Goal: Answer question/provide support: Share knowledge or assist other users

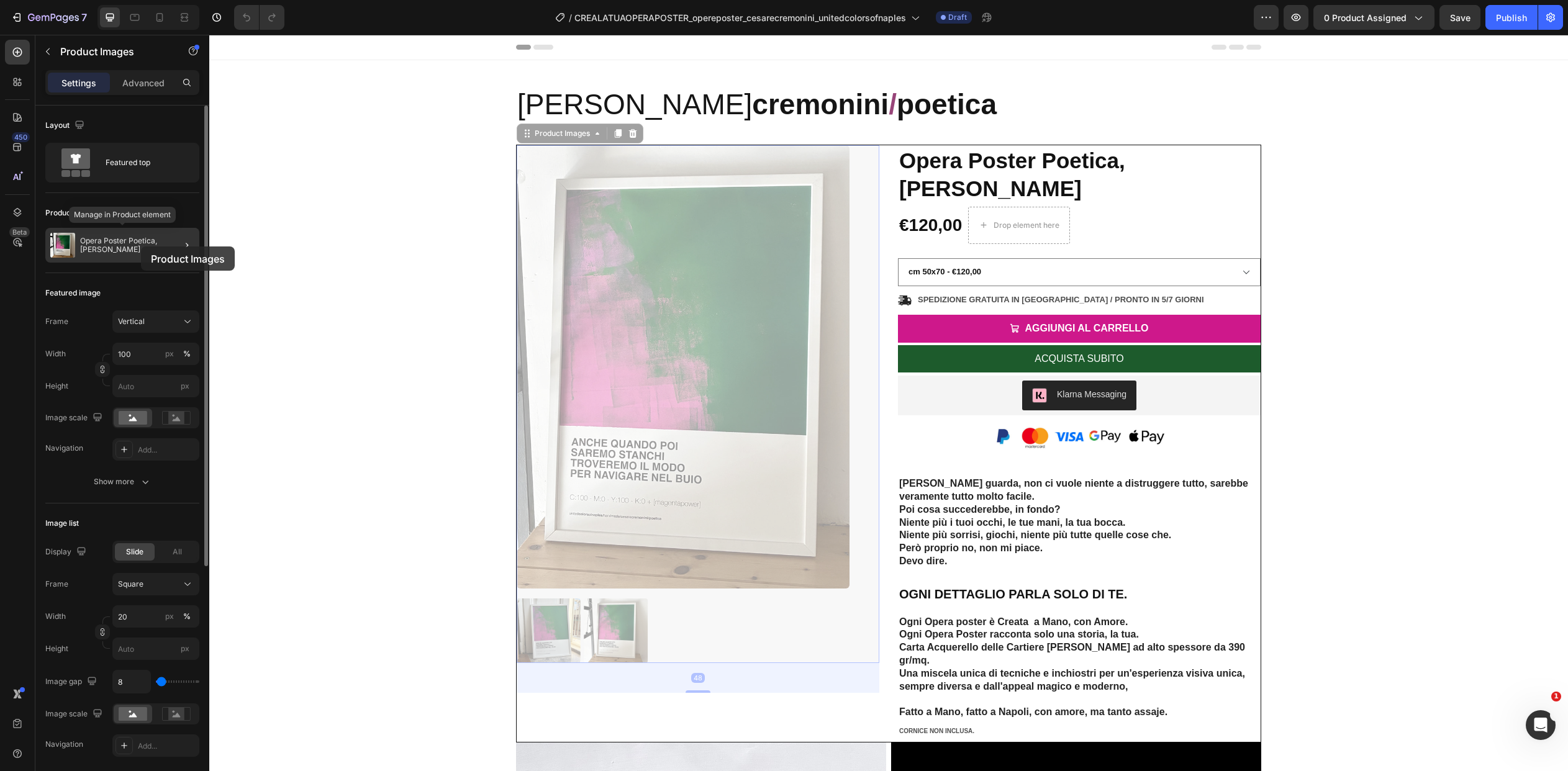
click at [141, 247] on p "Opera Poster Poetica, [PERSON_NAME]" at bounding box center [137, 245] width 114 height 17
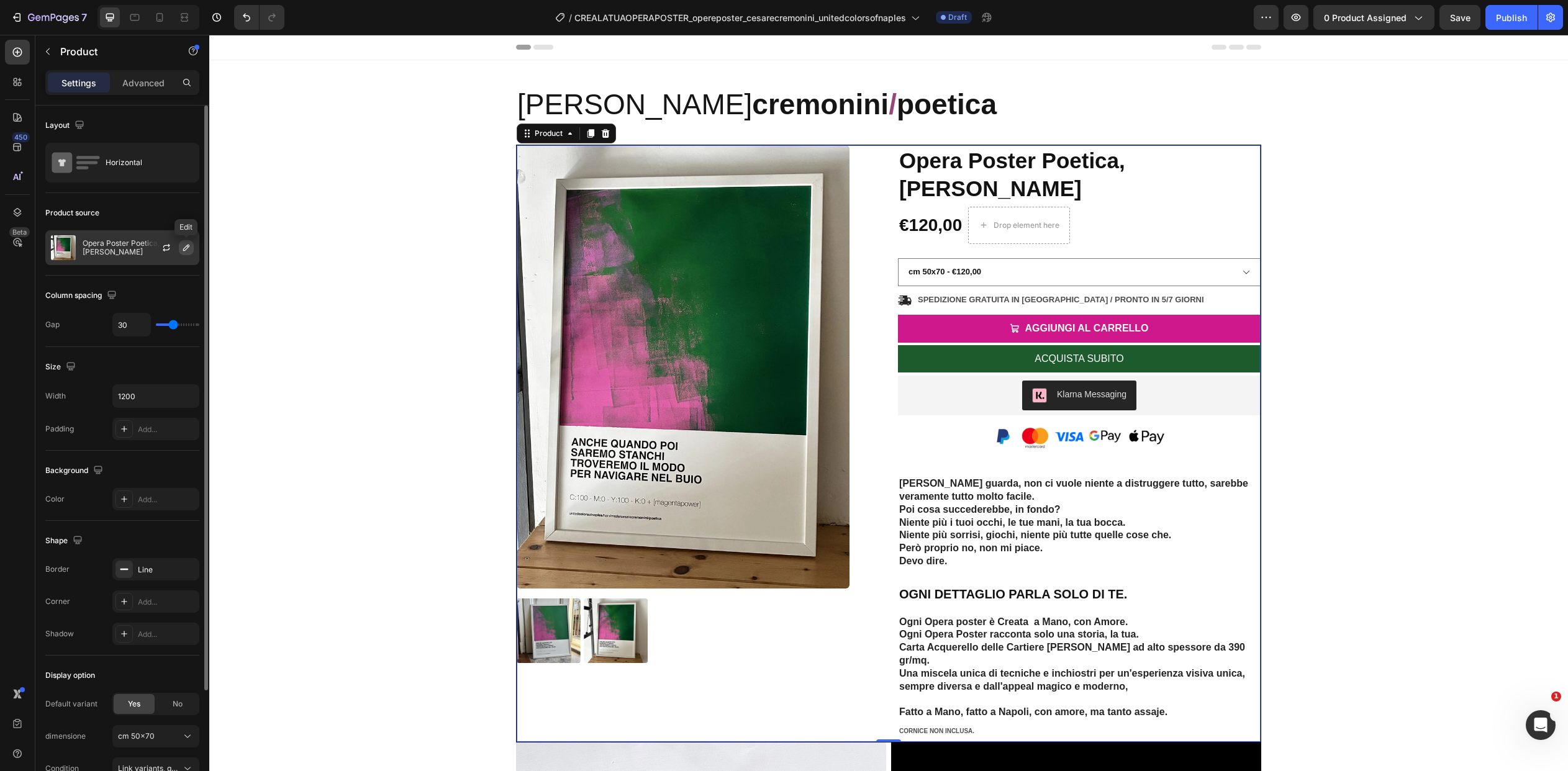
click at [183, 248] on icon "button" at bounding box center [186, 248] width 6 height 6
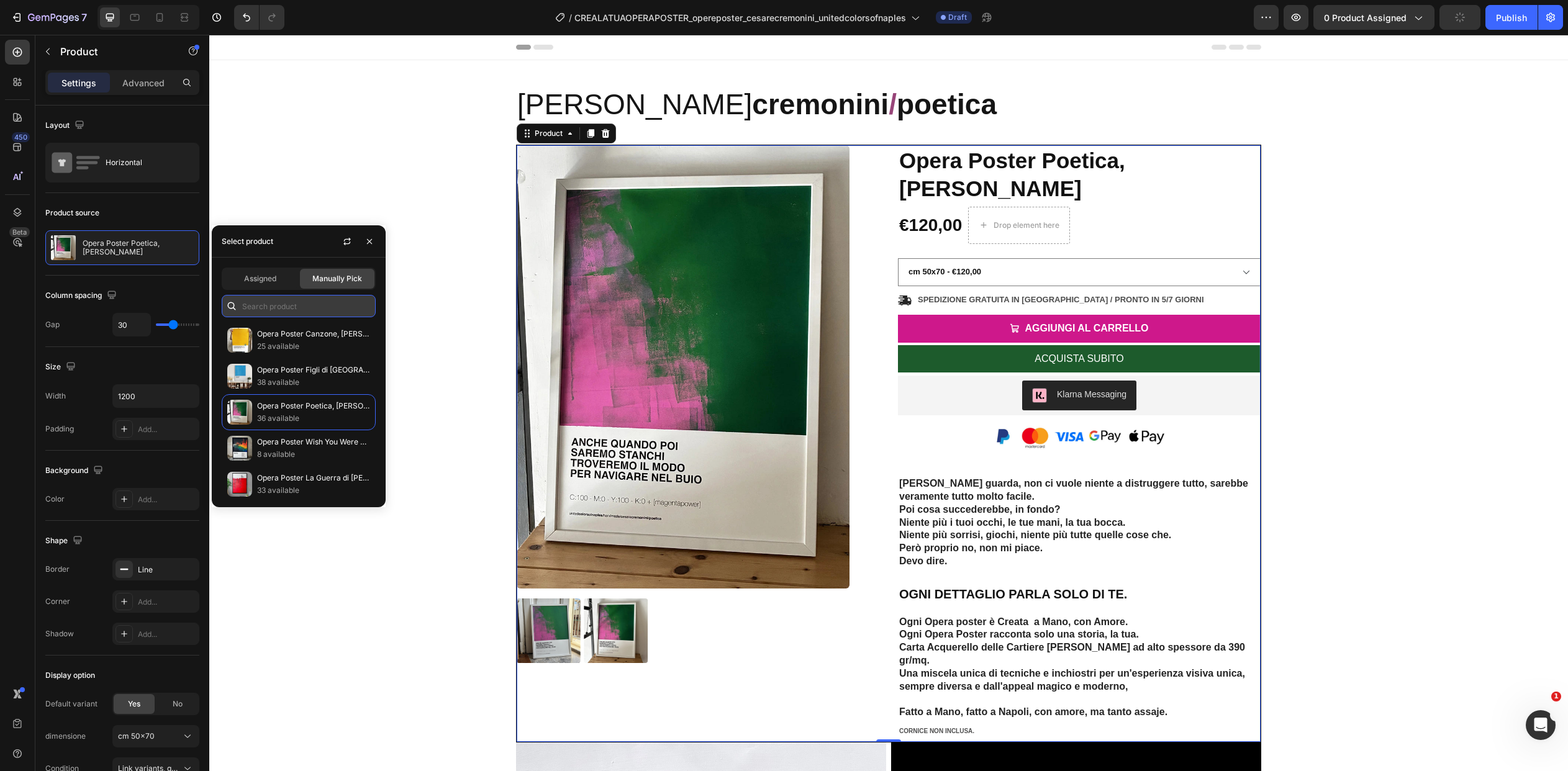
click at [269, 300] on input "text" at bounding box center [298, 306] width 154 height 22
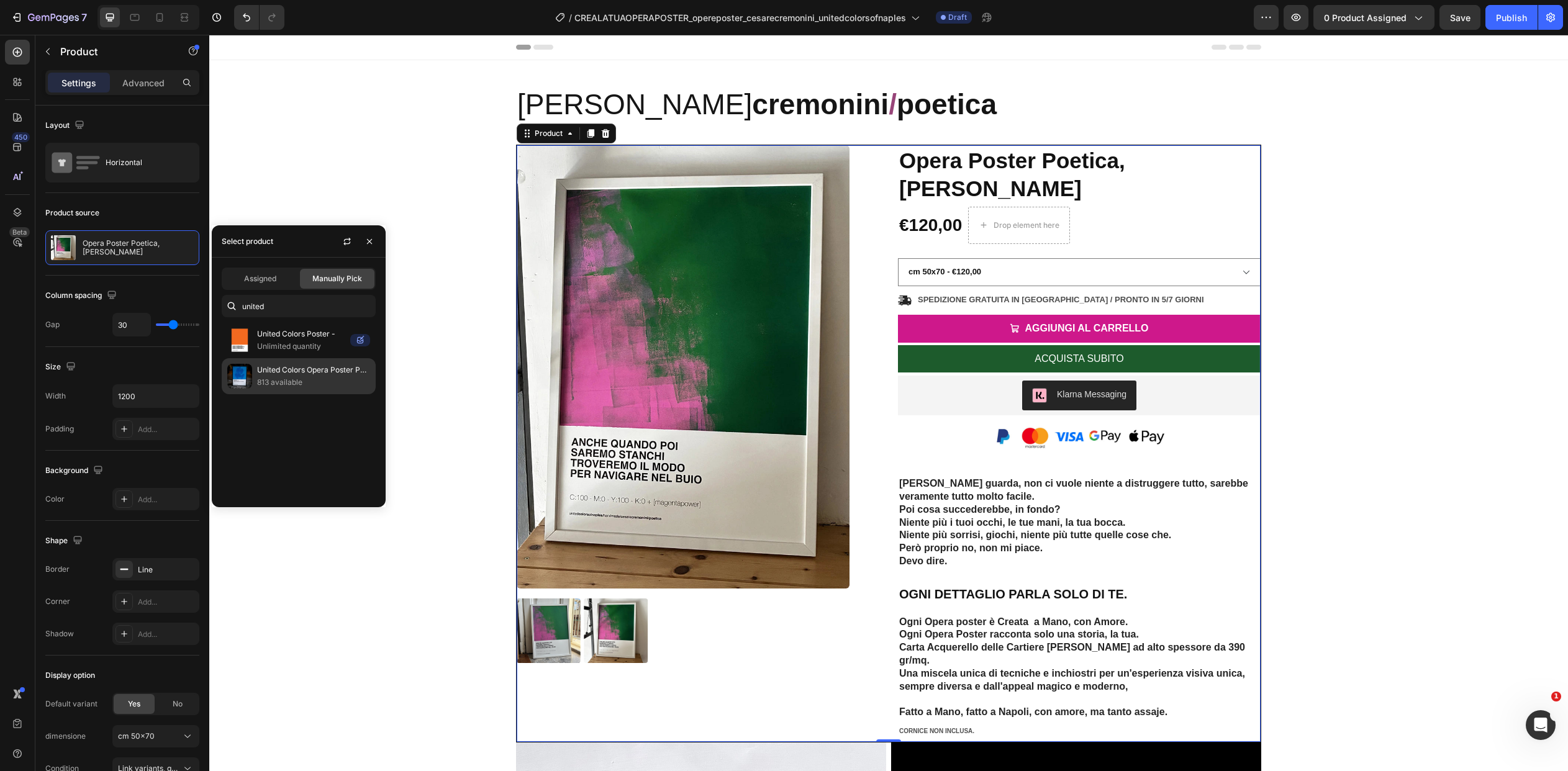
type input "united"
click at [305, 378] on p "813 available" at bounding box center [313, 382] width 113 height 13
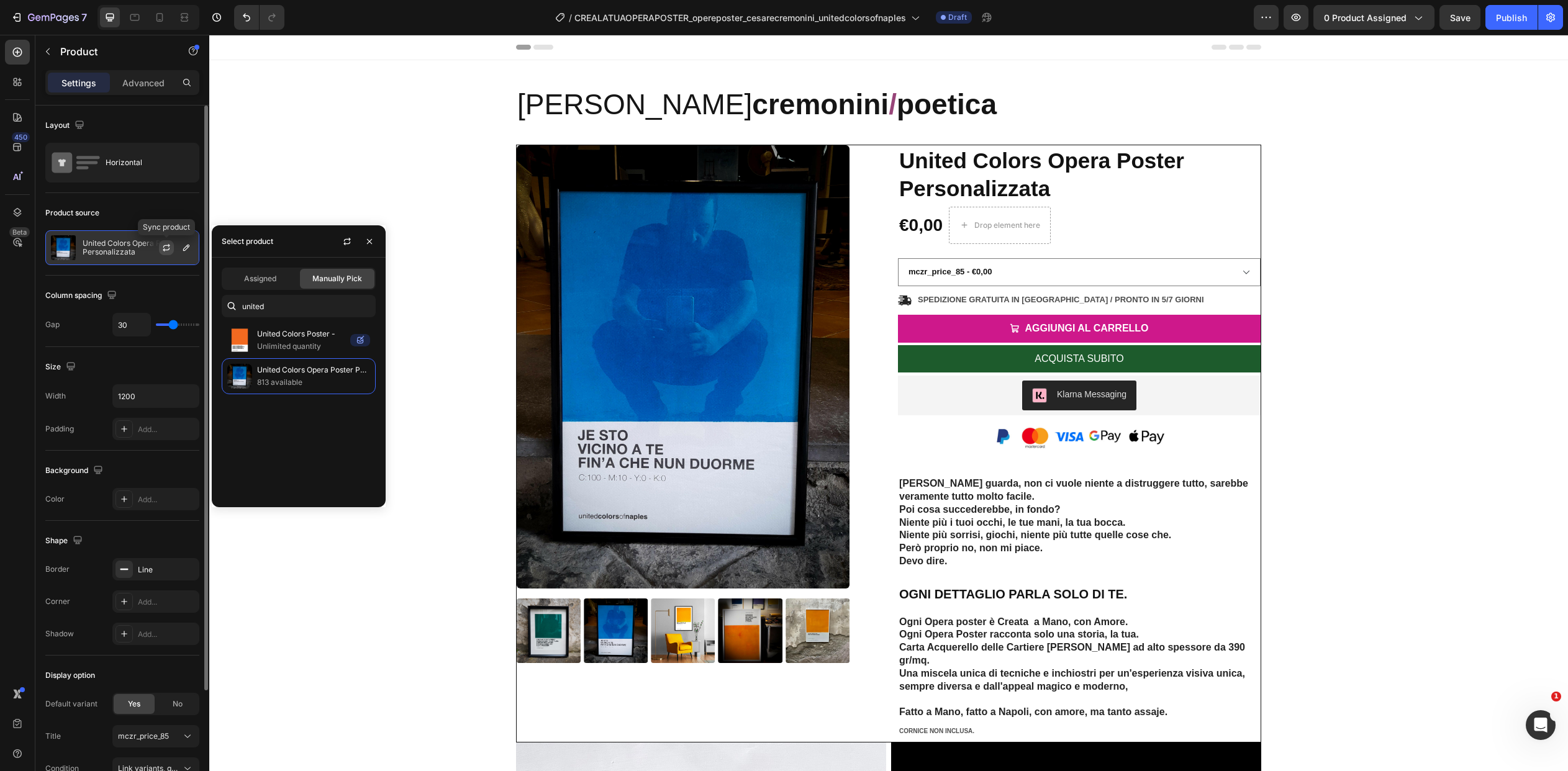
click at [165, 250] on icon "button" at bounding box center [166, 248] width 10 height 10
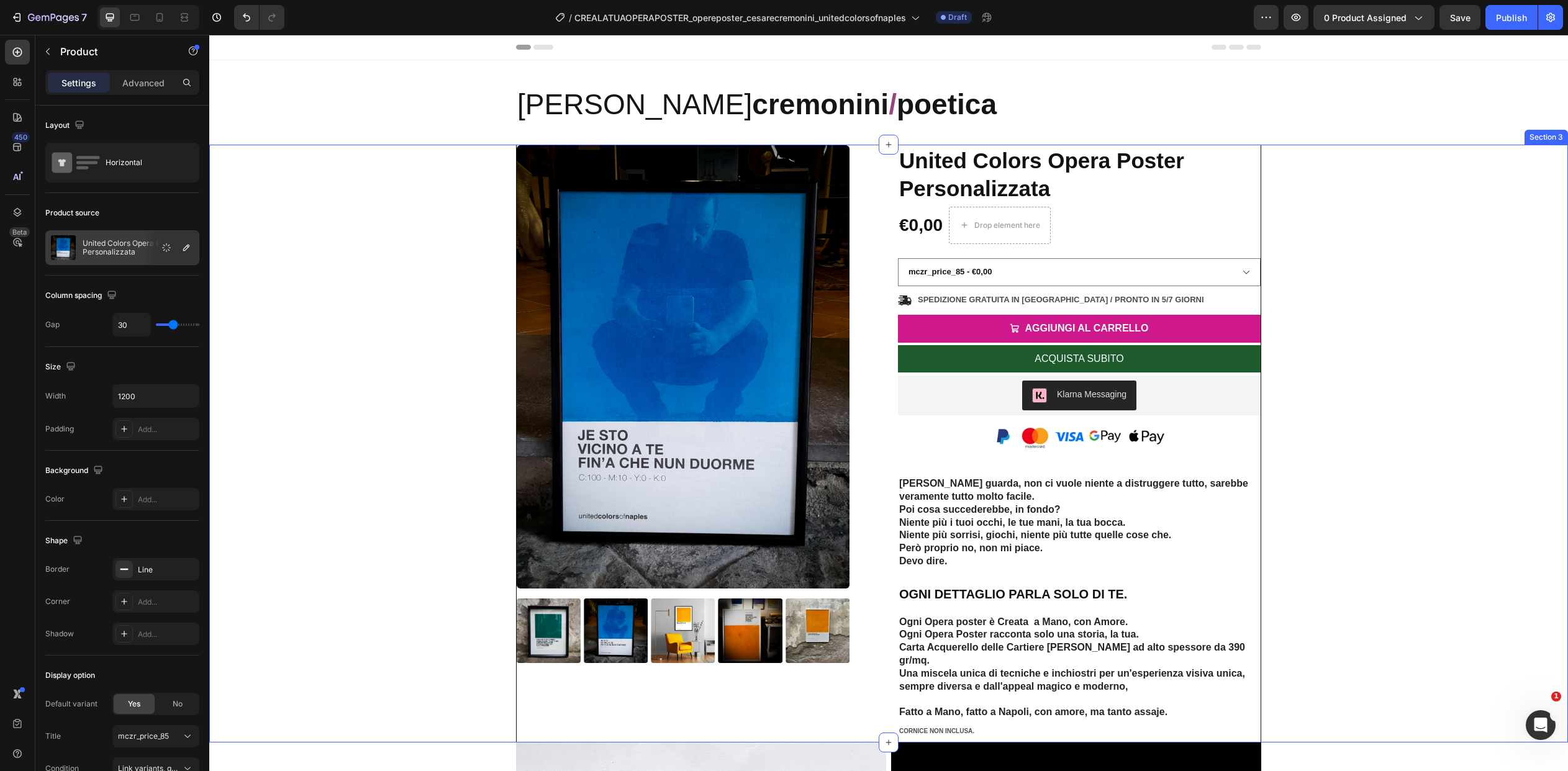
scroll to position [1, 0]
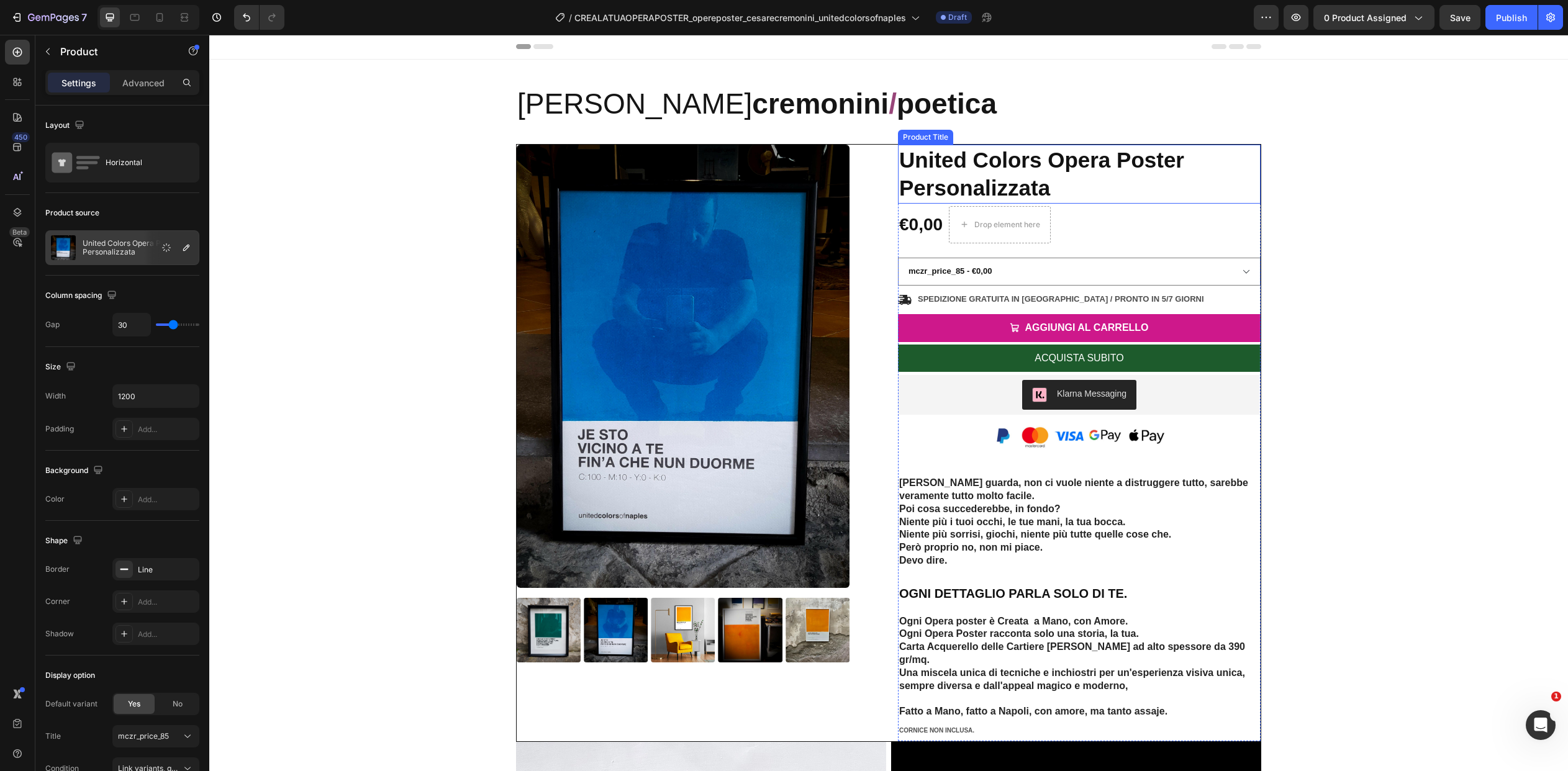
click at [1009, 173] on h1 "United Colors Opera Poster Personalizzata" at bounding box center [1079, 173] width 363 height 59
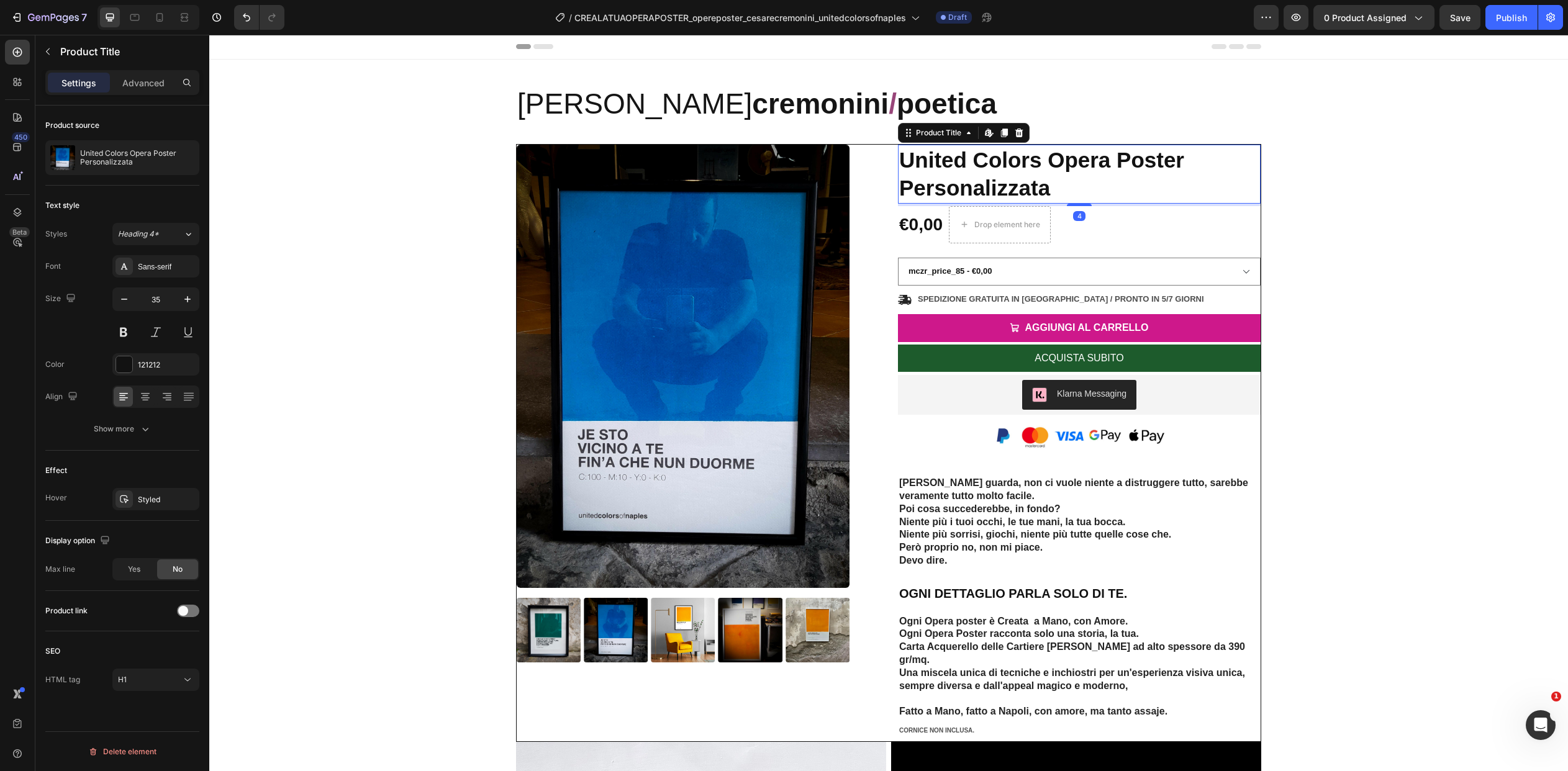
click at [1009, 181] on h1 "United Colors Opera Poster Personalizzata" at bounding box center [1079, 173] width 363 height 59
click at [752, 108] on strong "cremonini" at bounding box center [819, 103] width 136 height 32
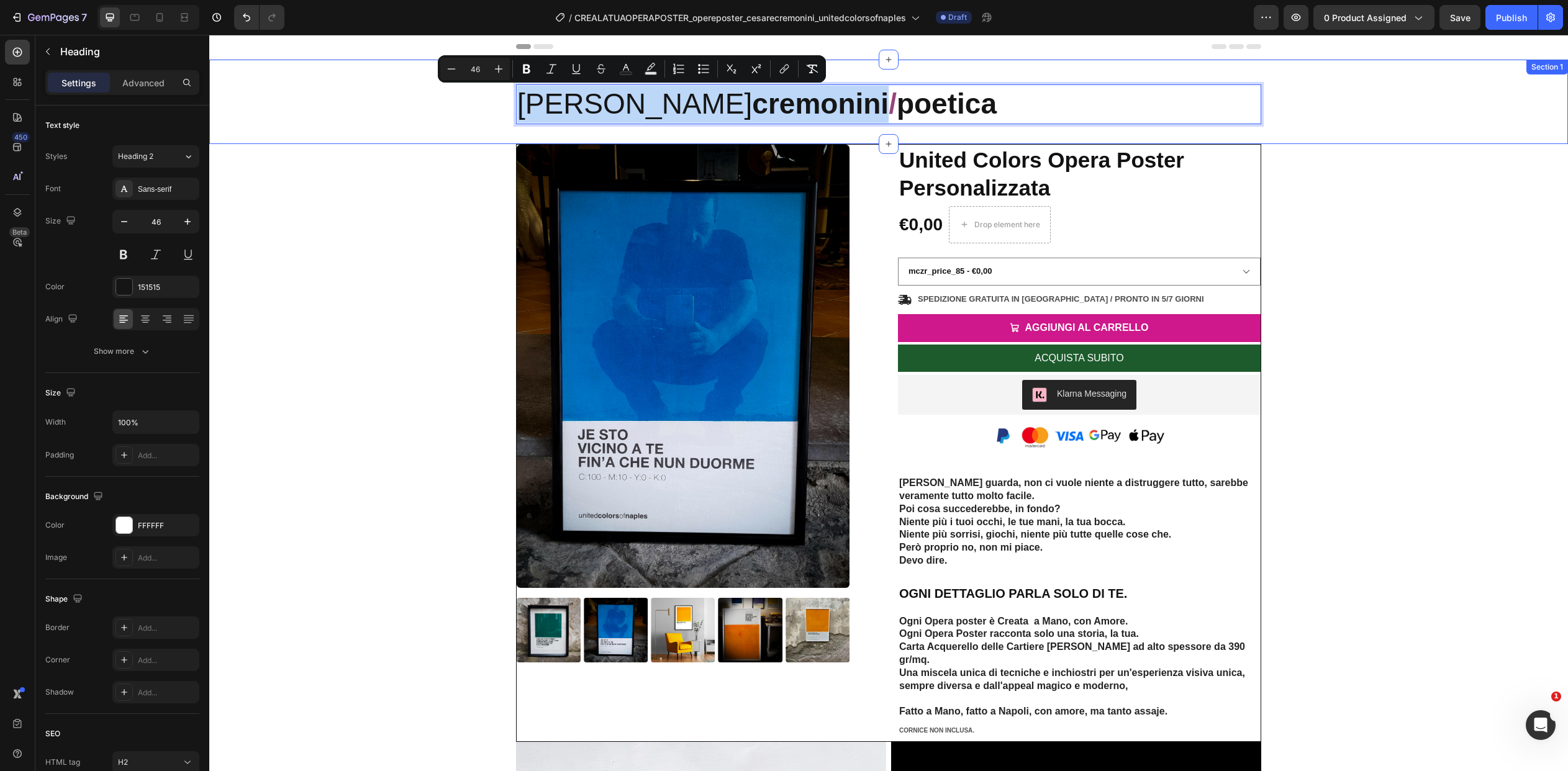
drag, startPoint x: 746, startPoint y: 106, endPoint x: 515, endPoint y: 106, distance: 231.0
click at [515, 106] on div "cesare cremonini / poetica Heading 0 Row Row" at bounding box center [888, 114] width 1340 height 60
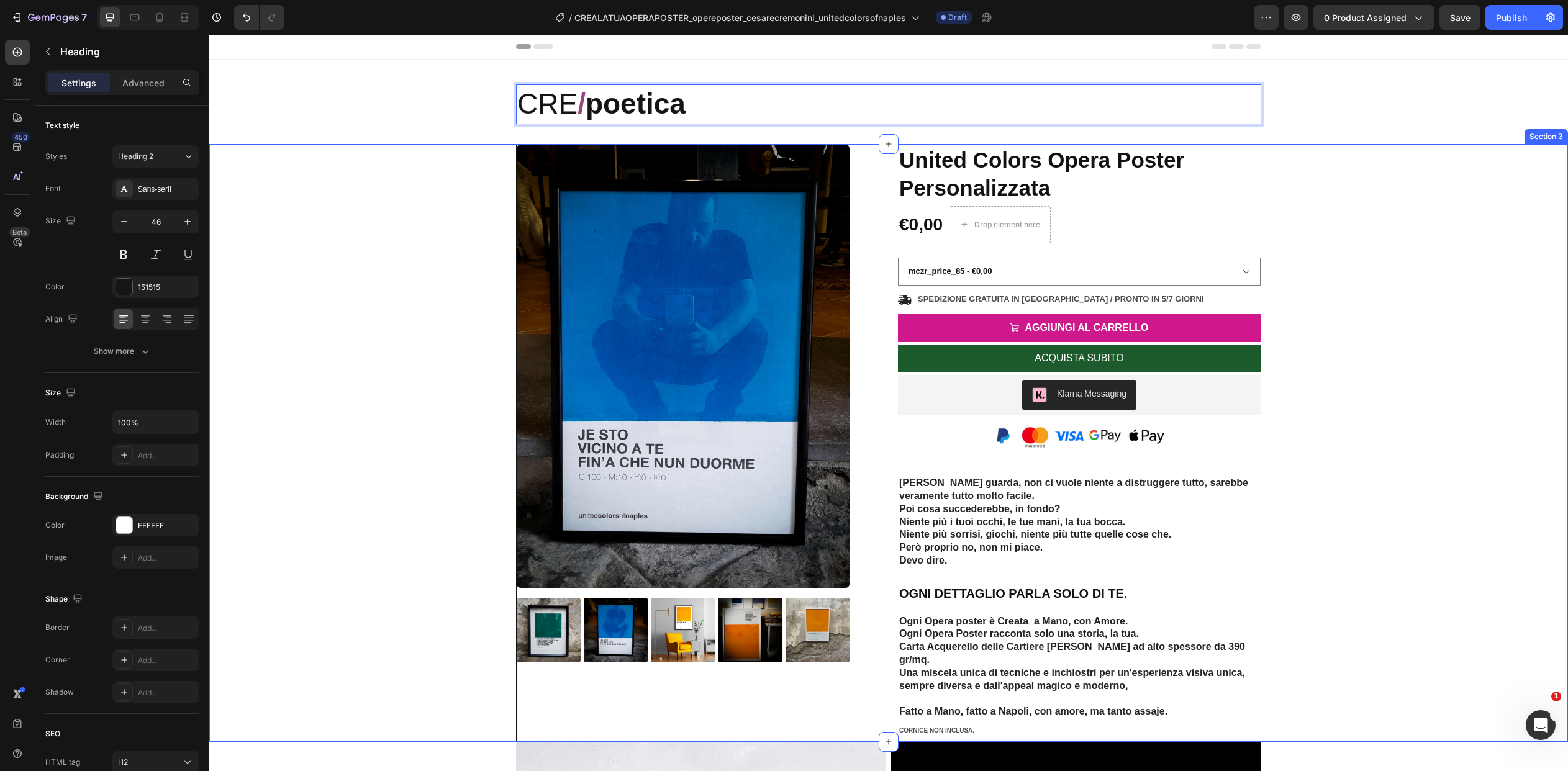
click at [478, 270] on div "Product Images Icon Icon Icon Icon Icon Icon List 2,500+ Verified Reviews! Text…" at bounding box center [888, 443] width 1340 height 598
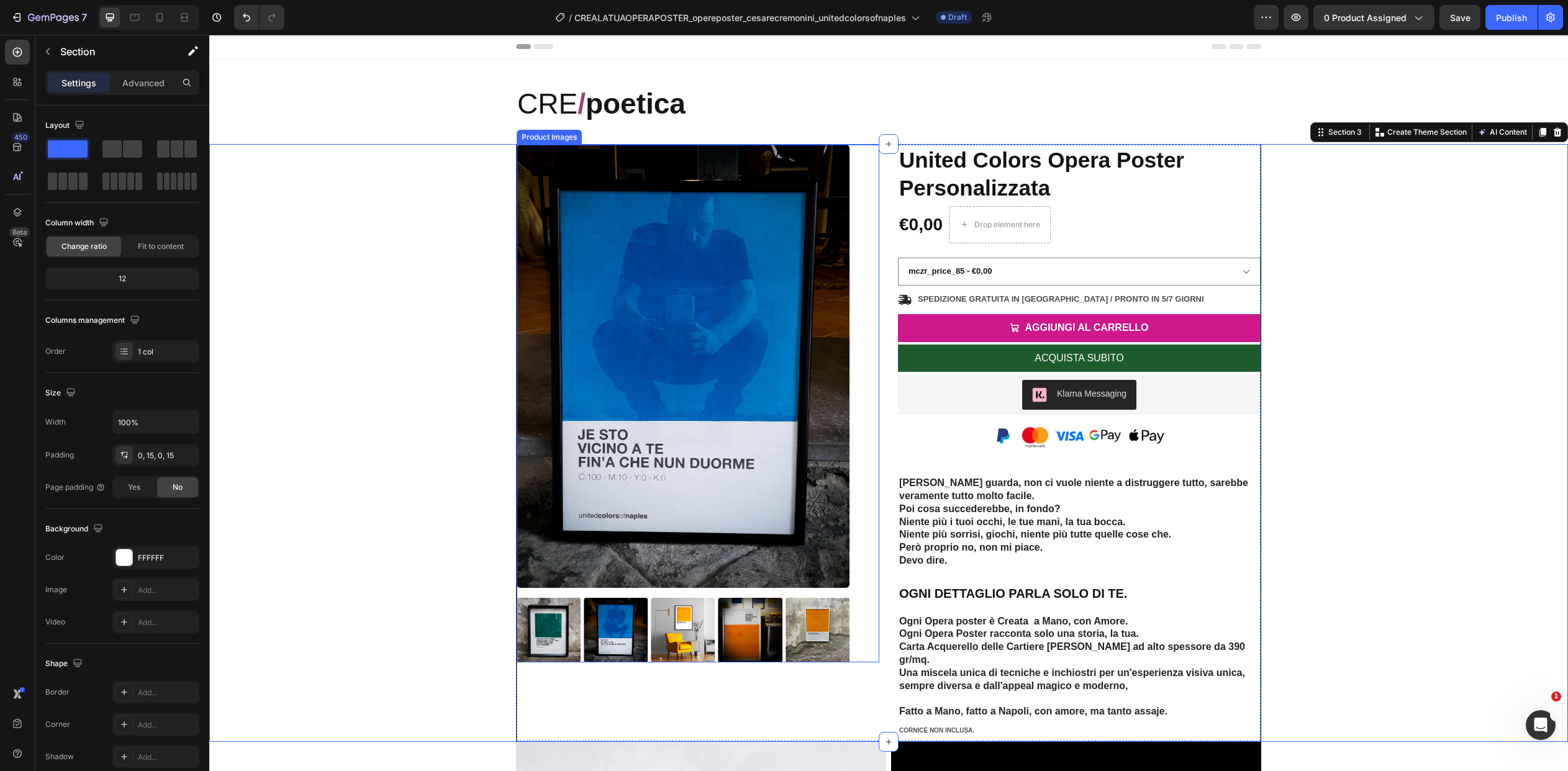
click at [539, 264] on img at bounding box center [683, 366] width 333 height 444
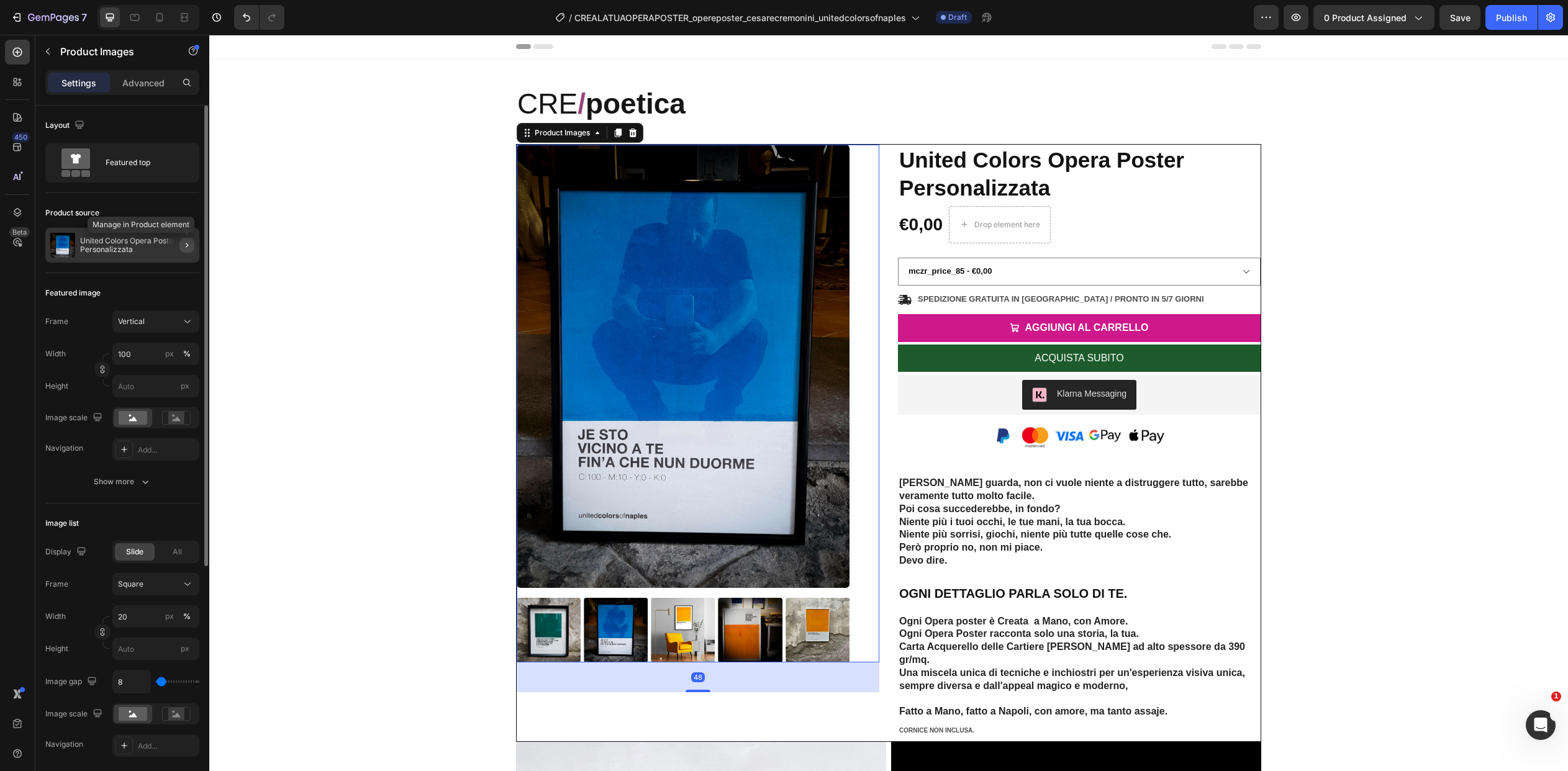
click at [185, 244] on icon "button" at bounding box center [187, 245] width 10 height 10
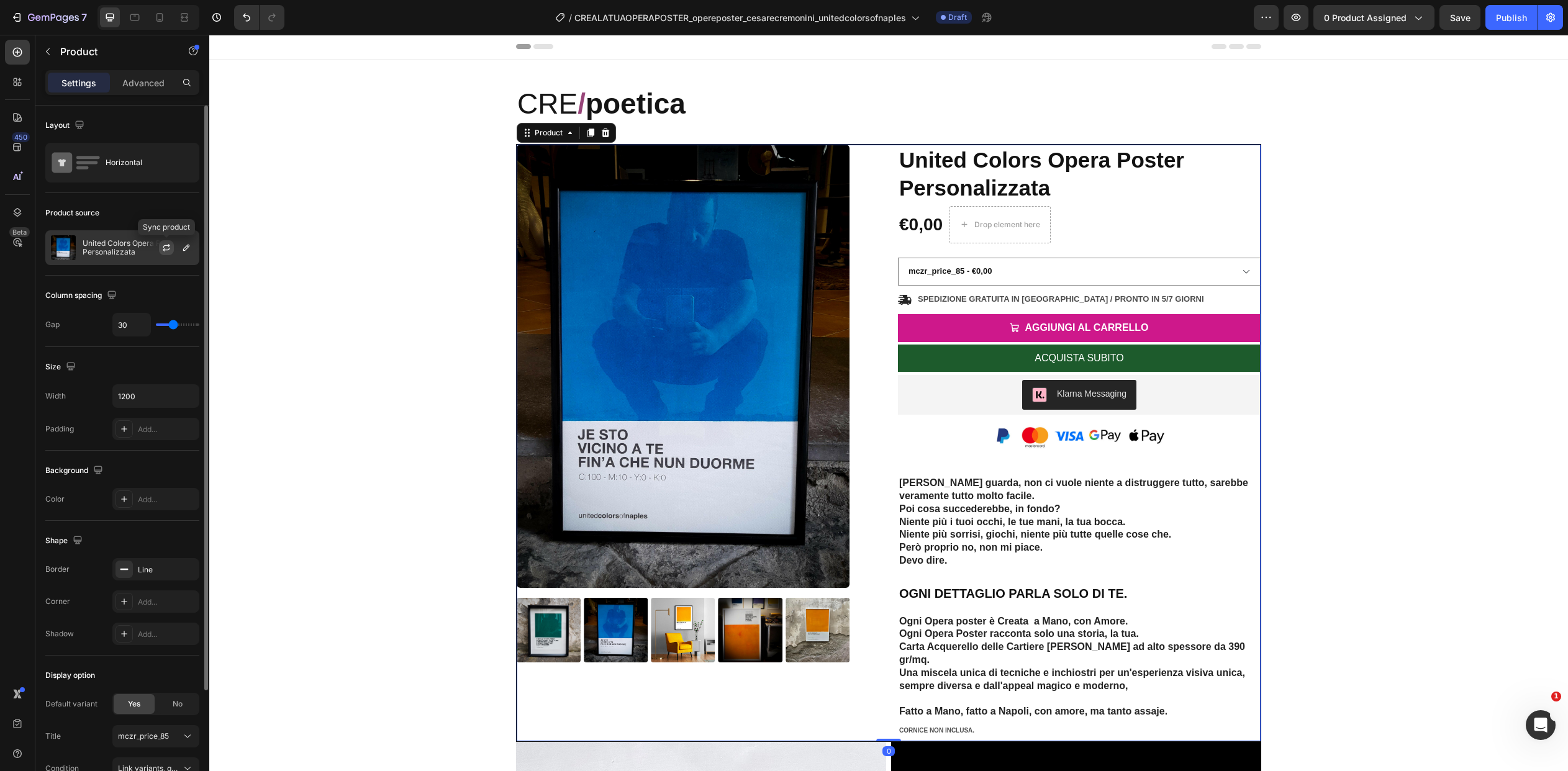
click at [168, 244] on icon "button" at bounding box center [166, 248] width 10 height 10
click at [528, 97] on p "CRE / poetica" at bounding box center [889, 104] width 743 height 37
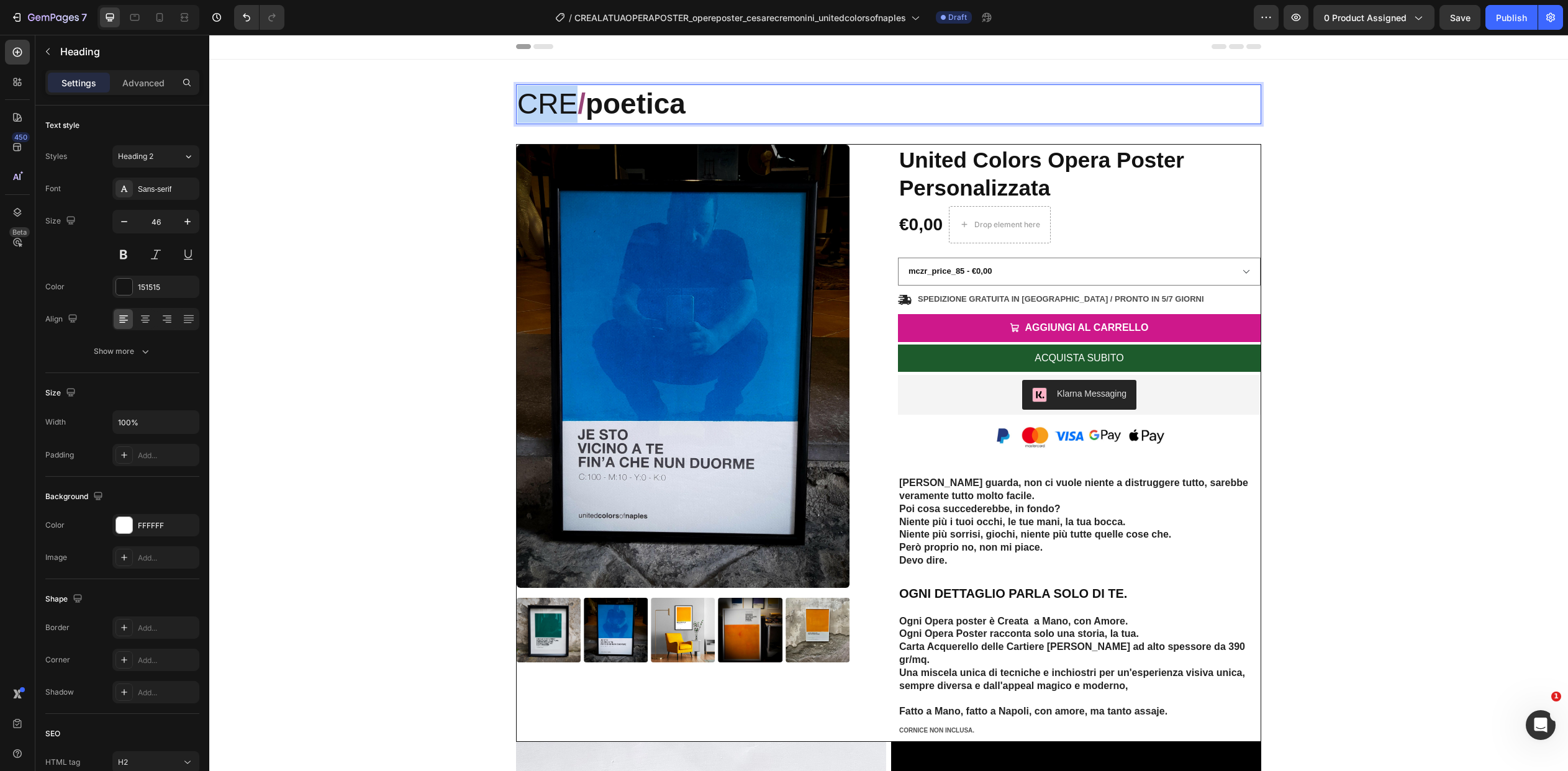
drag, startPoint x: 573, startPoint y: 102, endPoint x: 525, endPoint y: 102, distance: 48.0
click at [525, 102] on p "CRE / poetica" at bounding box center [889, 104] width 743 height 37
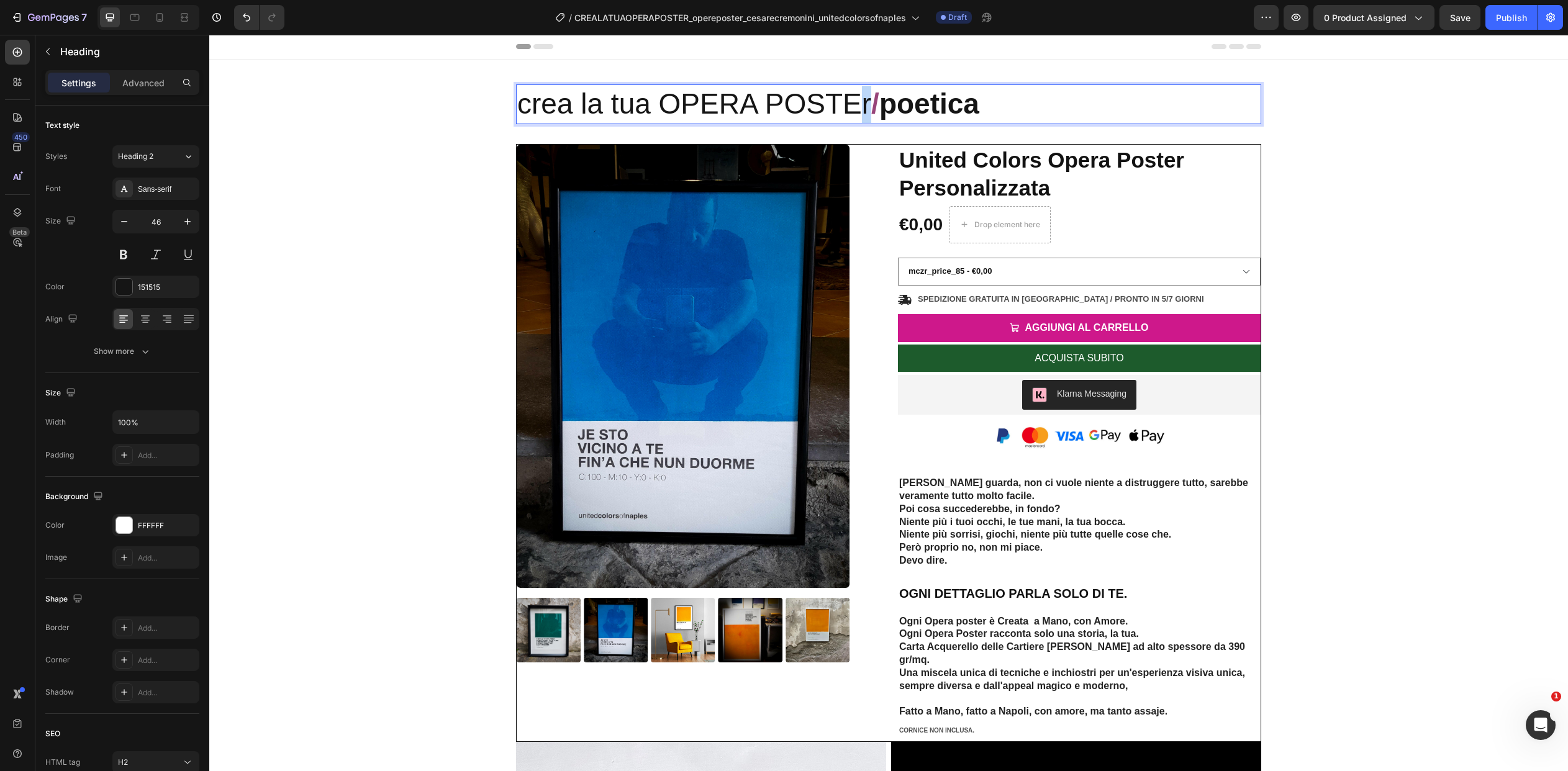
click at [868, 103] on p "crea la tua OPERA POSTEr / poetica" at bounding box center [889, 104] width 743 height 37
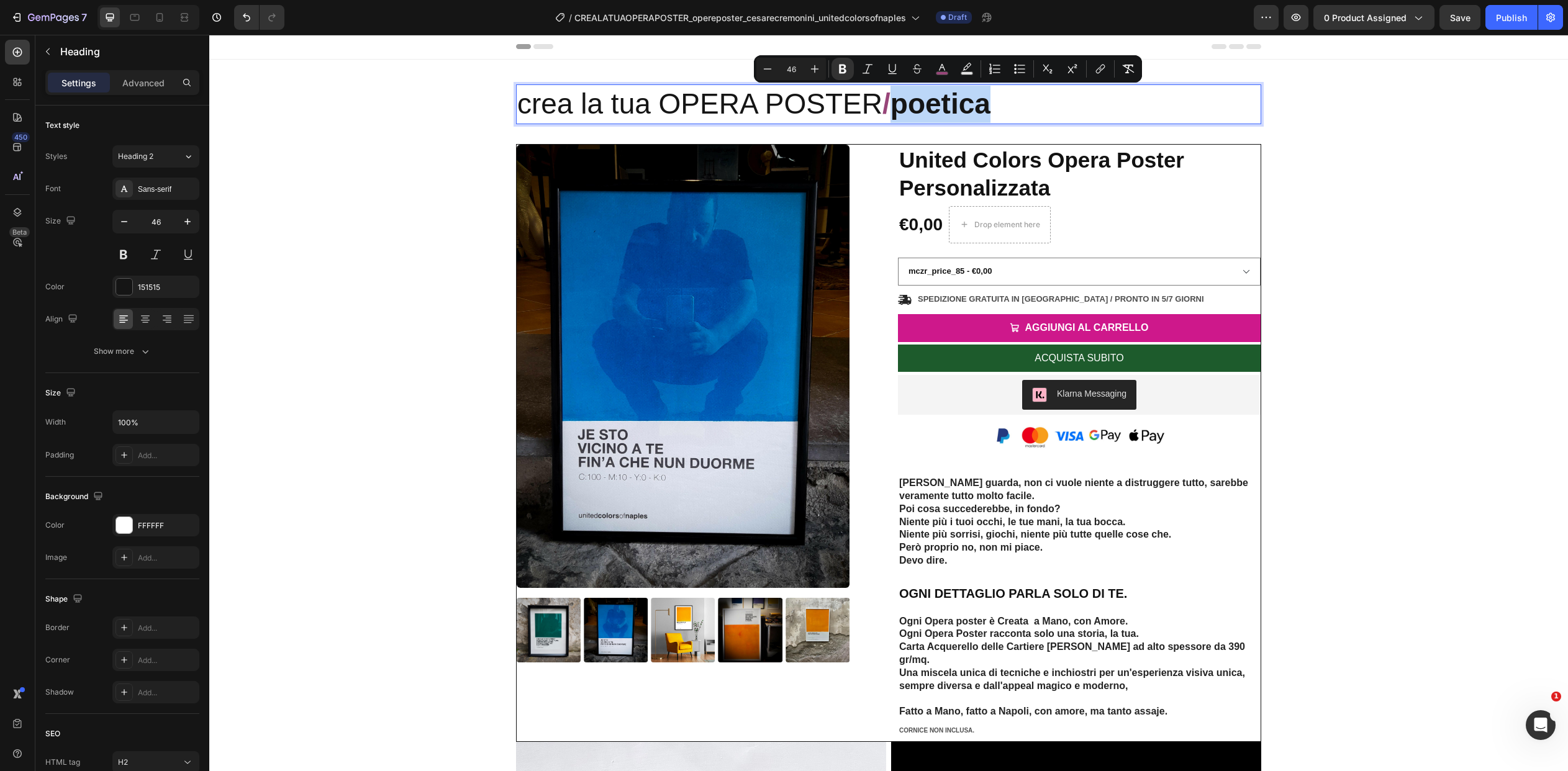
drag, startPoint x: 892, startPoint y: 105, endPoint x: 1005, endPoint y: 104, distance: 113.0
click at [1005, 104] on p "crea la tua OPERA POSTER / poetica" at bounding box center [889, 104] width 743 height 37
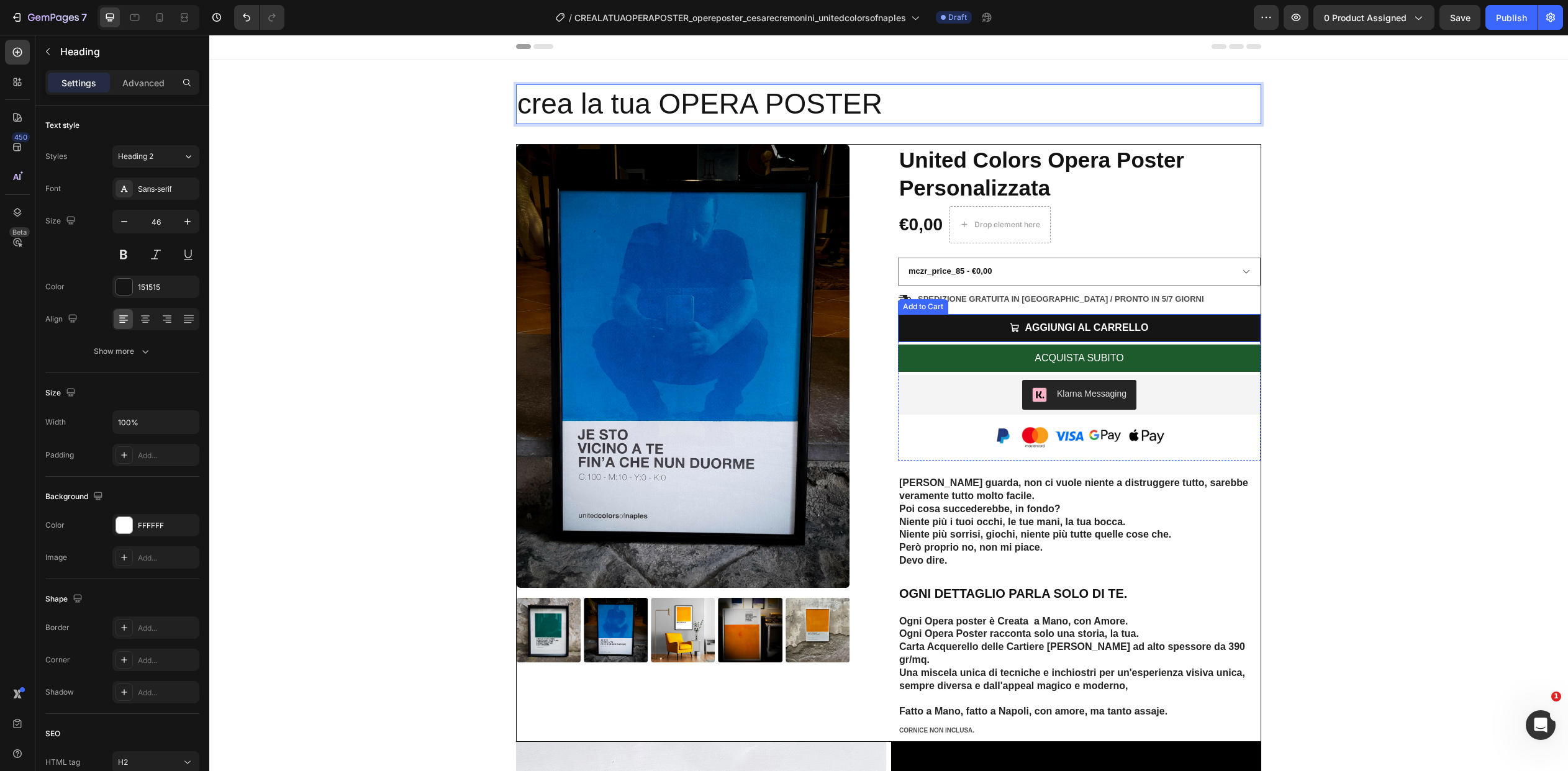
click at [1219, 322] on button "AGGIUNGI AL CARRELLO" at bounding box center [1079, 327] width 363 height 28
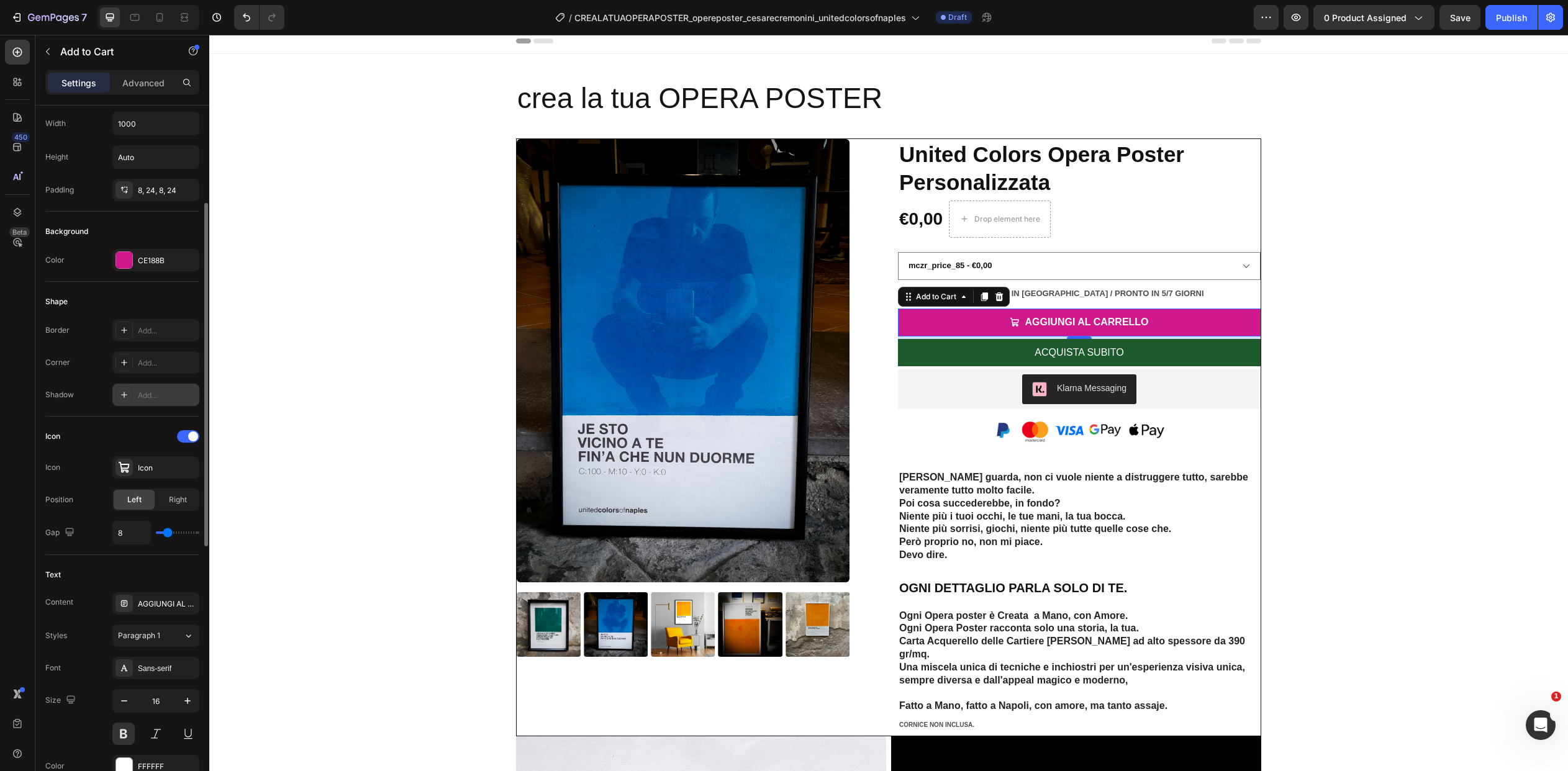
scroll to position [202, 0]
click at [155, 594] on div "AGGIUNGI AL CARRELLO" at bounding box center [156, 600] width 87 height 22
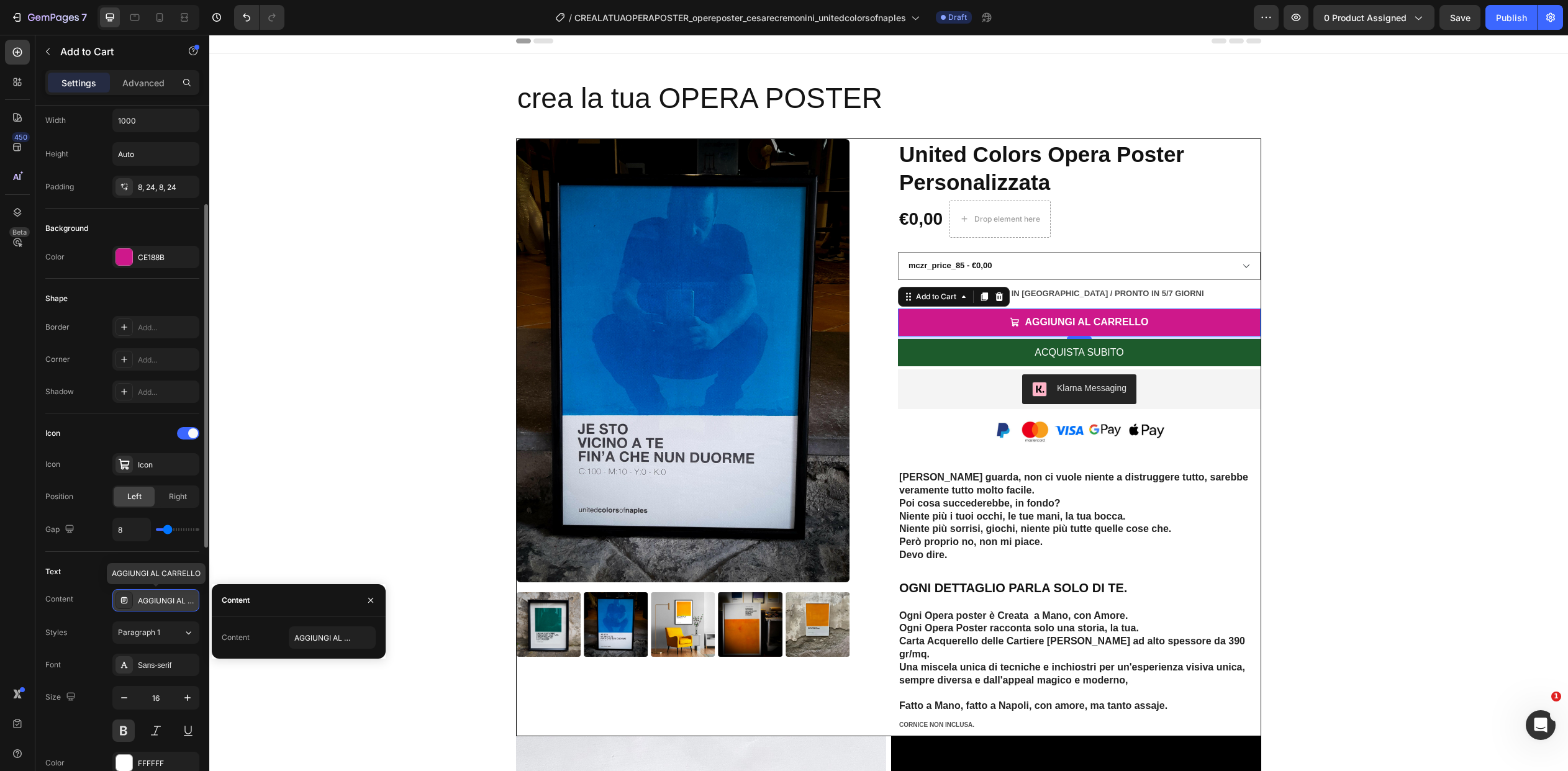
click at [193, 600] on div "AGGIUNGI AL CARRELLO" at bounding box center [167, 601] width 58 height 11
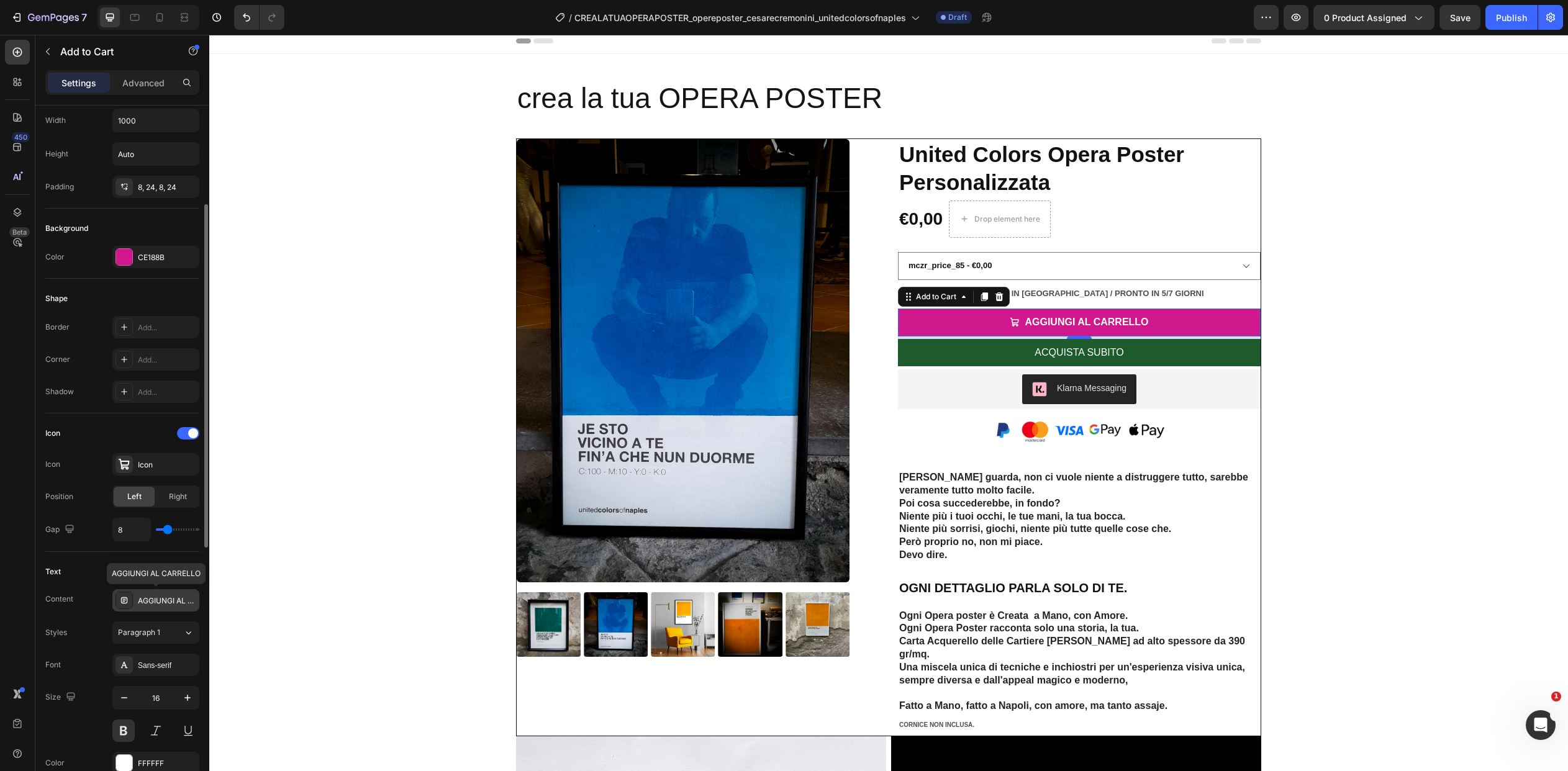
click at [193, 600] on div "AGGIUNGI AL CARRELLO" at bounding box center [167, 601] width 58 height 11
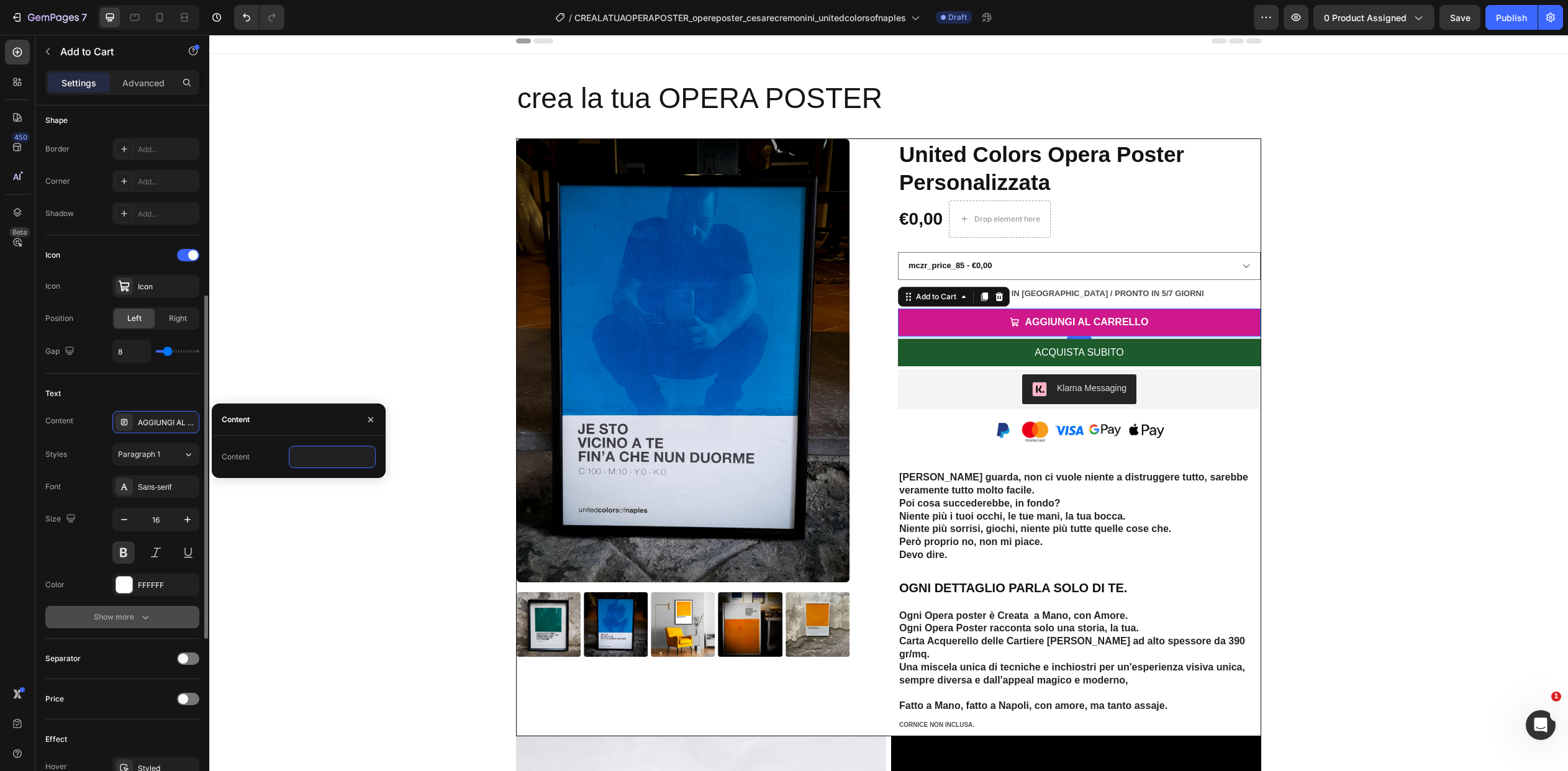
scroll to position [392, 0]
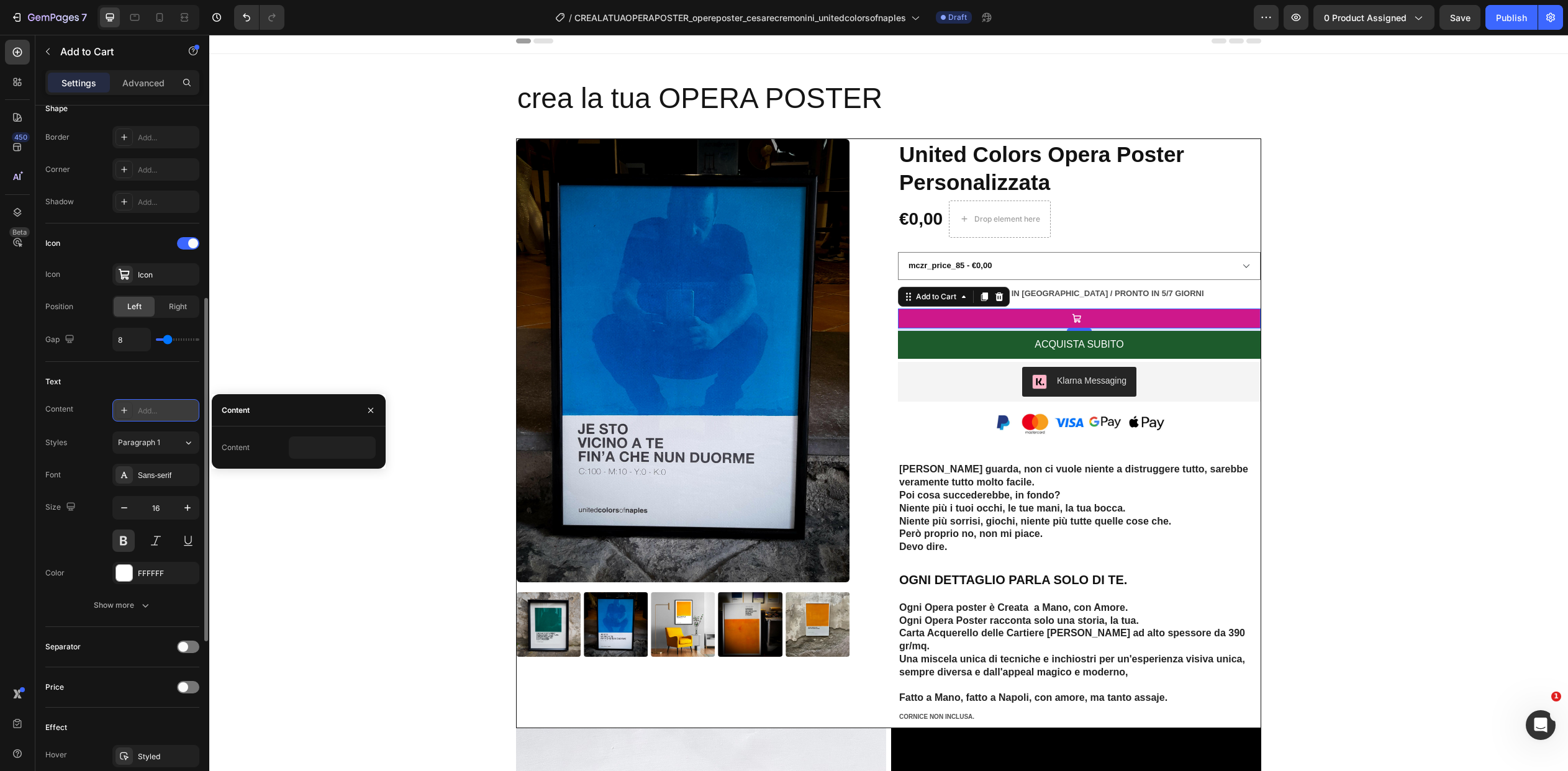
click at [183, 409] on div "Add..." at bounding box center [167, 411] width 58 height 11
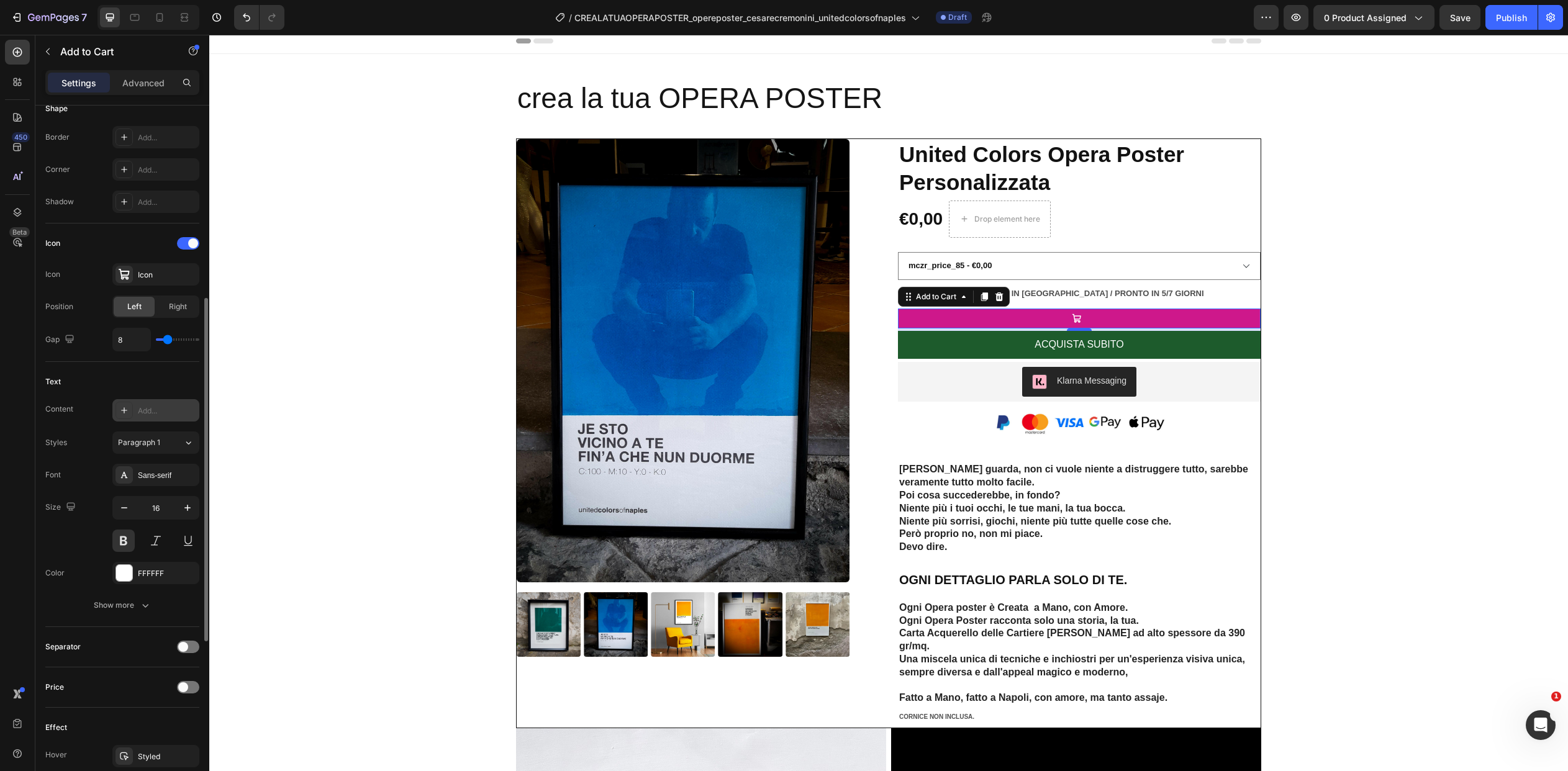
click at [163, 412] on div "Add..." at bounding box center [167, 411] width 58 height 11
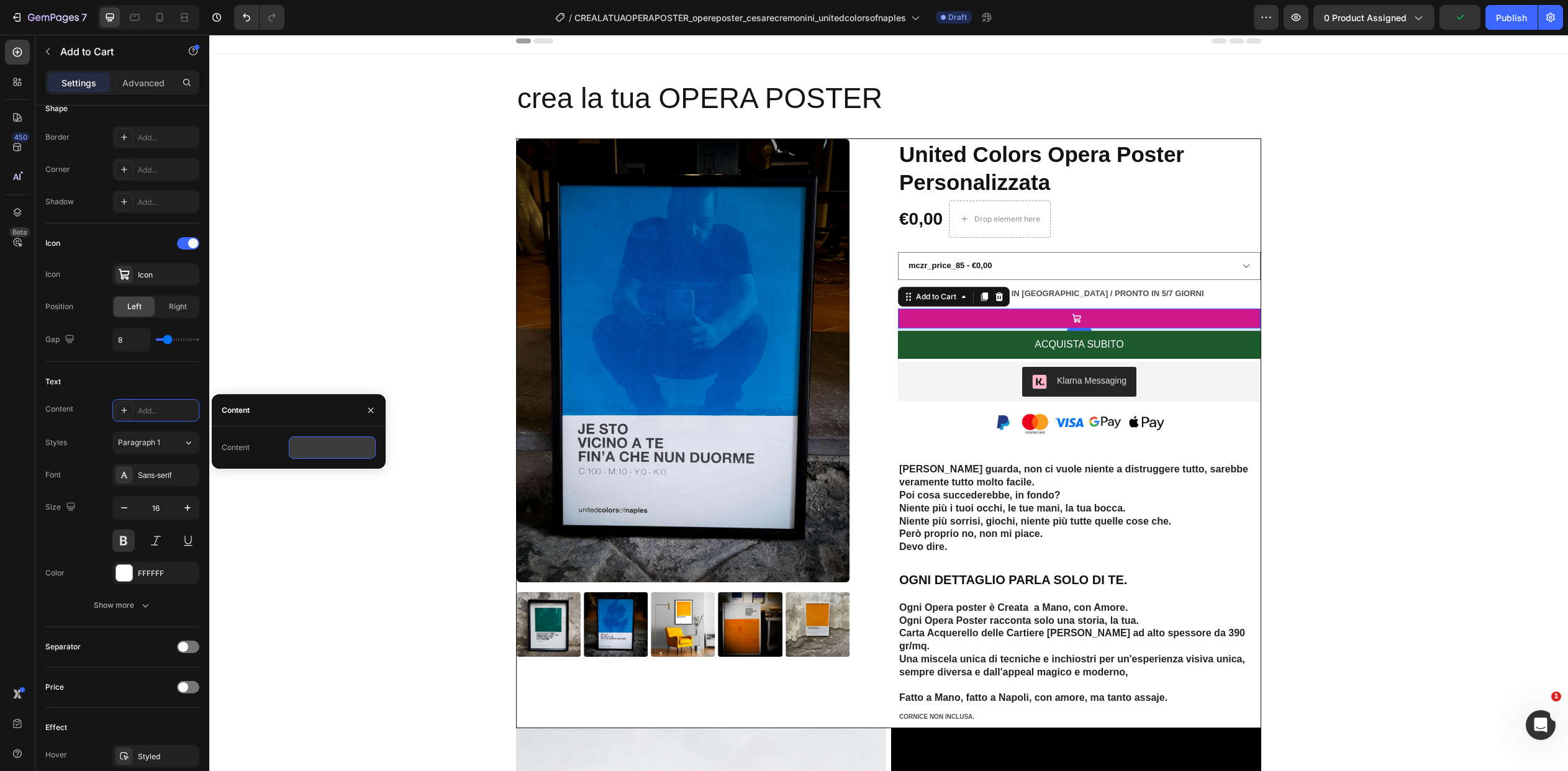
click at [331, 445] on input "text" at bounding box center [332, 448] width 87 height 22
click at [1541, 731] on icon "Apri il messenger Intercom" at bounding box center [1539, 724] width 21 height 20
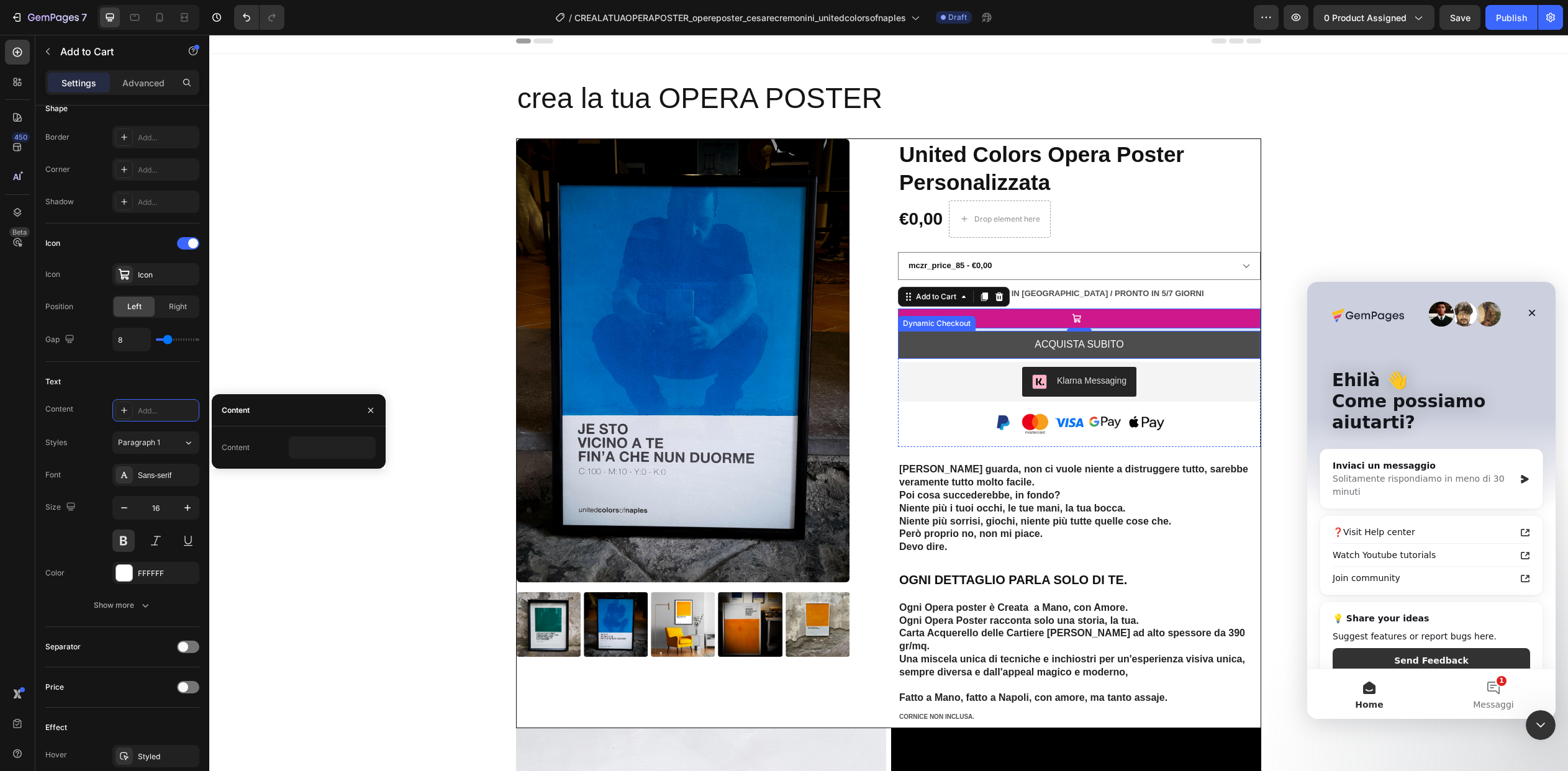
click at [1005, 347] on button "ACQUISTA SUBITO" at bounding box center [1079, 345] width 363 height 28
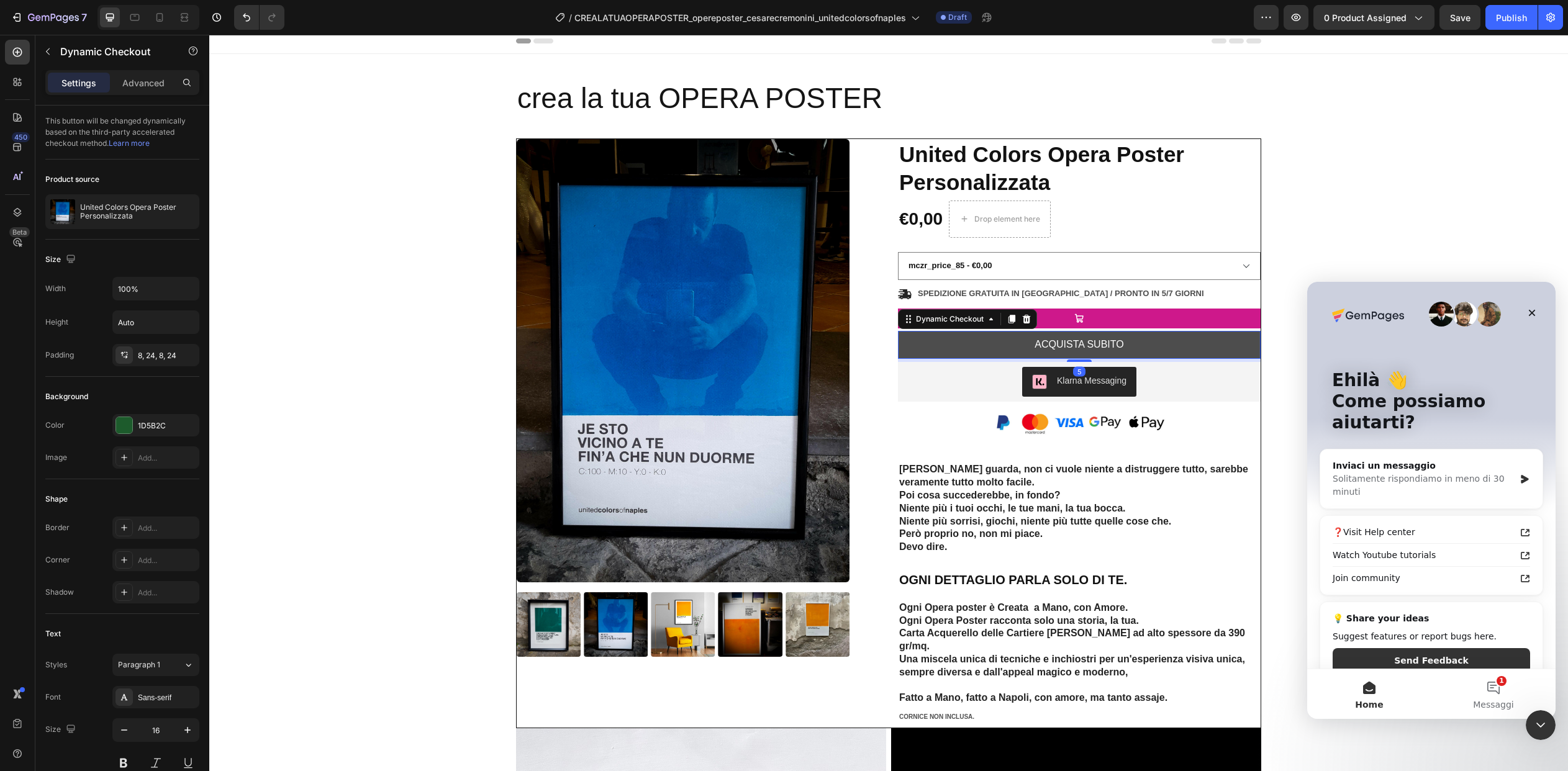
click at [1160, 343] on button "ACQUISTA SUBITO" at bounding box center [1079, 345] width 363 height 28
click at [1029, 315] on icon at bounding box center [1026, 318] width 10 height 10
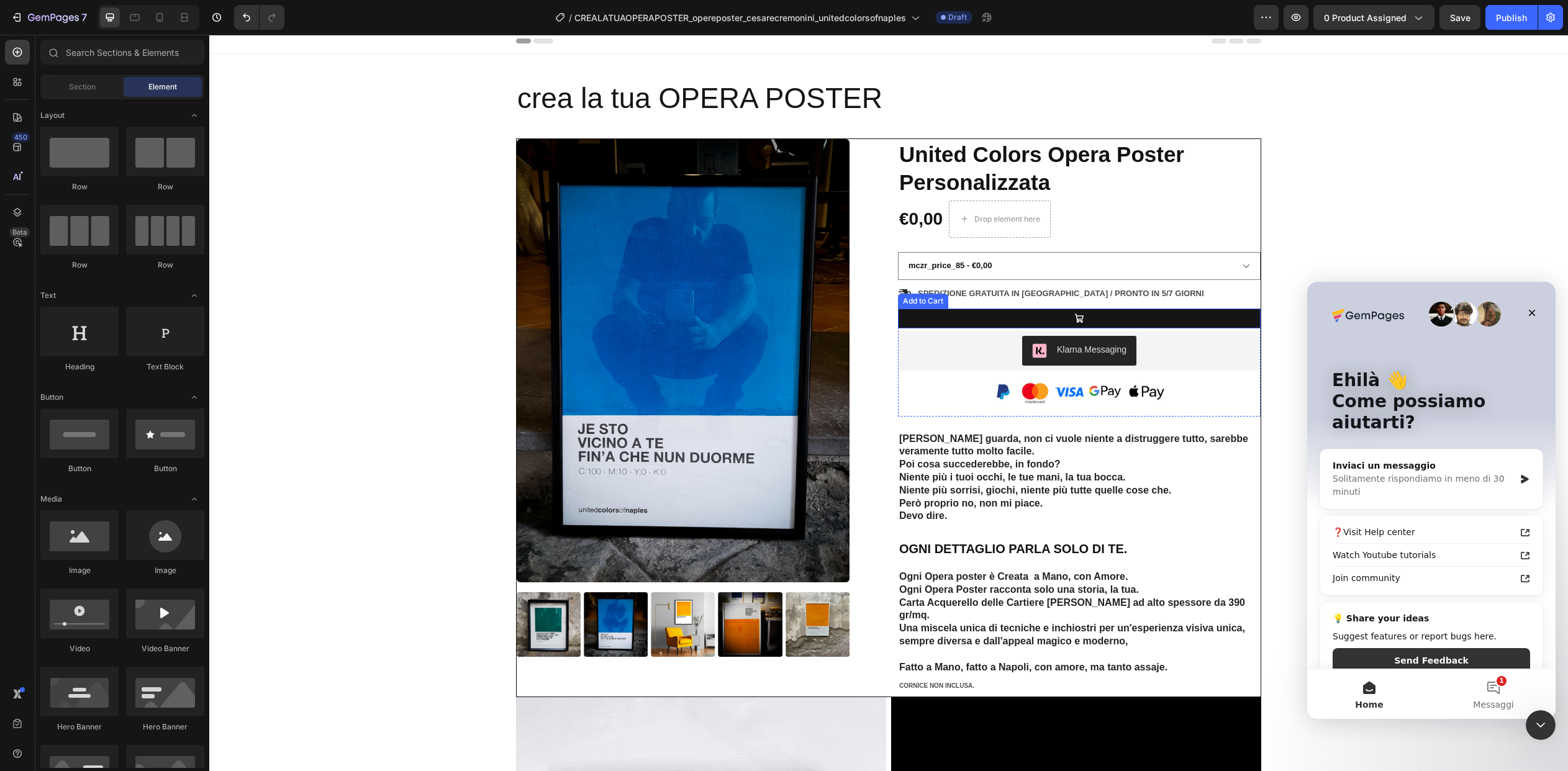
click at [1070, 315] on button at bounding box center [1079, 318] width 363 height 20
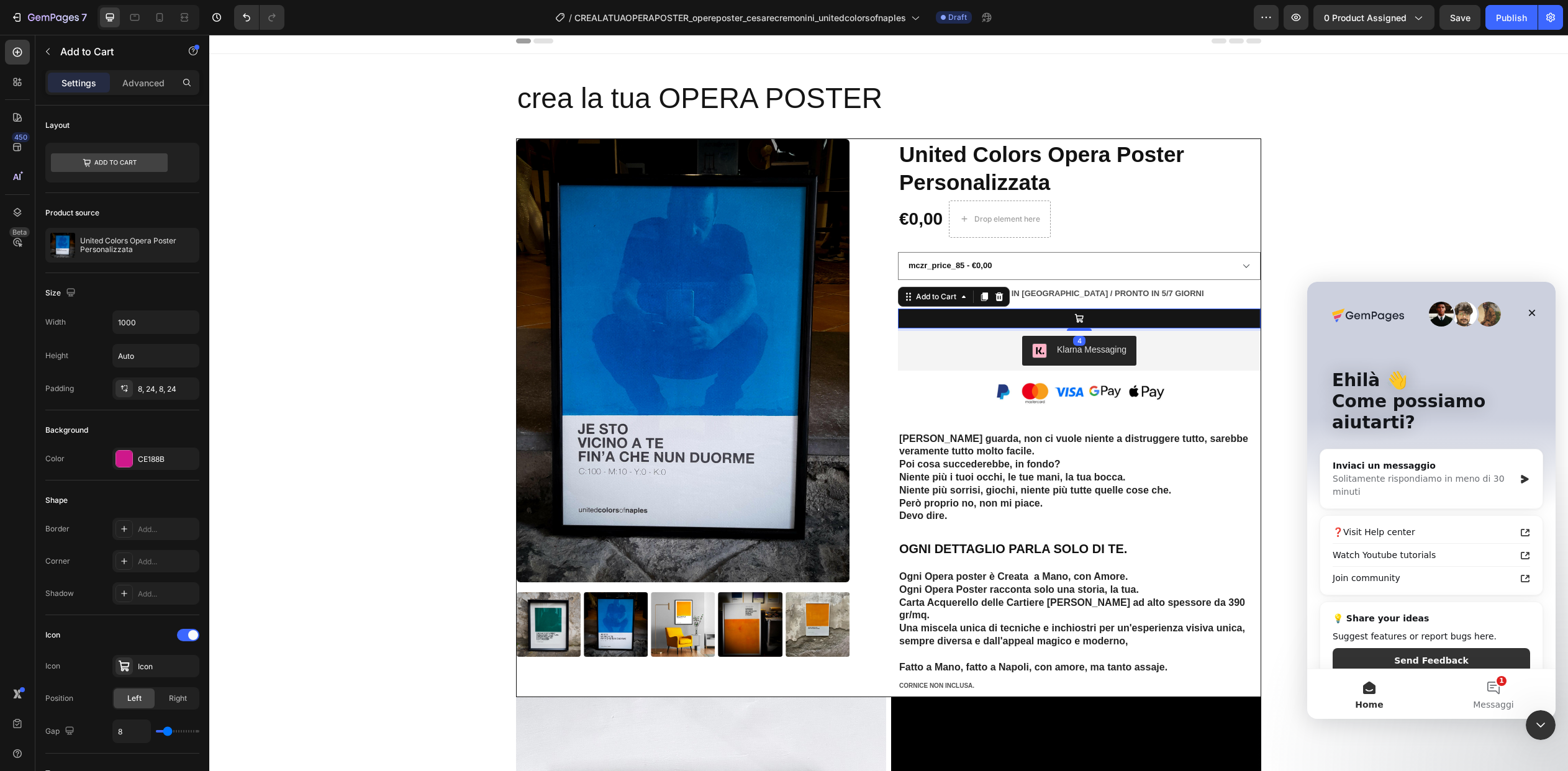
click at [1070, 315] on button at bounding box center [1079, 318] width 363 height 20
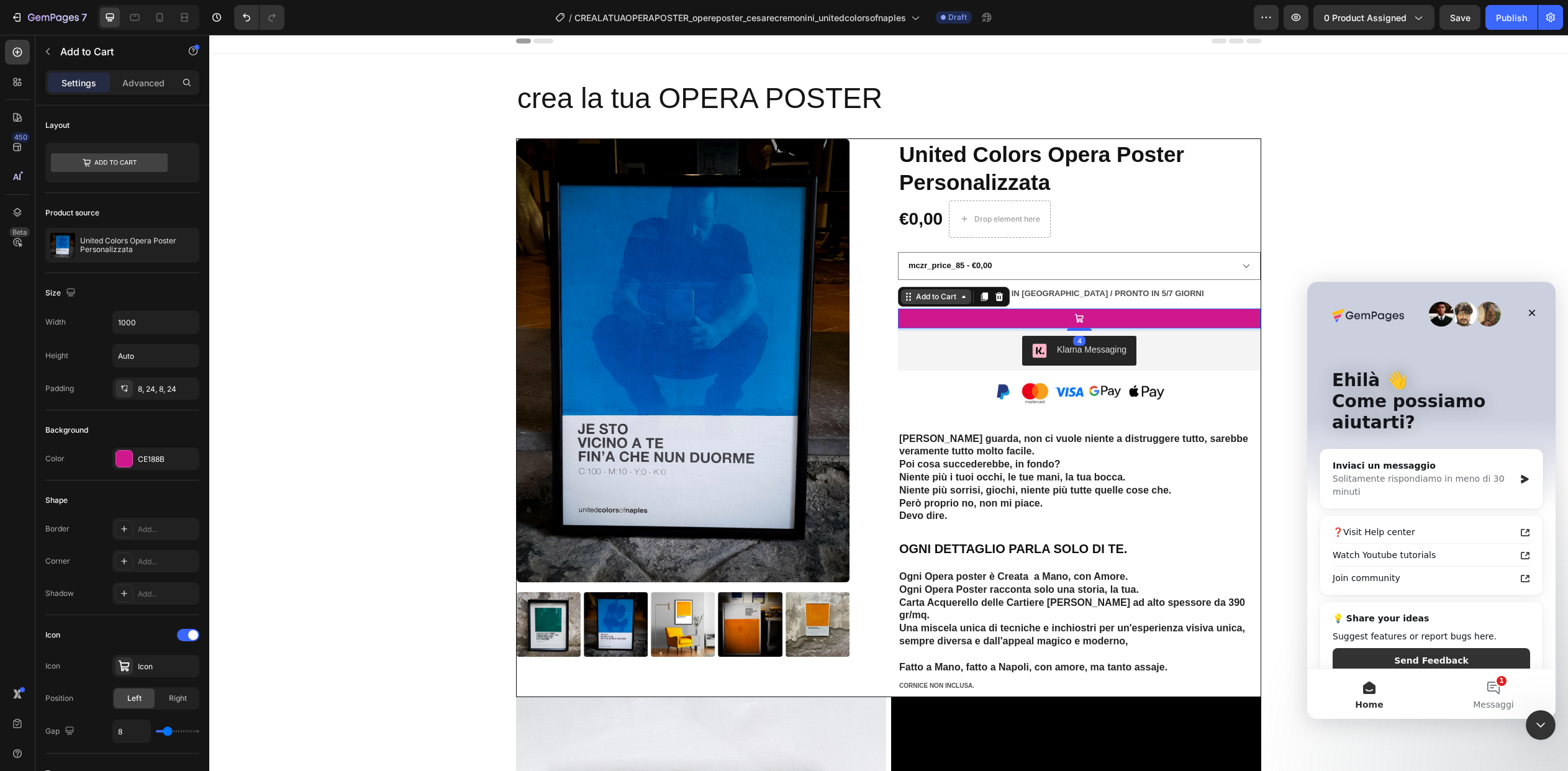
click at [963, 296] on icon at bounding box center [964, 296] width 4 height 2
click at [959, 296] on icon at bounding box center [964, 296] width 10 height 10
click at [1213, 278] on select "mczr_price_85 - €0,00 mczr_price_109 - €109,00 mczr_price_75 - €75,00 mczr_pric…" at bounding box center [1079, 266] width 363 height 28
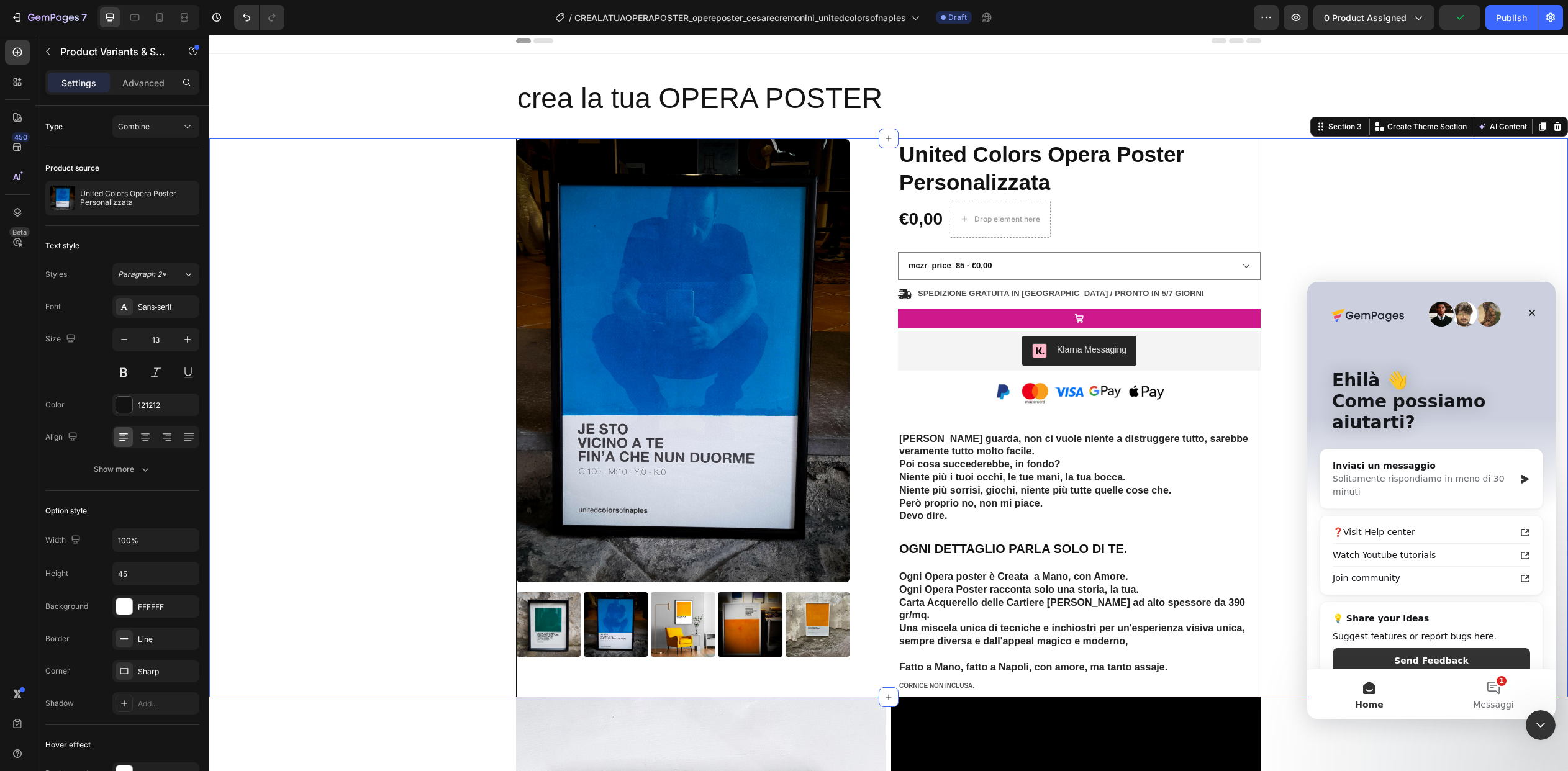
click at [1324, 248] on div "Product Images Icon Icon Icon Icon Icon Icon List 2,500+ Verified Reviews! Text…" at bounding box center [888, 418] width 1340 height 559
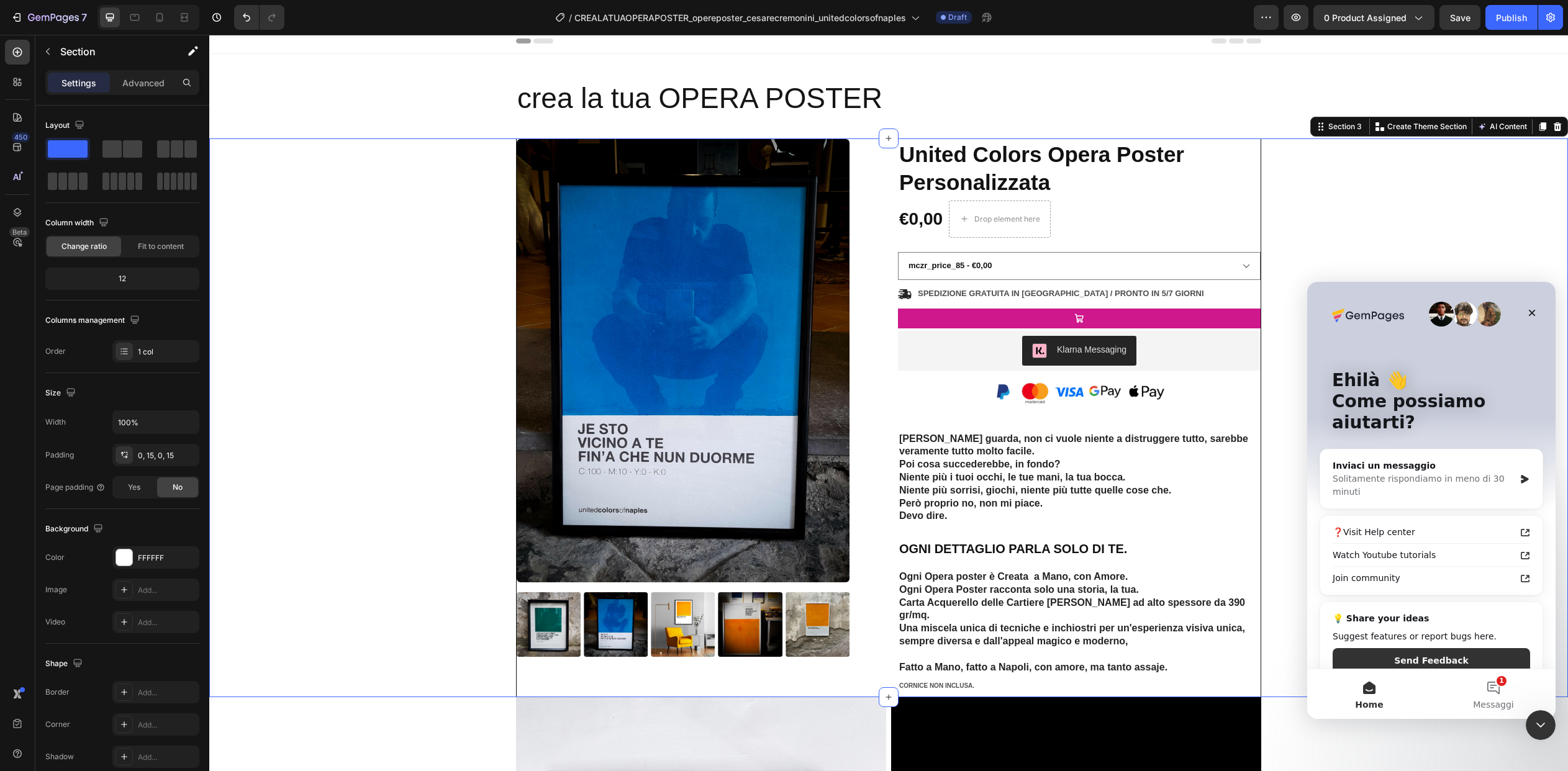
drag, startPoint x: 1285, startPoint y: 259, endPoint x: 1270, endPoint y: 260, distance: 15.0
click at [1285, 259] on div "Product Images Icon Icon Icon Icon Icon Icon List 2,500+ Verified Reviews! Text…" at bounding box center [888, 418] width 1340 height 559
click at [1234, 264] on select "mczr_price_85 - €0,00 mczr_price_109 - €109,00 mczr_price_75 - €75,00 mczr_pric…" at bounding box center [1079, 266] width 363 height 28
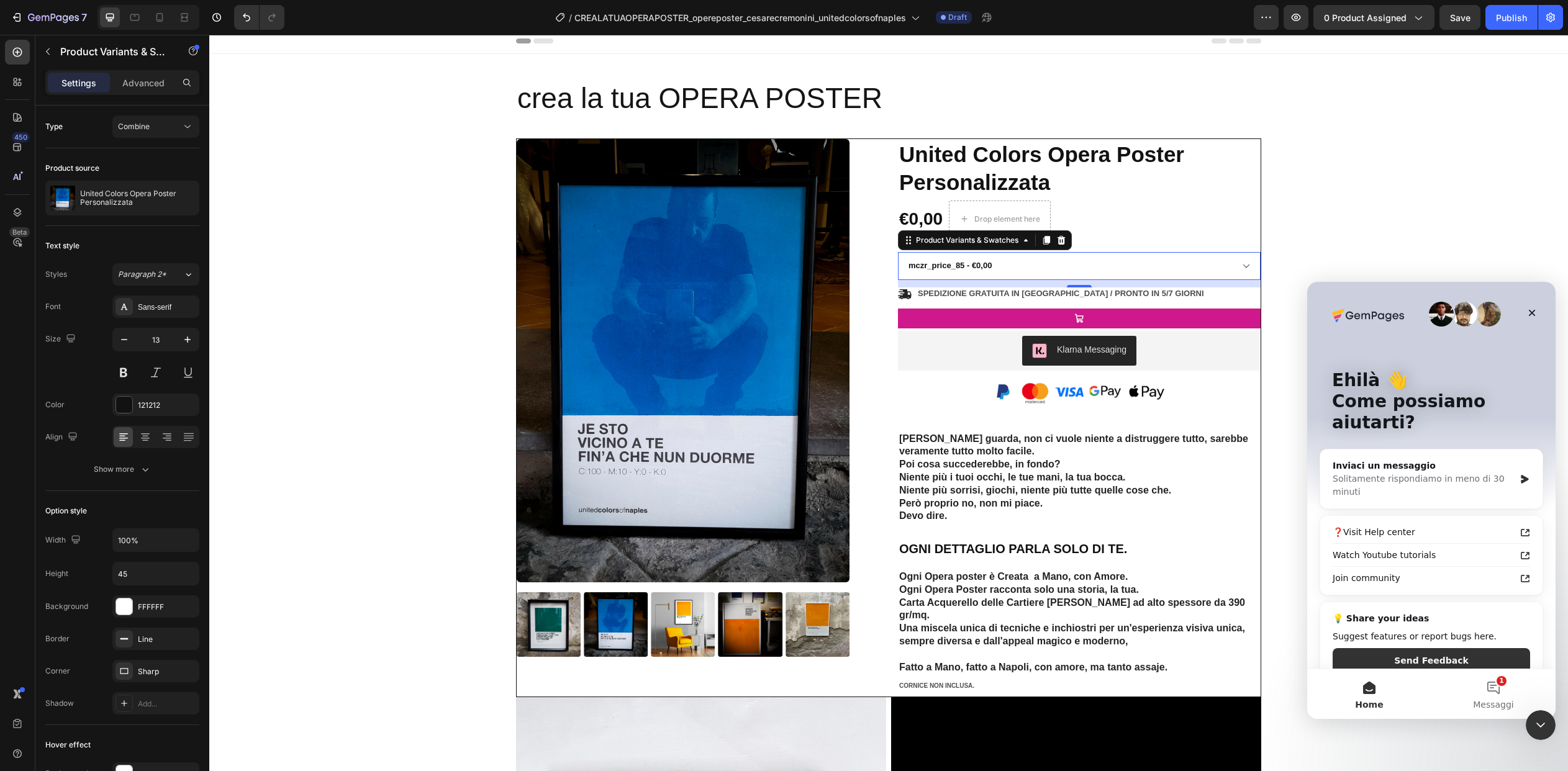
click at [1144, 271] on select "mczr_price_85 - €0,00 mczr_price_109 - €109,00 mczr_price_75 - €75,00 mczr_pric…" at bounding box center [1079, 266] width 363 height 28
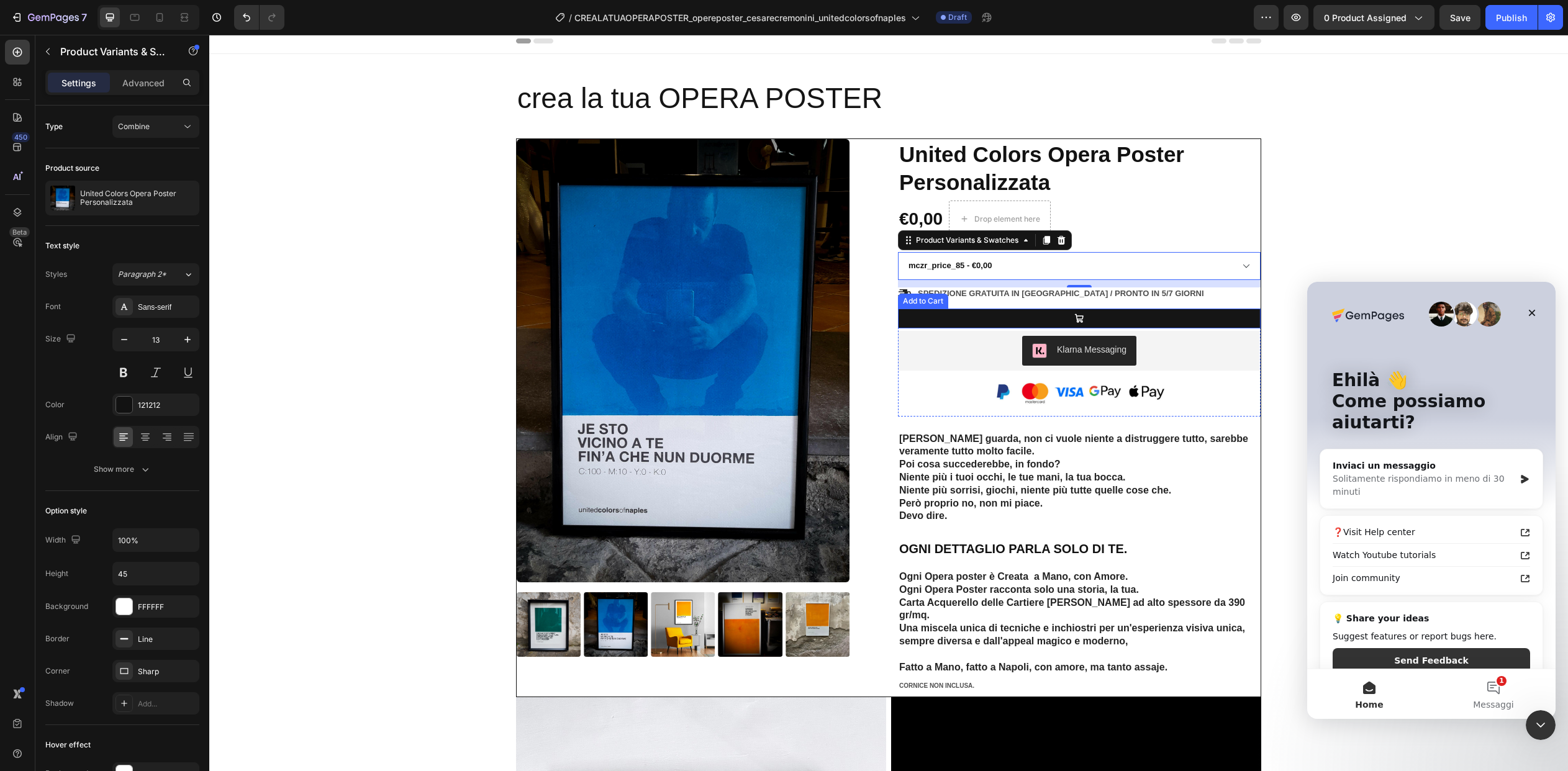
click at [1060, 322] on button at bounding box center [1079, 318] width 363 height 20
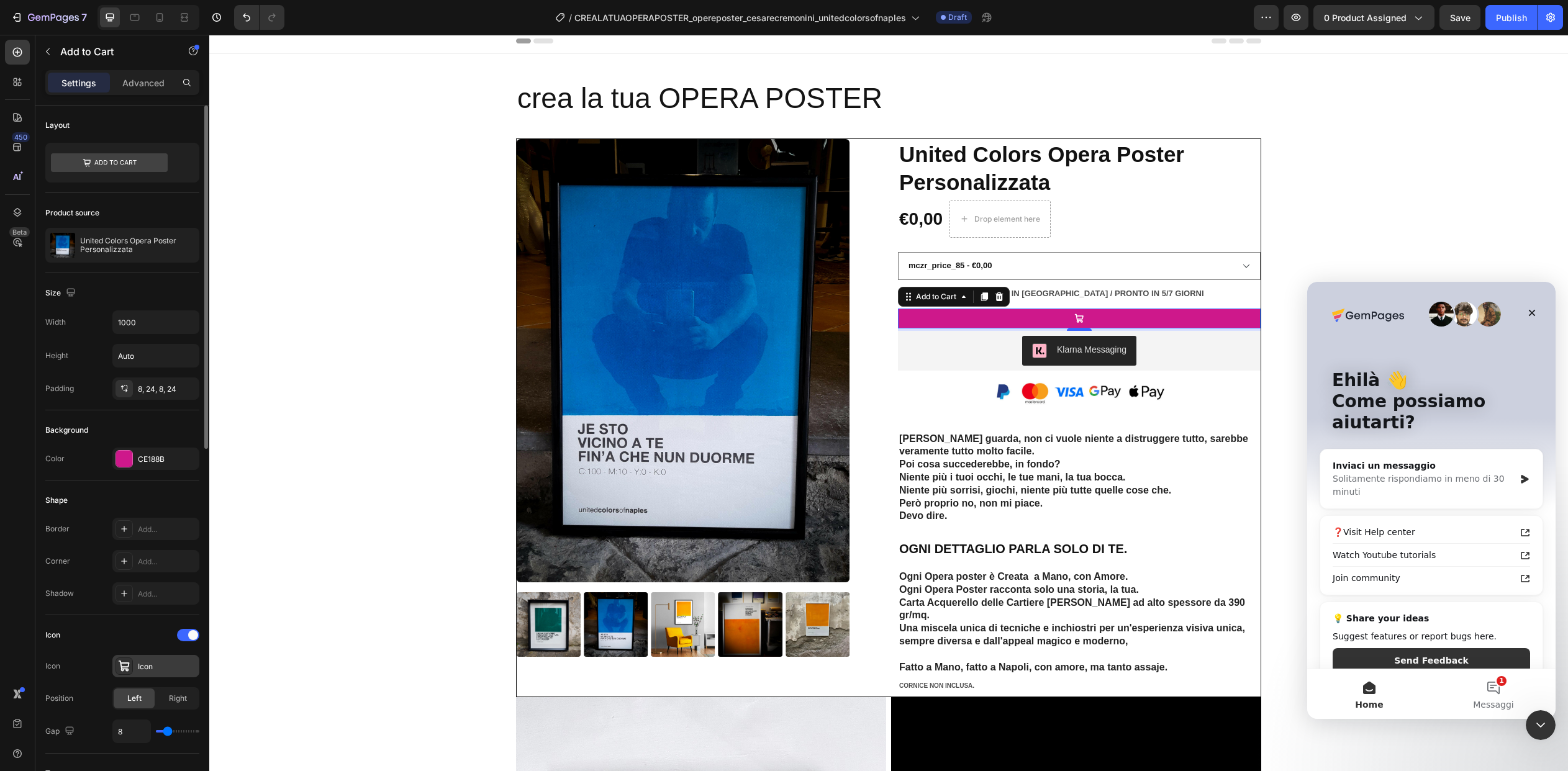
click at [149, 667] on div "Icon" at bounding box center [167, 667] width 58 height 11
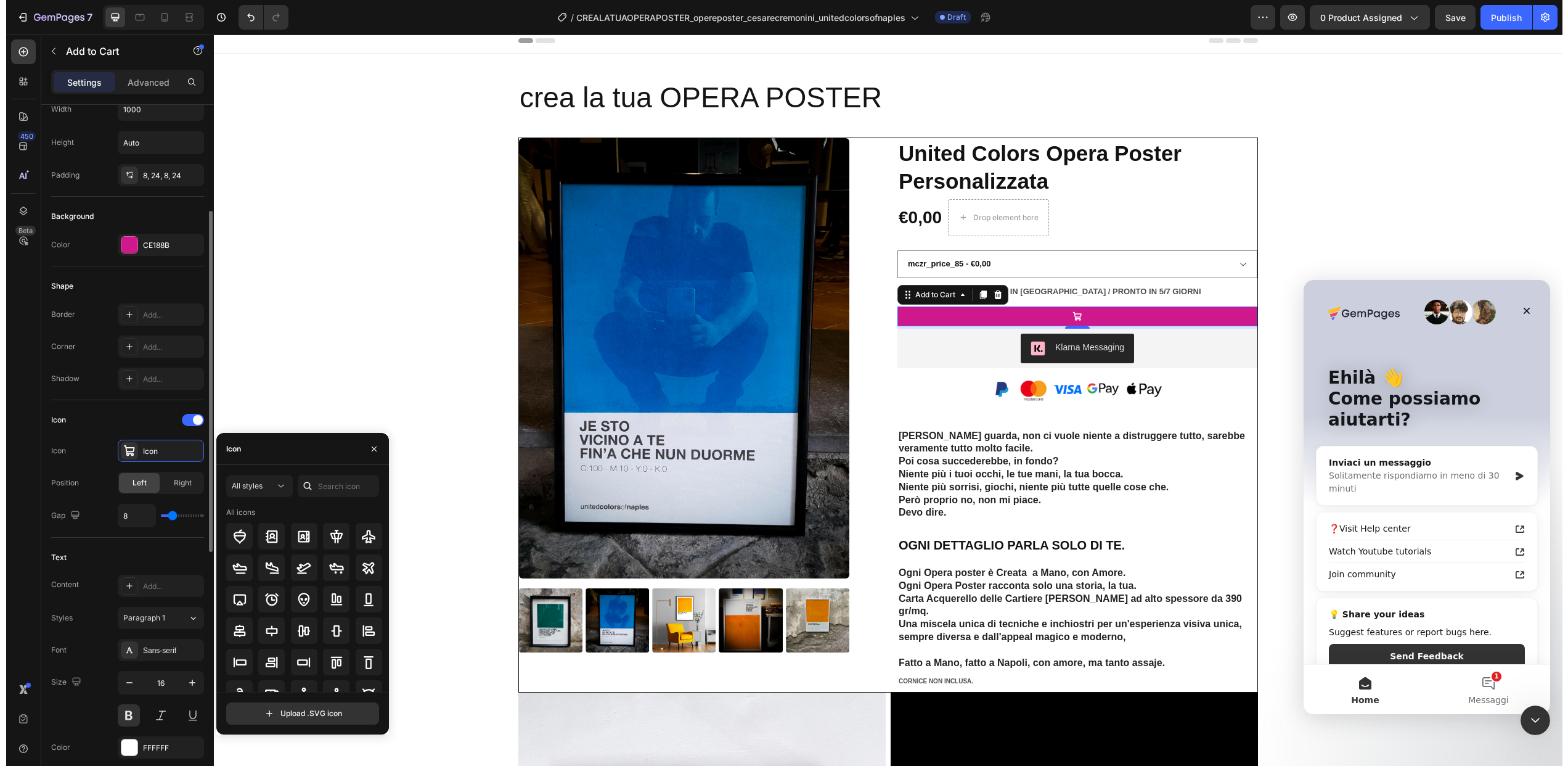
scroll to position [213, 0]
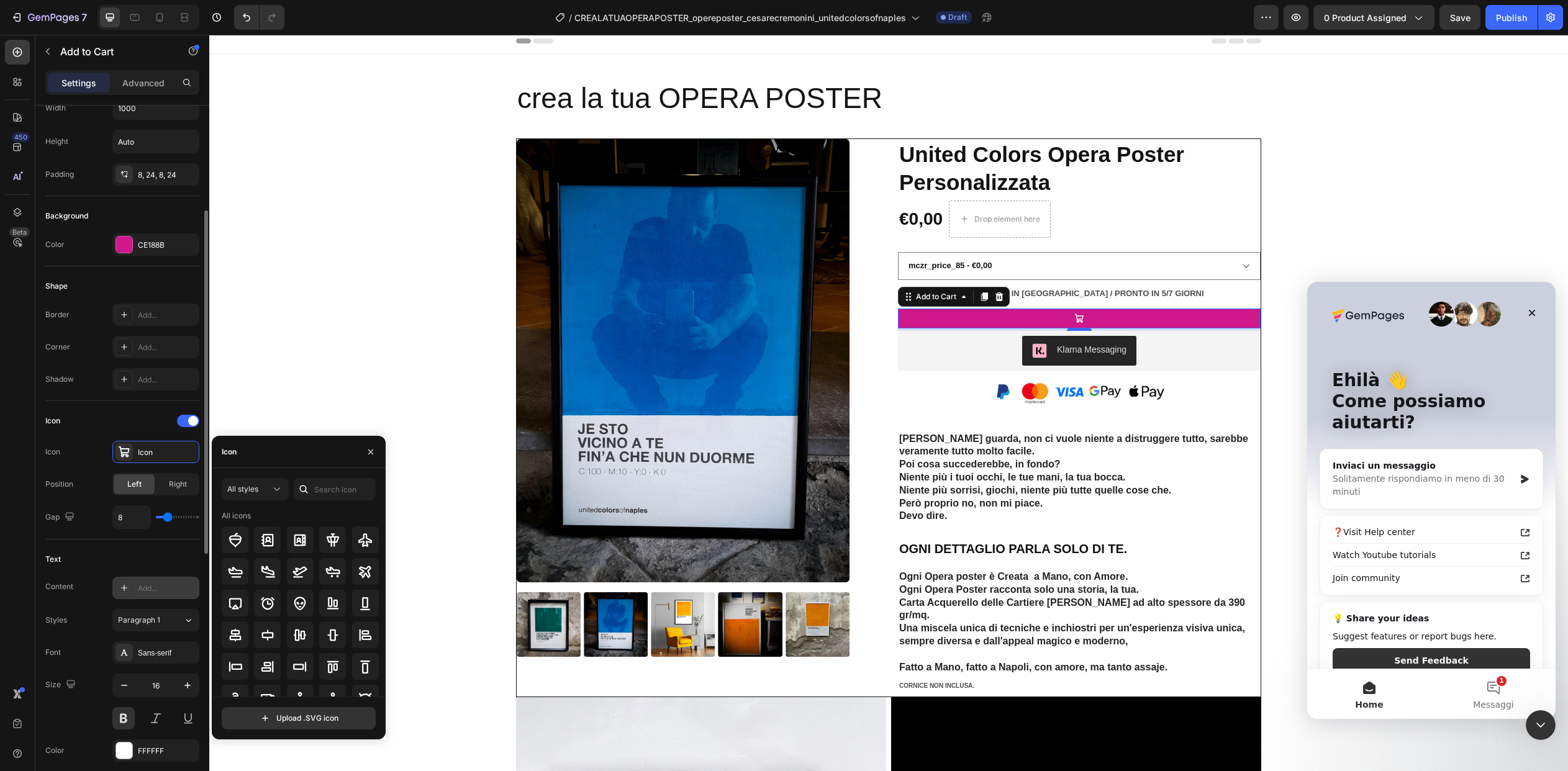
click at [121, 588] on icon at bounding box center [124, 587] width 10 height 10
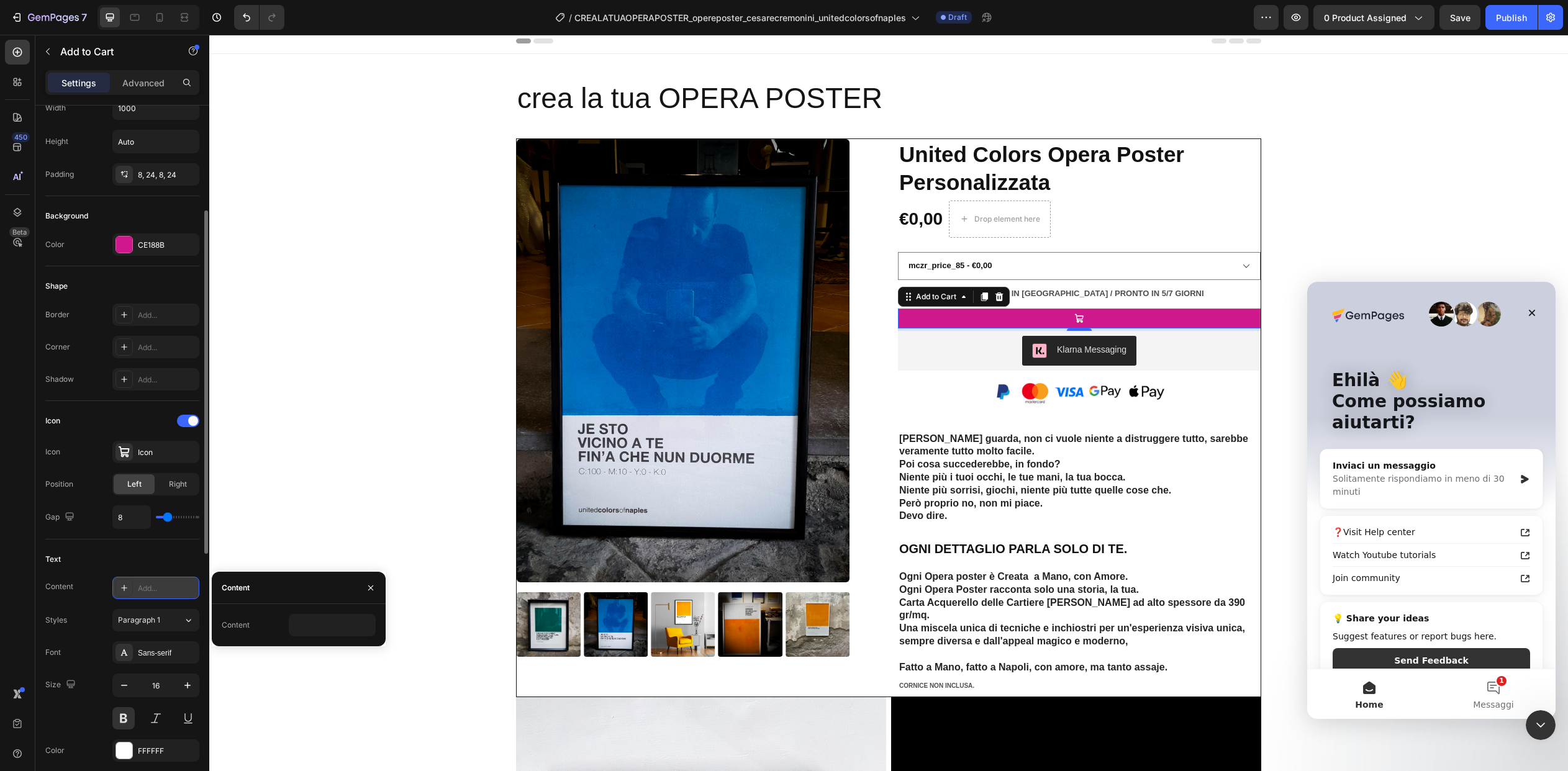
click at [155, 583] on div "Add..." at bounding box center [167, 588] width 58 height 11
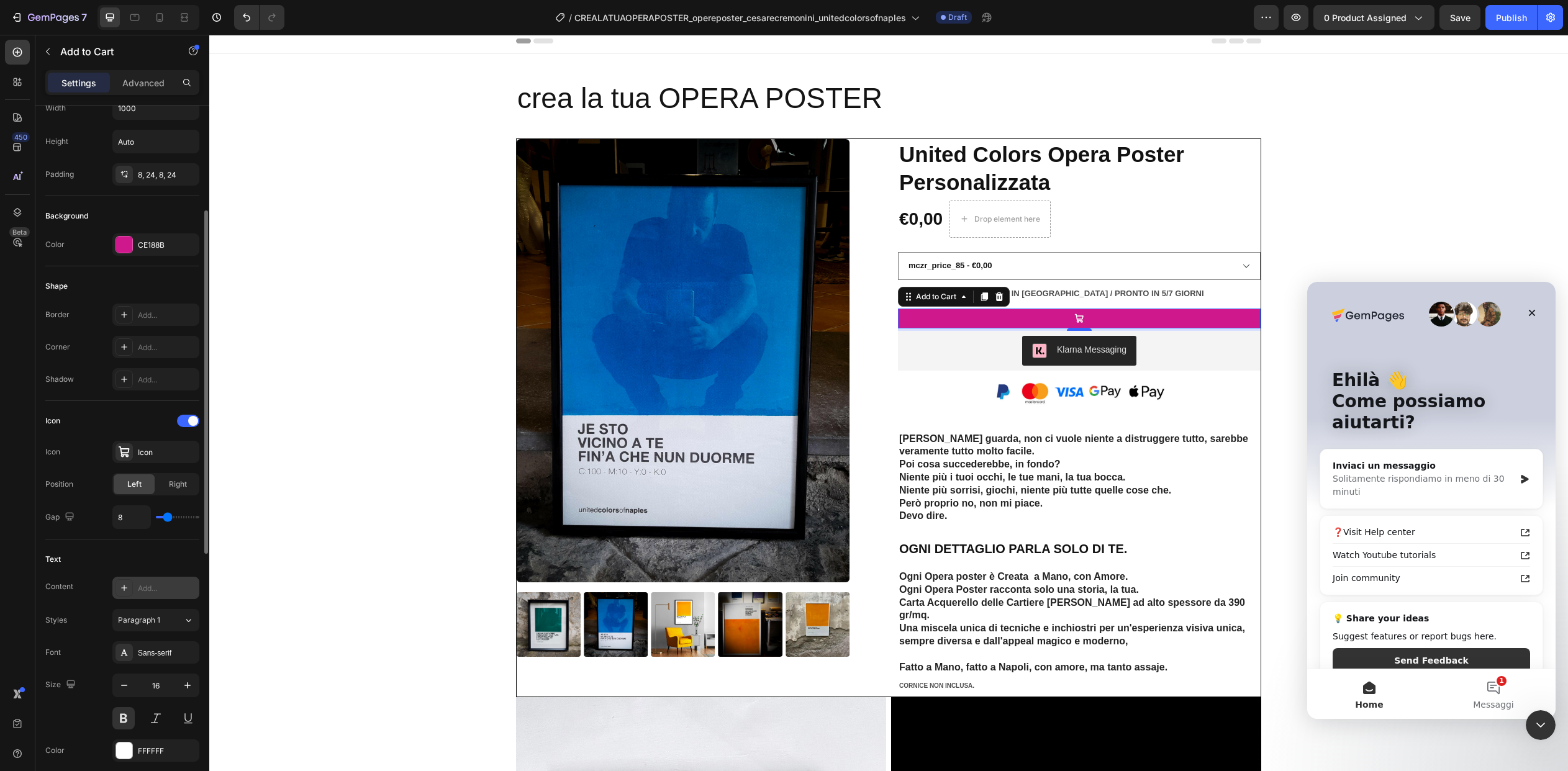
click at [124, 587] on icon at bounding box center [125, 588] width 6 height 6
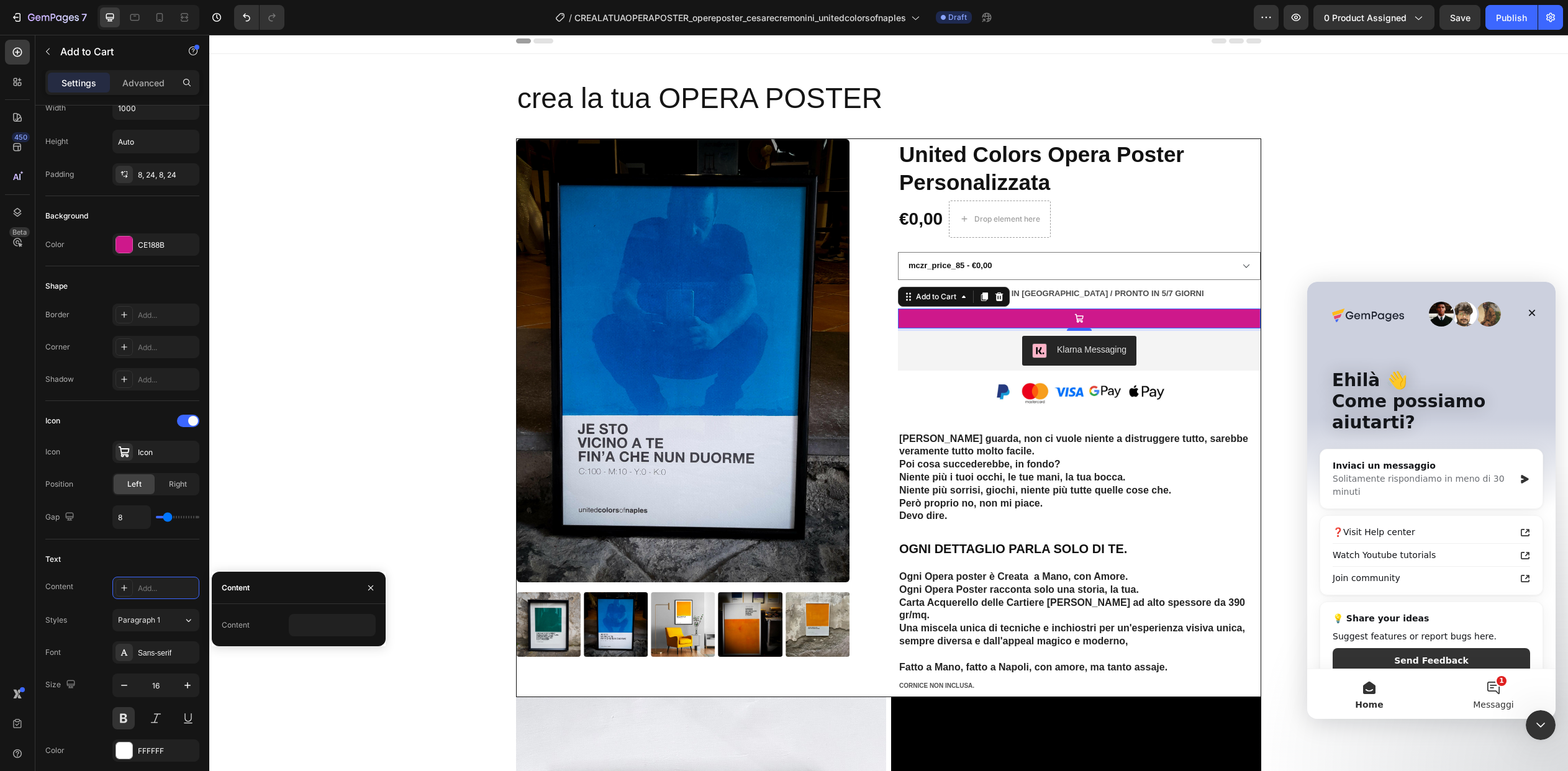
click at [1498, 691] on button "1 Messaggi" at bounding box center [1493, 694] width 124 height 50
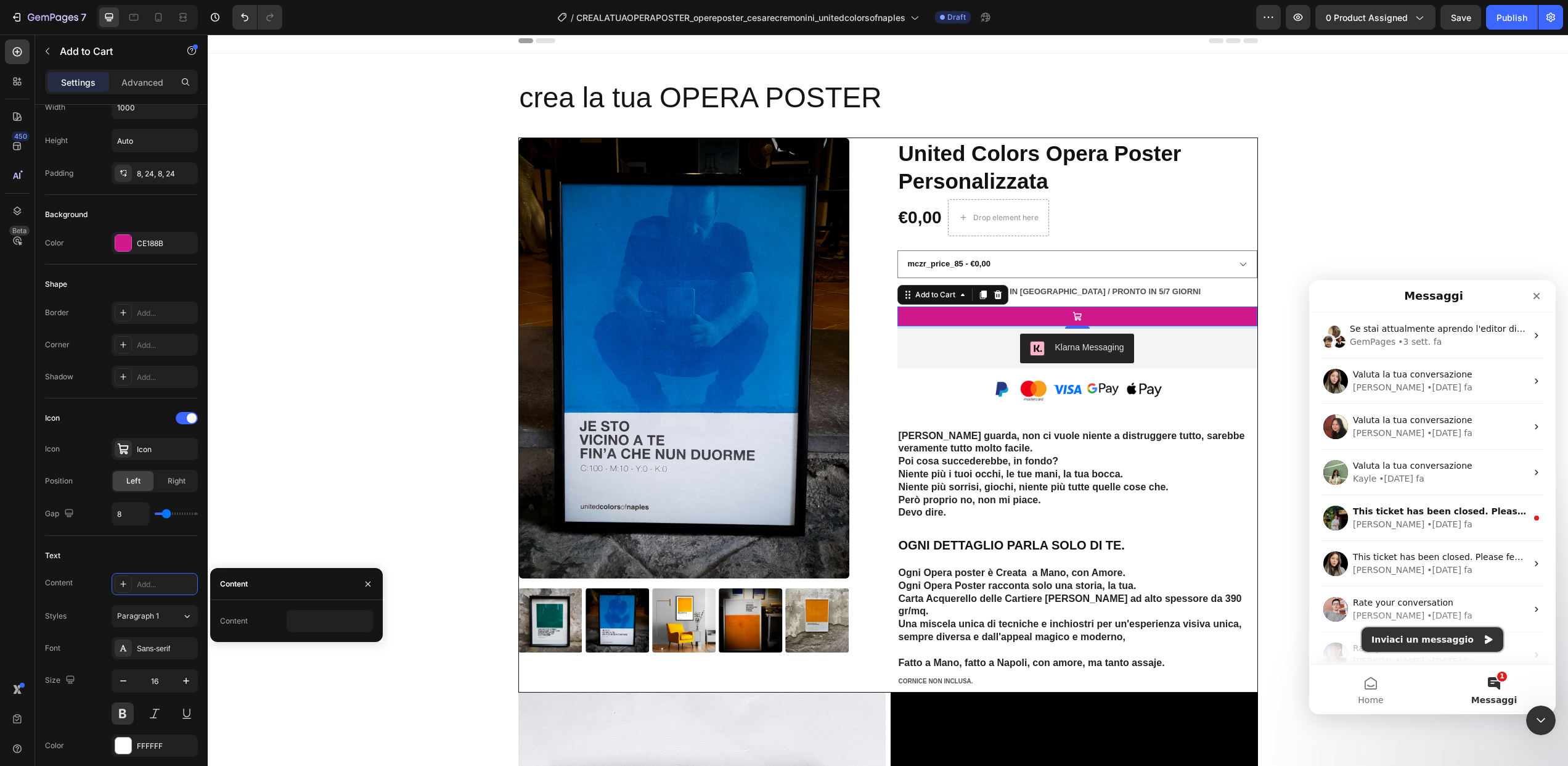
click at [1415, 643] on button "Inviaci un messaggio" at bounding box center [1432, 639] width 142 height 24
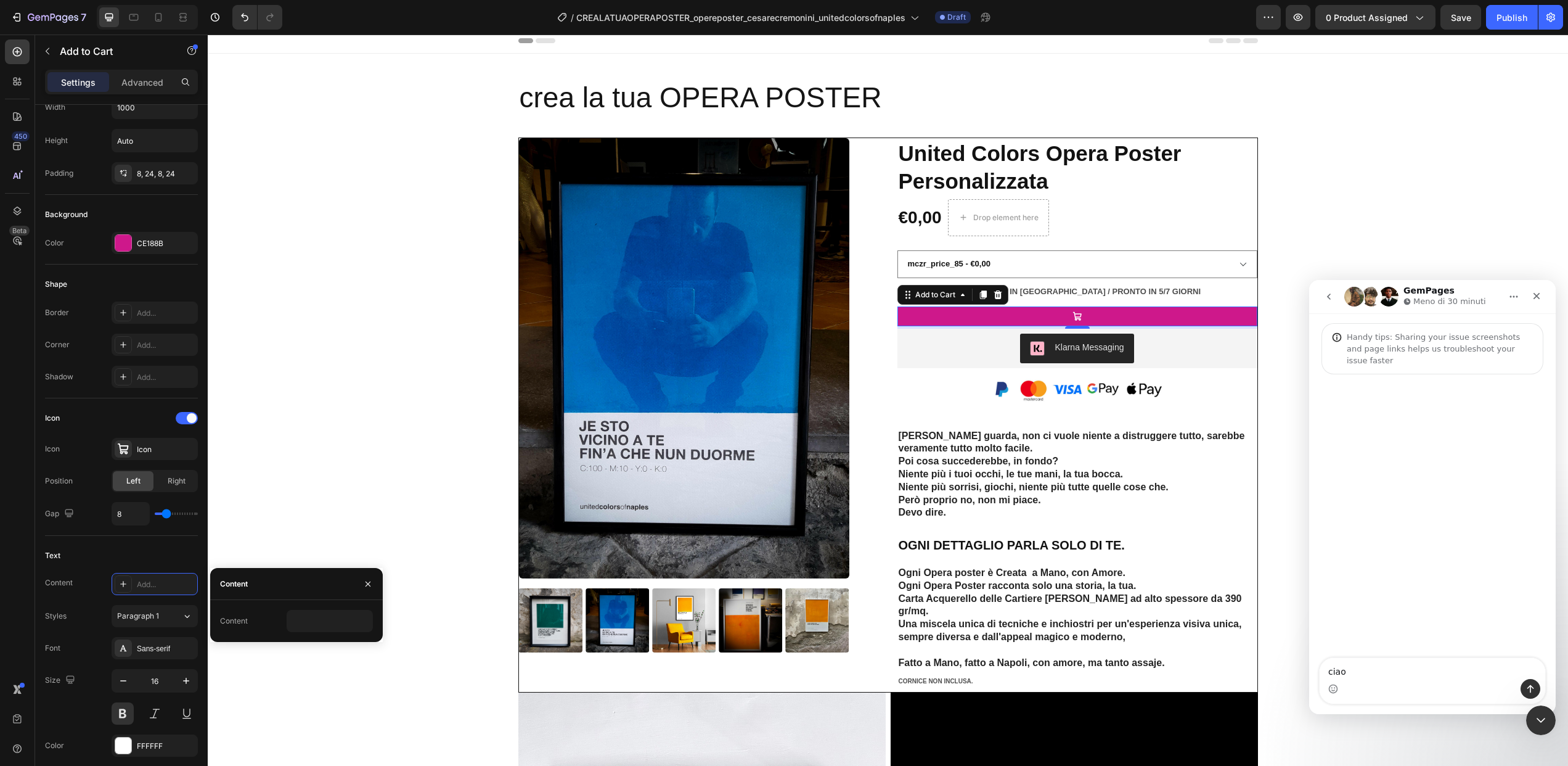
type textarea "ciao"
type textarea "ho"
type textarea "ho bisogno del vostro aiuto"
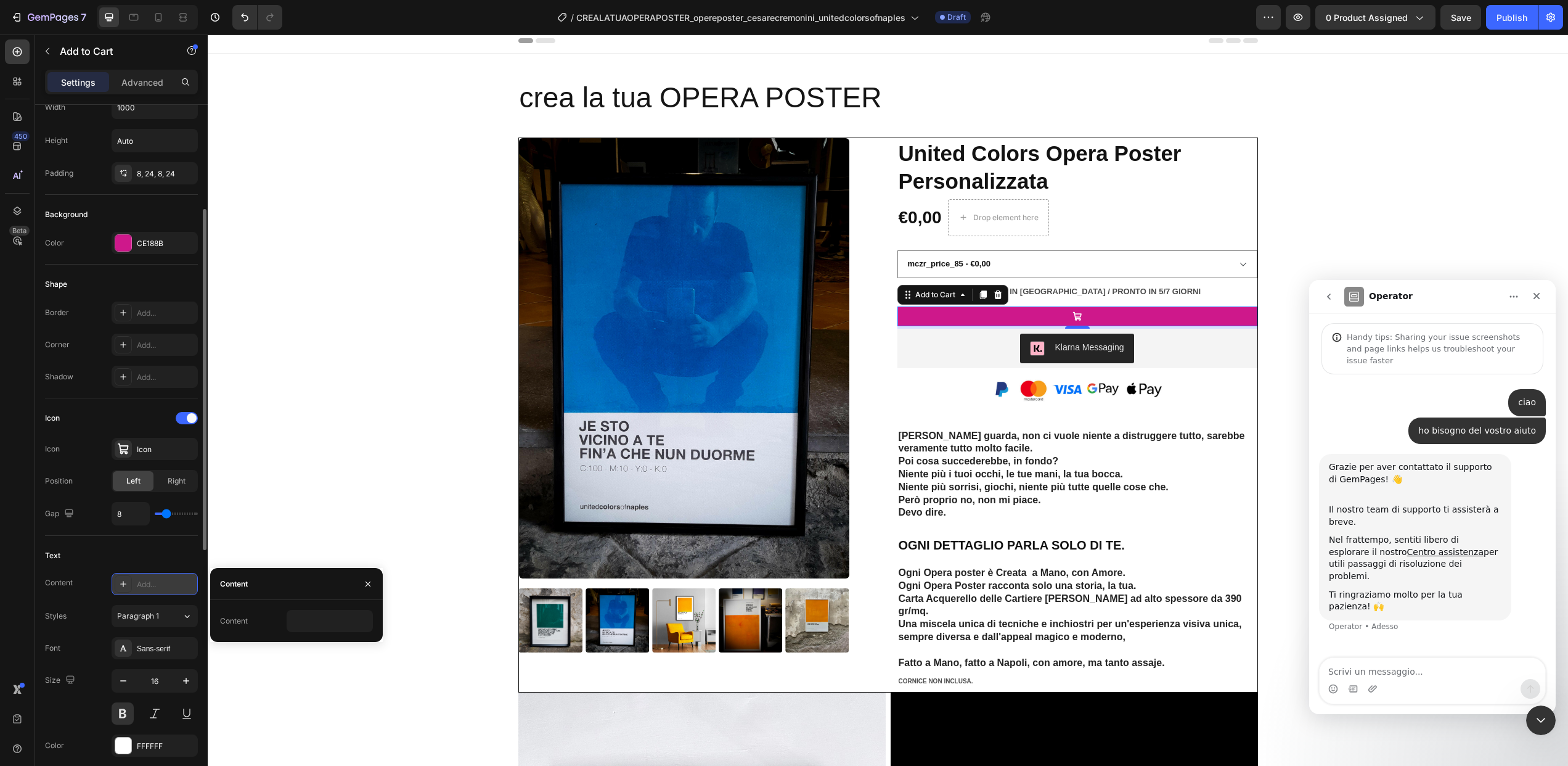
click at [142, 581] on div "Add..." at bounding box center [166, 584] width 58 height 11
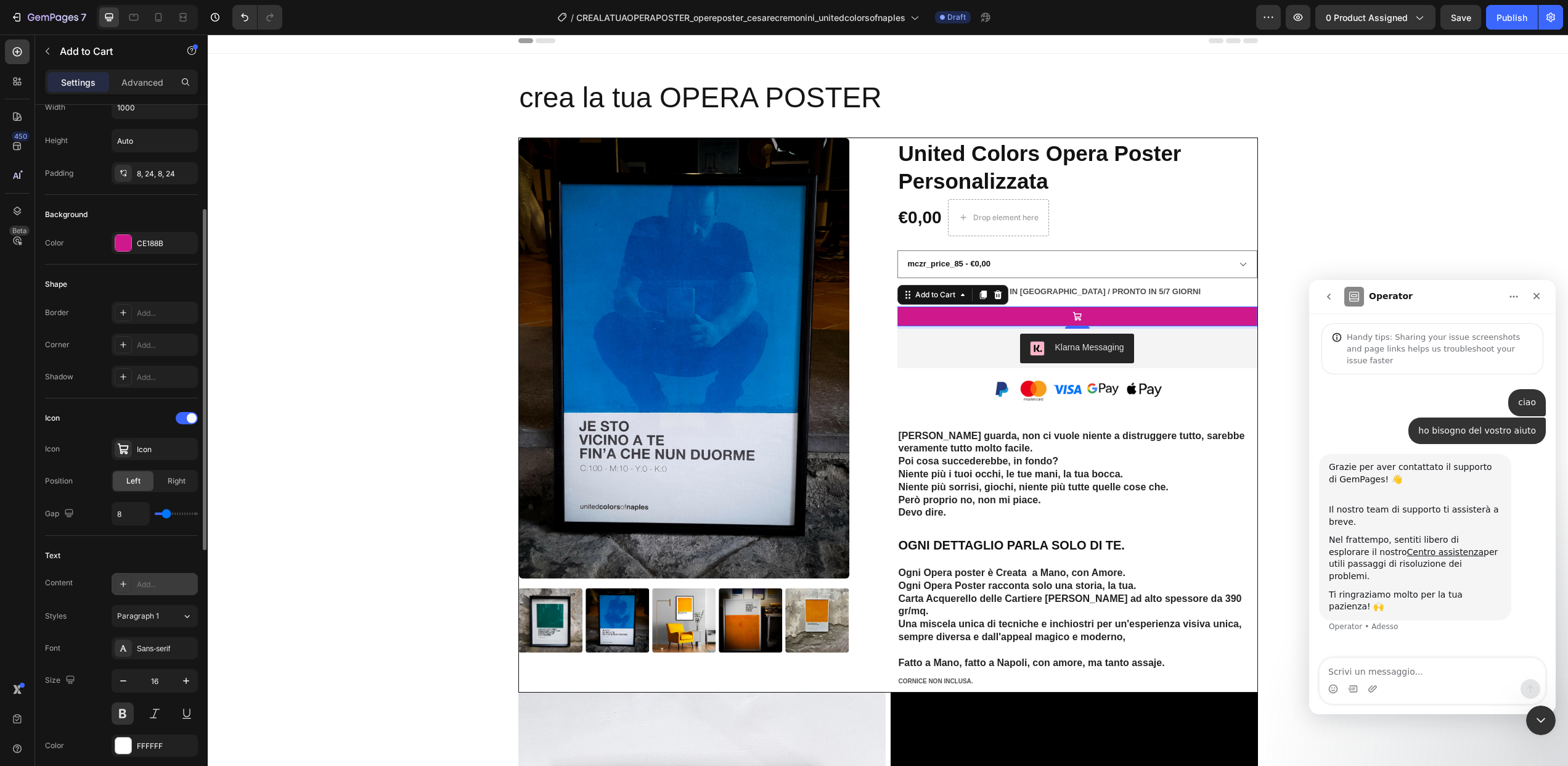
click at [180, 590] on div "Add..." at bounding box center [155, 584] width 86 height 22
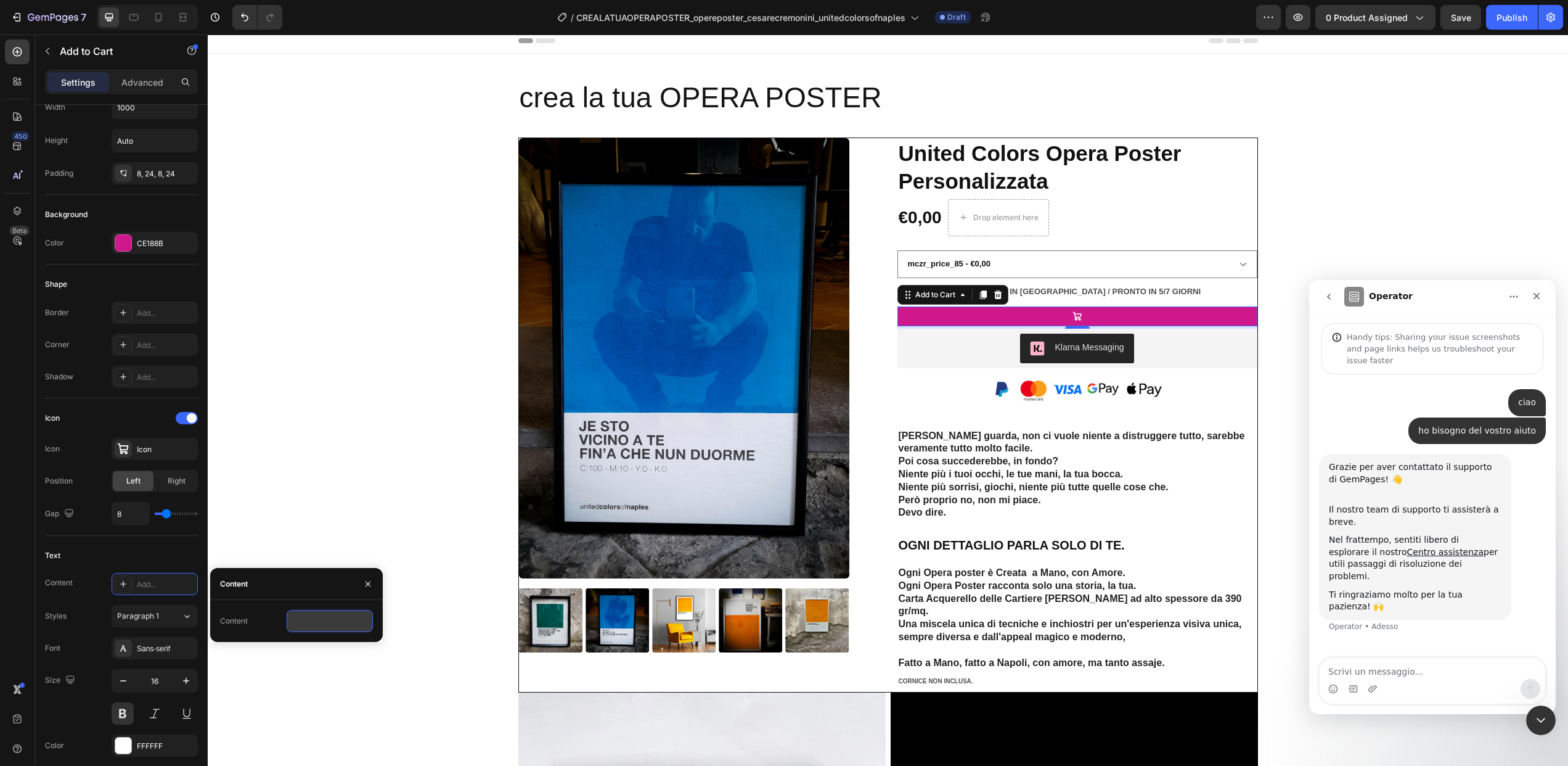
click at [306, 623] on input "text" at bounding box center [330, 621] width 86 height 22
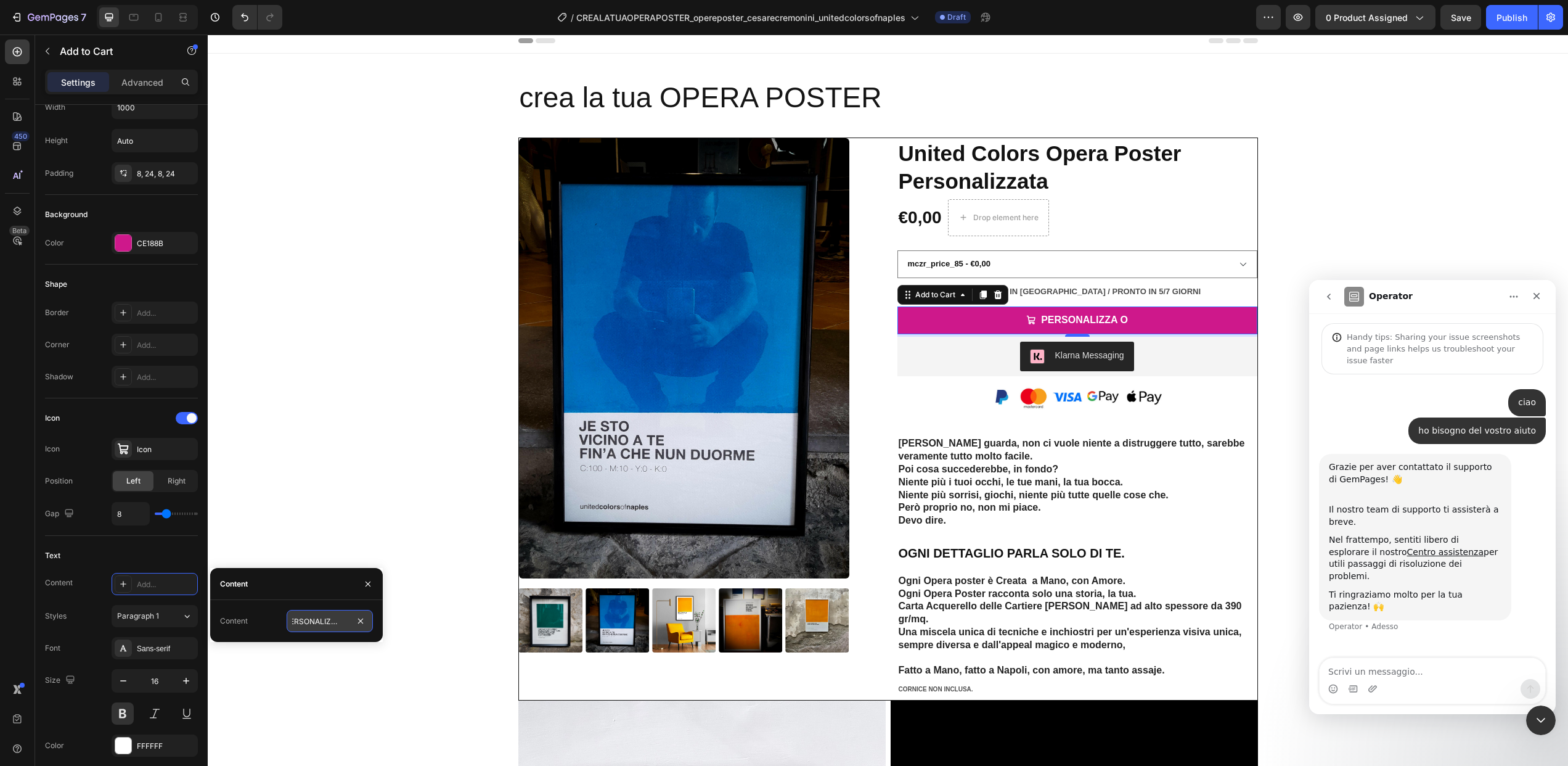
type input "PERSONALIZZA ORA"
click at [452, 488] on div "Product Images Icon Icon Icon Icon Icon Icon List 2,500+ Verified Reviews! Text…" at bounding box center [888, 419] width 1342 height 563
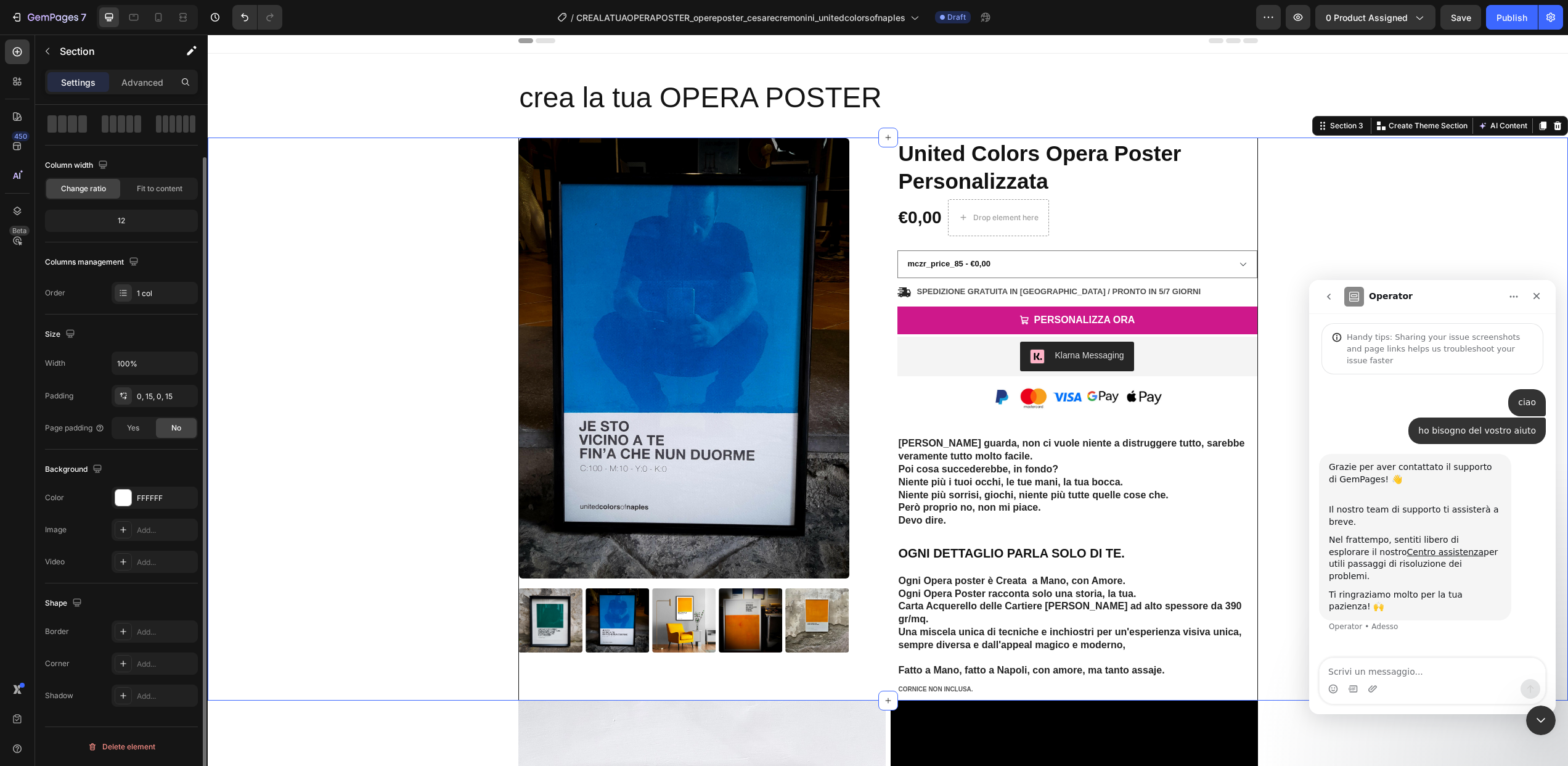
scroll to position [0, 0]
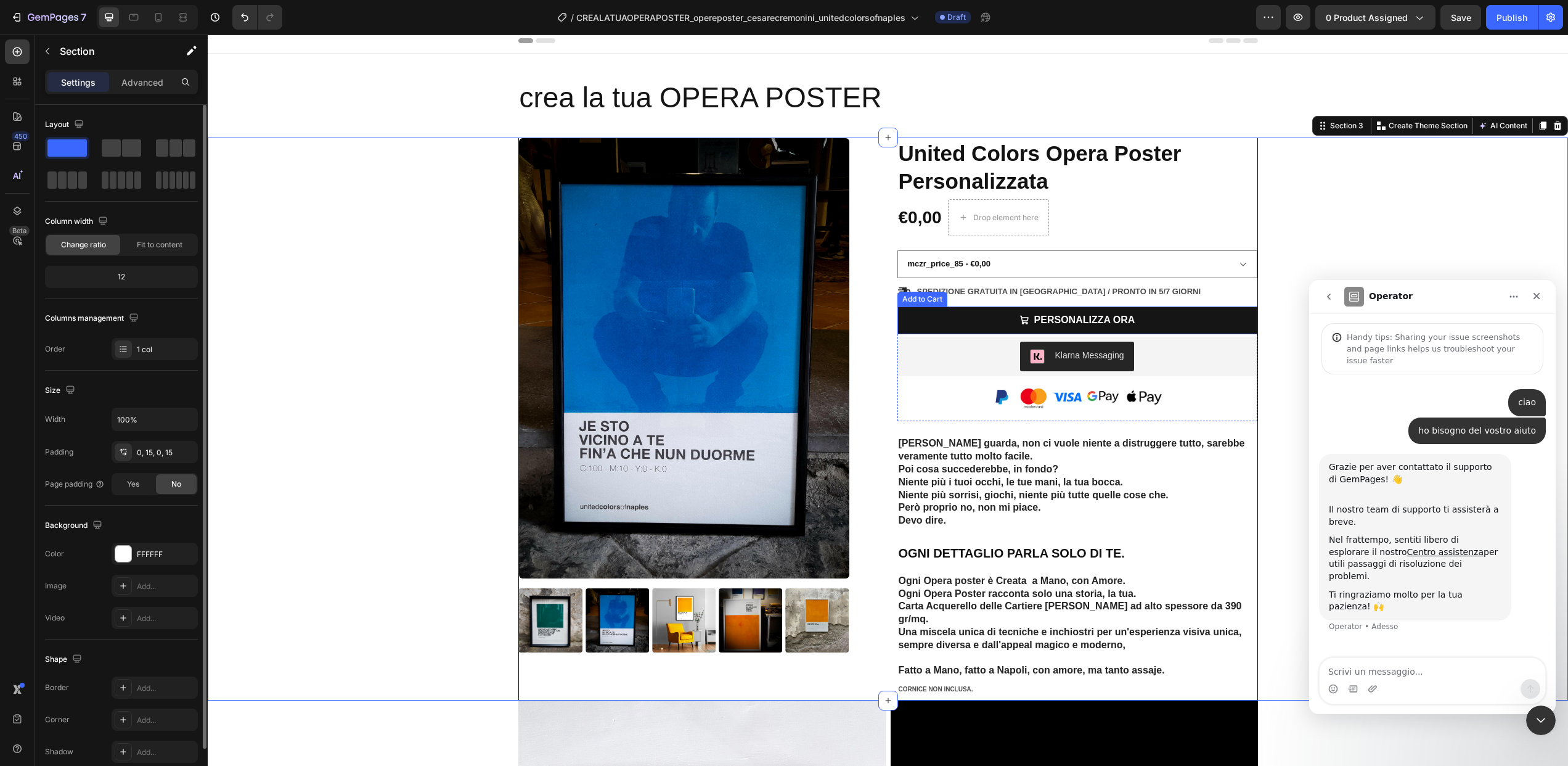
click at [1144, 314] on button "PERSONALIZZA ORA" at bounding box center [1077, 320] width 360 height 27
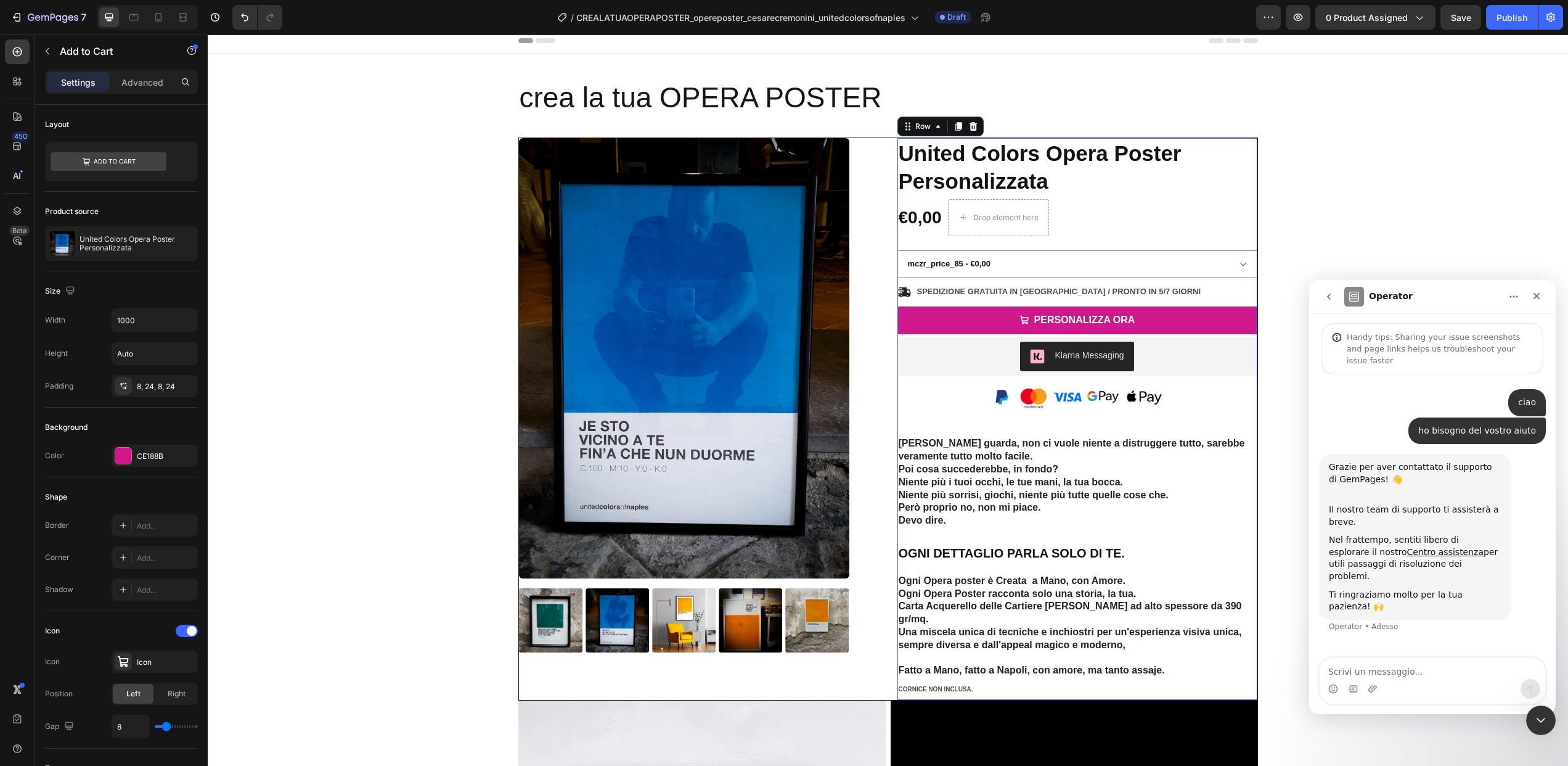
click at [1074, 245] on div "Icon Icon Icon Icon Icon Icon List 2,500+ Verified Reviews! Text Block Row Unit…" at bounding box center [1077, 418] width 360 height 562
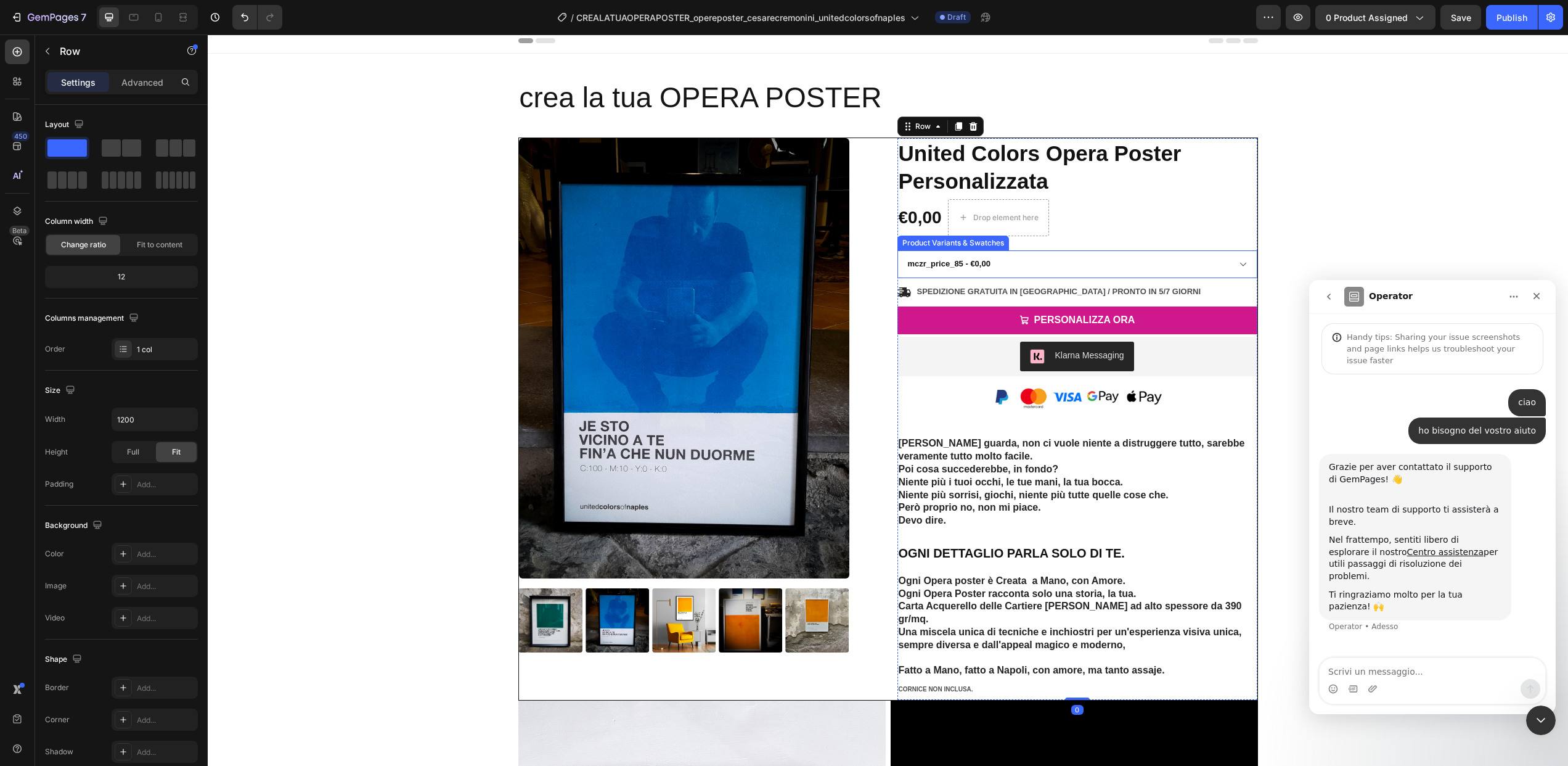
click at [1072, 255] on select "mczr_price_85 - €0,00 mczr_price_109 - €109,00 mczr_price_75 - €75,00 mczr_pric…" at bounding box center [1077, 264] width 360 height 27
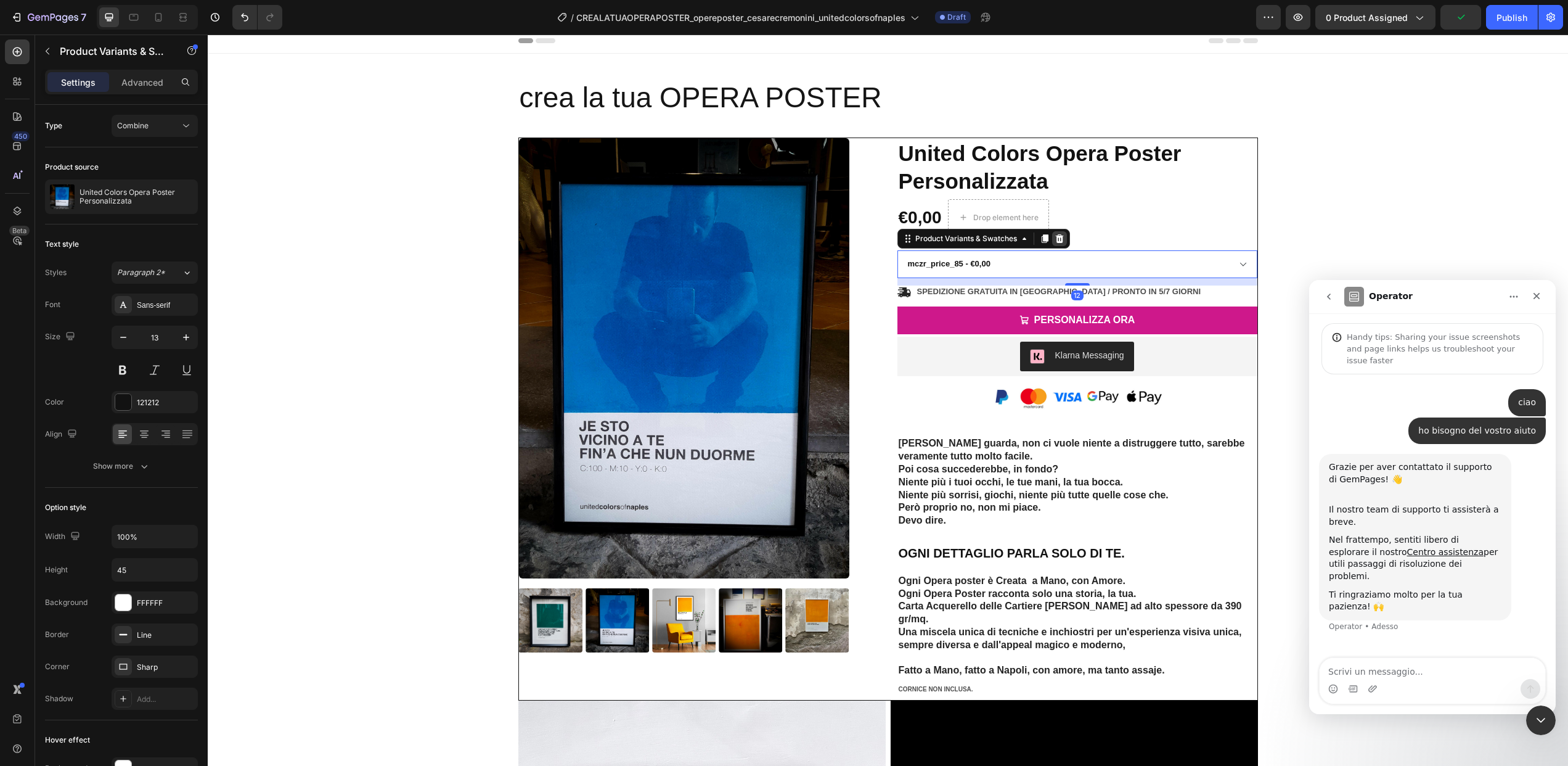
scroll to position [5, 0]
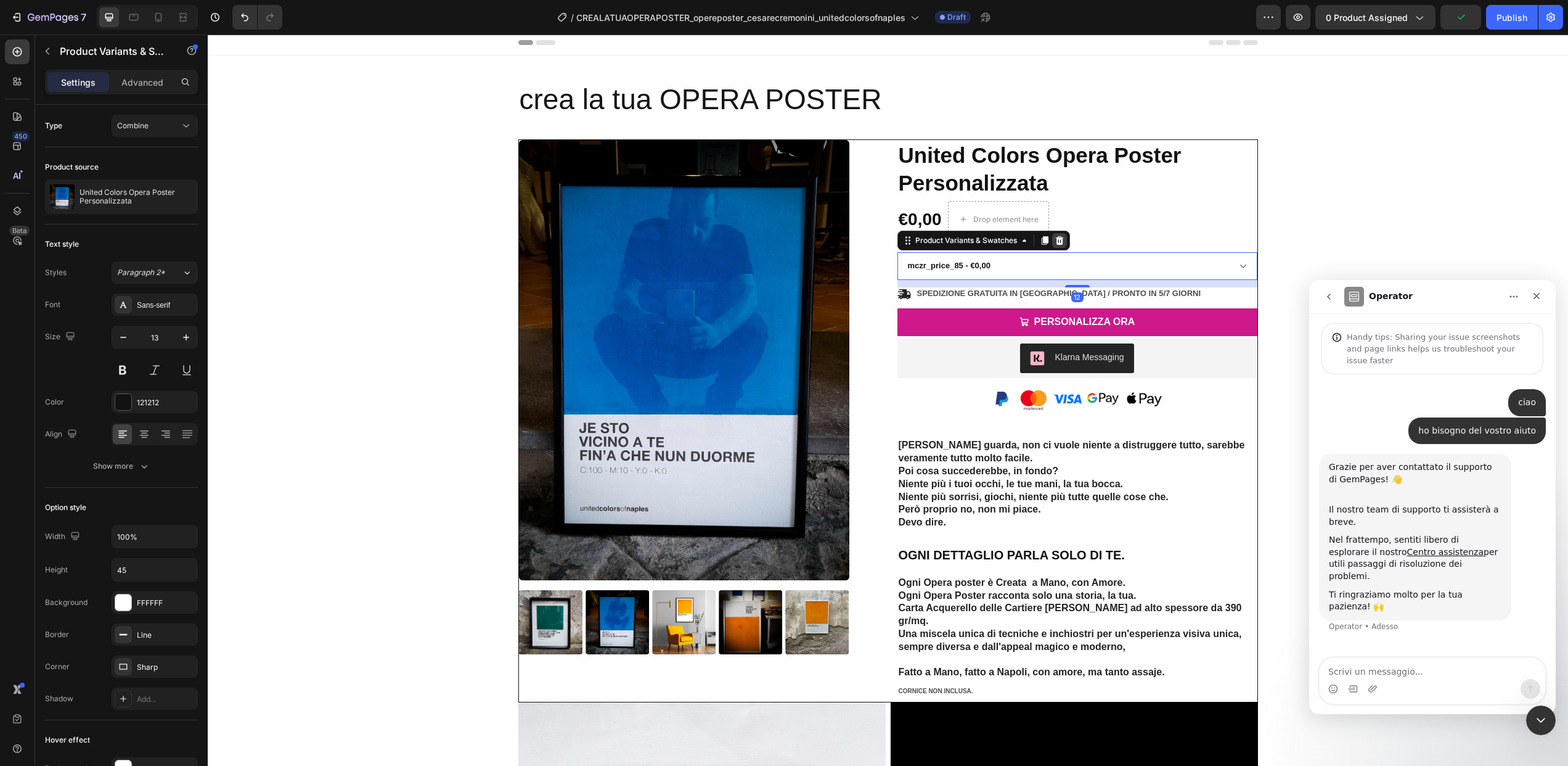
click at [1058, 238] on icon at bounding box center [1059, 240] width 8 height 9
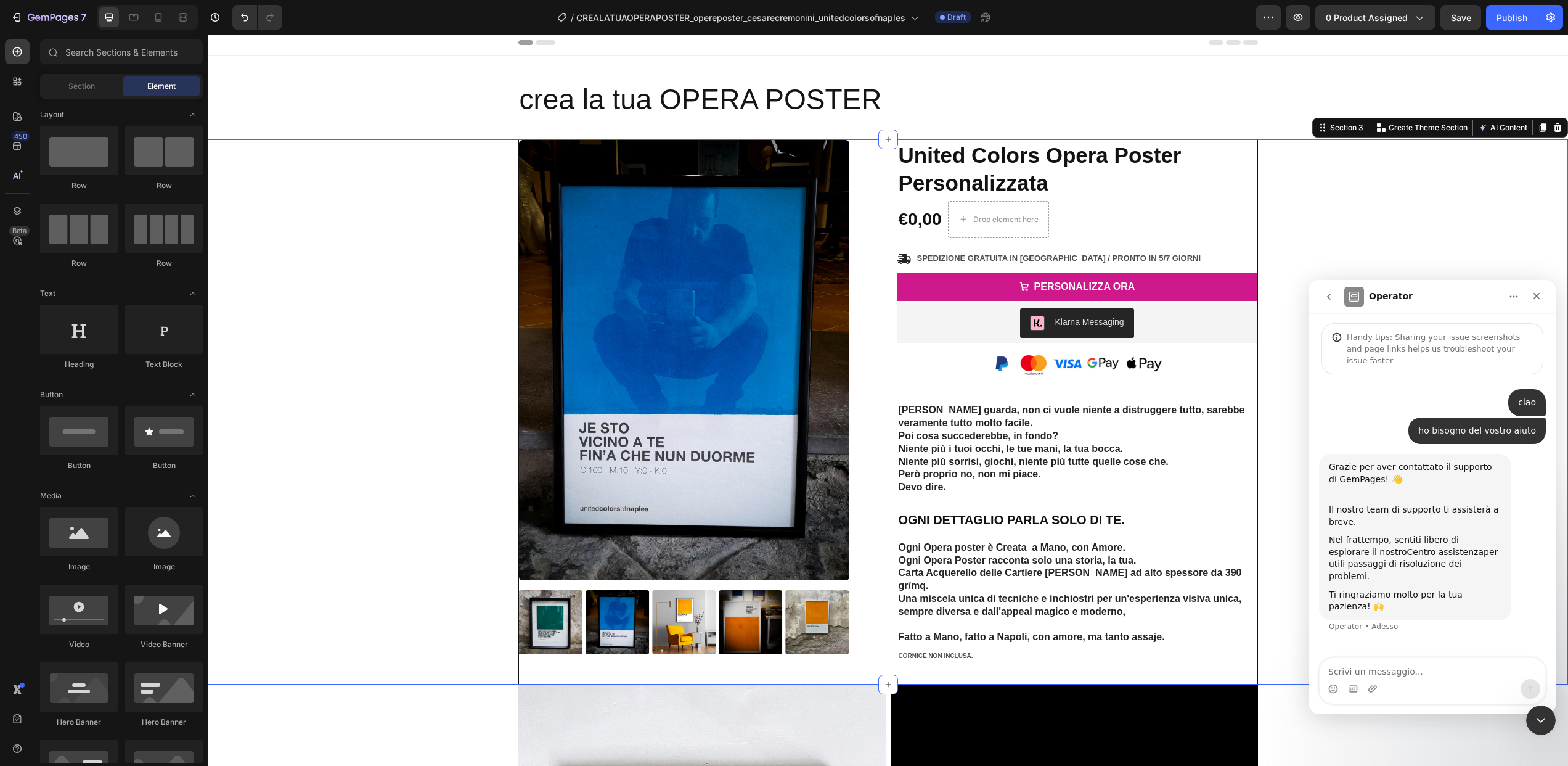
click at [1338, 242] on div "Product Images Icon Icon Icon Icon Icon Icon List 2,500+ Verified Reviews! Text…" at bounding box center [888, 412] width 1342 height 545
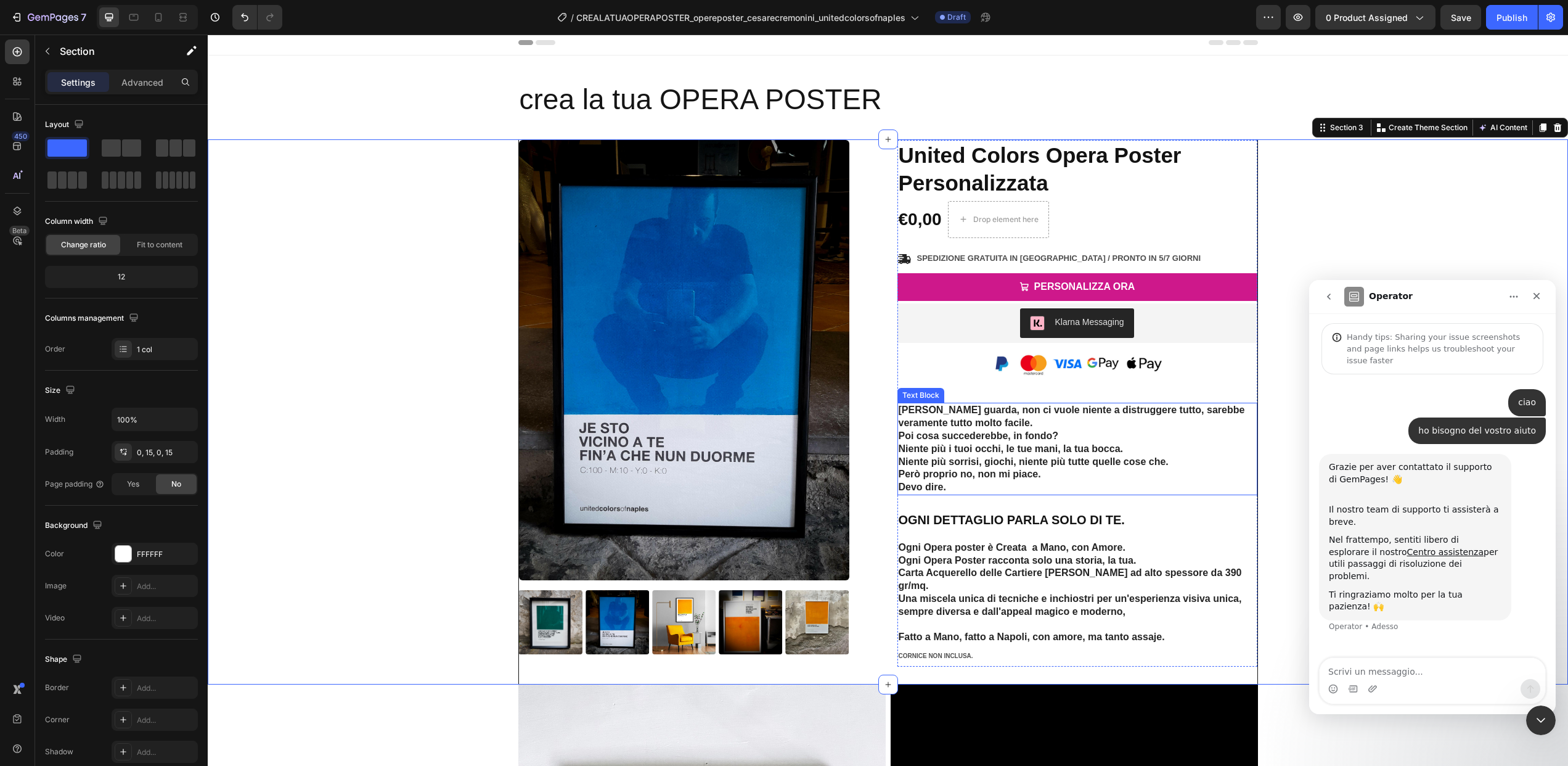
click at [906, 440] on strong "Poi cosa succederebbe, in fondo?" at bounding box center [979, 435] width 160 height 10
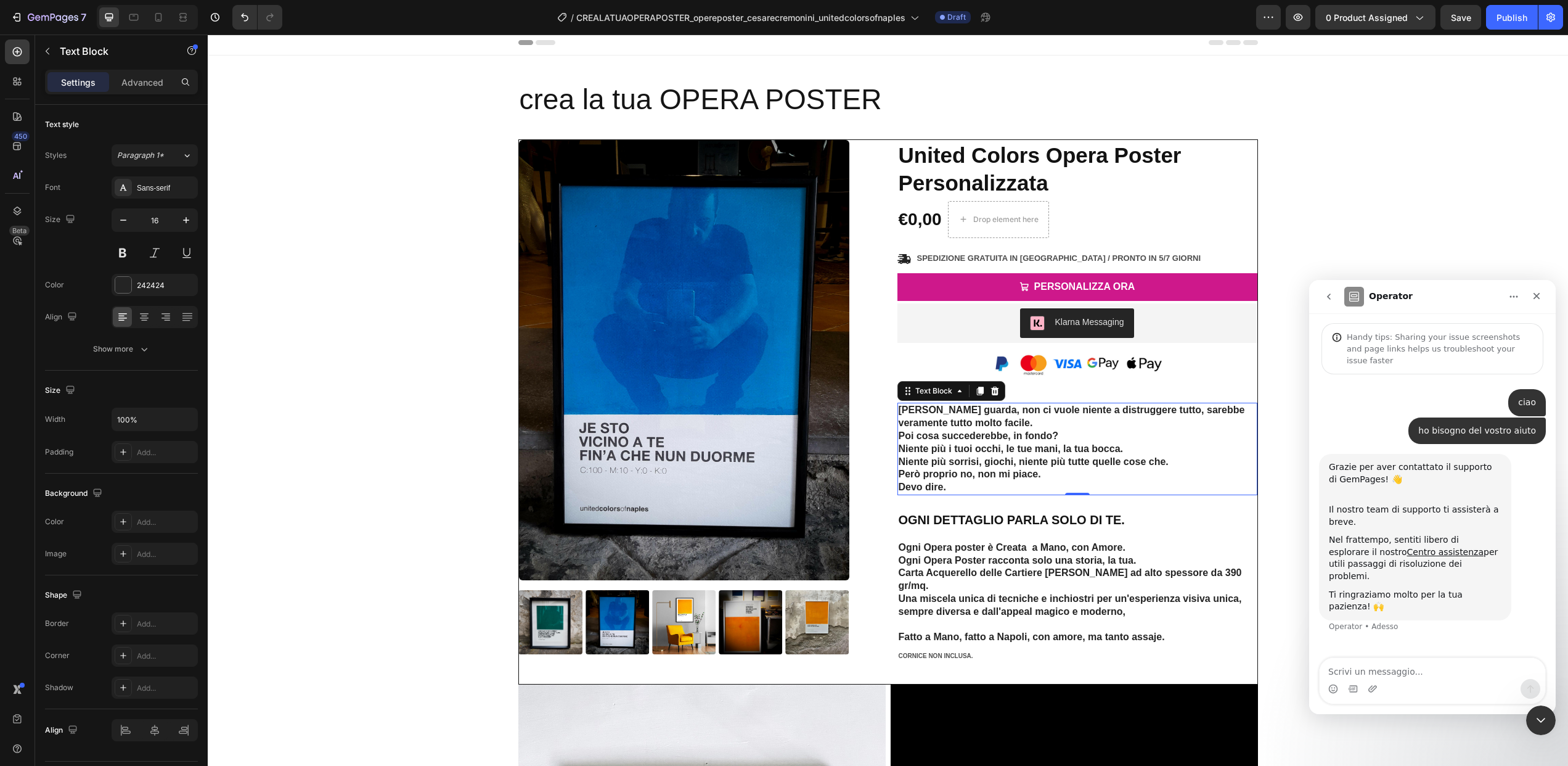
click at [1040, 469] on p "Però proprio no, non mi piace." at bounding box center [1077, 475] width 358 height 13
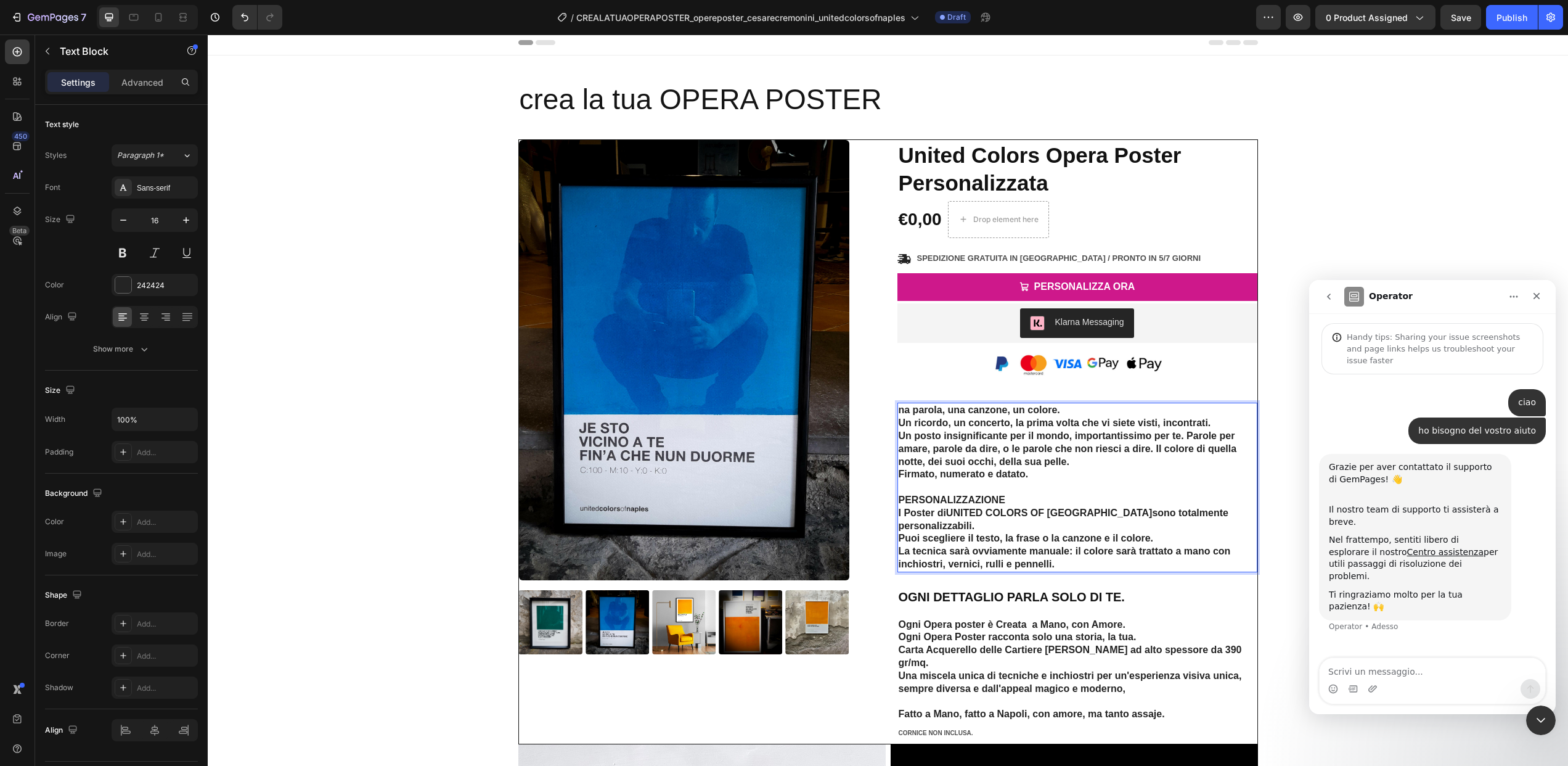
click at [1040, 494] on p "na parola, una canzone, un colore. Un ricordo, un concerto, la prima volta che …" at bounding box center [1077, 487] width 358 height 167
click at [1058, 550] on p "na parola, una canzone, un colore. Un ricordo, un concerto, la prima volta che …" at bounding box center [1077, 487] width 358 height 167
click at [1079, 631] on p "Ogni Opera Poster racconta solo una storia, la tua." at bounding box center [1077, 637] width 358 height 13
click at [1082, 446] on p "na parola, una canzone, un colore. Un ricordo, un concerto, la prima volta che …" at bounding box center [1077, 487] width 358 height 167
click at [974, 431] on p "na parola, una canzone, un colore. Un ricordo, un concerto, la prima volta che …" at bounding box center [1077, 487] width 358 height 167
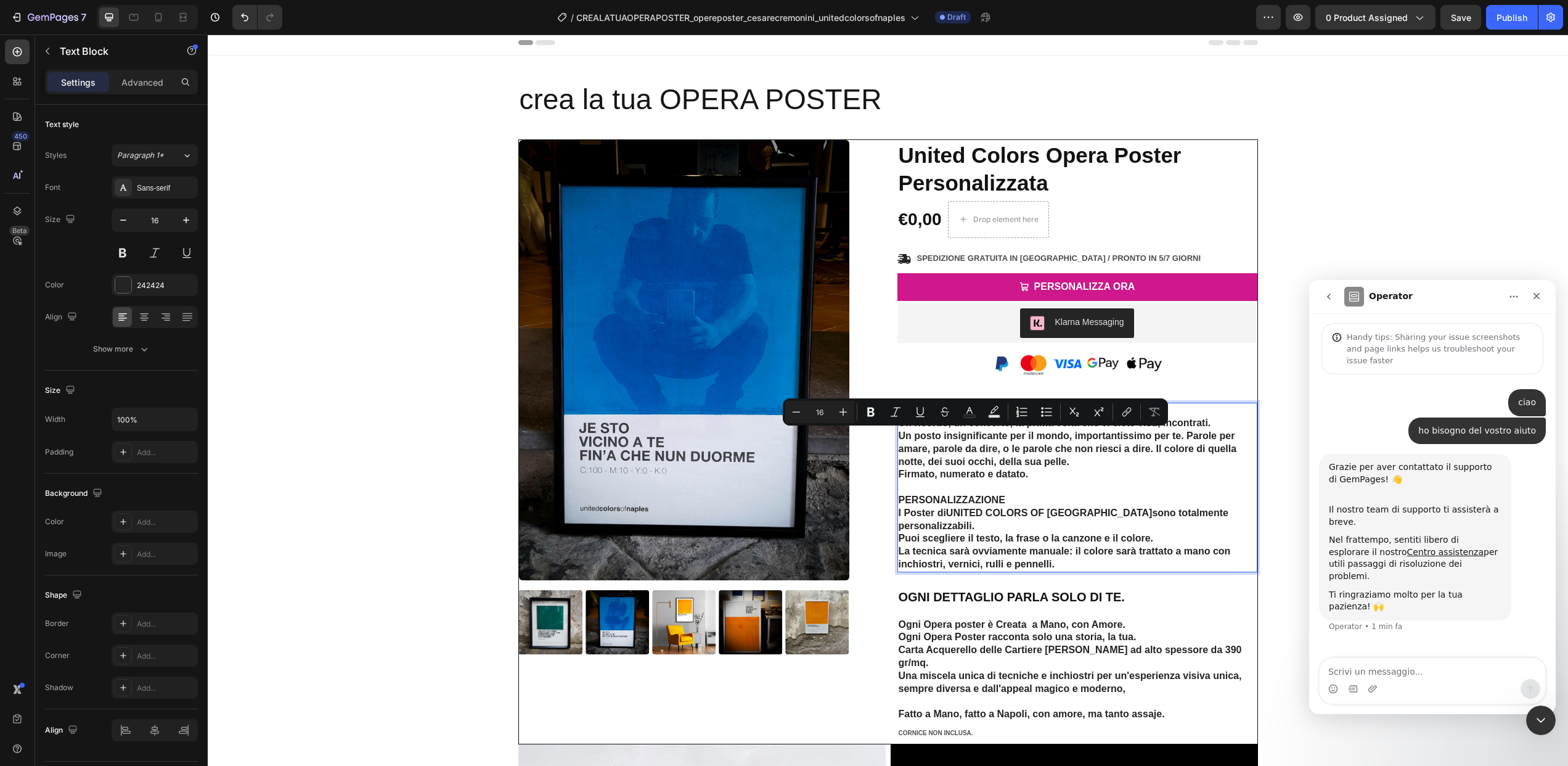
click at [923, 443] on p "na parola, una canzone, un colore. Un ricordo, un concerto, la prima volta che …" at bounding box center [1077, 487] width 358 height 167
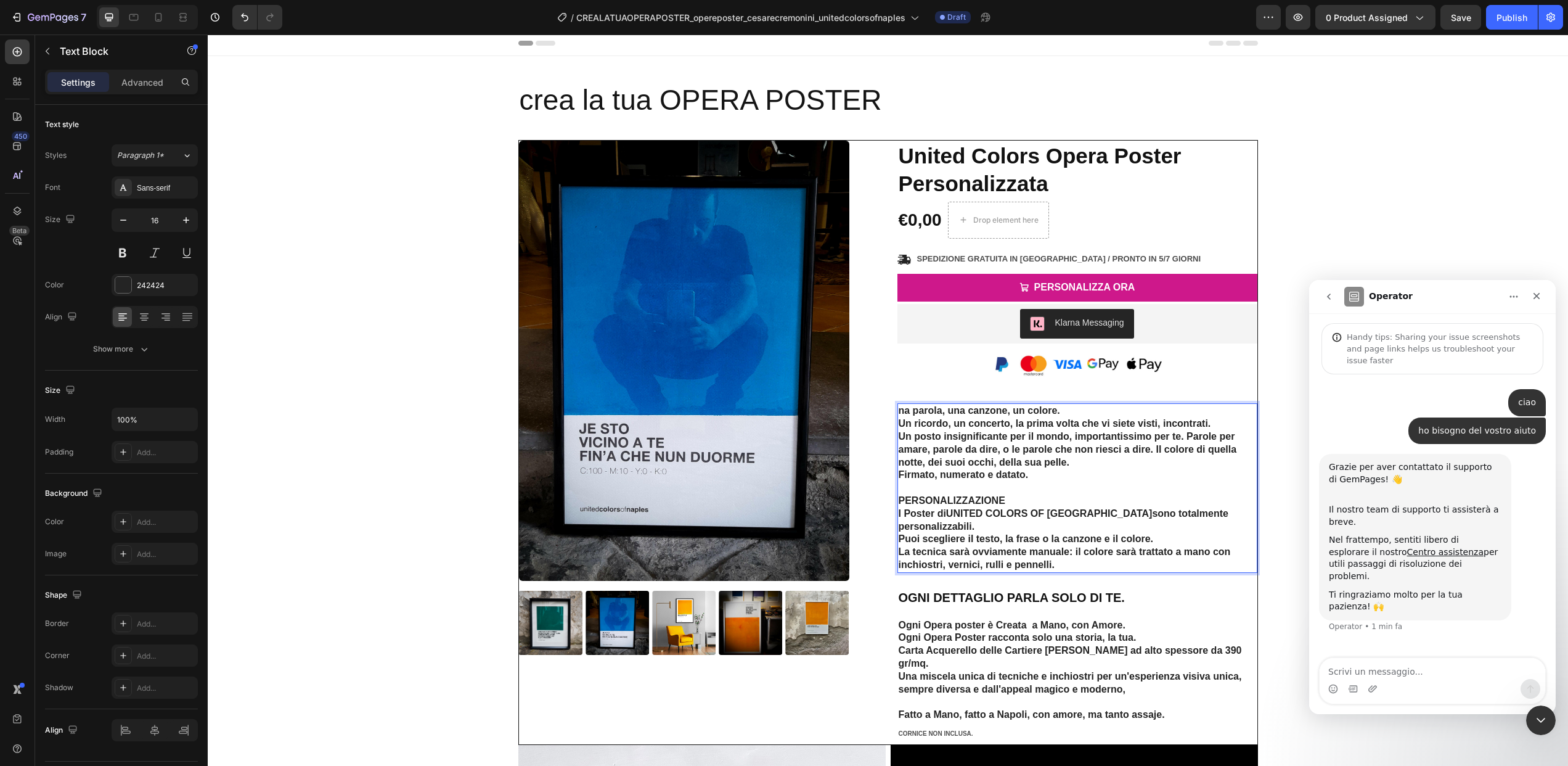
click at [899, 410] on p "na parola, una canzone, un colore. Un ricordo, un concerto, la prima volta che …" at bounding box center [1077, 487] width 358 height 167
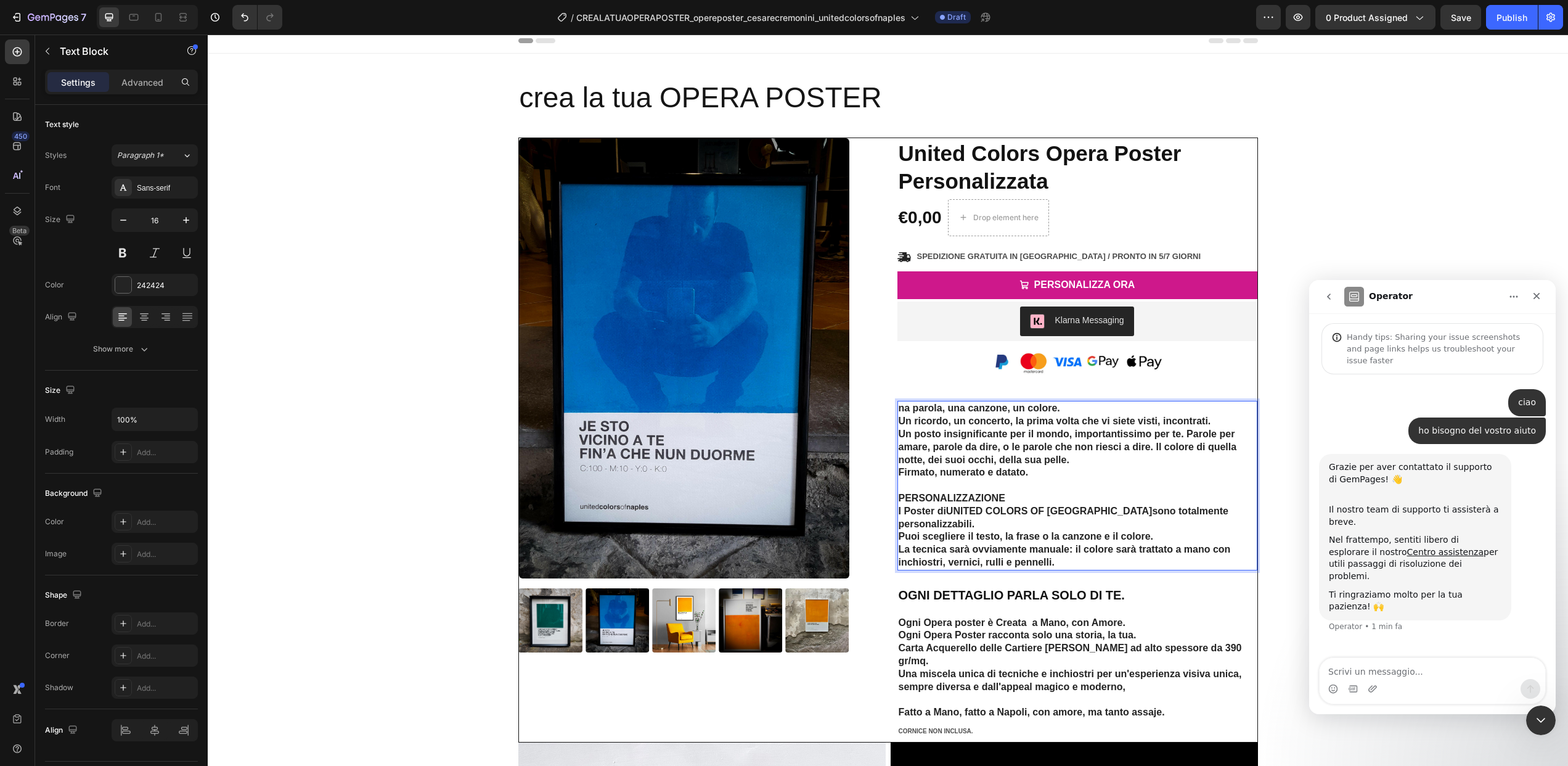
scroll to position [7, 0]
click at [1100, 410] on p "Una parola, una canzone, un colore. Un ricordo, un concerto, la prima volta che…" at bounding box center [1077, 485] width 358 height 167
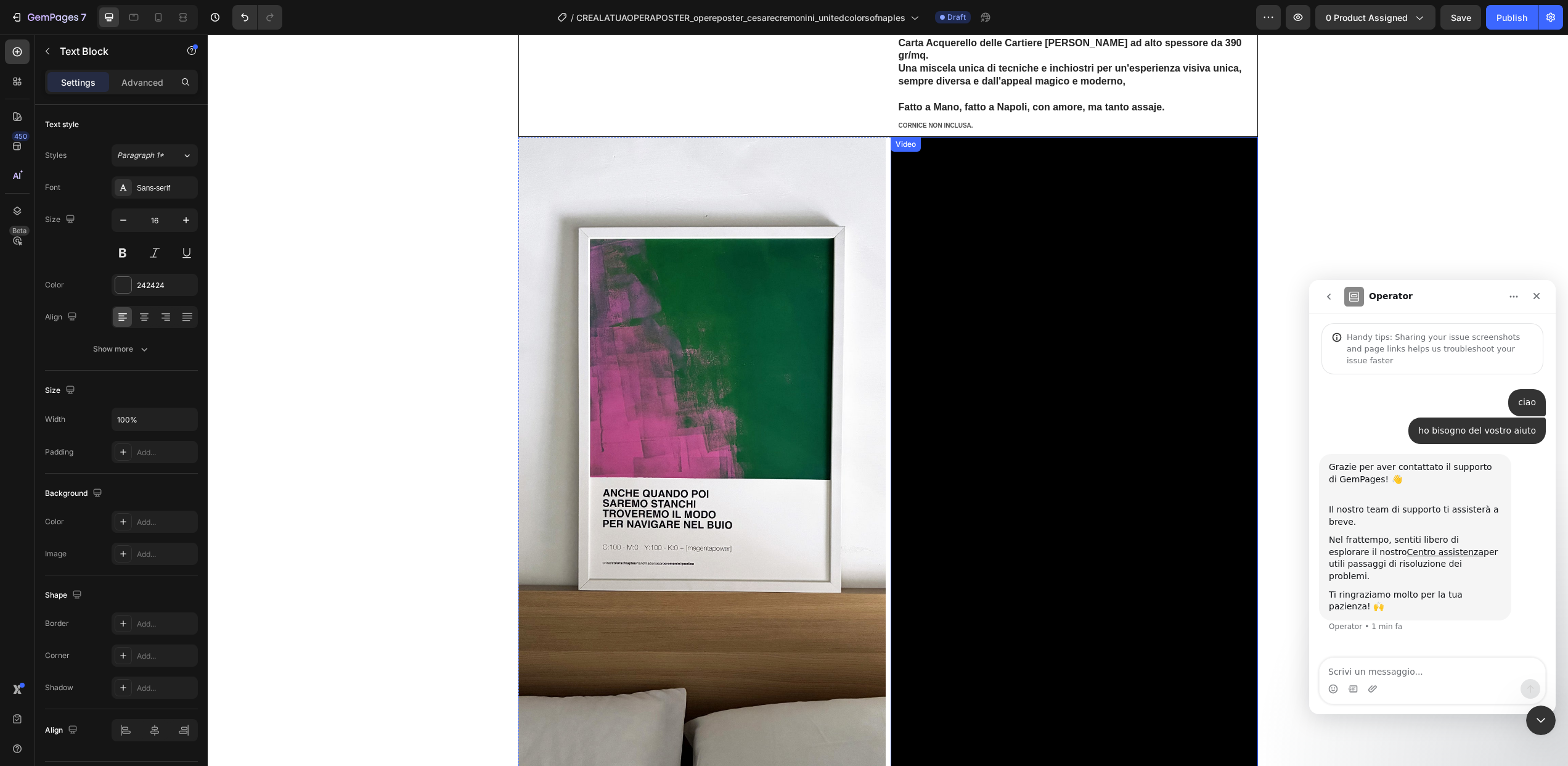
scroll to position [654, 0]
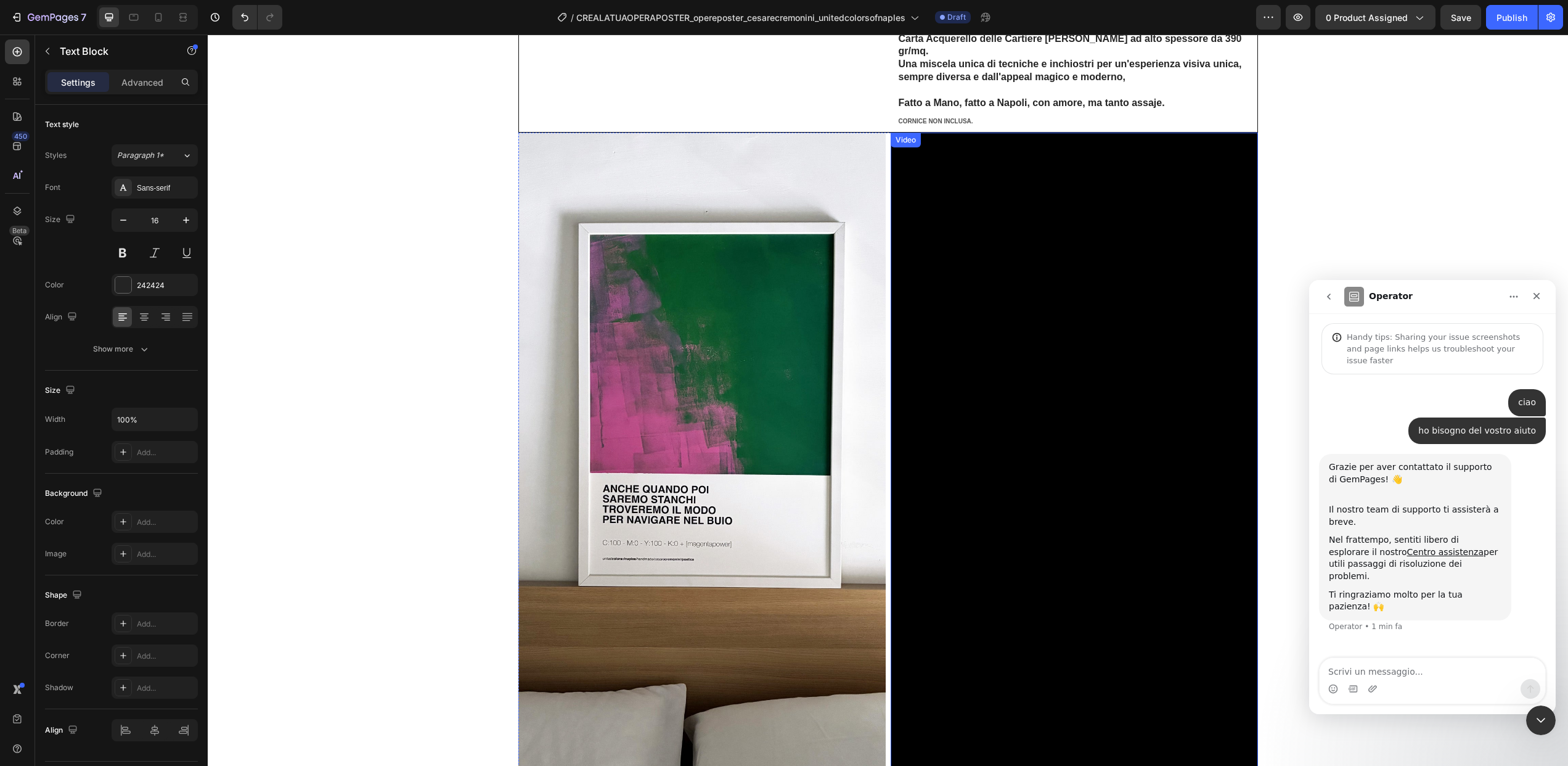
click at [665, 439] on img at bounding box center [701, 459] width 367 height 654
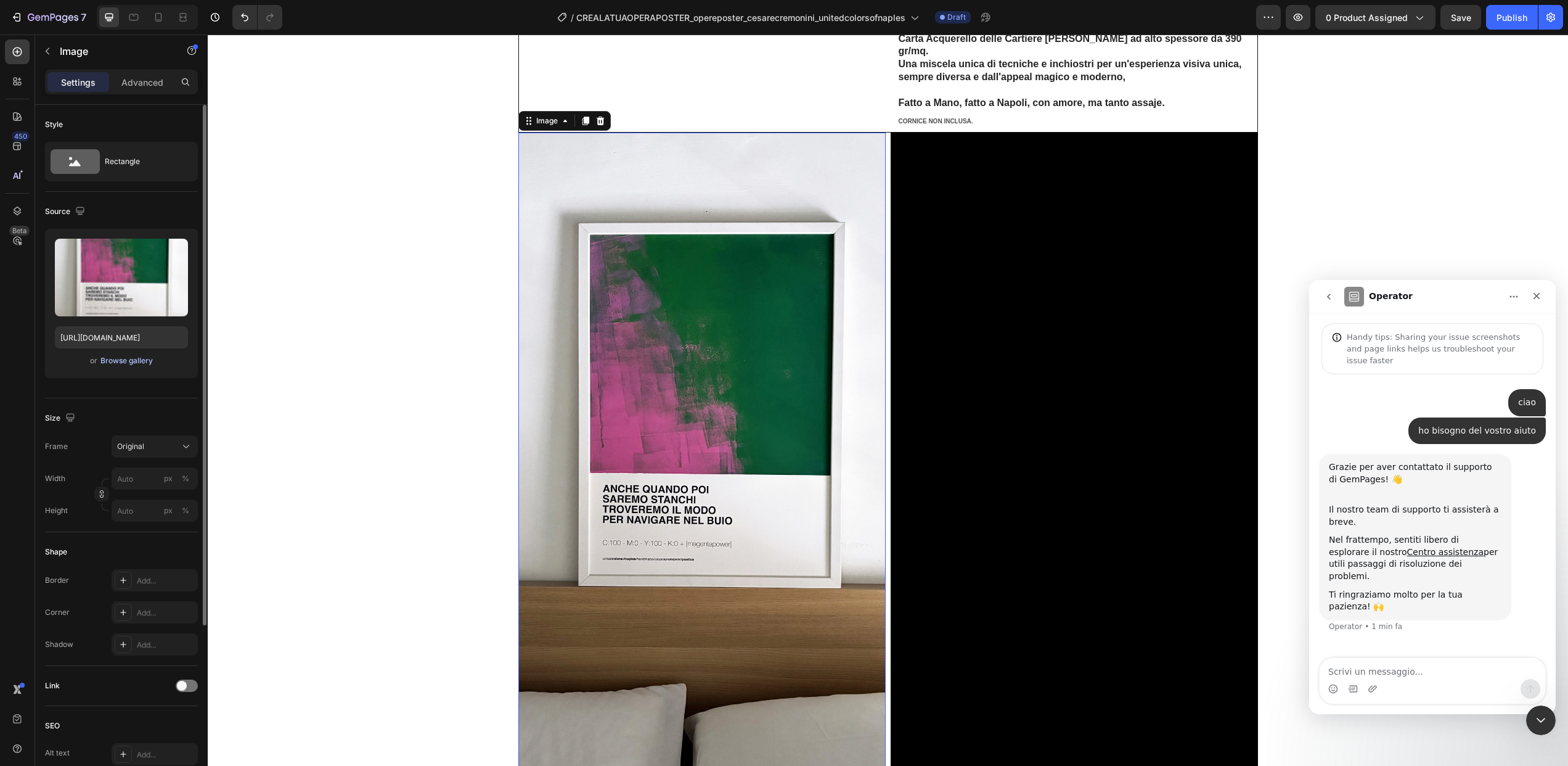
click at [142, 358] on div "Browse gallery" at bounding box center [126, 361] width 52 height 11
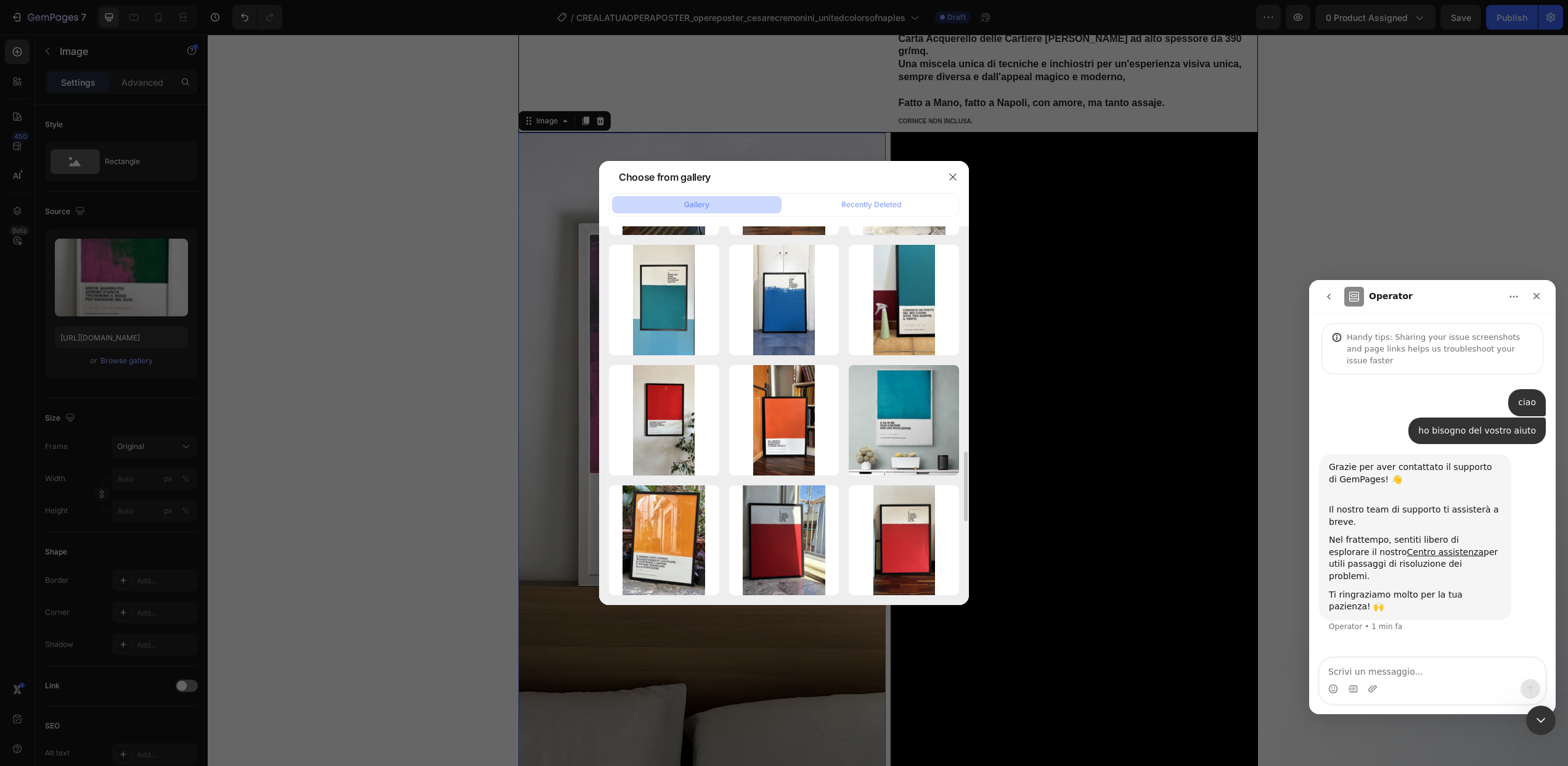
scroll to position [1006, 0]
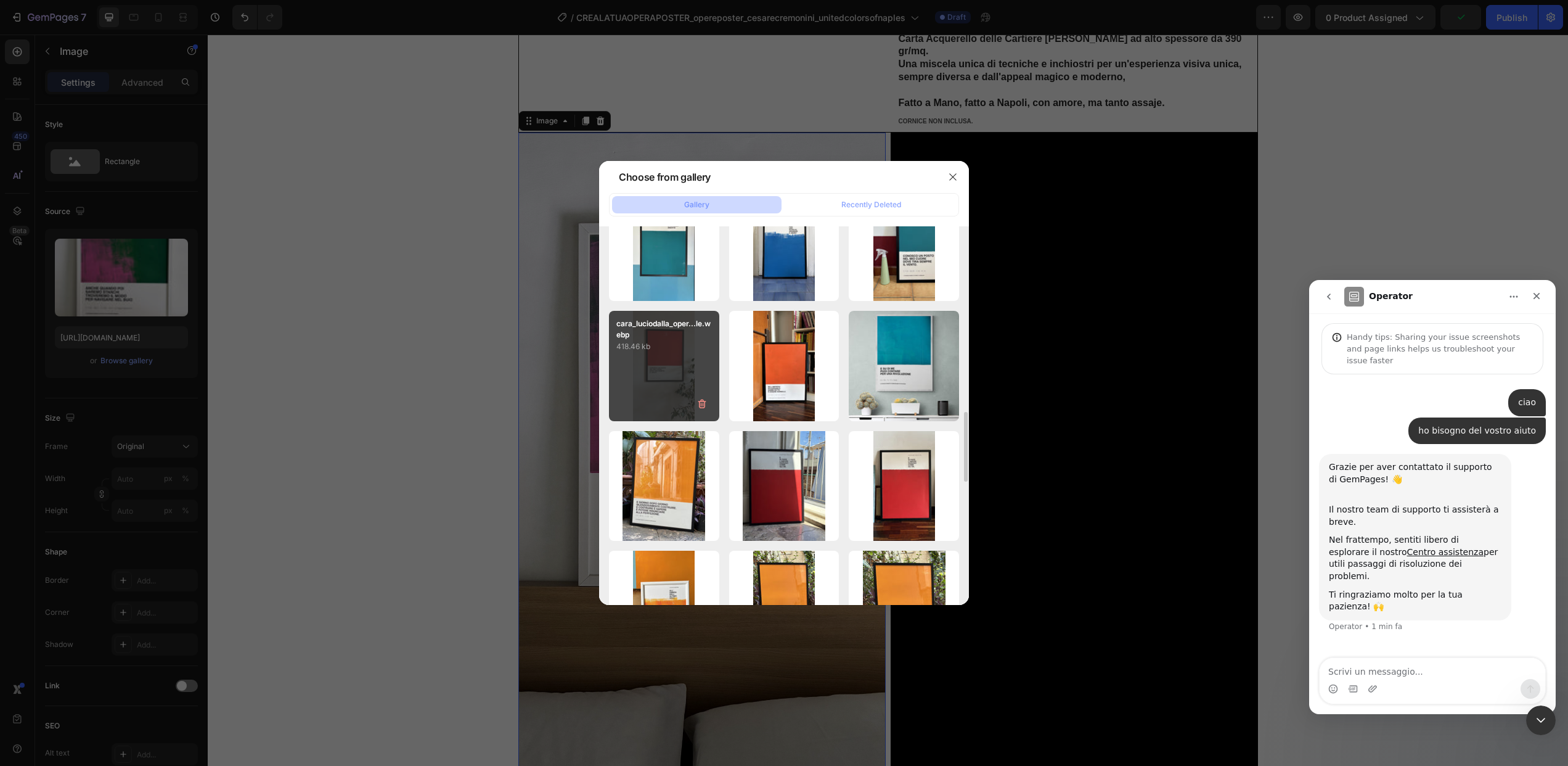
click at [663, 387] on div "cara_luciodalla_oper...le.webp 418.46 kb" at bounding box center [664, 366] width 110 height 110
type input "https://cdn.shopify.com/s/files/1/0619/9771/1559/files/gempages_554237559480255…"
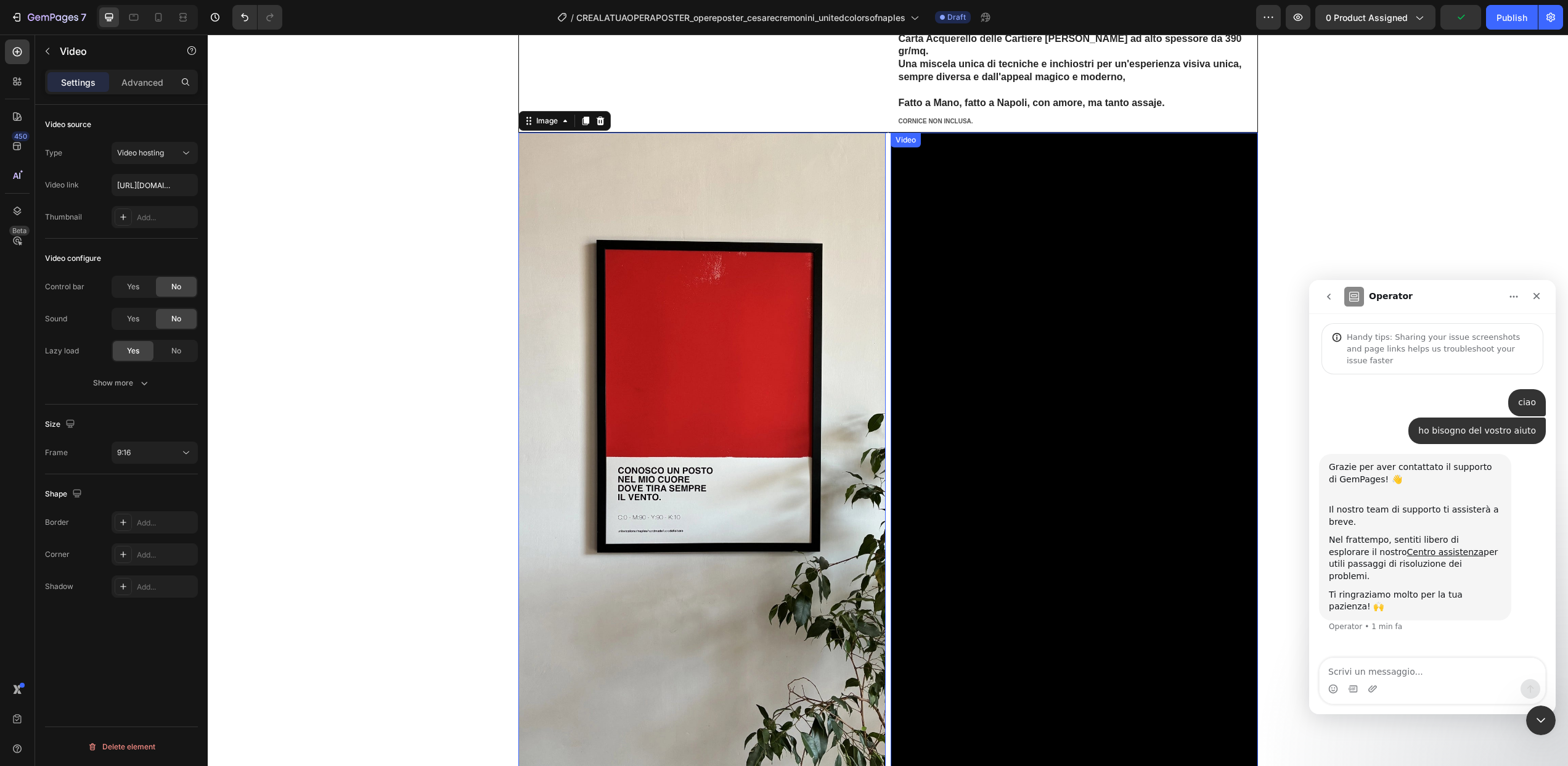
click at [1051, 437] on video at bounding box center [1074, 459] width 367 height 654
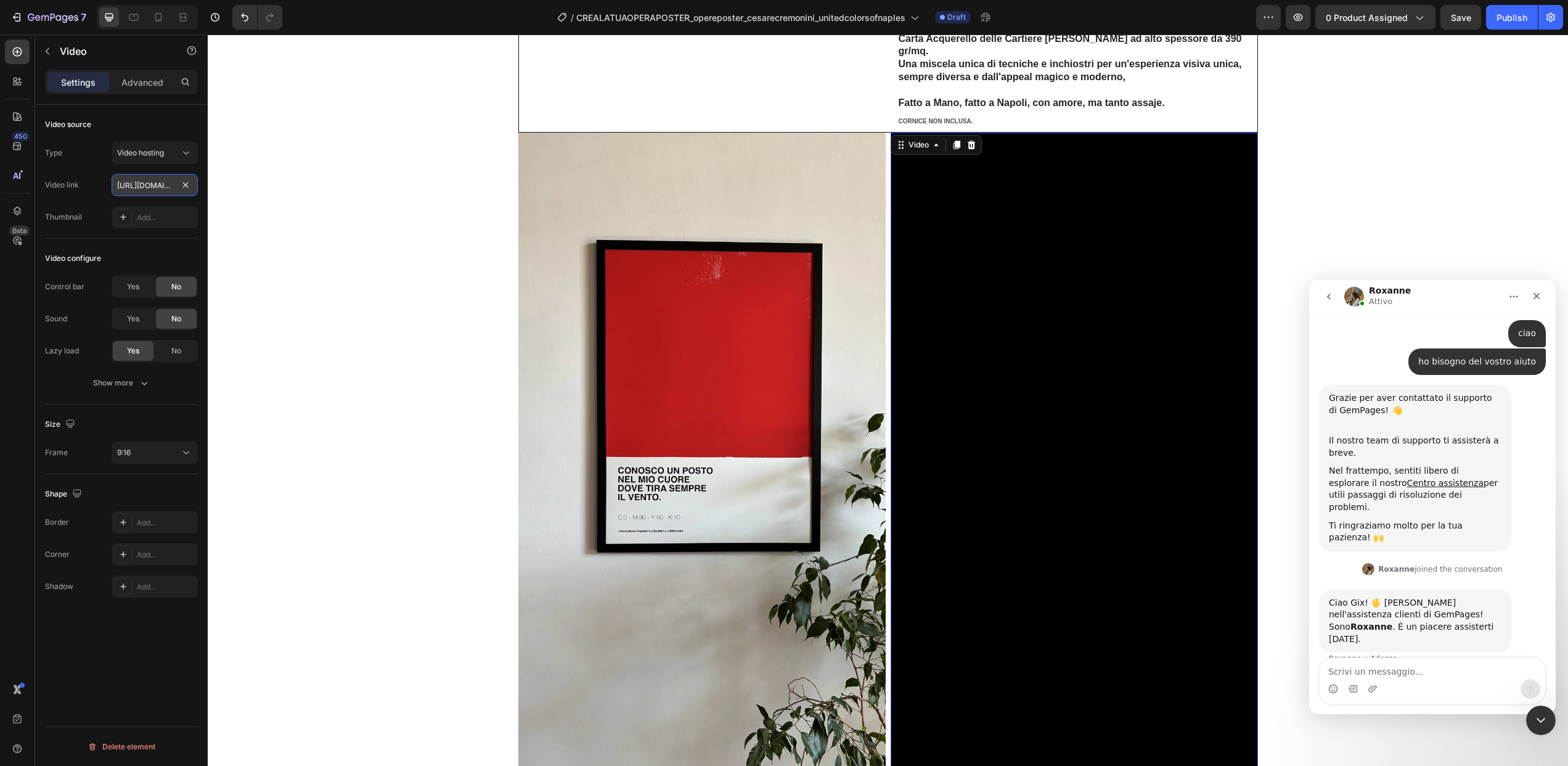
click at [132, 180] on input "https://cdn.shopify.com/videos/c/o/v/de6f85e214ea4defa3f98c17379c35ec.webm" at bounding box center [155, 185] width 86 height 22
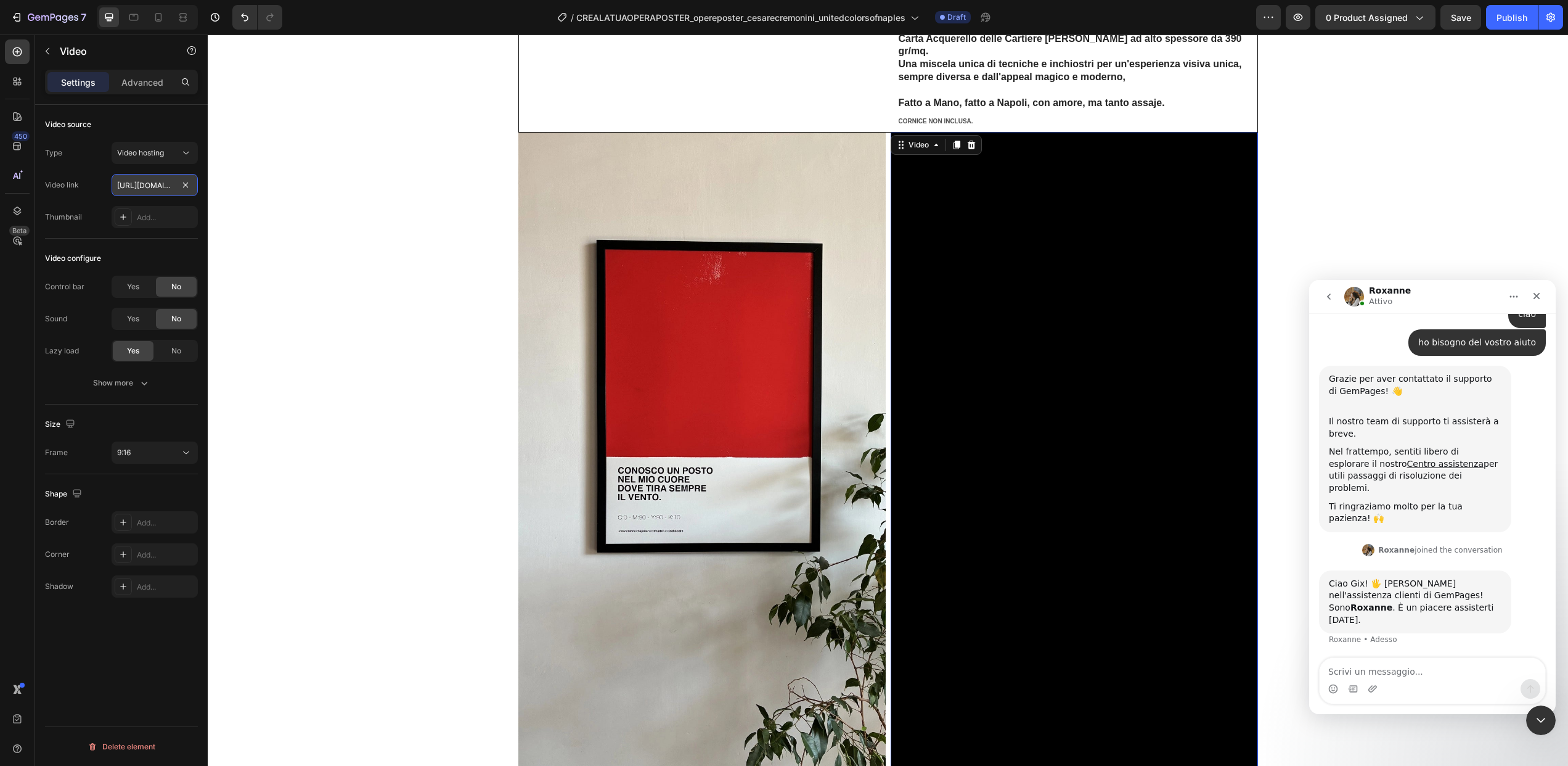
scroll to position [89, 0]
click at [132, 180] on input "https://cdn.shopify.com/videos/c/o/v/de6f85e214ea4defa3f98c17379c35ec.webm" at bounding box center [155, 185] width 86 height 22
paste input "https://cdn.shopify.com/videos/c/o/v/30f54b529ef0447198fc11a955bd758c.webm"
paste input "text"
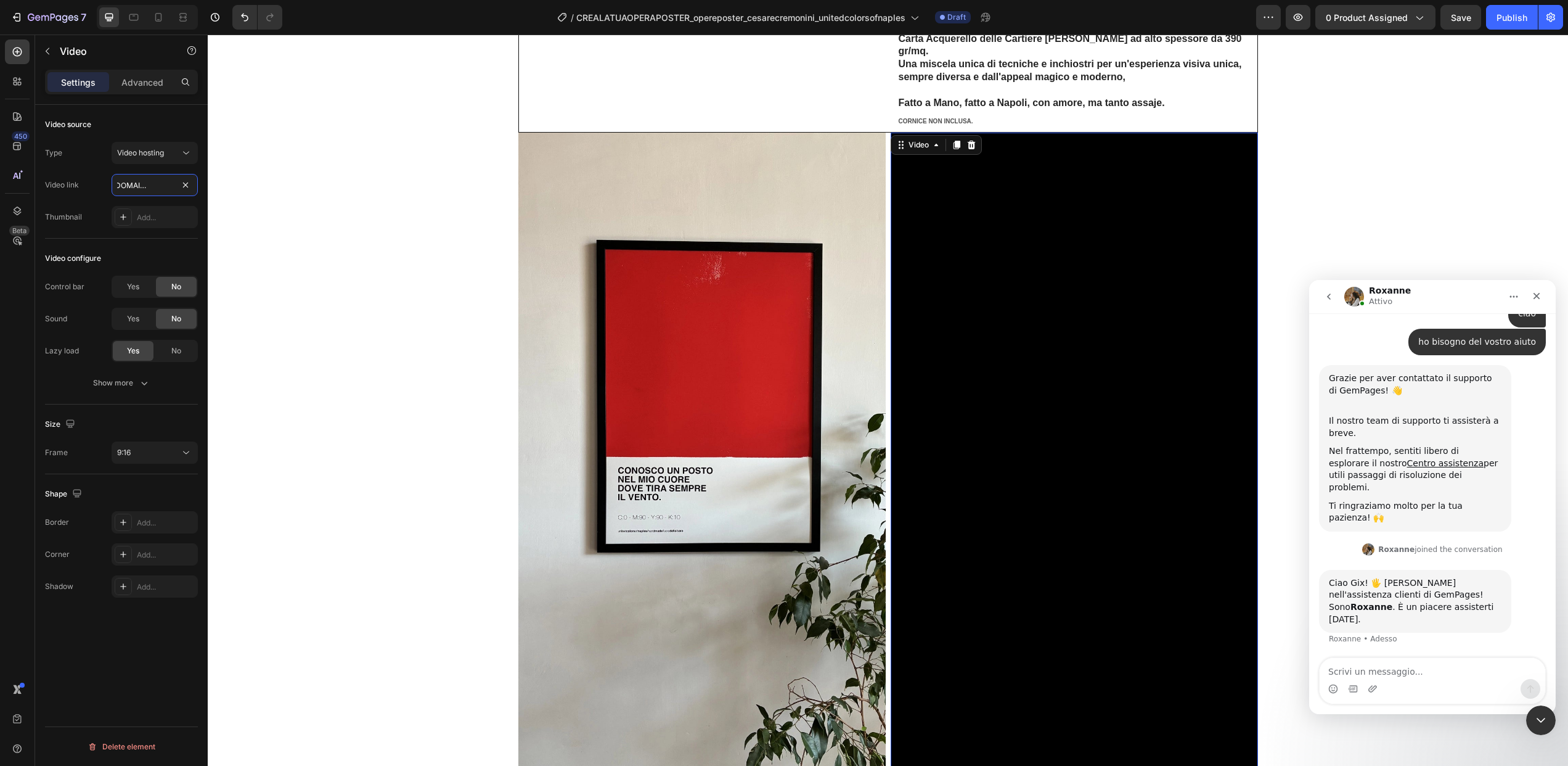
scroll to position [0, 233]
type input "https://cdn.shopify.com/videos/c/o/v/30f54b529ef0447198fc11a955bd758c.webm"
click at [1457, 24] on button "Save" at bounding box center [1461, 16] width 41 height 24
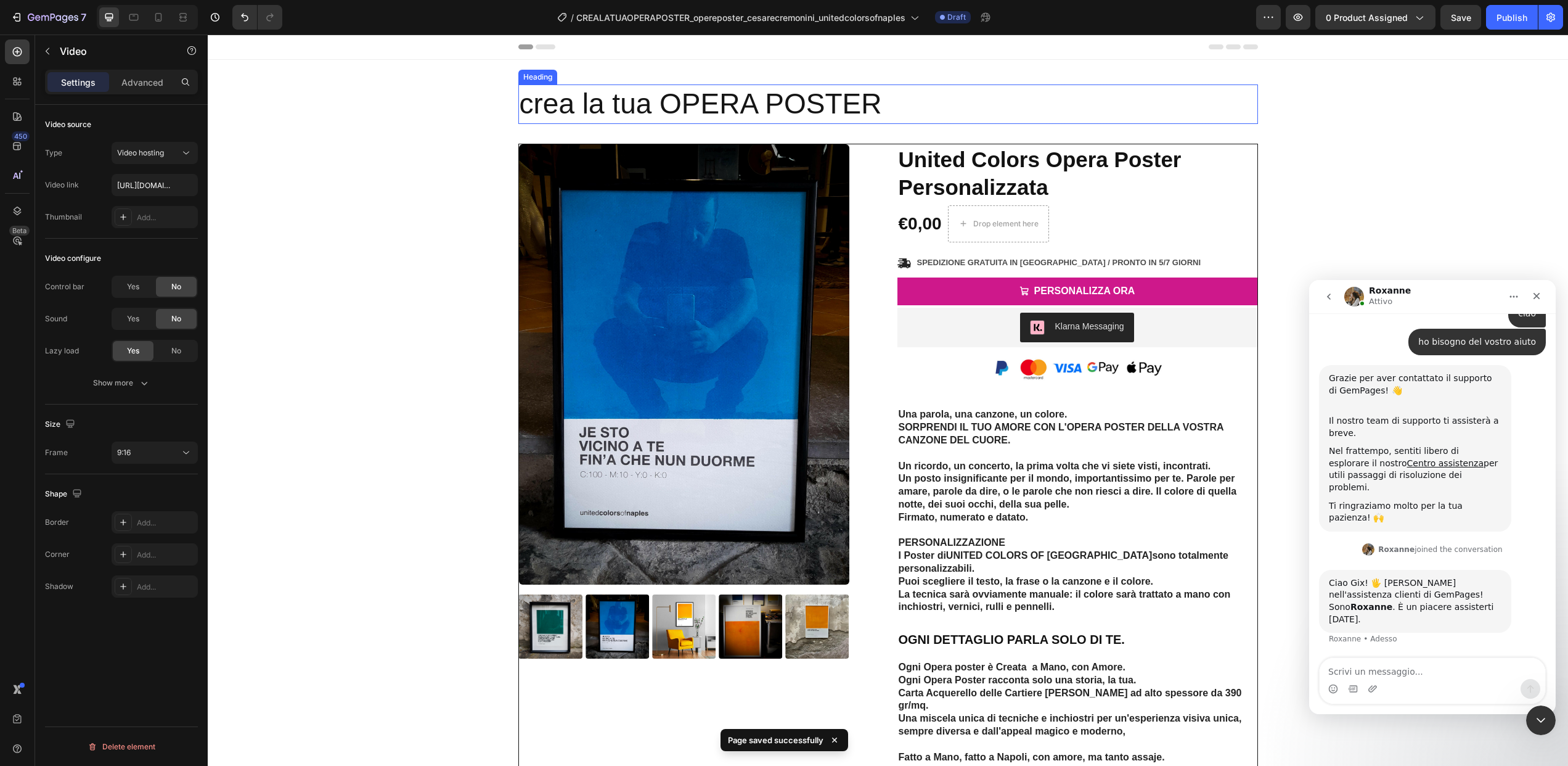
click at [731, 113] on h2 "crea la tua OPERA POSTER" at bounding box center [888, 104] width 740 height 39
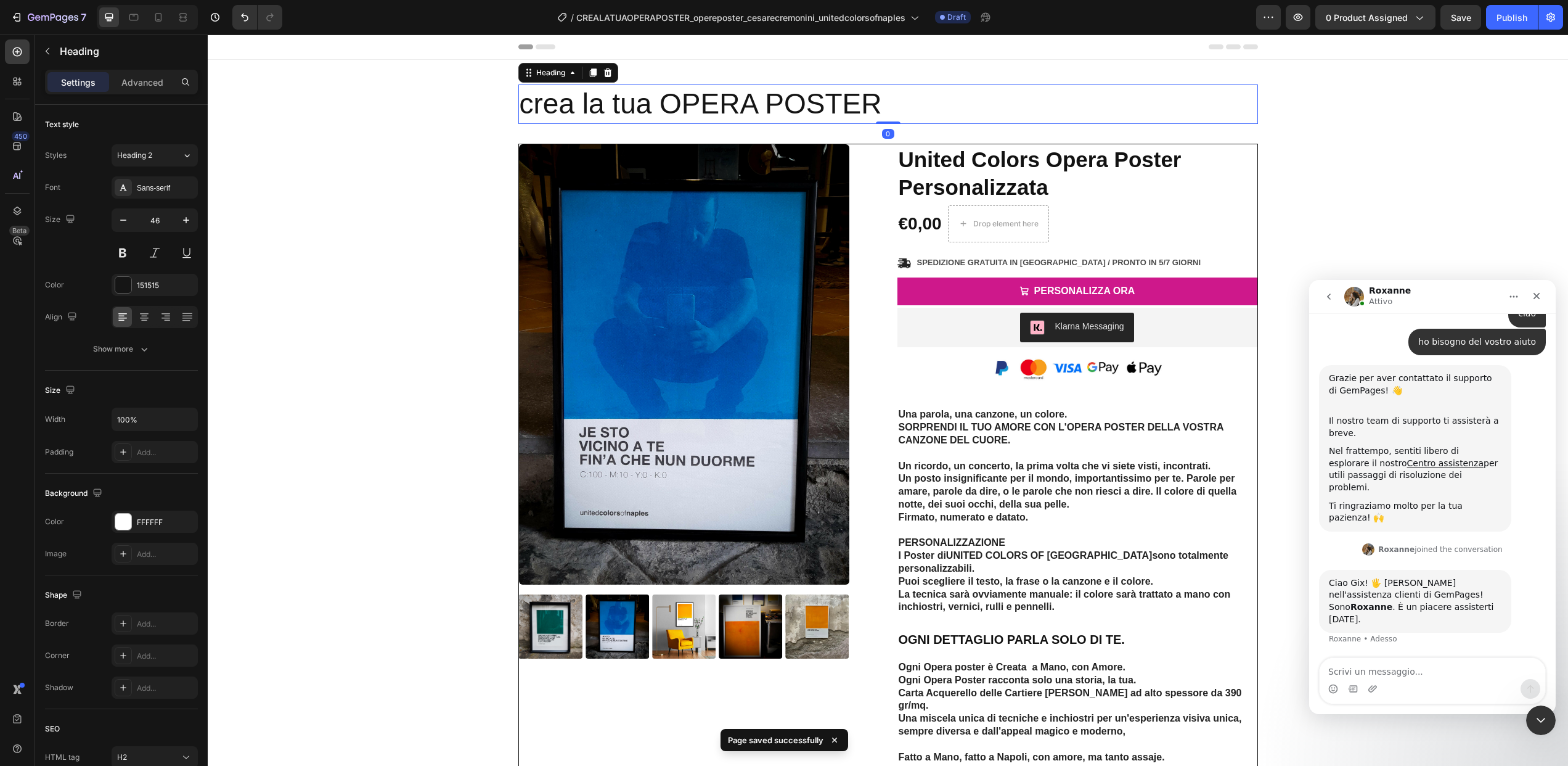
click at [731, 113] on h2 "crea la tua OPERA POSTER" at bounding box center [888, 104] width 740 height 39
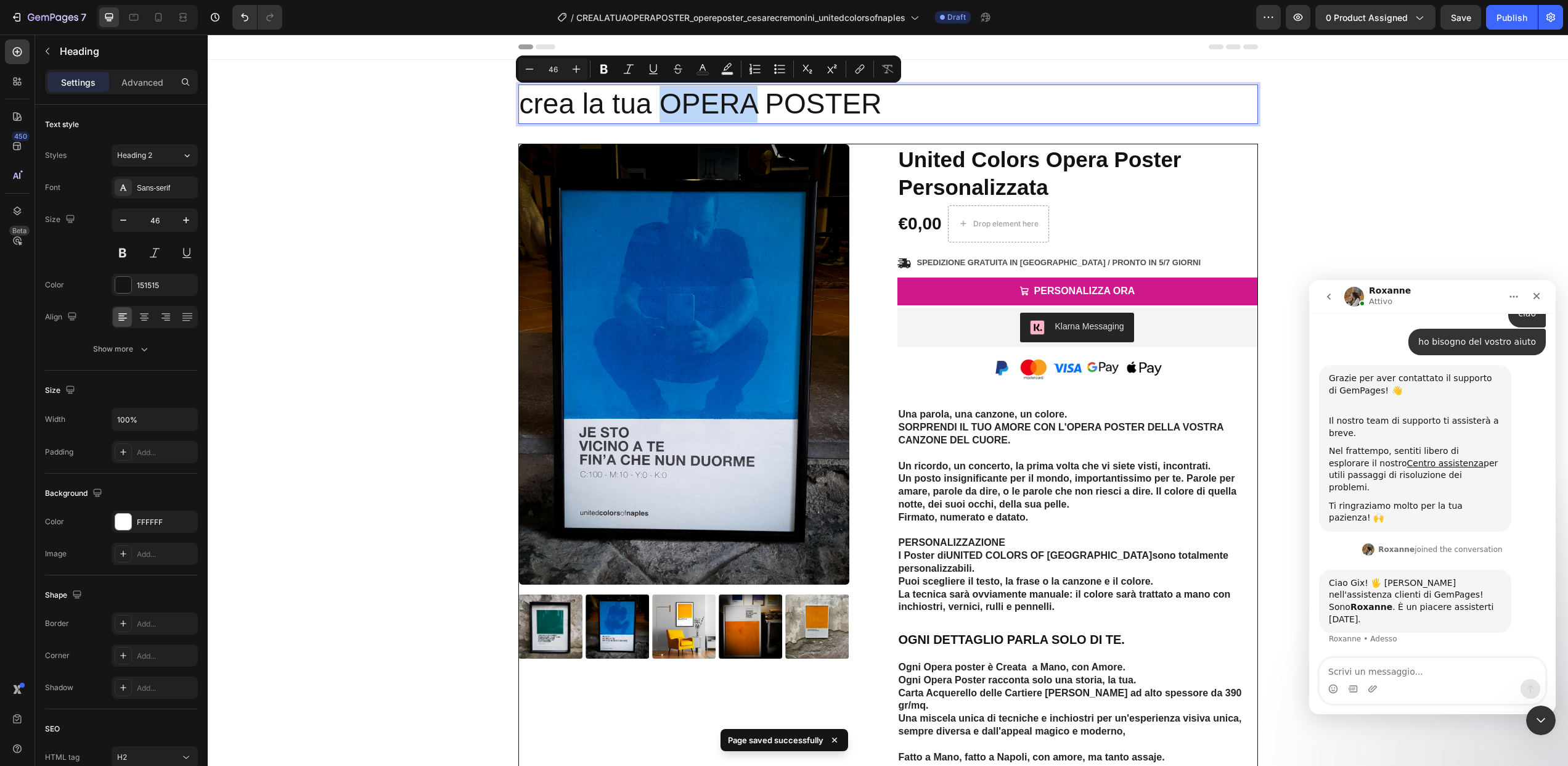
drag, startPoint x: 671, startPoint y: 106, endPoint x: 665, endPoint y: 105, distance: 6.1
click at [671, 106] on p "crea la tua OPERA POSTER" at bounding box center [889, 103] width 737 height 37
click at [658, 105] on p "crea la tua OPERA POSTER" at bounding box center [889, 103] width 737 height 37
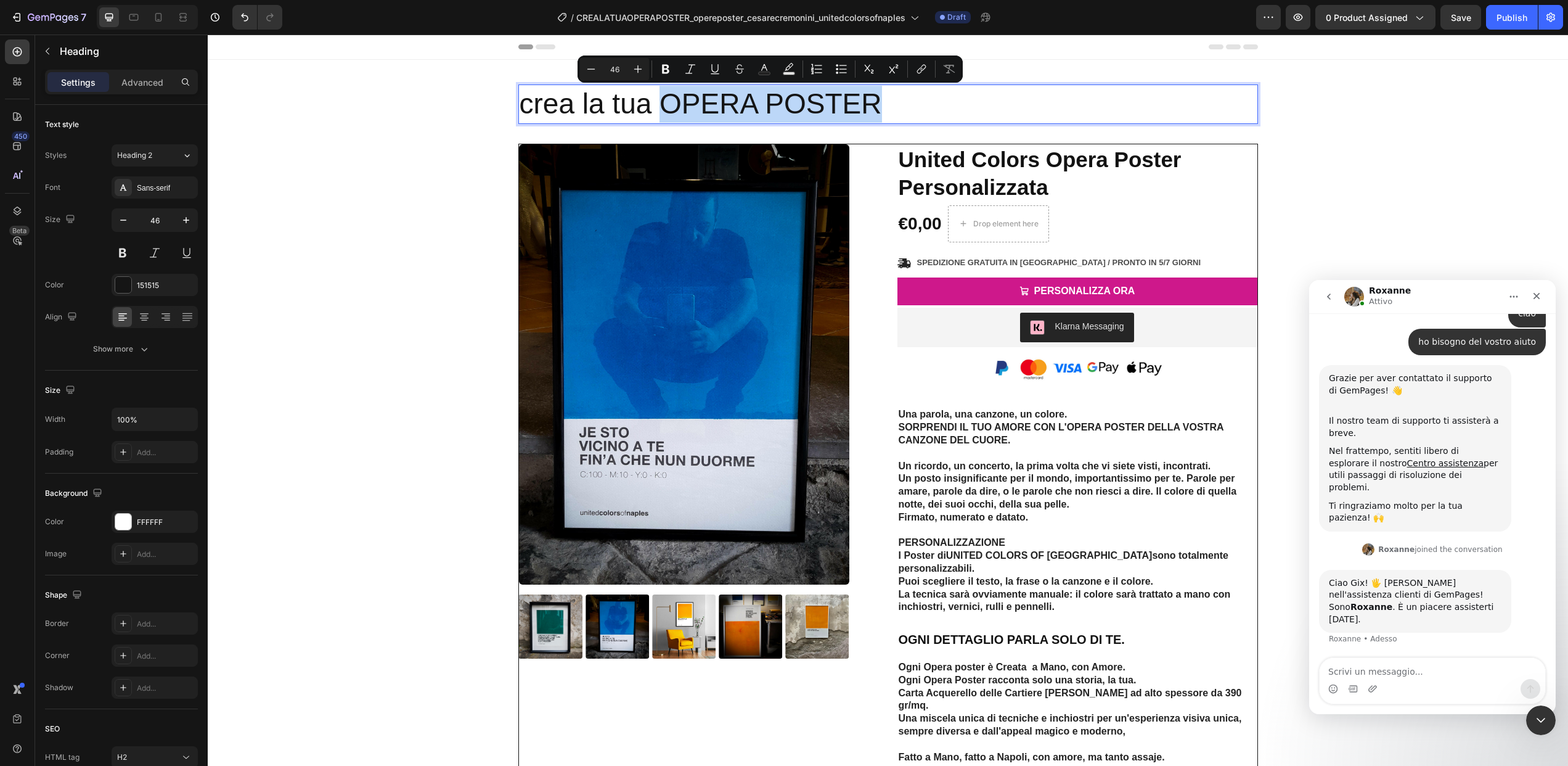
drag, startPoint x: 661, startPoint y: 104, endPoint x: 880, endPoint y: 105, distance: 219.0
click at [880, 105] on p "crea la tua OPERA POSTER" at bounding box center [889, 103] width 737 height 37
click at [666, 65] on icon "Editor contextual toolbar" at bounding box center [665, 70] width 7 height 9
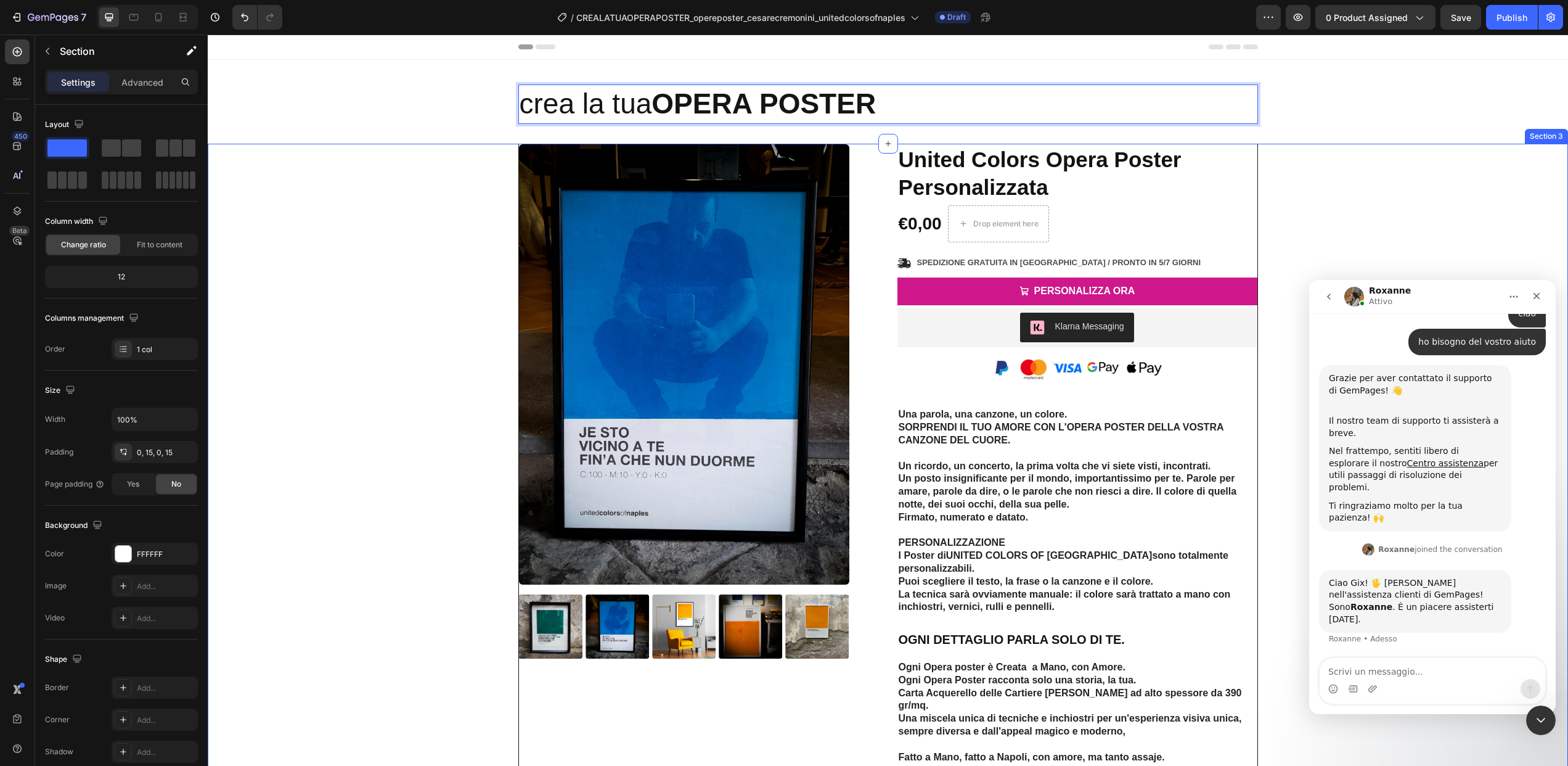
click at [1484, 229] on div "Product Images Icon Icon Icon Icon Icon Icon List 2,500+ Verified Reviews! Text…" at bounding box center [888, 464] width 1342 height 643
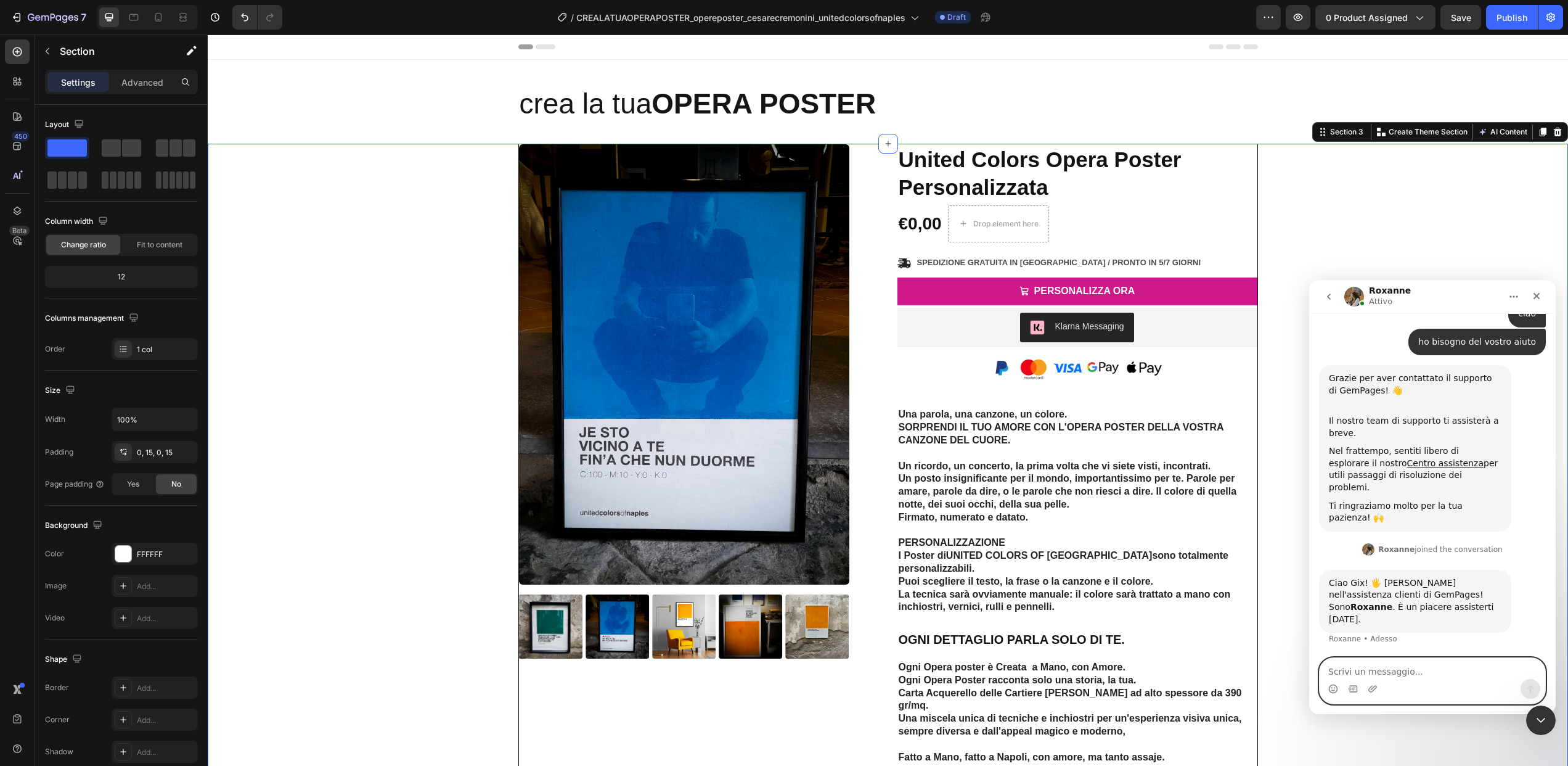
click at [1390, 671] on textarea "Scrivi un messaggio..." at bounding box center [1433, 668] width 225 height 21
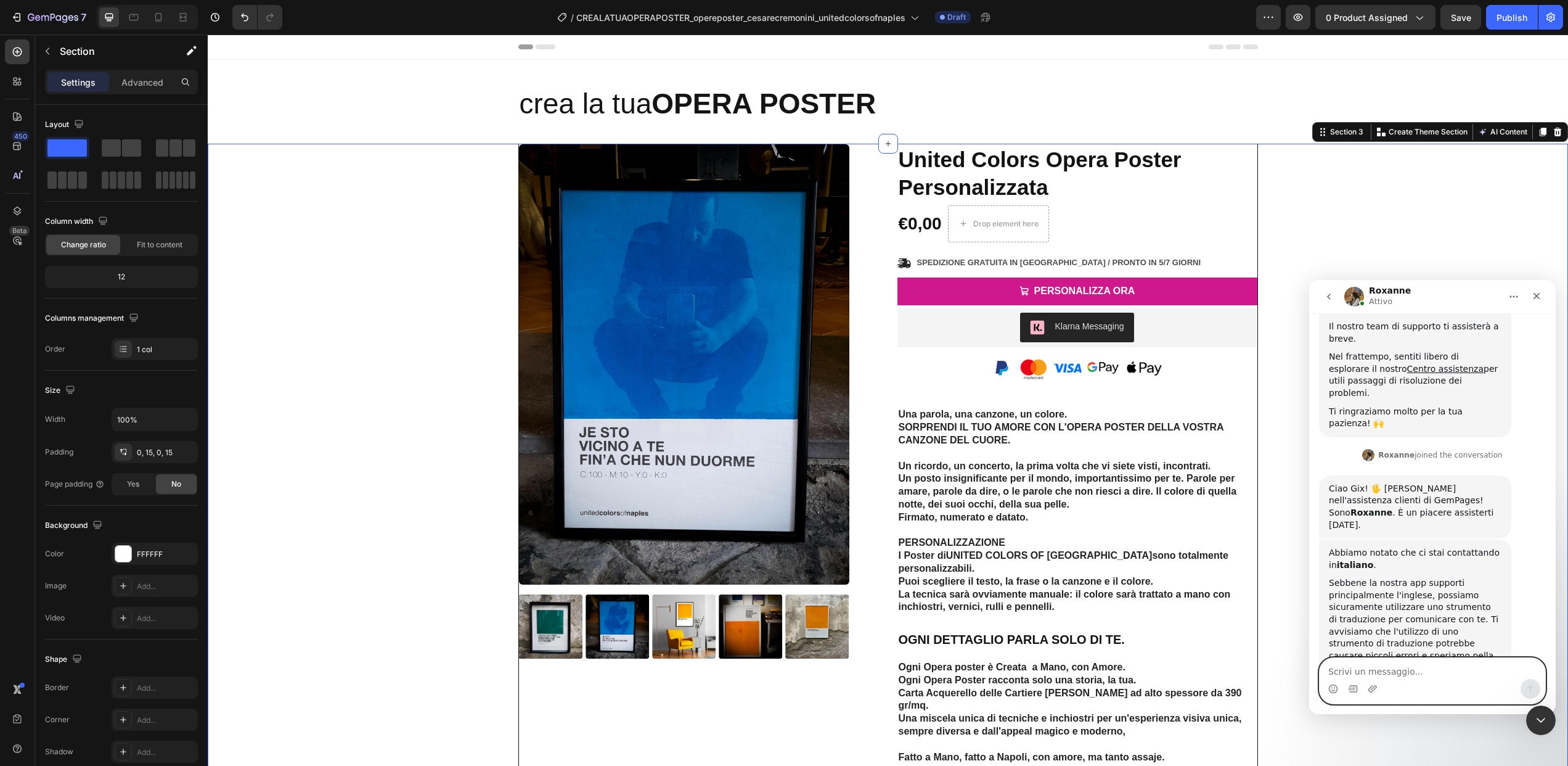
scroll to position [184, 0]
click at [913, 17] on icon at bounding box center [914, 17] width 13 height 13
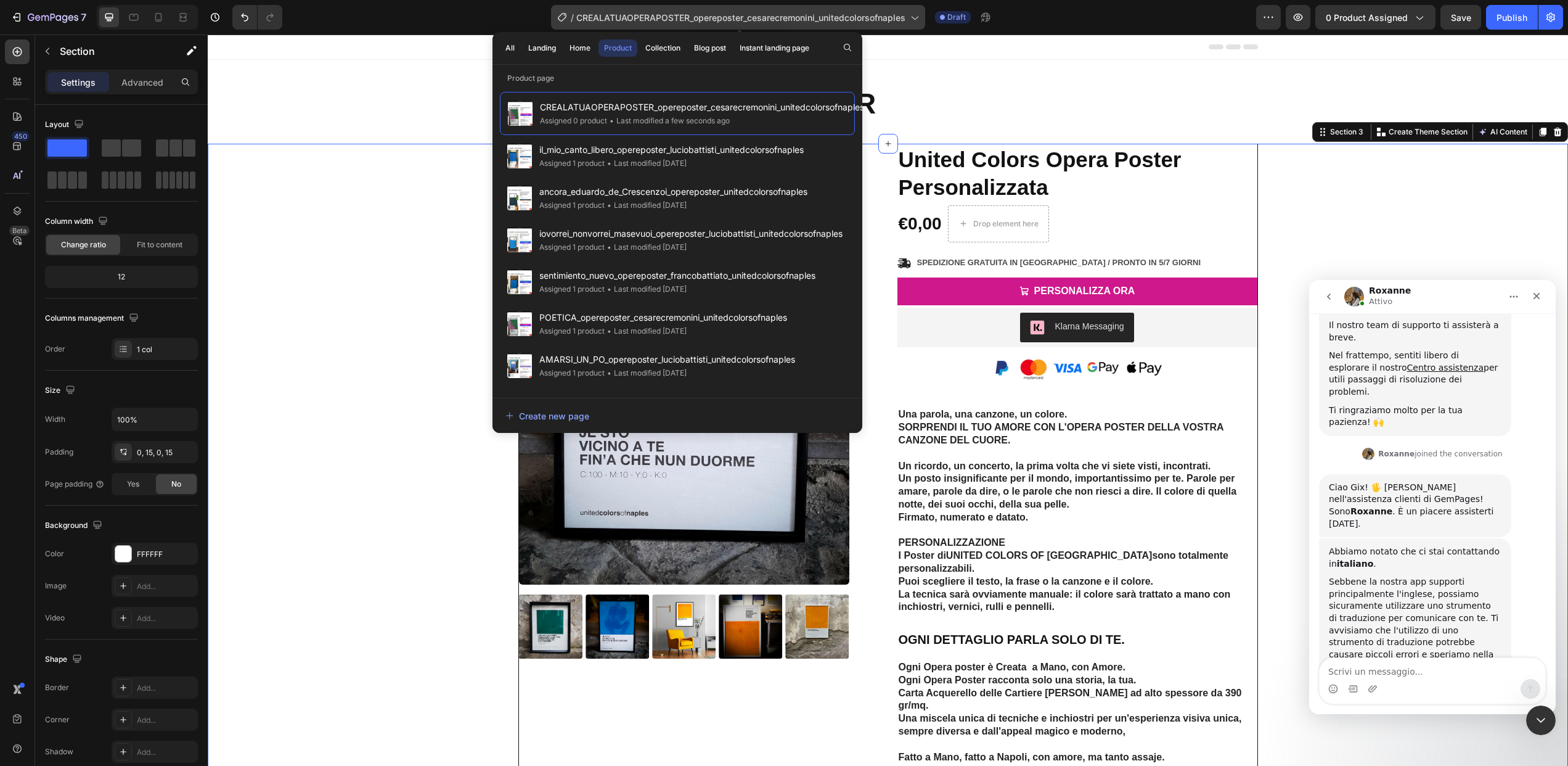
click at [913, 17] on icon at bounding box center [914, 17] width 13 height 13
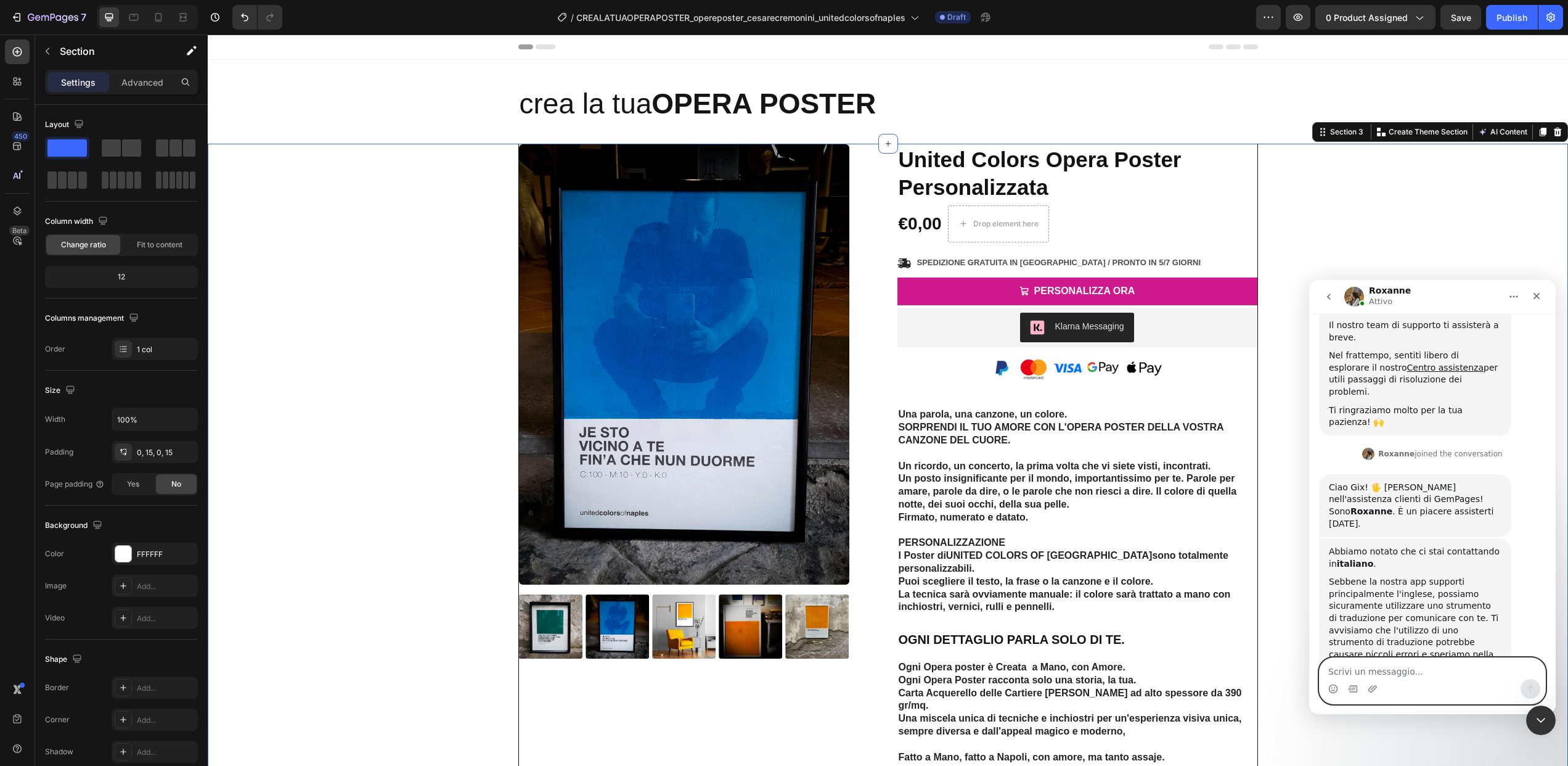
click at [1383, 674] on textarea "Scrivi un messaggio..." at bounding box center [1433, 668] width 225 height 21
type textarea "OK perfetto."
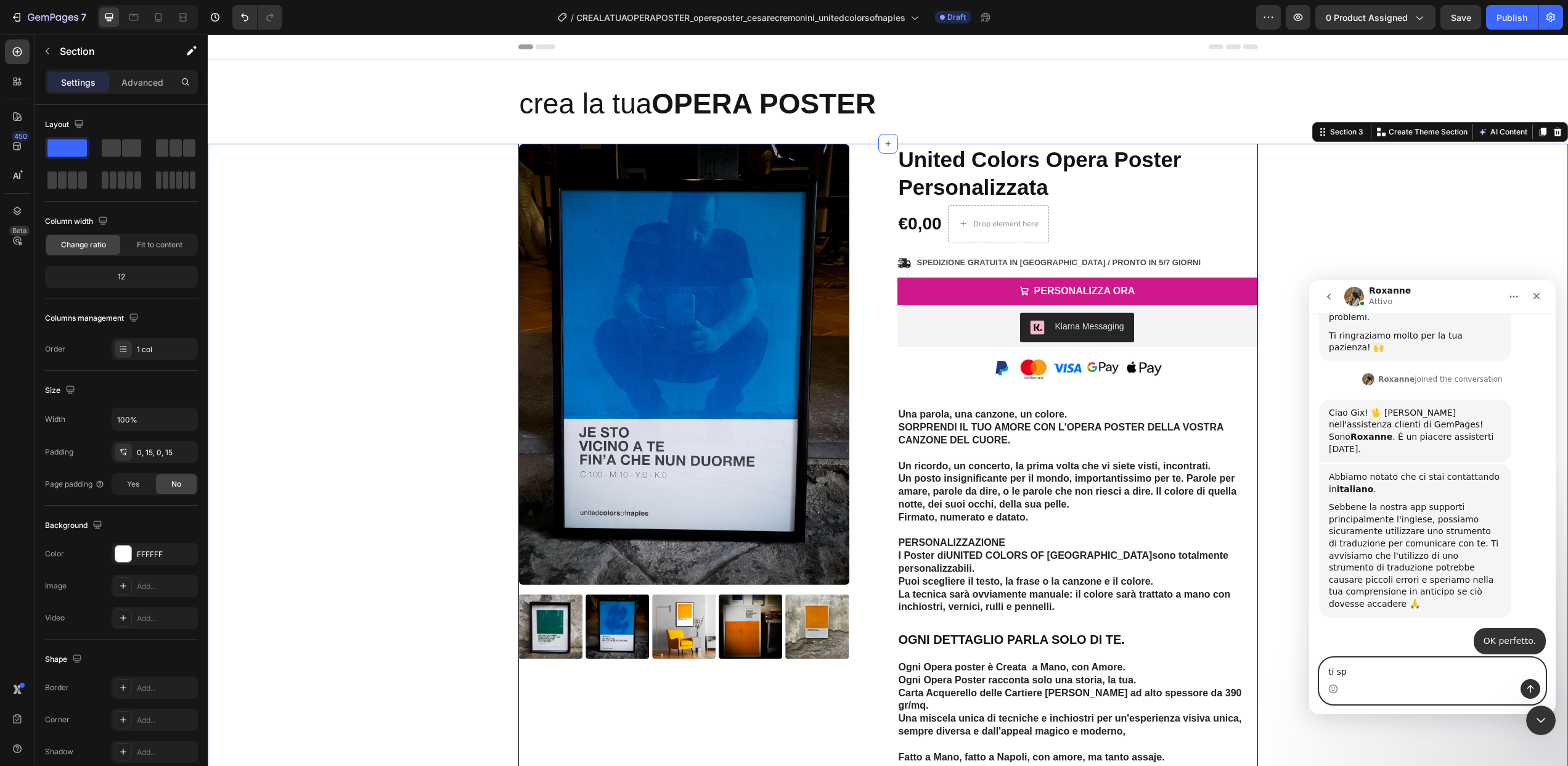
scroll to position [258, 0]
type textarea "ti spiego"
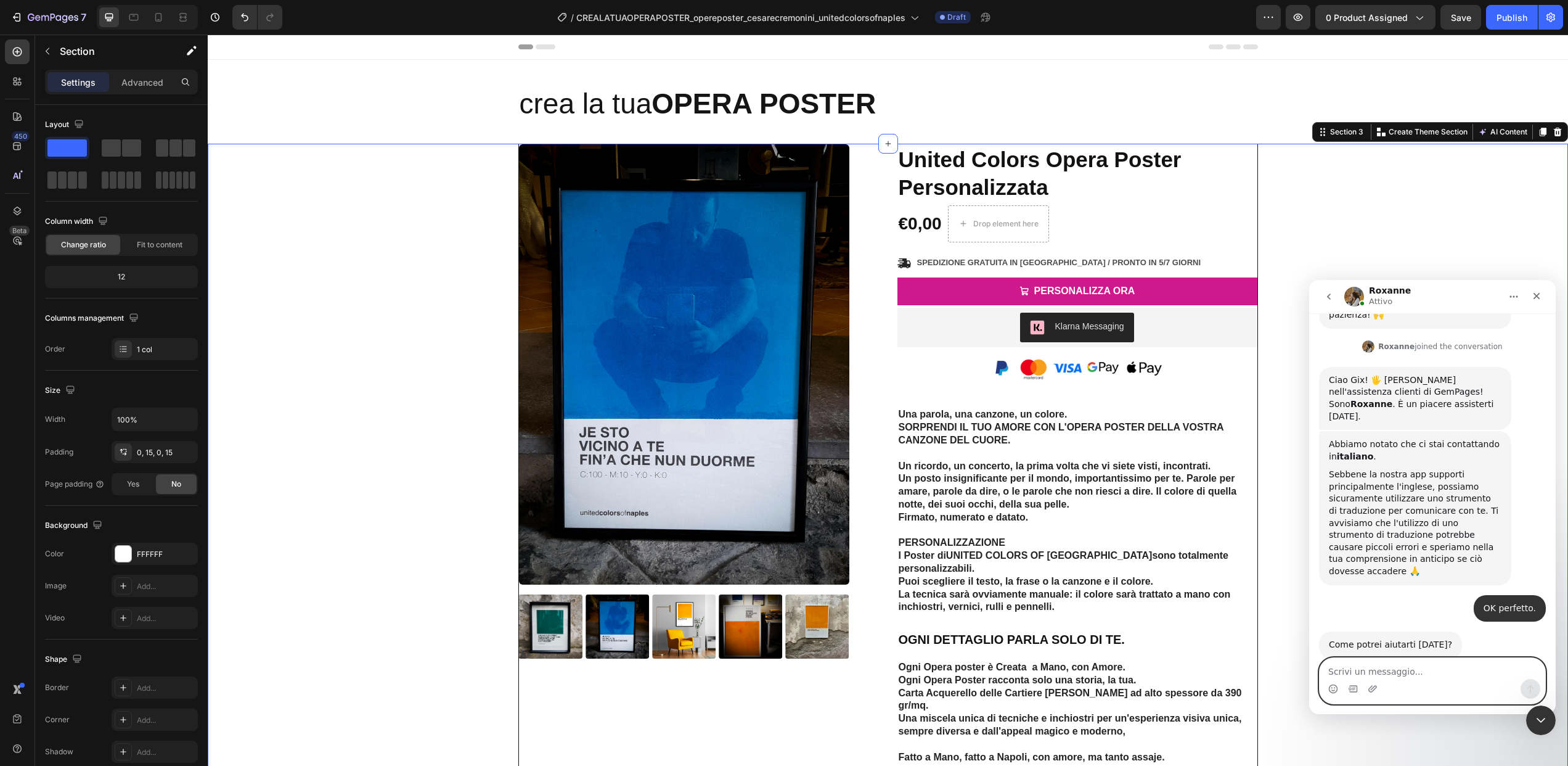
scroll to position [294, 0]
type textarea "d"
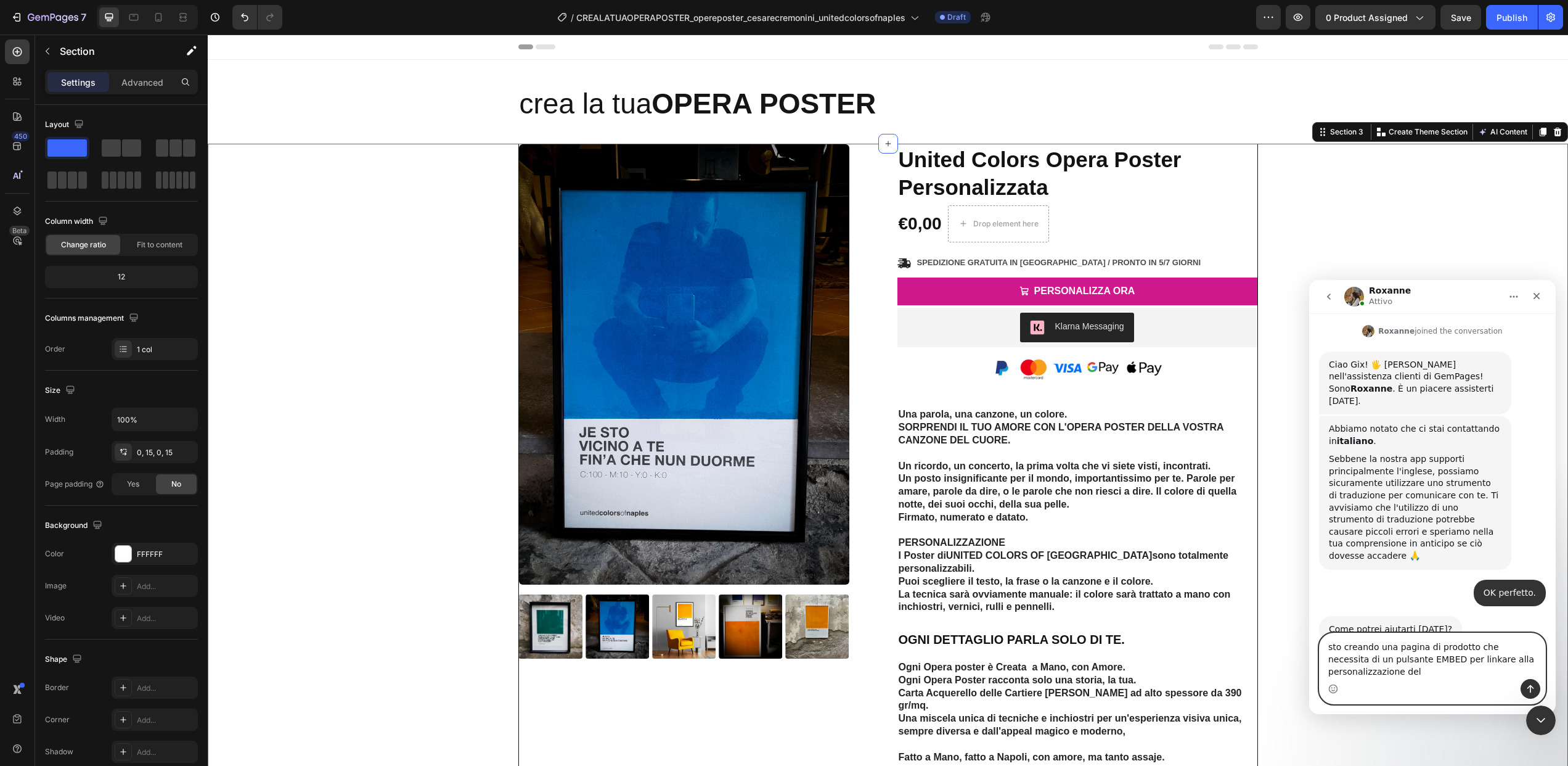
scroll to position [320, 0]
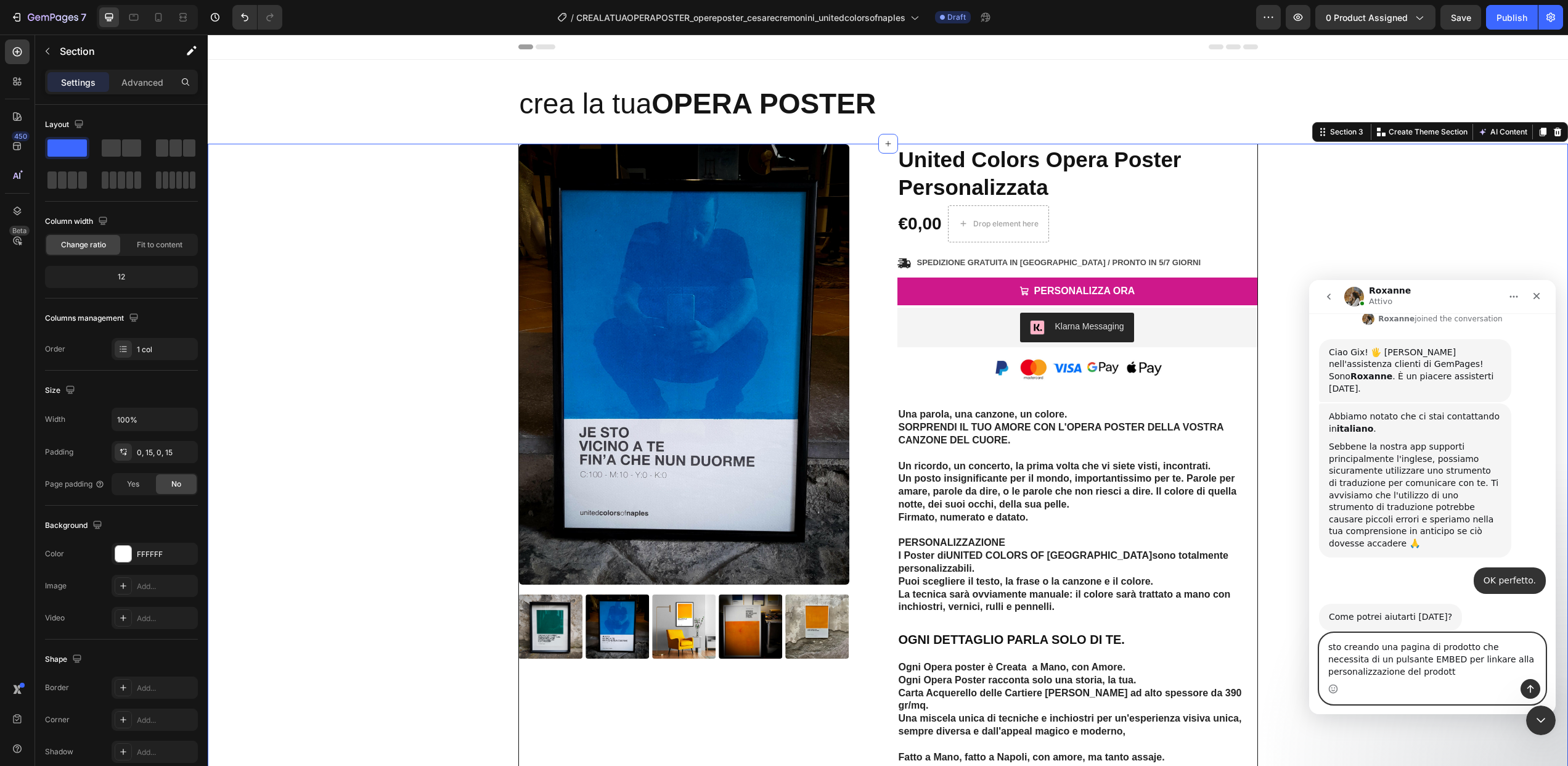
type textarea "sto creando una pagina di prodotto che necessita di un pulsante EMBED per linka…"
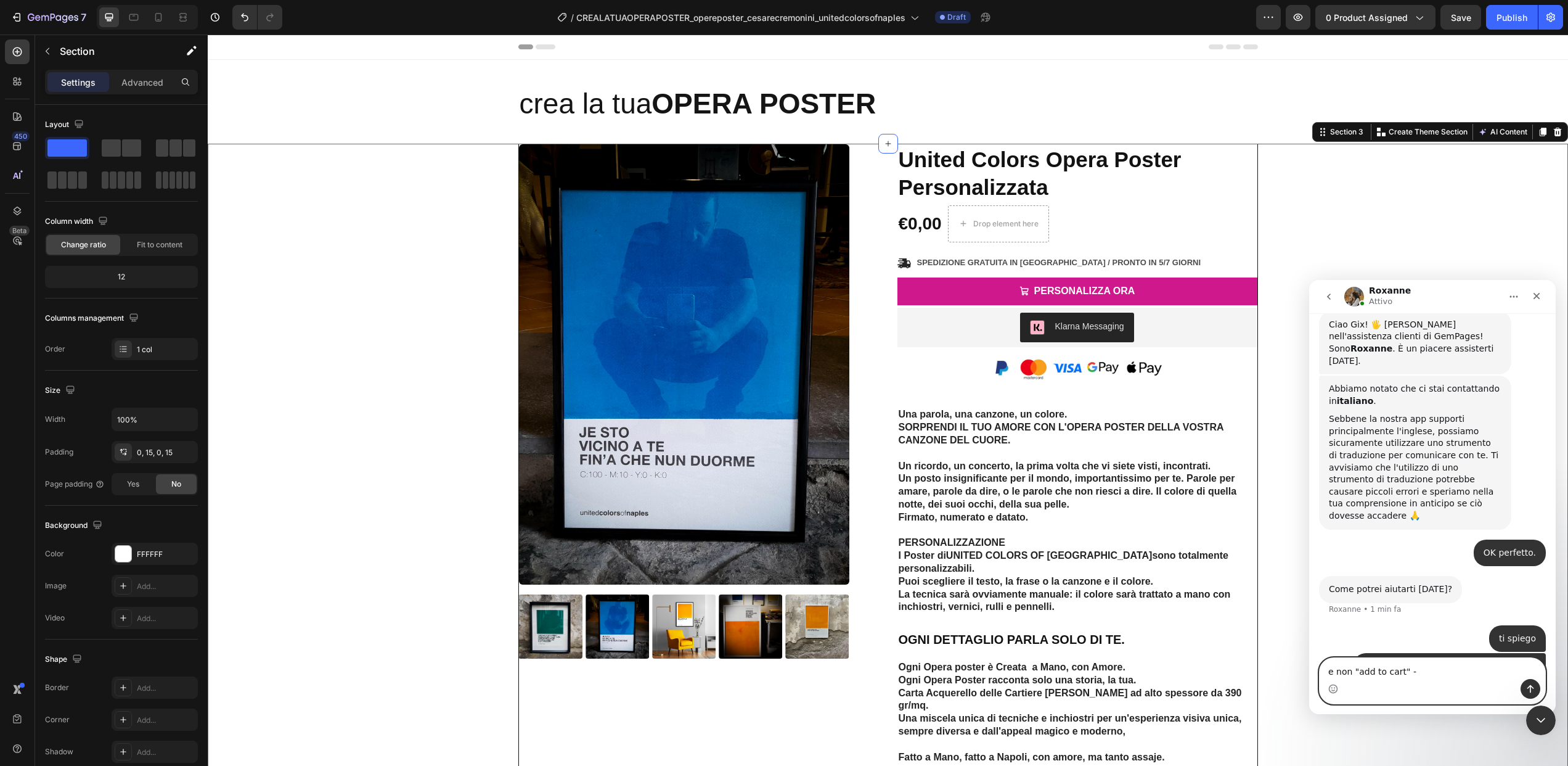
type textarea "e non "add to cart""
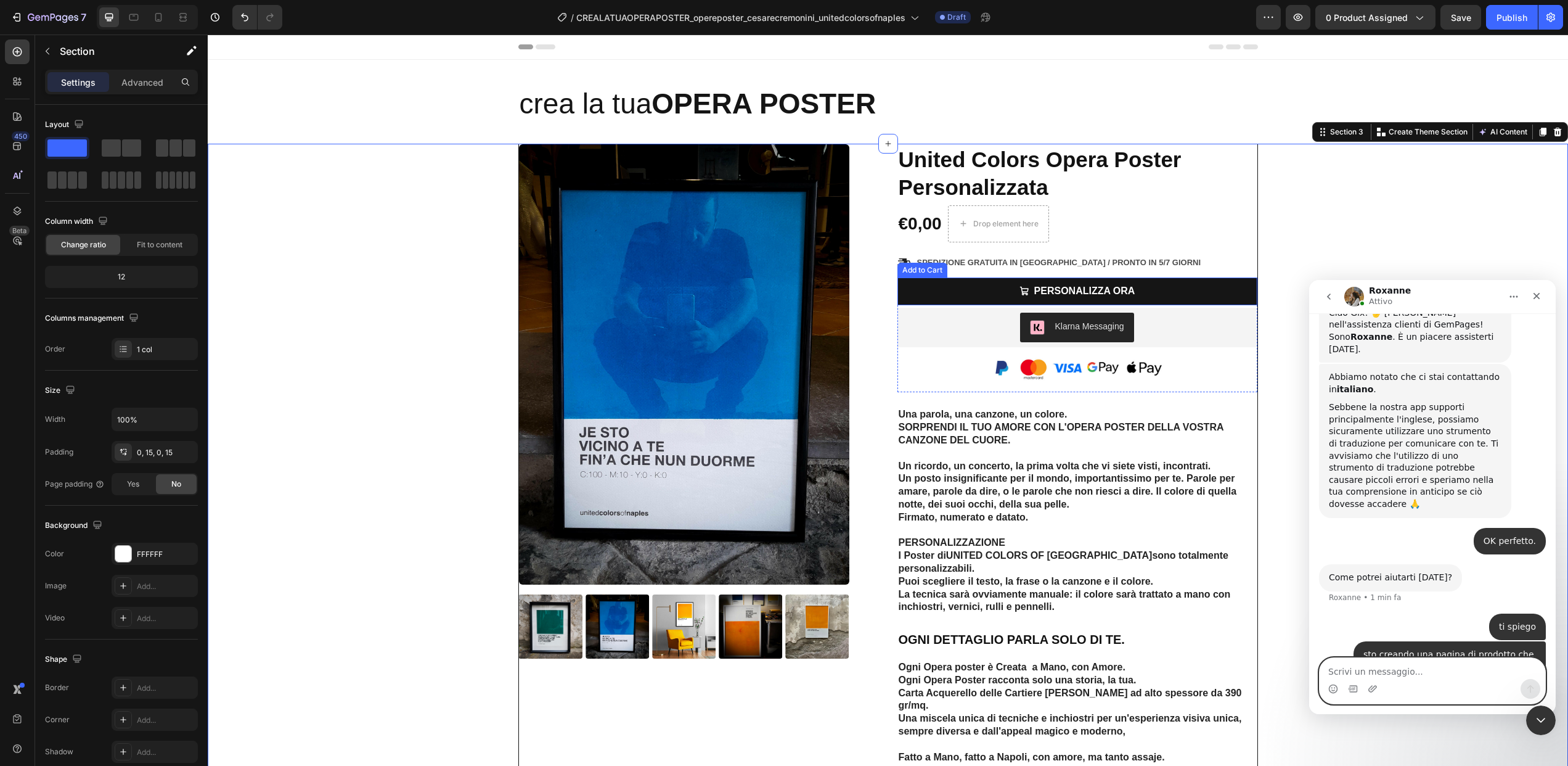
scroll to position [375, 0]
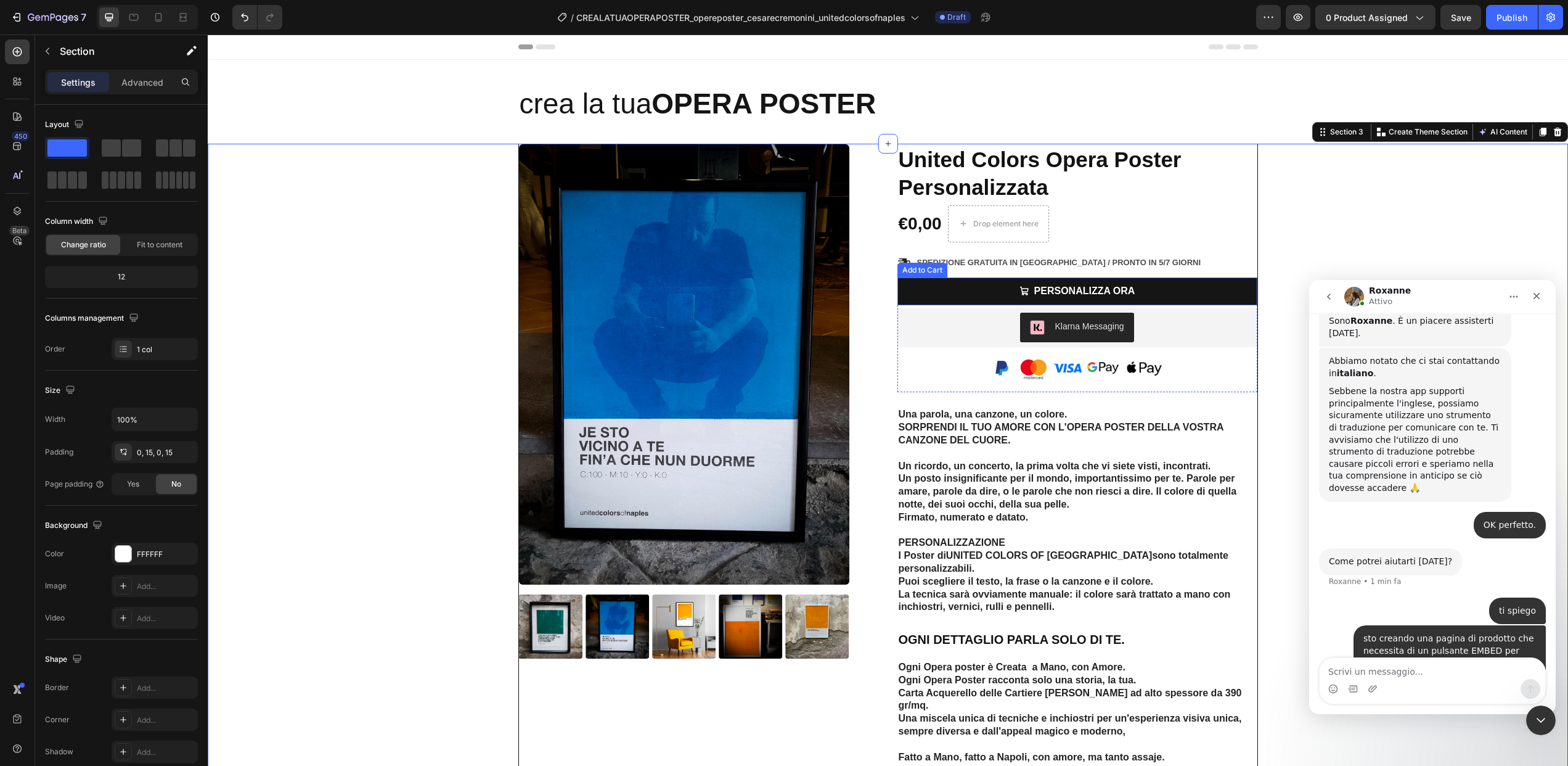
click at [1149, 285] on button "PERSONALIZZA ORA" at bounding box center [1077, 291] width 360 height 27
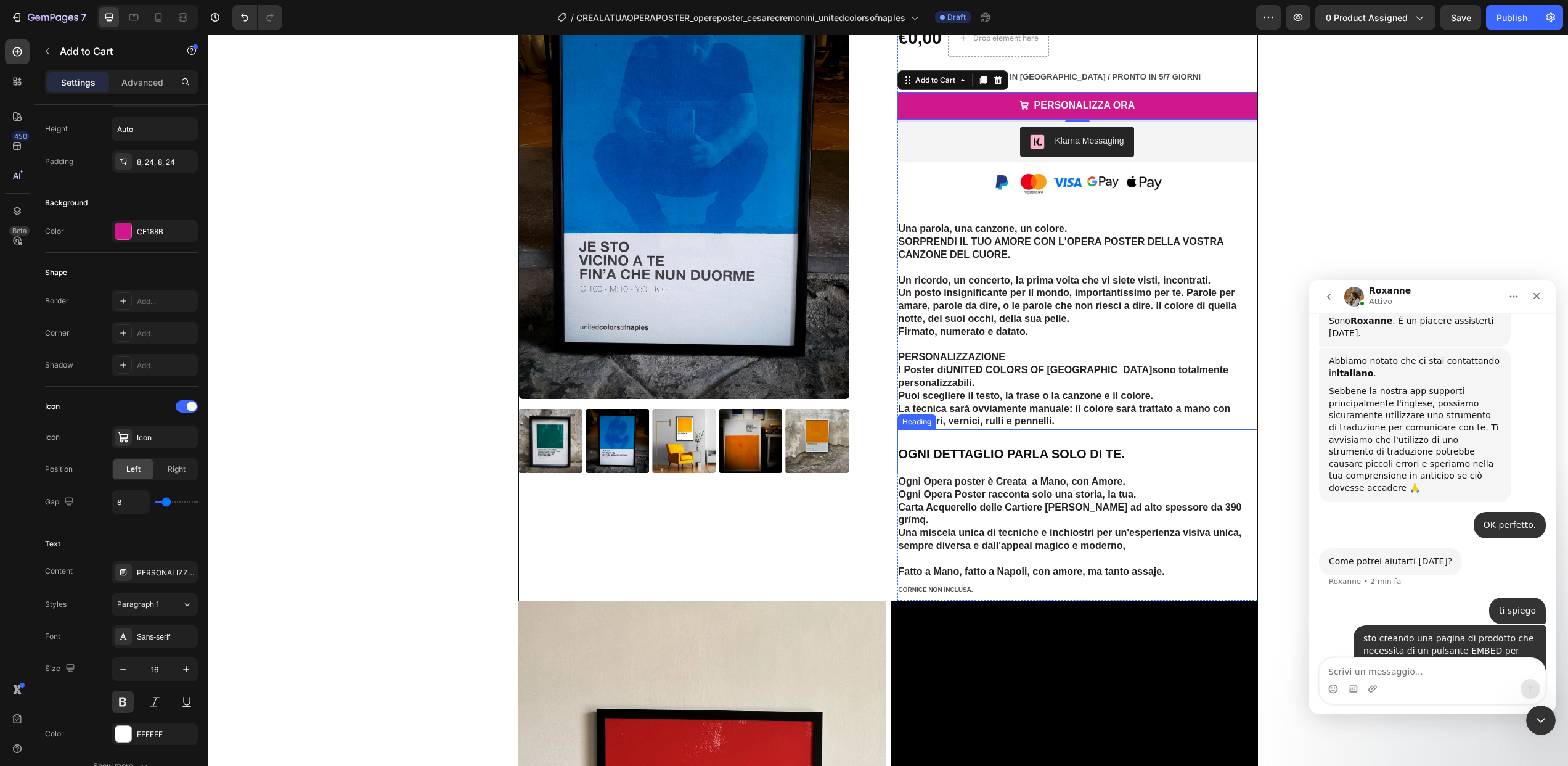
scroll to position [0, 0]
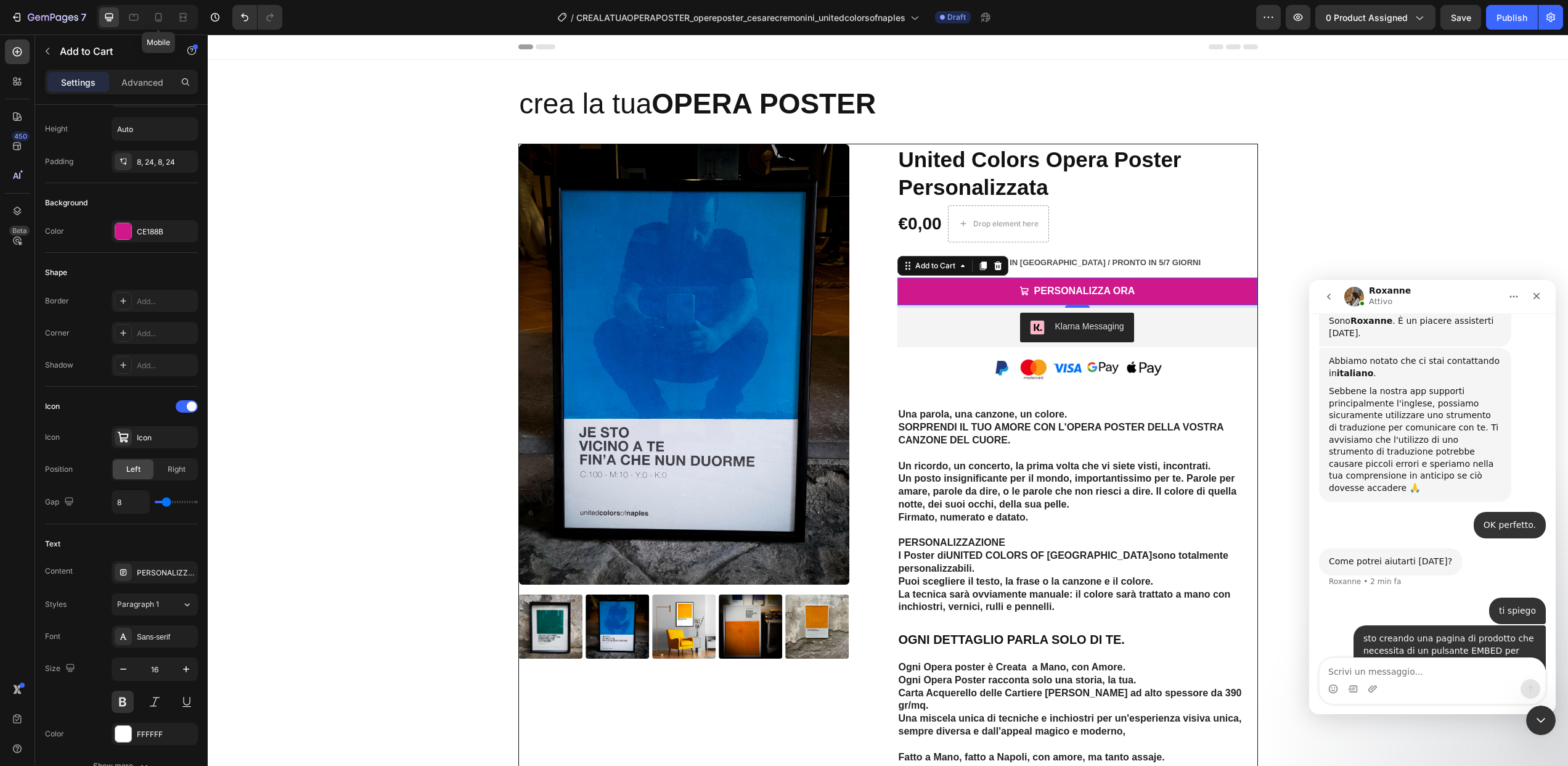
drag, startPoint x: 164, startPoint y: 14, endPoint x: 695, endPoint y: 204, distance: 564.0
click at [164, 14] on icon at bounding box center [158, 17] width 13 height 13
type input "14"
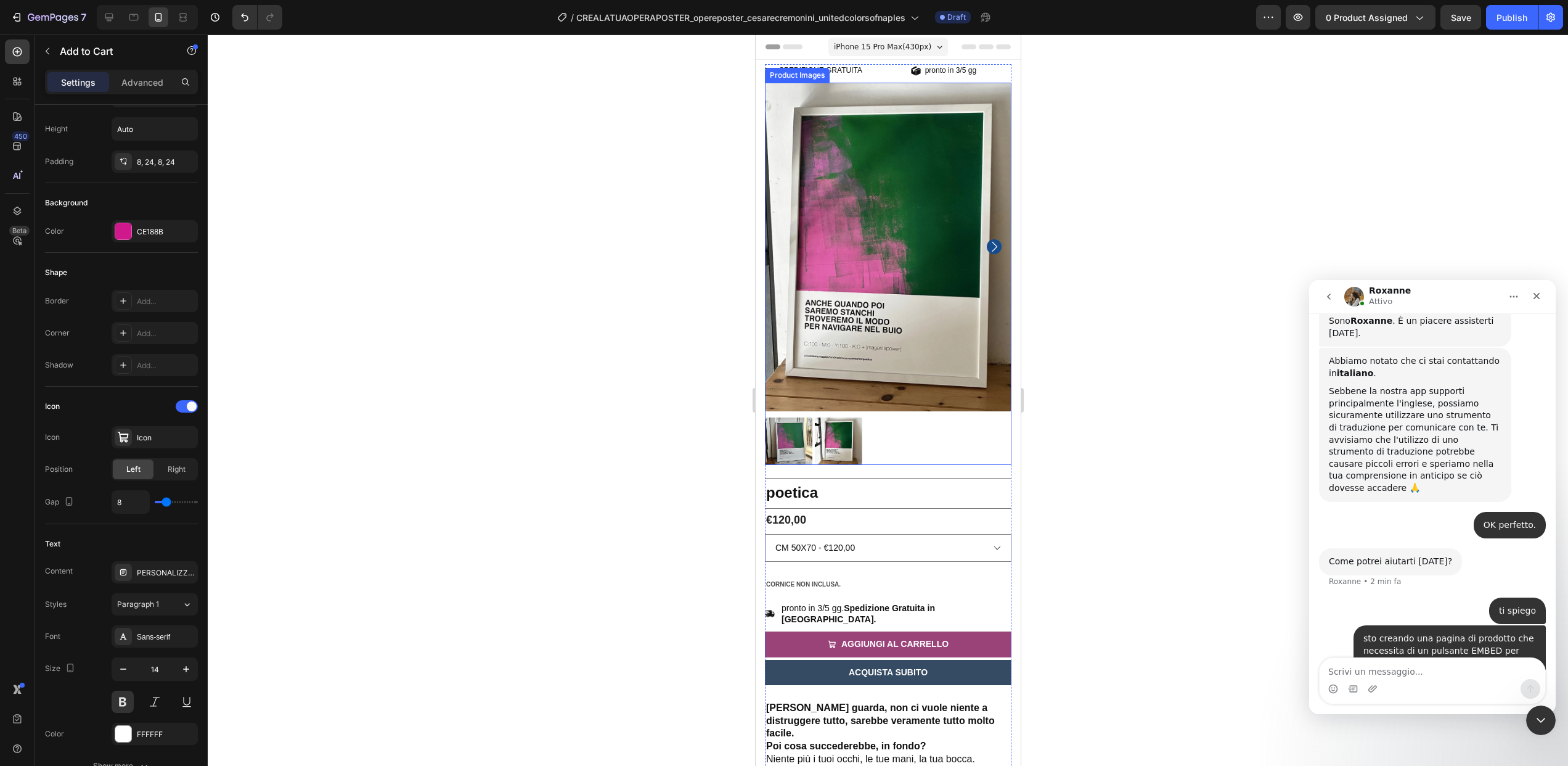
click at [932, 282] on img at bounding box center [887, 248] width 247 height 329
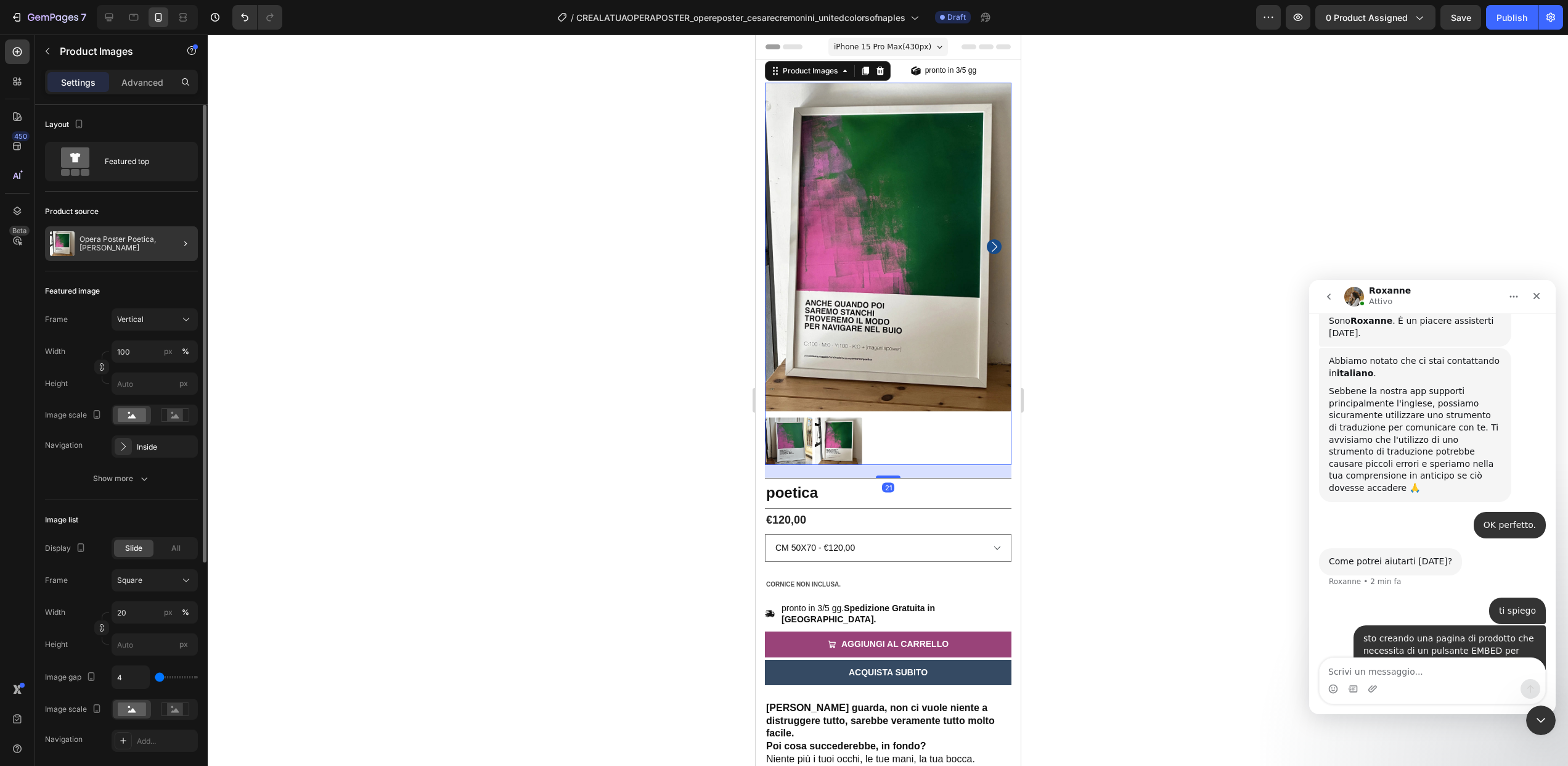
click at [164, 245] on div at bounding box center [181, 244] width 34 height 34
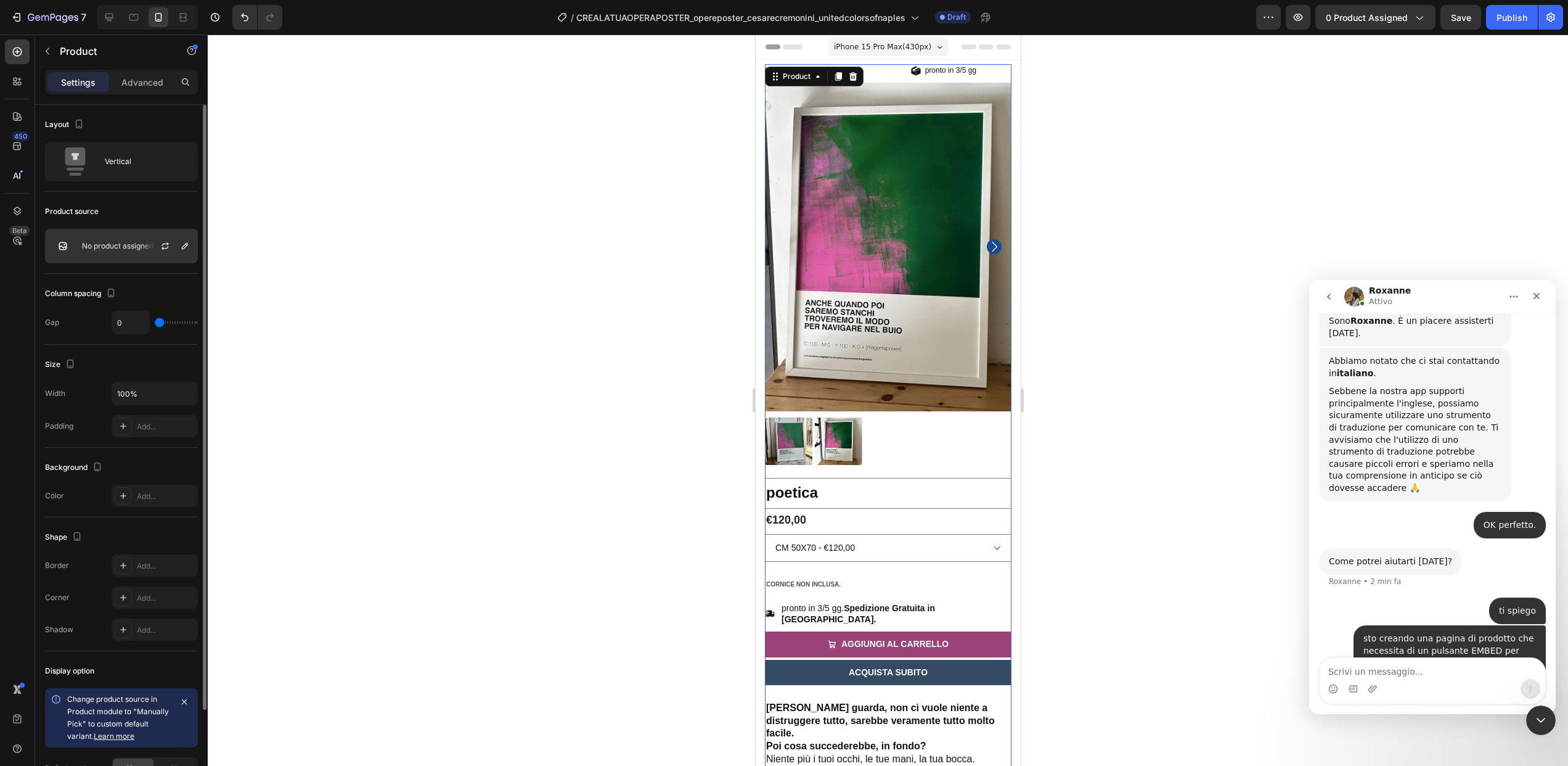
click at [128, 244] on p "No product assigned" at bounding box center [117, 246] width 71 height 9
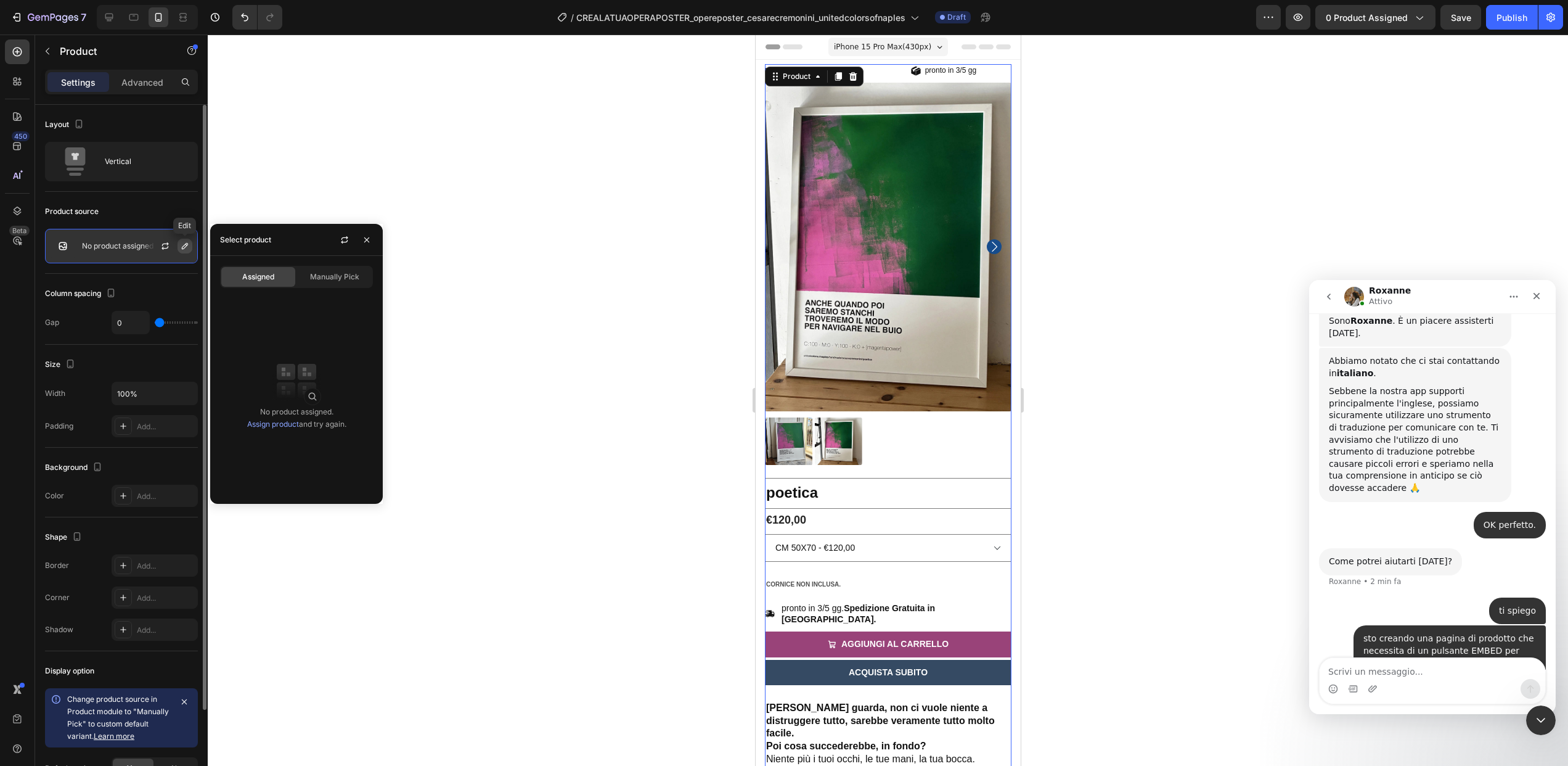
click at [183, 243] on icon "button" at bounding box center [185, 246] width 10 height 10
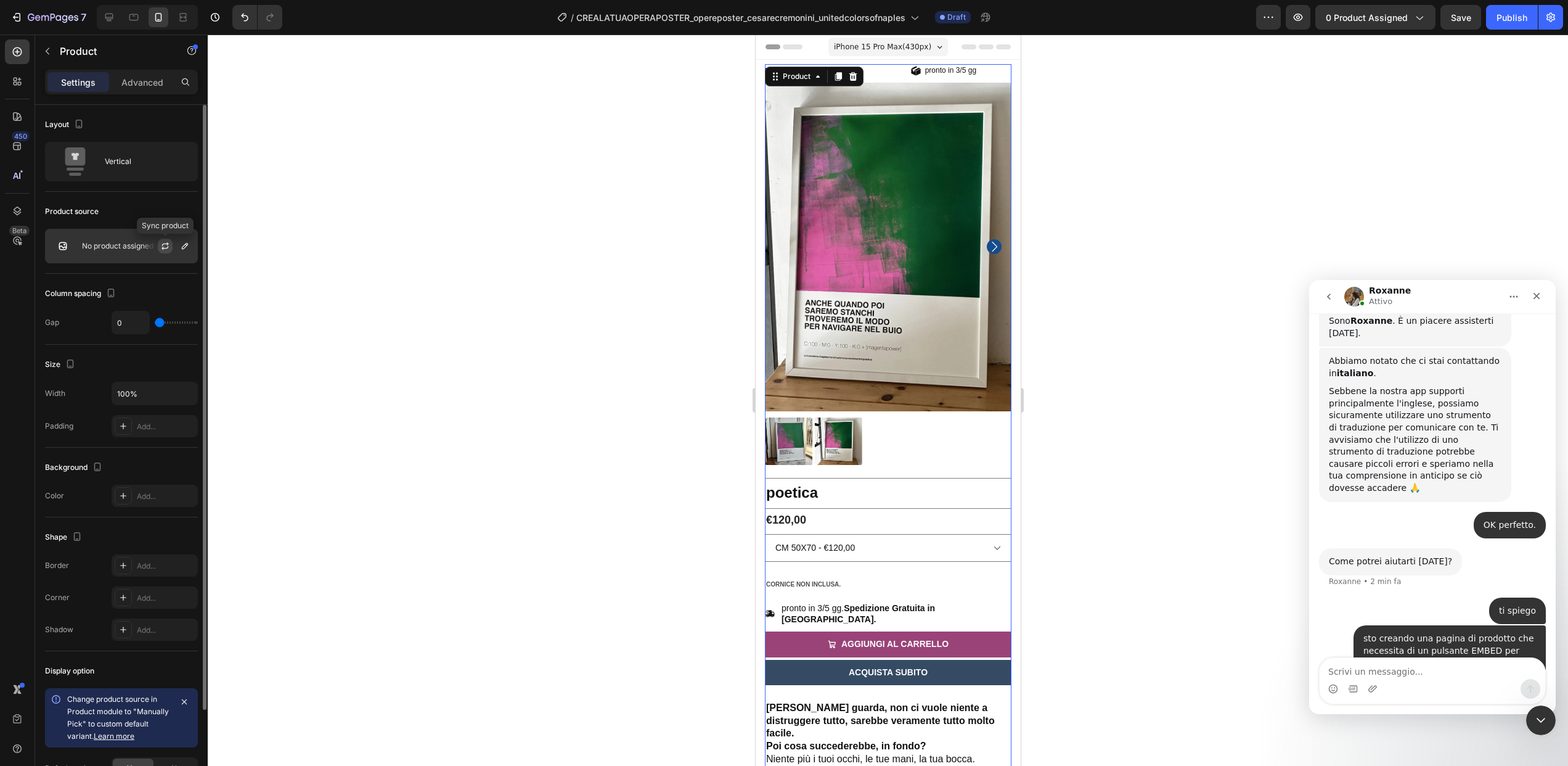
click at [172, 248] on button "button" at bounding box center [165, 246] width 15 height 15
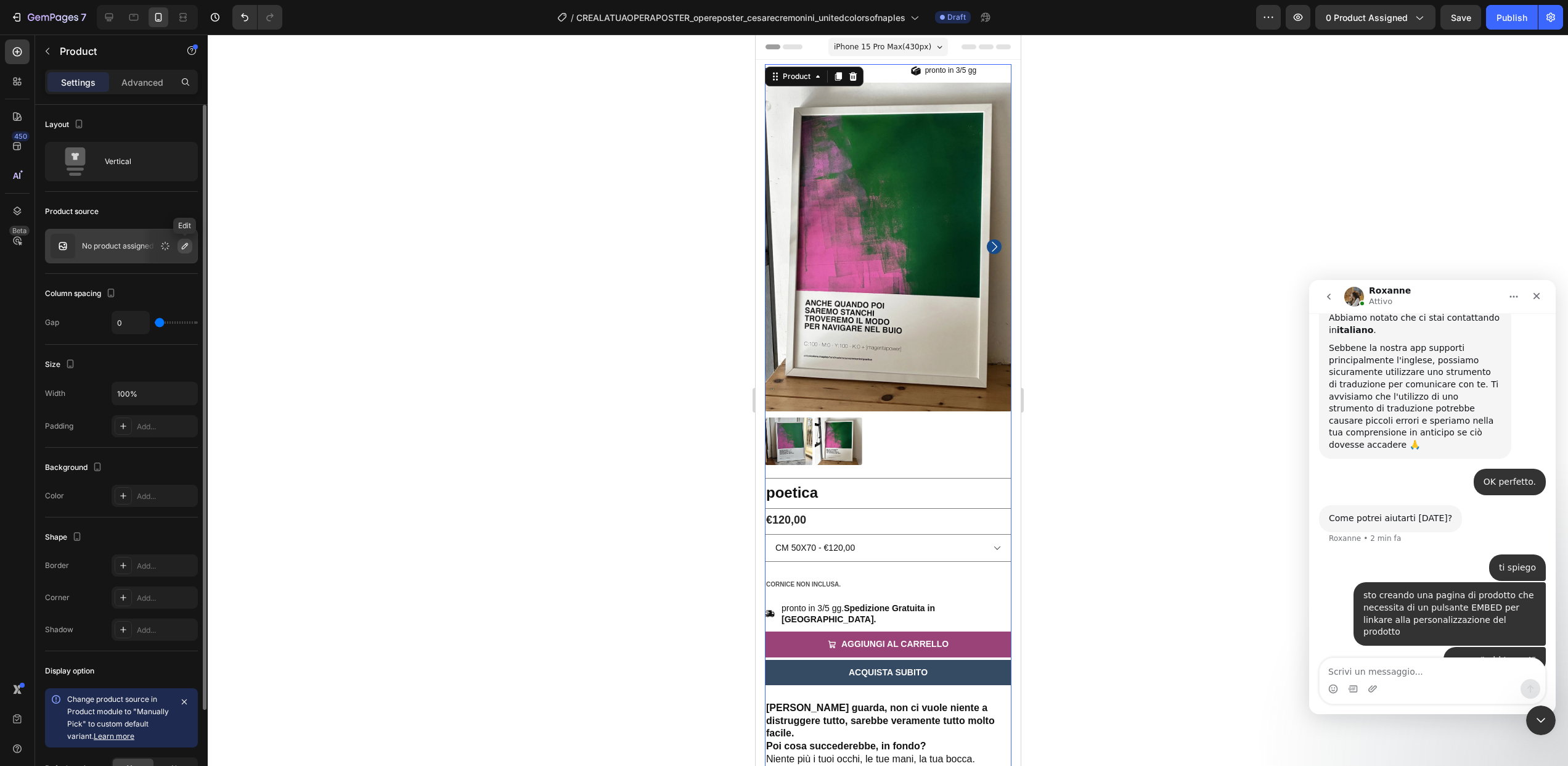
scroll to position [422, 0]
click at [181, 248] on icon "button" at bounding box center [185, 246] width 10 height 10
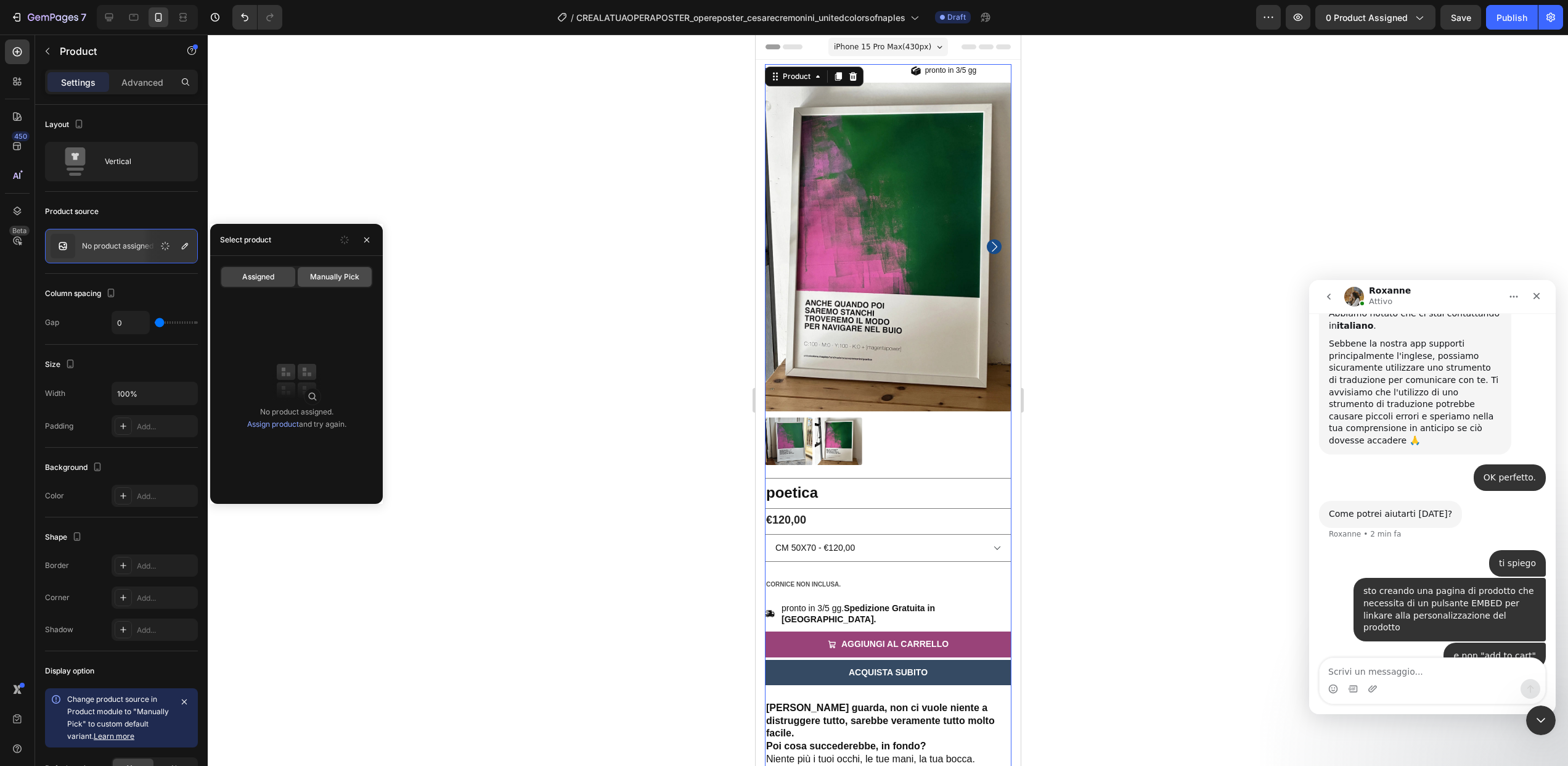
drag, startPoint x: 348, startPoint y: 273, endPoint x: 329, endPoint y: 284, distance: 22.0
click at [349, 274] on span "Manually Pick" at bounding box center [334, 276] width 49 height 11
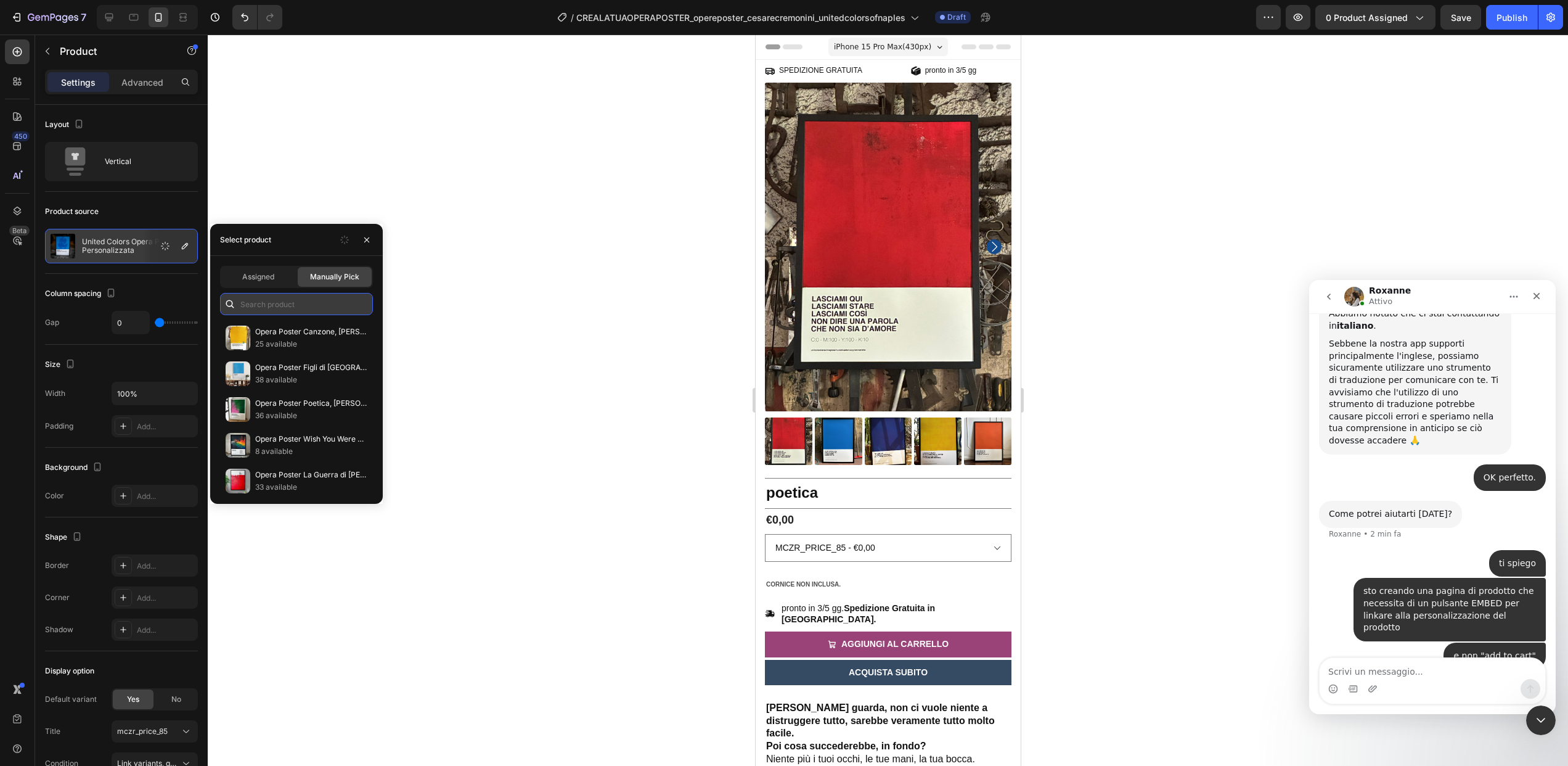
click at [267, 295] on input "text" at bounding box center [296, 304] width 153 height 22
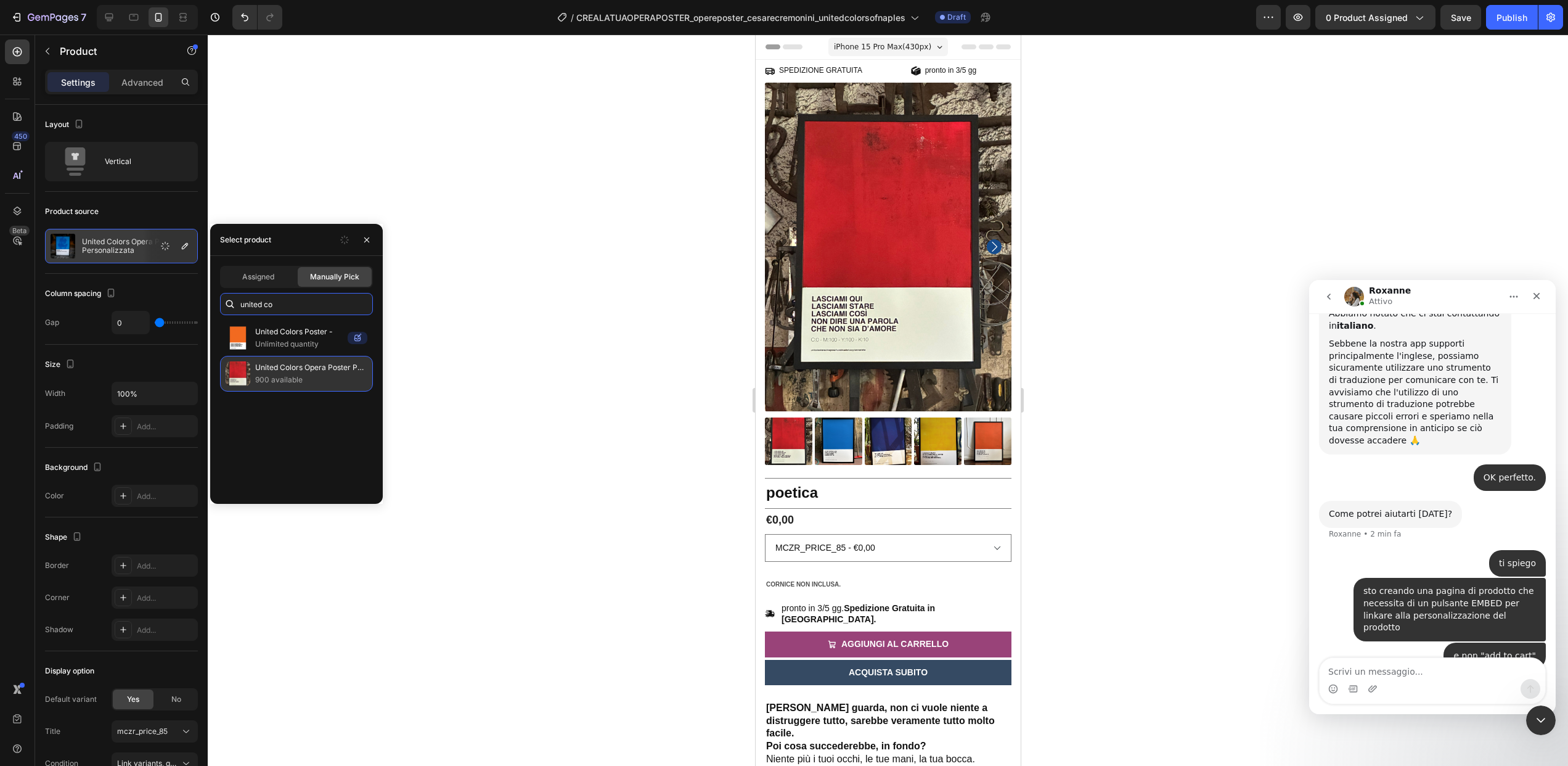
type input "united co"
click at [297, 370] on p "United Colors Opera Poster Personalizzata" at bounding box center [311, 367] width 112 height 13
click at [257, 368] on p "United Colors Opera Poster Personalizzata" at bounding box center [311, 367] width 112 height 13
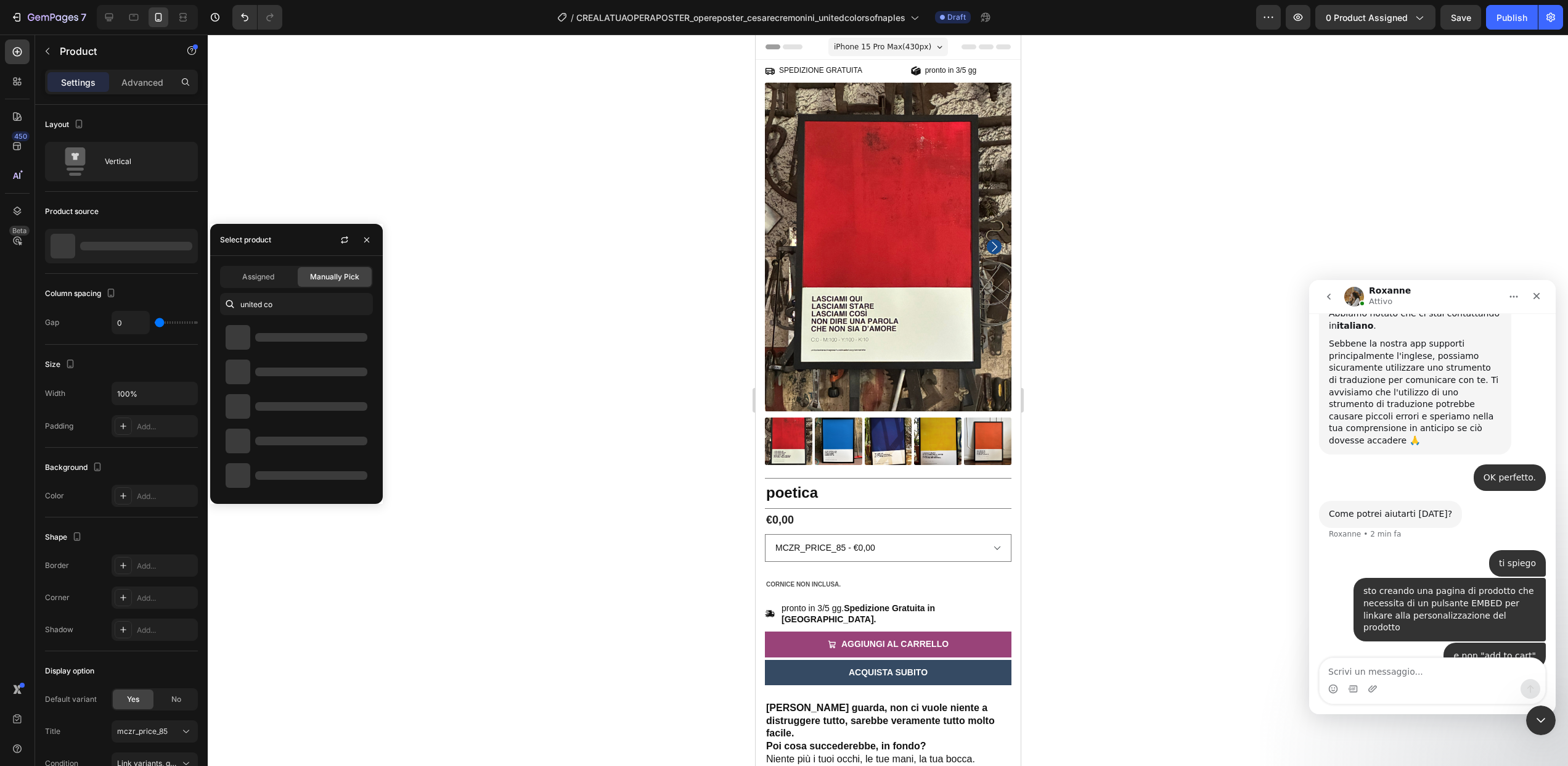
click at [780, 489] on strong "poetica" at bounding box center [791, 492] width 52 height 16
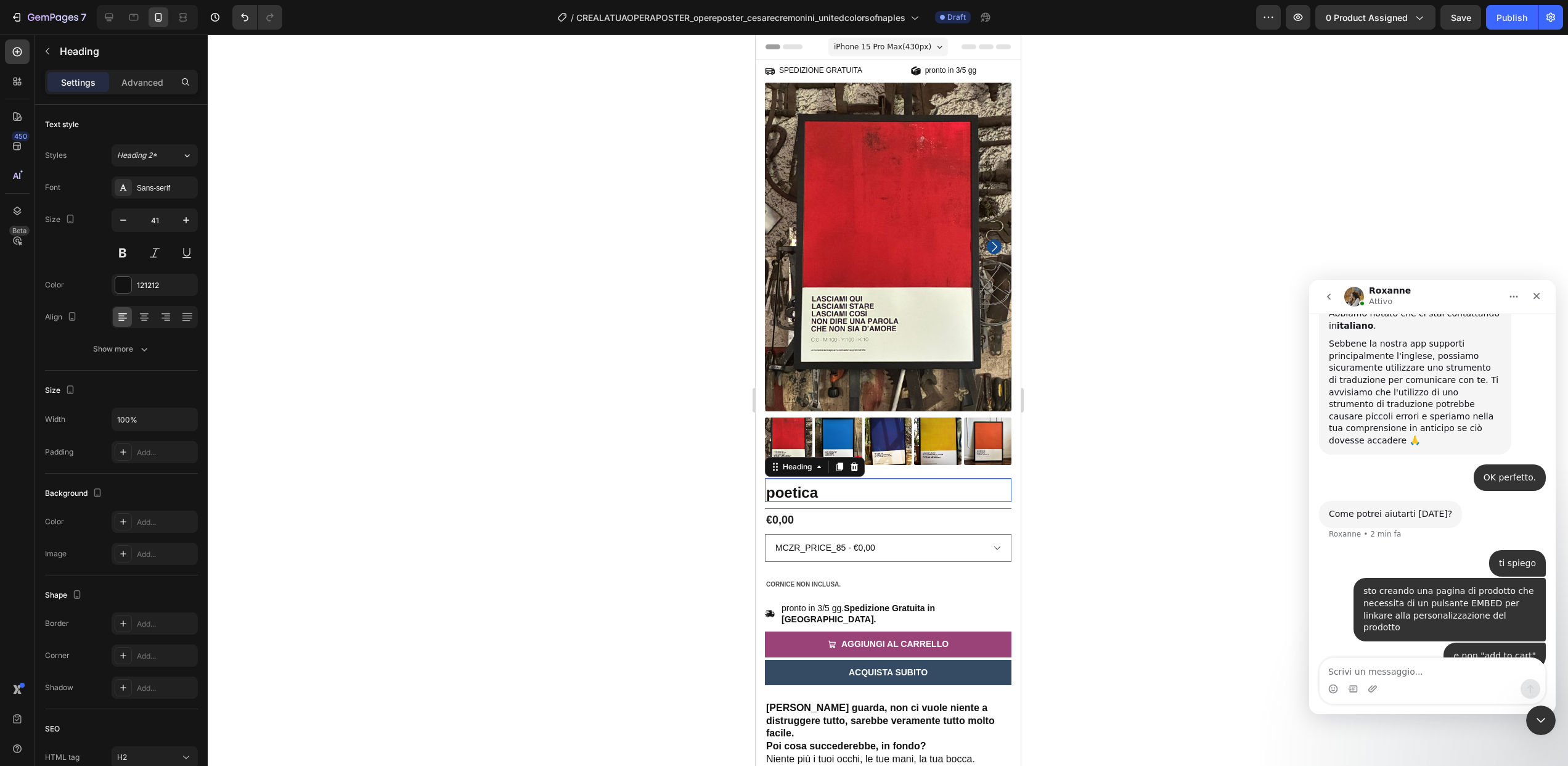
scroll to position [375, 0]
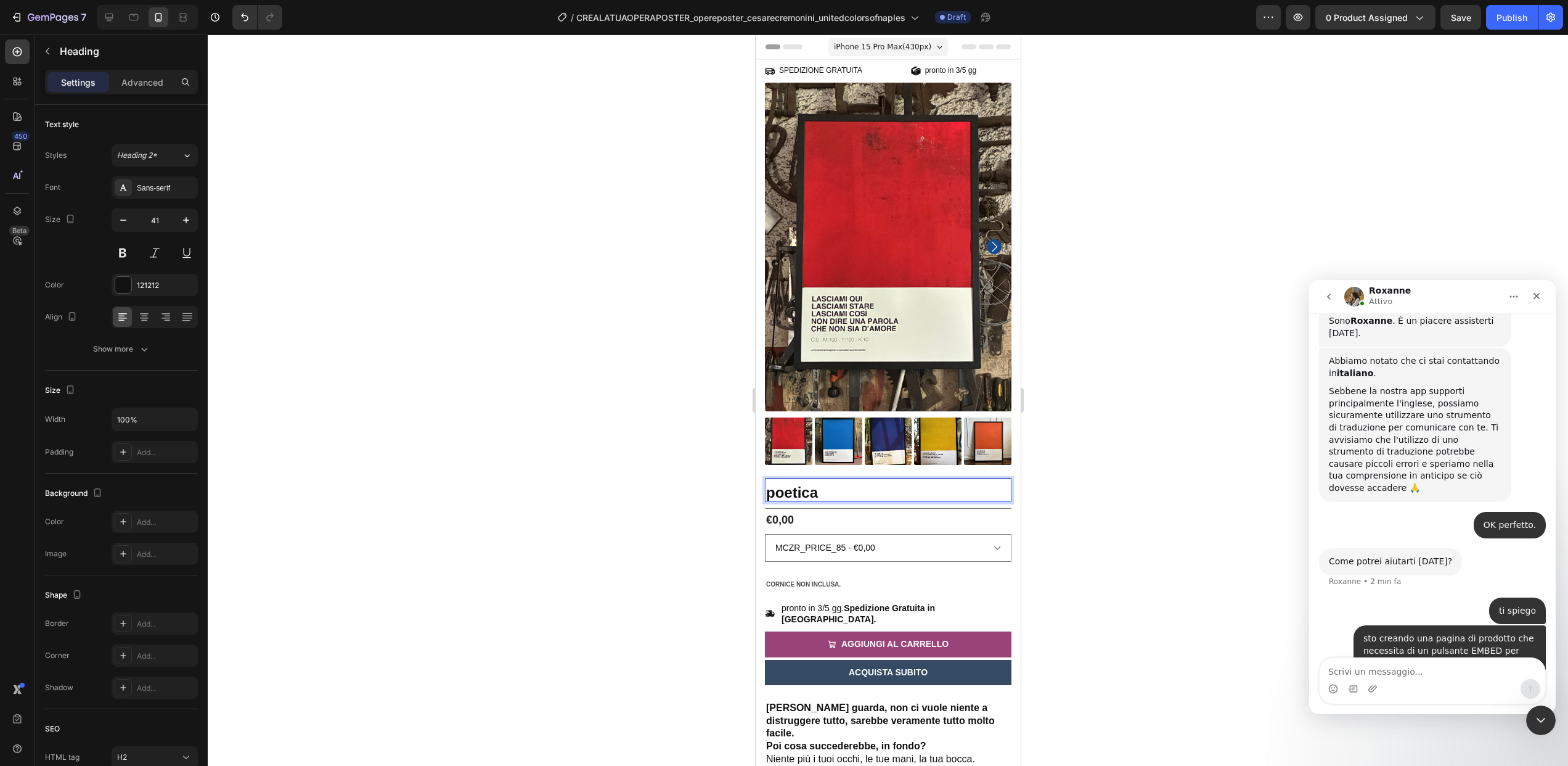
click at [788, 490] on strong "poetica" at bounding box center [791, 492] width 52 height 16
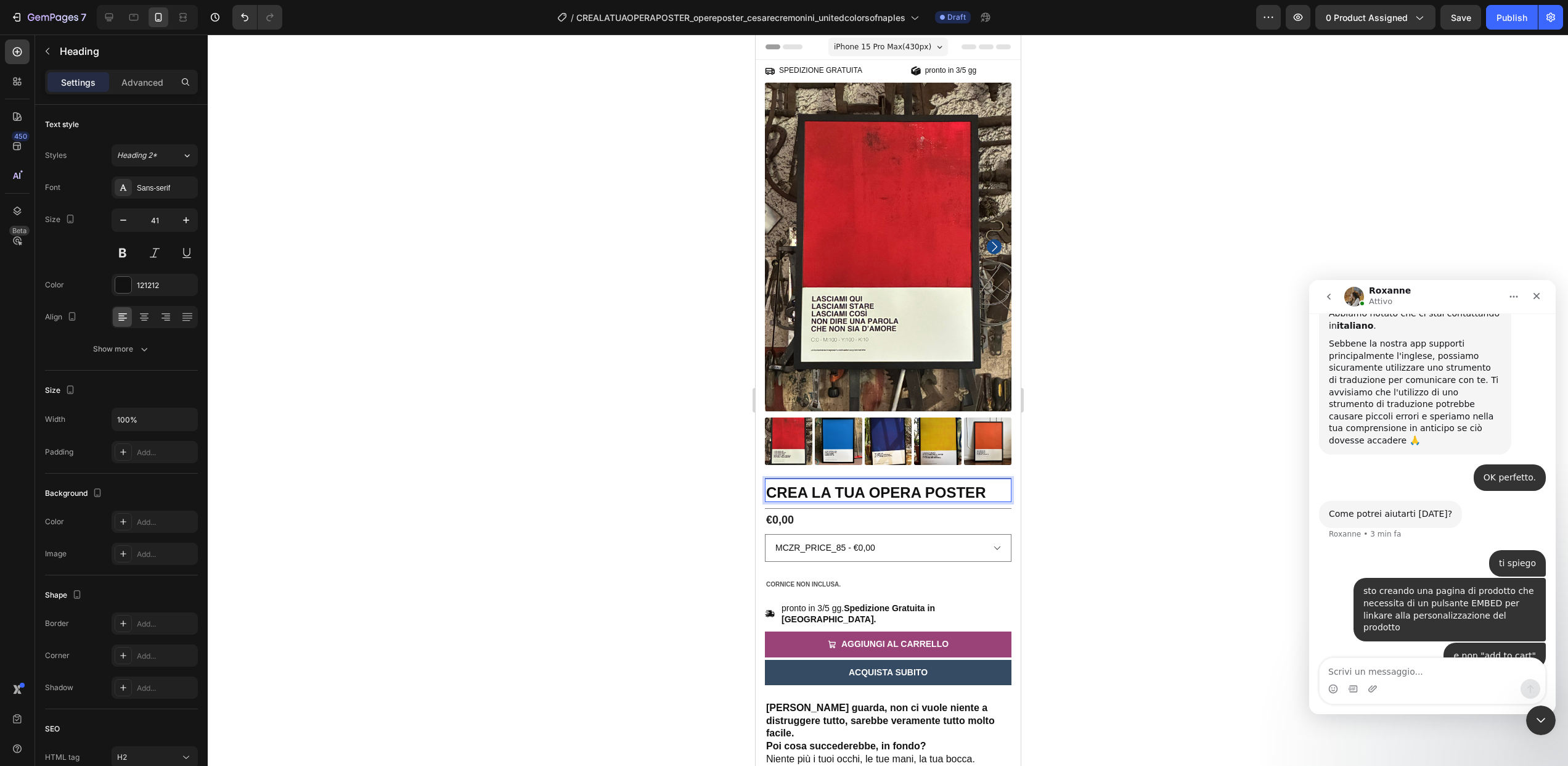
click at [1224, 493] on div at bounding box center [888, 400] width 1361 height 732
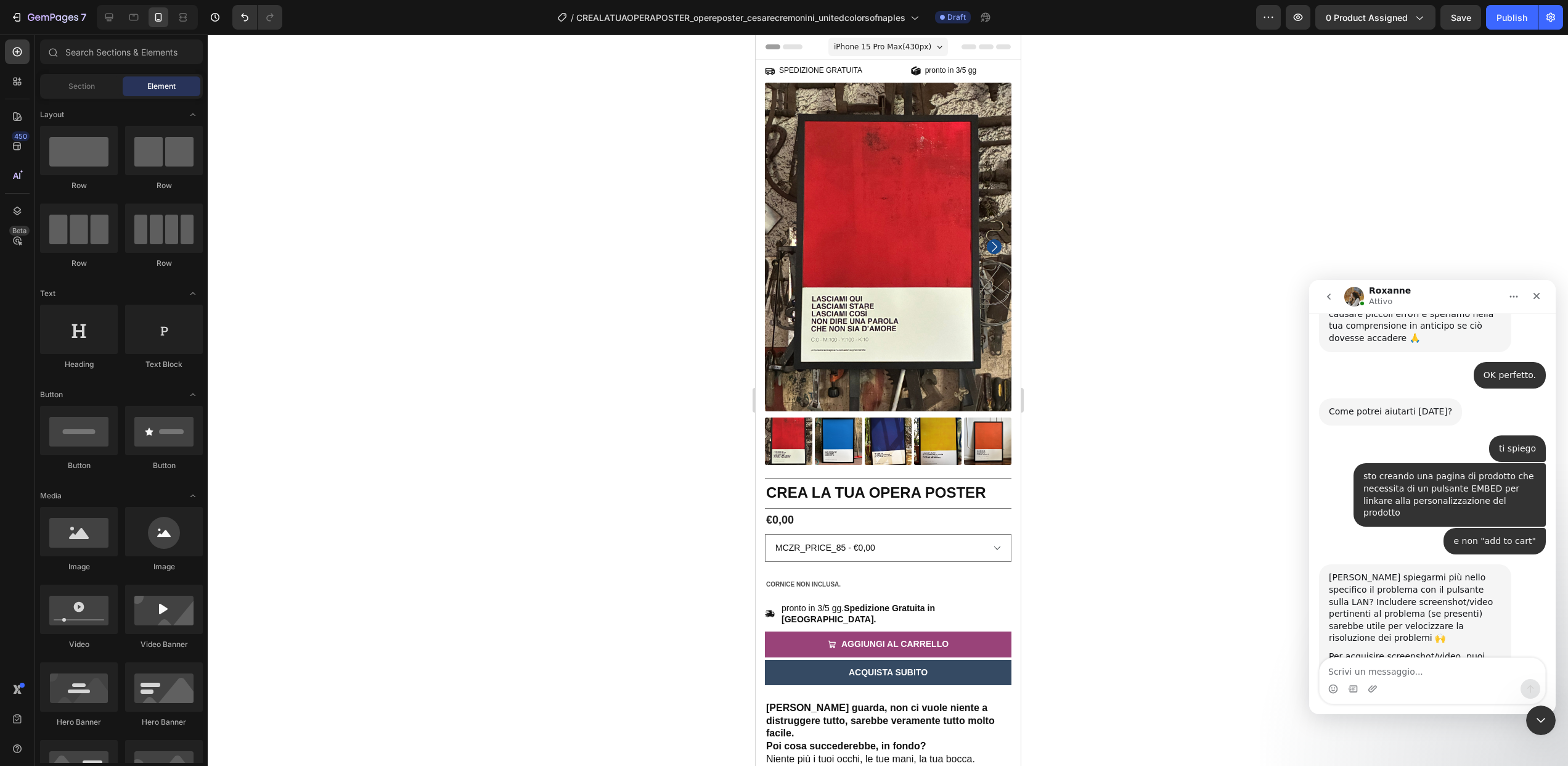
scroll to position [527, 0]
click at [116, 21] on div at bounding box center [109, 16] width 20 height 20
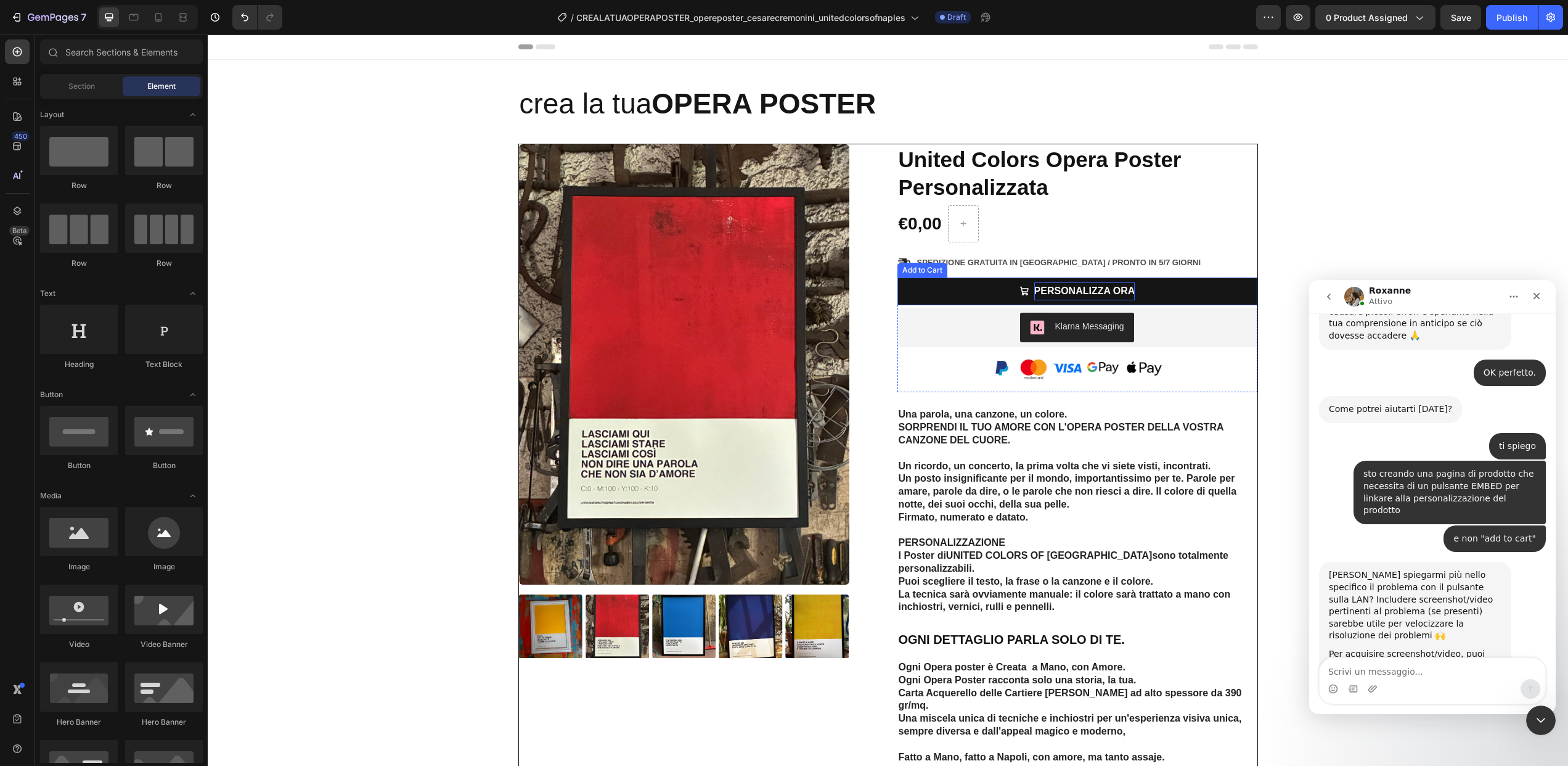
click at [1097, 292] on div "PERSONALIZZA ORA" at bounding box center [1084, 291] width 101 height 18
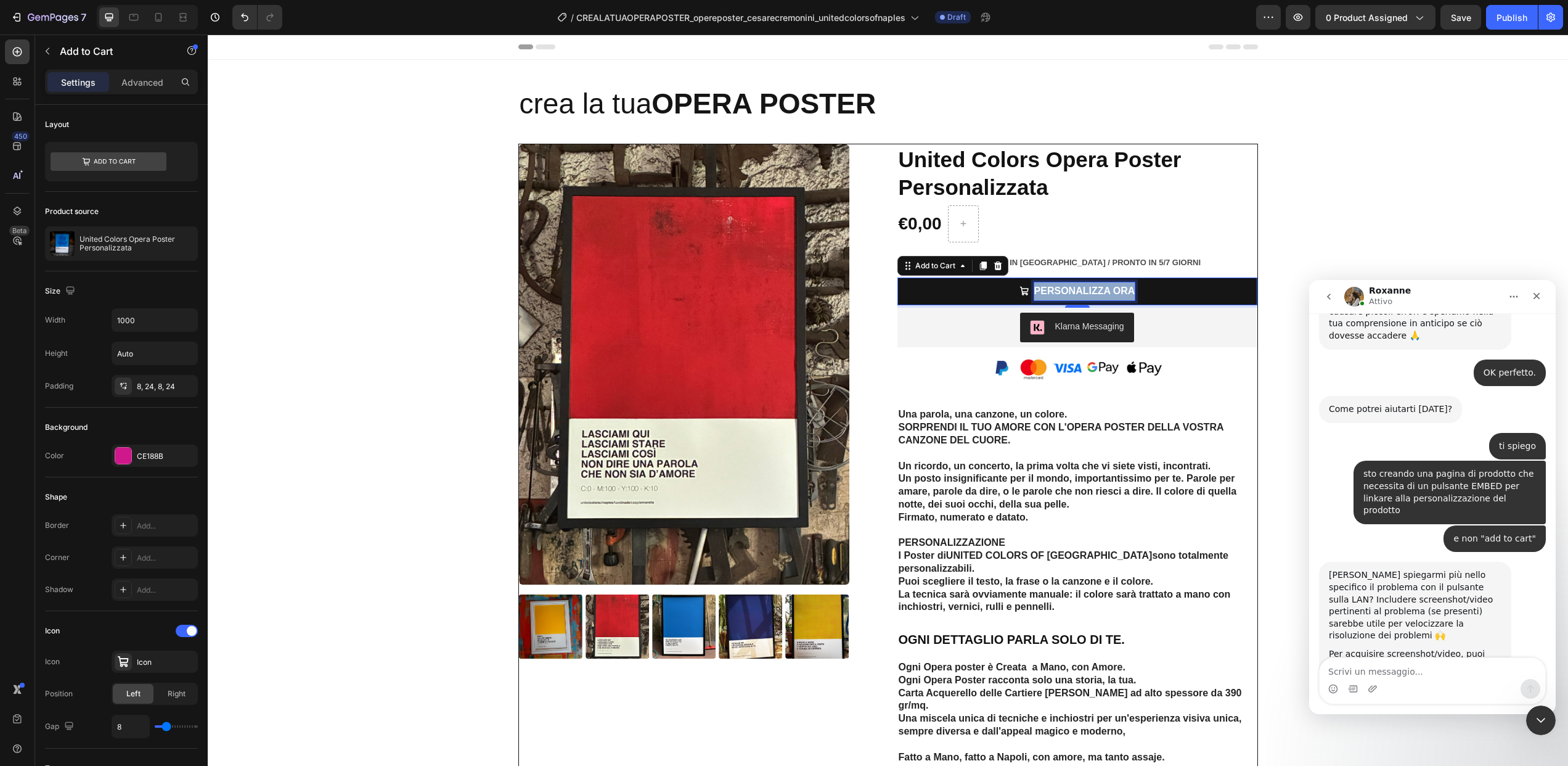
click at [1097, 292] on p "PERSONALIZZA ORA" at bounding box center [1084, 291] width 101 height 18
click at [1157, 291] on button "PERSONALIZZA ORA" at bounding box center [1077, 291] width 360 height 27
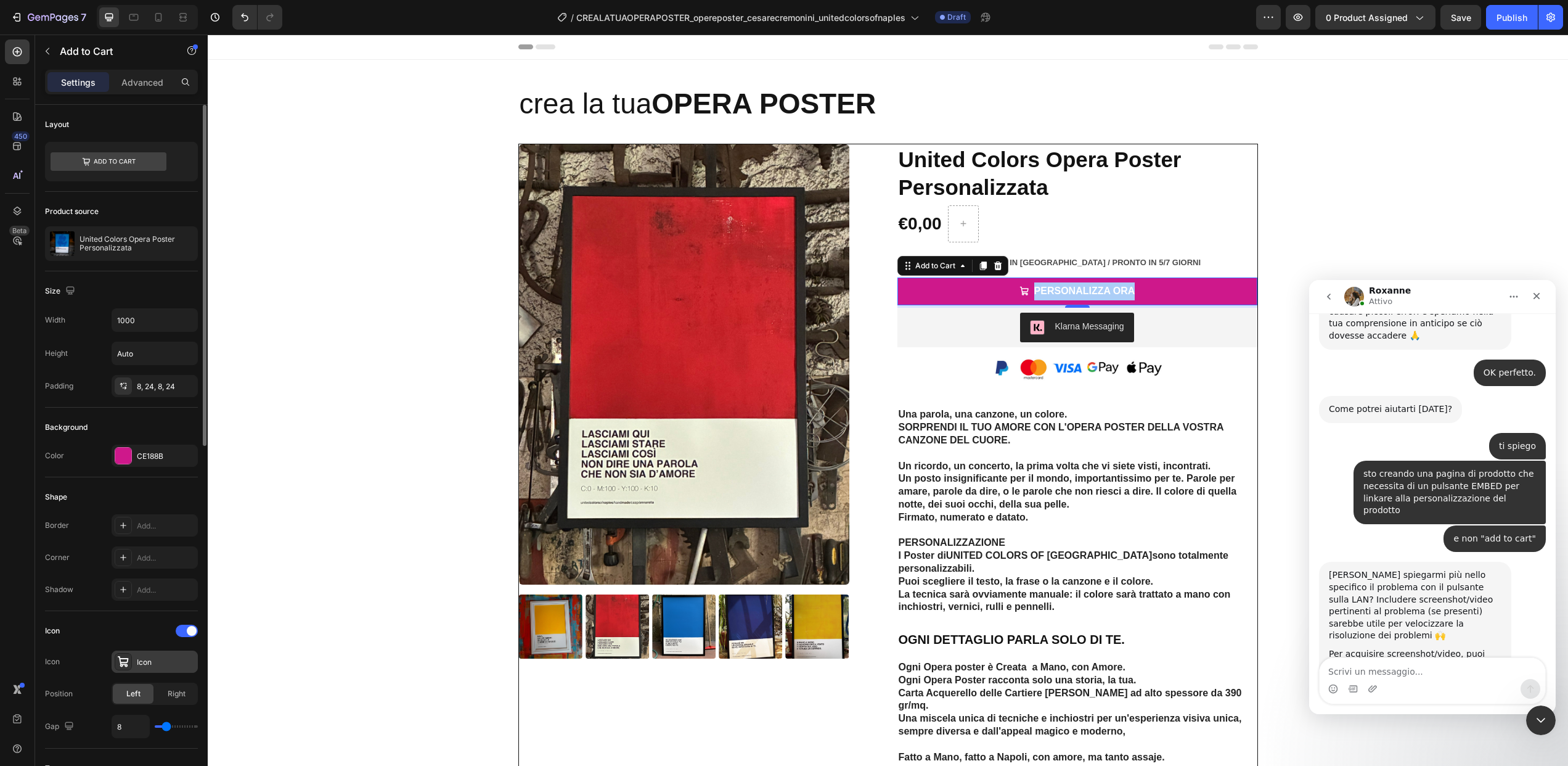
click at [168, 657] on div "Icon" at bounding box center [166, 663] width 58 height 11
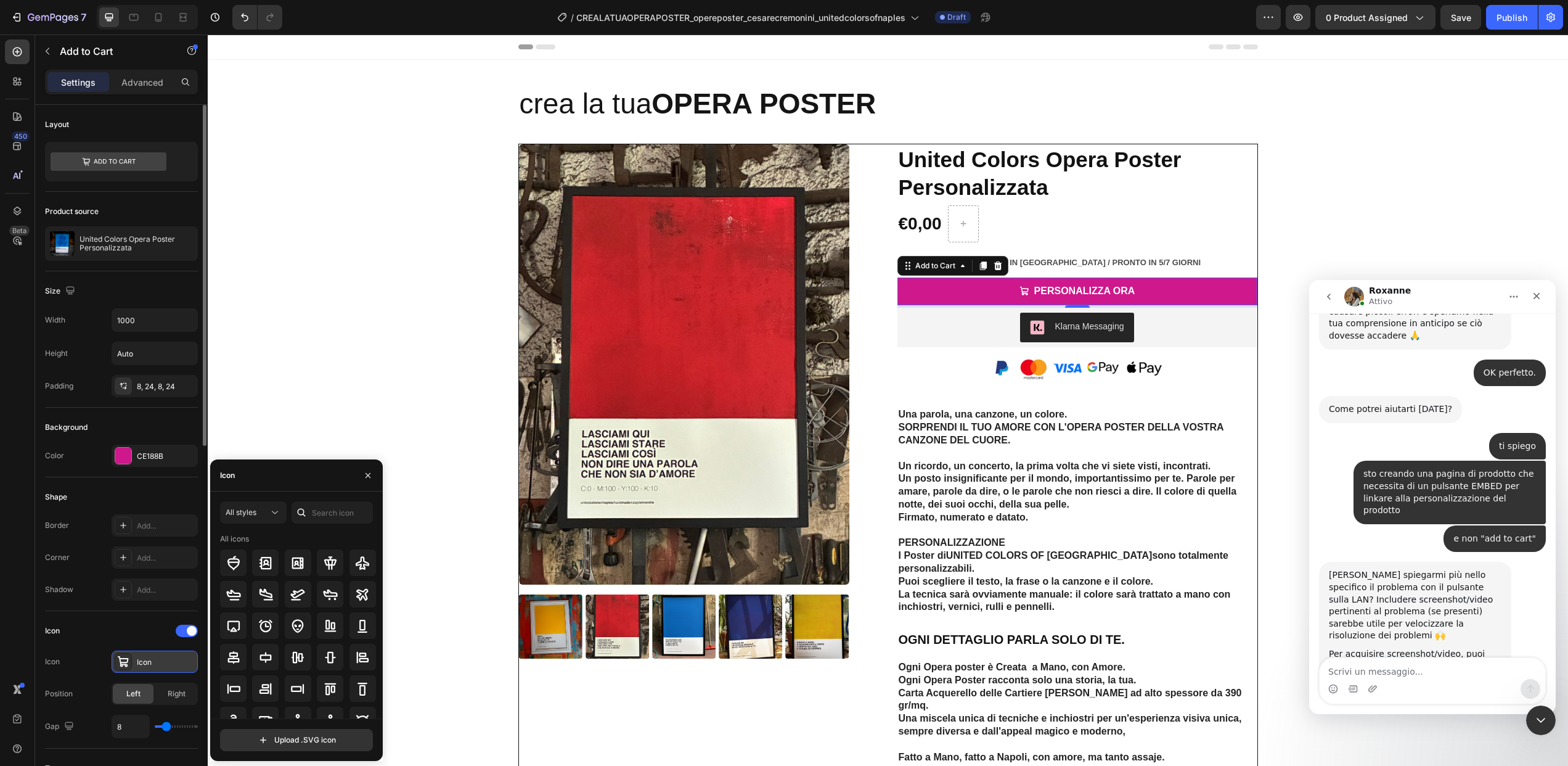
click at [167, 657] on div "Icon" at bounding box center [166, 663] width 58 height 11
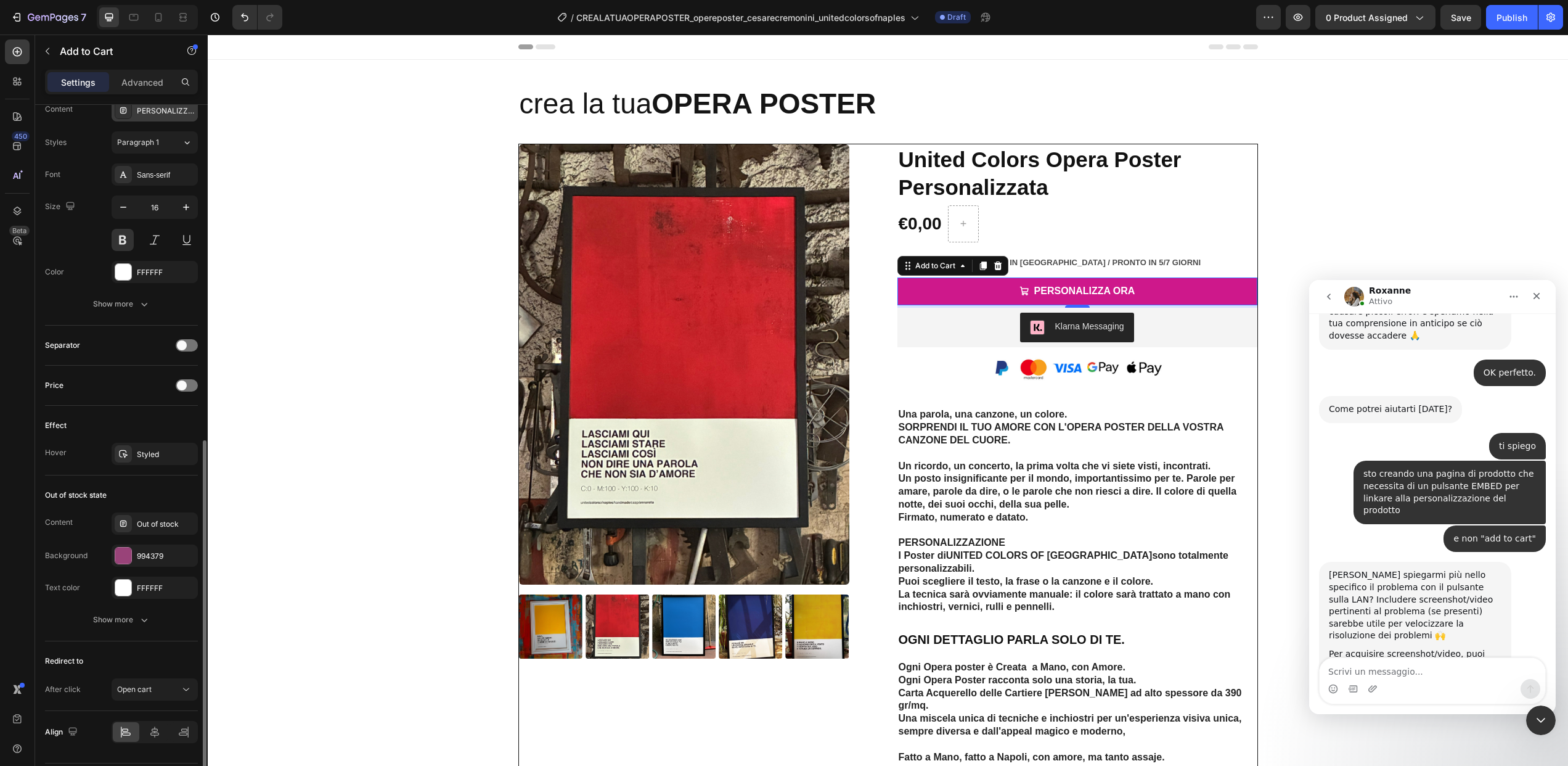
scroll to position [685, 0]
click at [142, 303] on icon "button" at bounding box center [144, 306] width 13 height 13
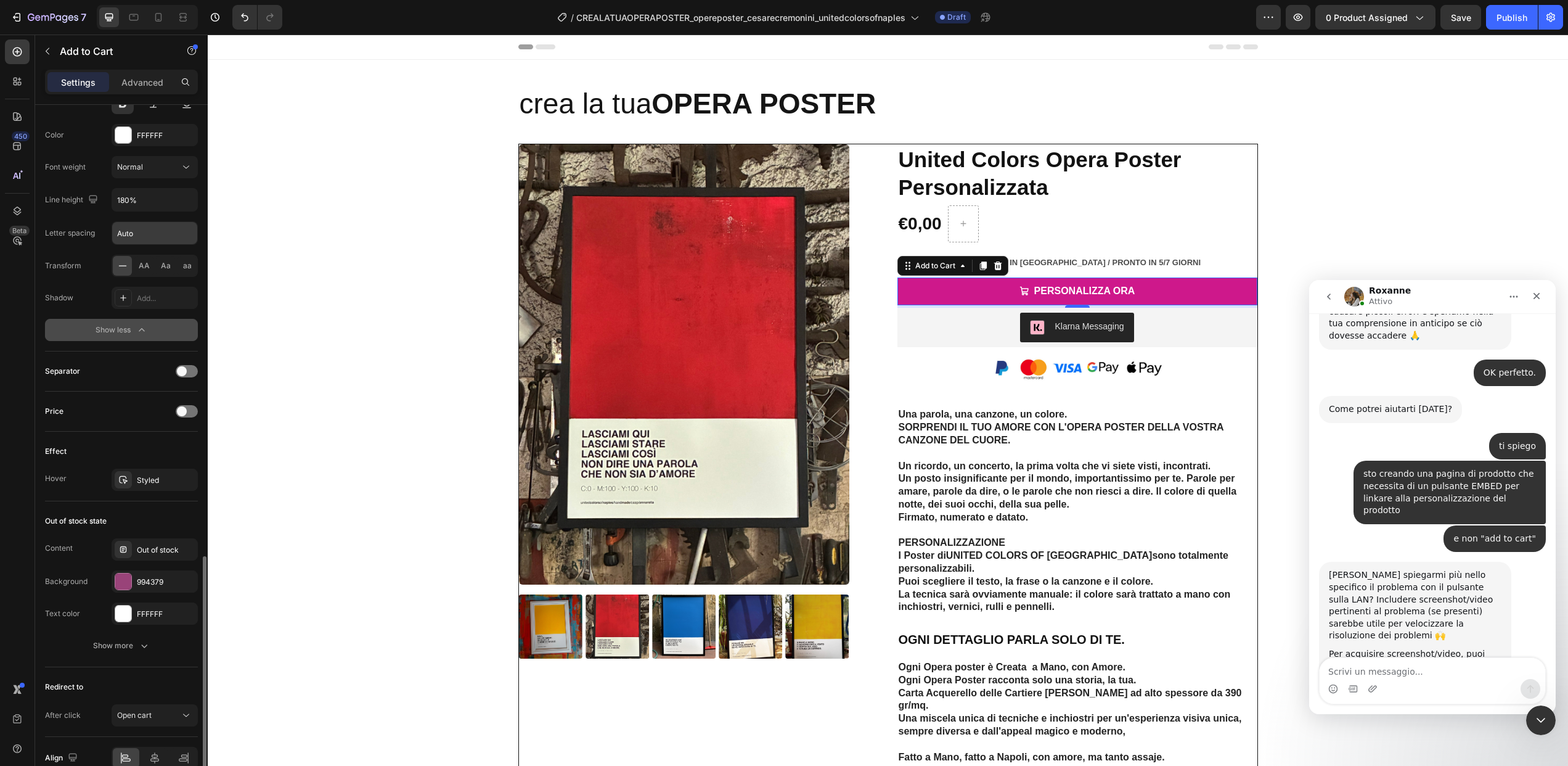
scroll to position [886, 0]
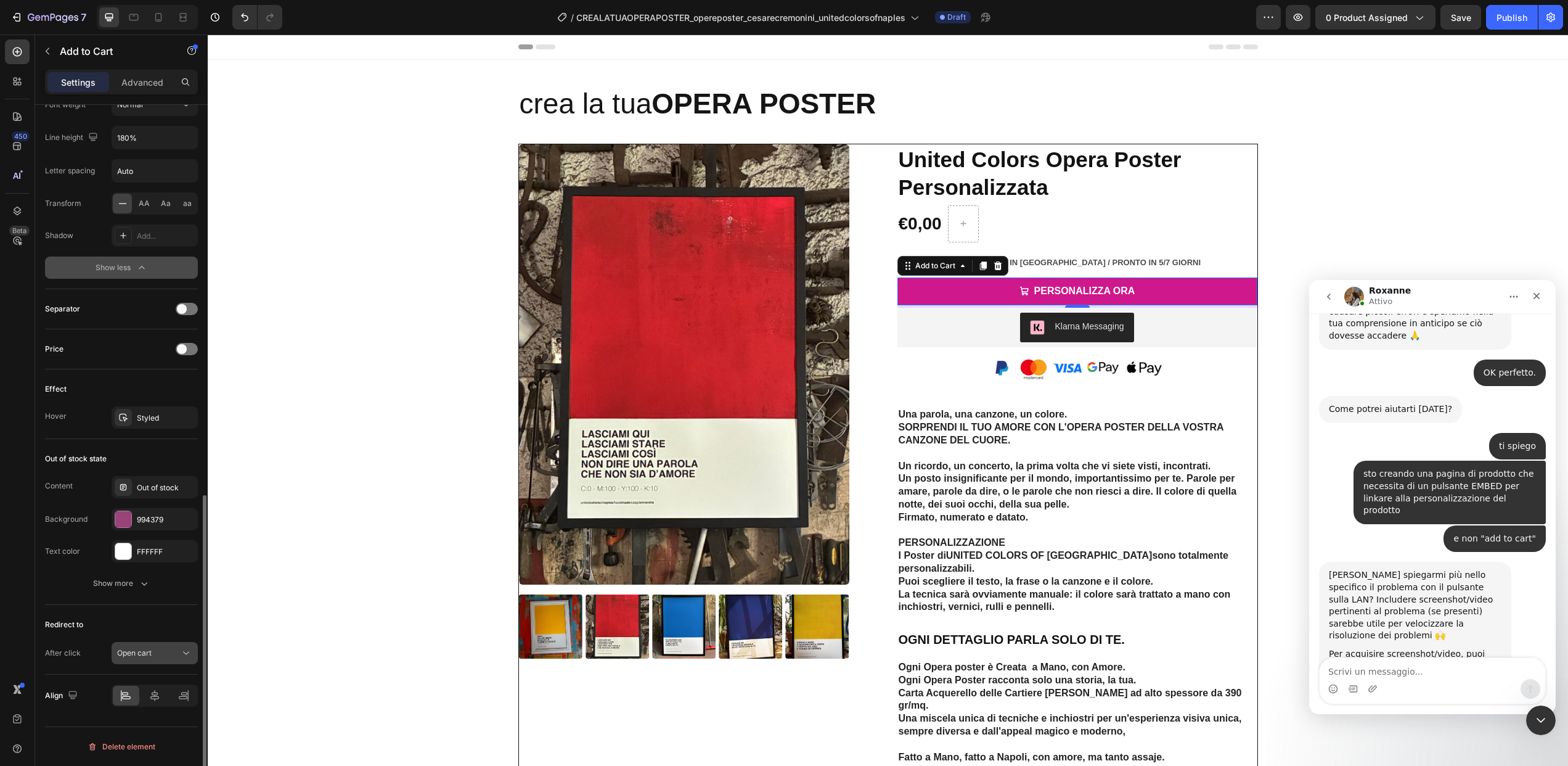
click at [173, 659] on button "Open cart" at bounding box center [155, 653] width 86 height 22
click at [172, 621] on p "Open page" at bounding box center [153, 623] width 70 height 11
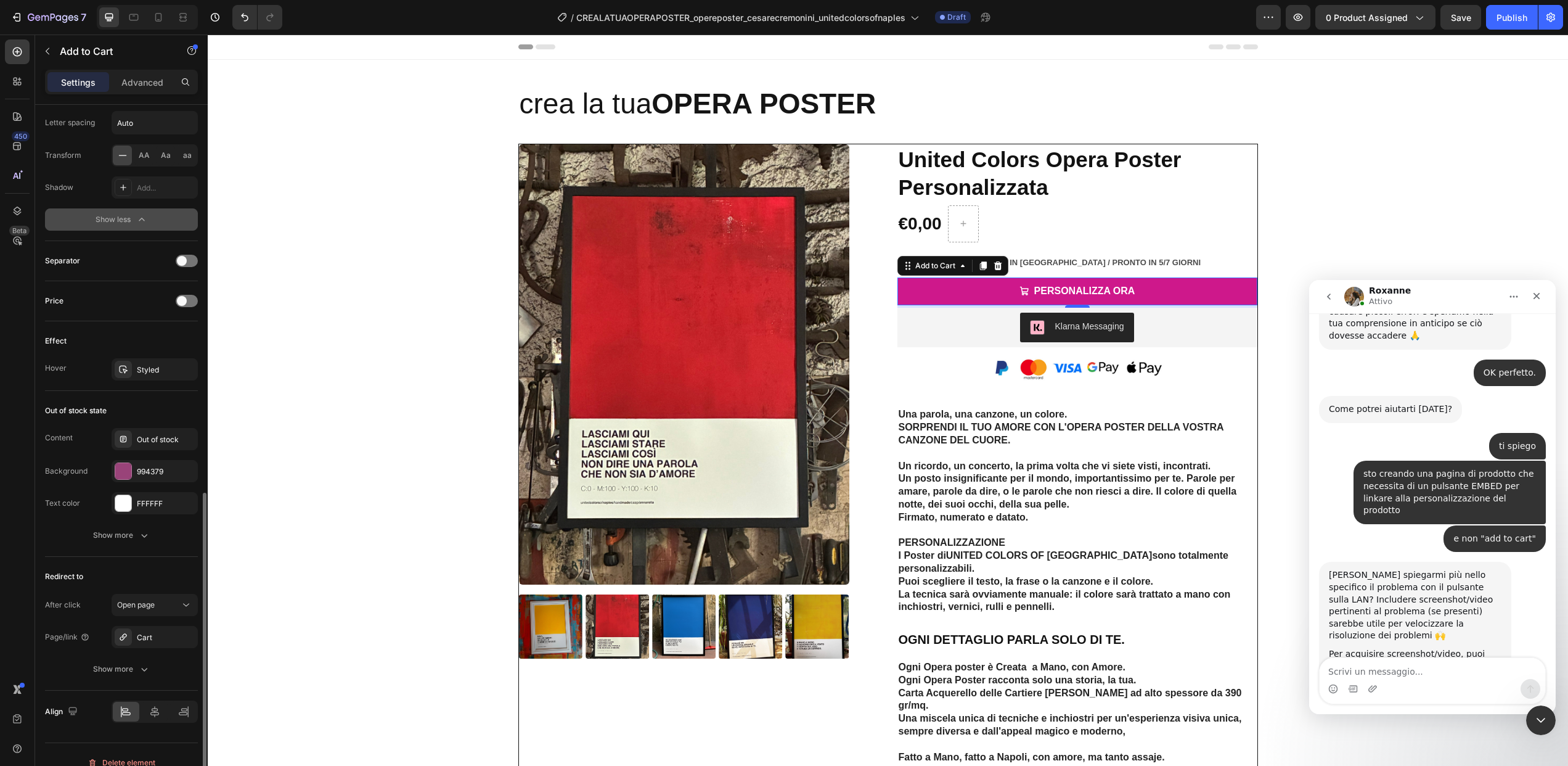
scroll to position [935, 0]
click at [159, 644] on div "Cart" at bounding box center [155, 636] width 86 height 22
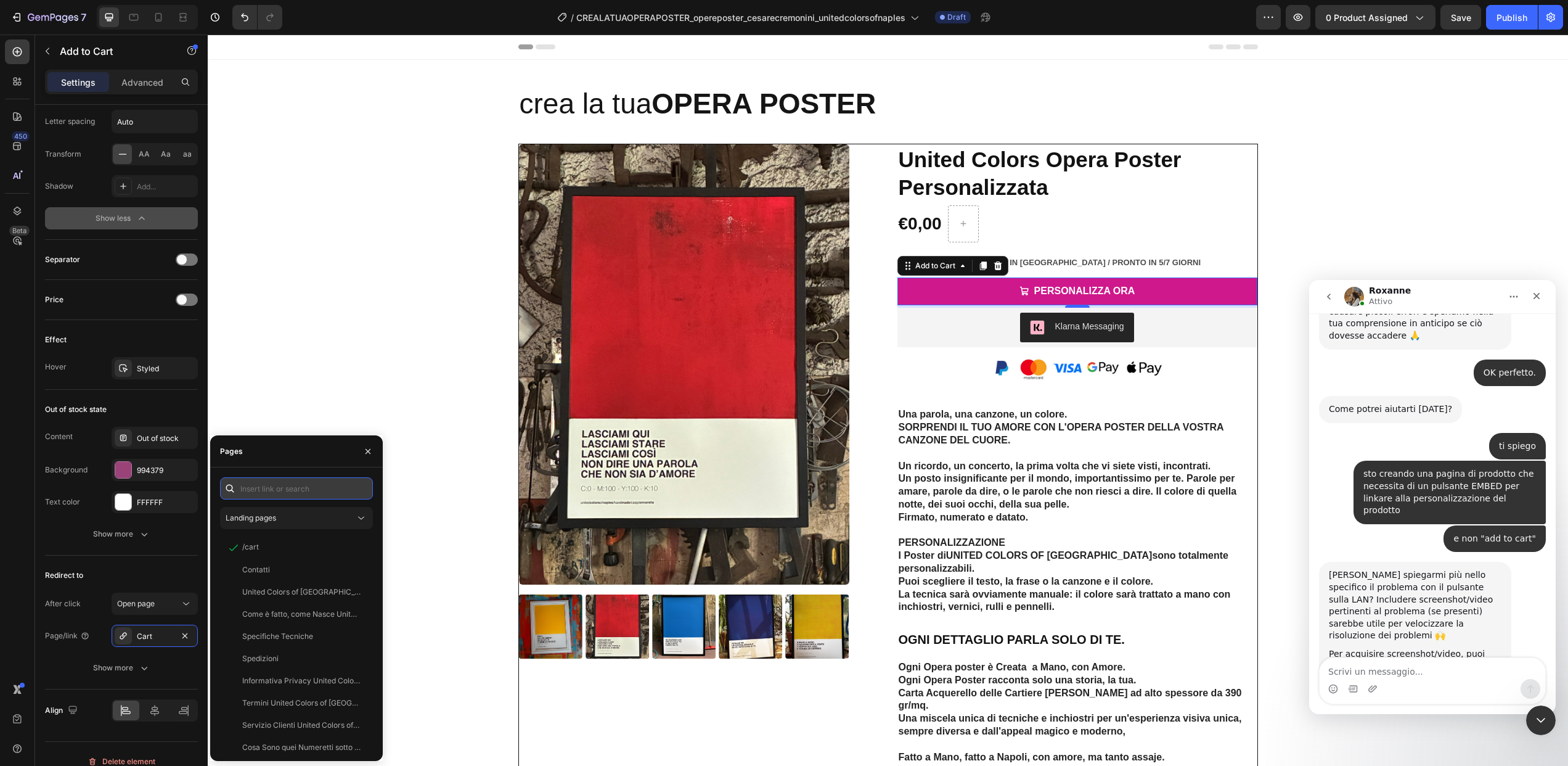
click at [272, 494] on input "text" at bounding box center [296, 488] width 153 height 22
type input "united colors opera"
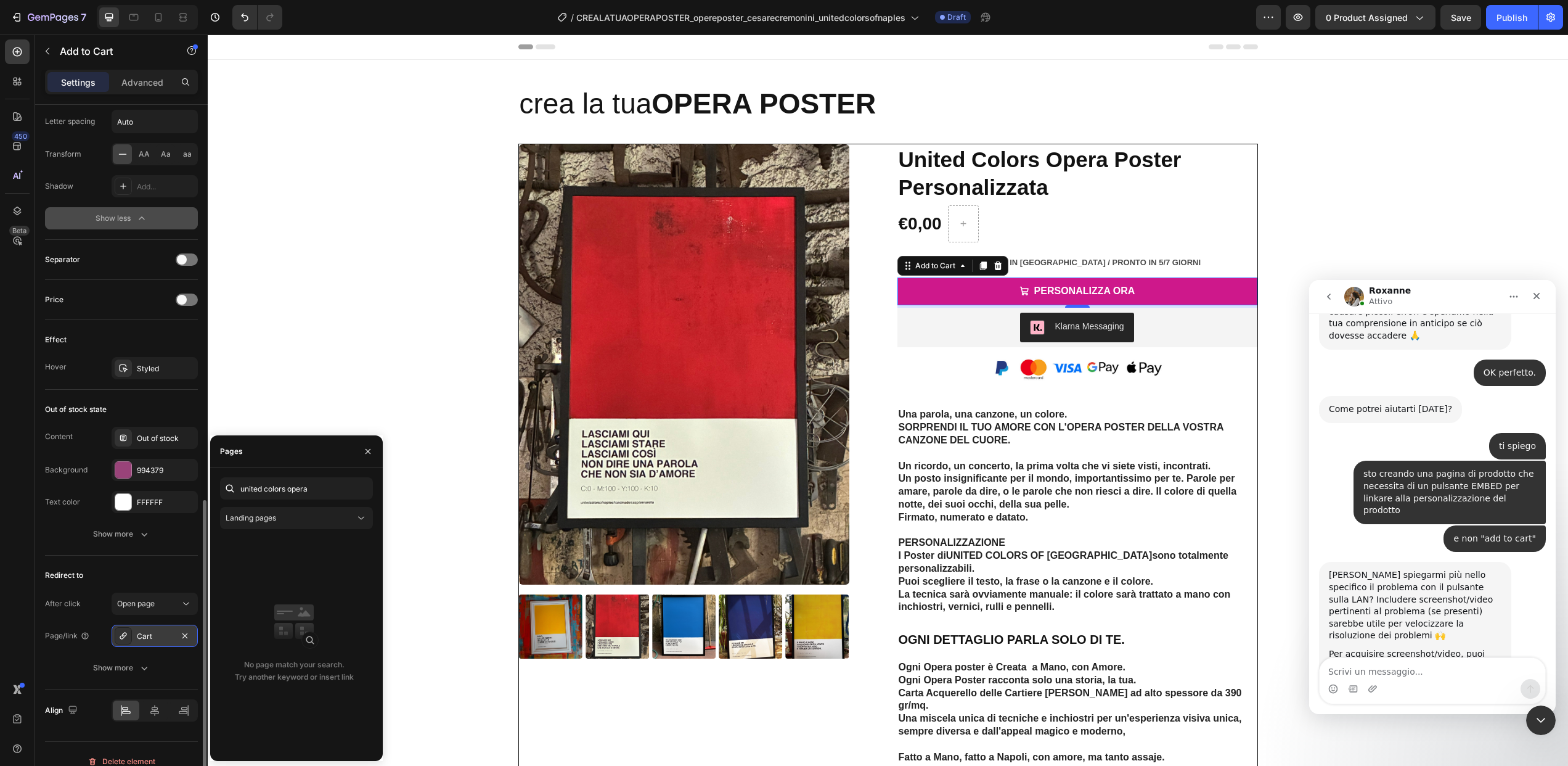
click at [130, 638] on div at bounding box center [123, 636] width 17 height 17
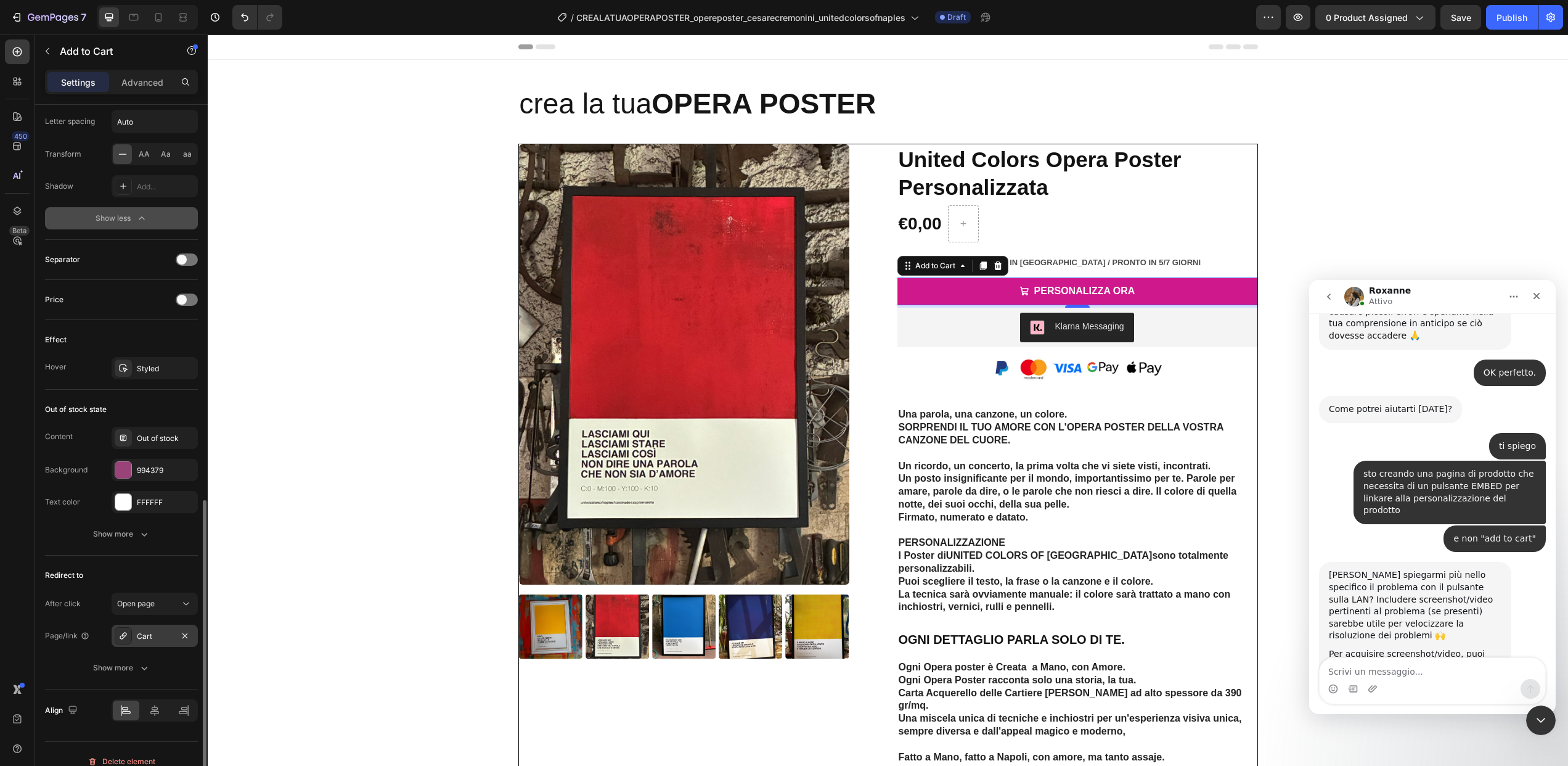
click at [139, 637] on div "Cart" at bounding box center [155, 636] width 36 height 11
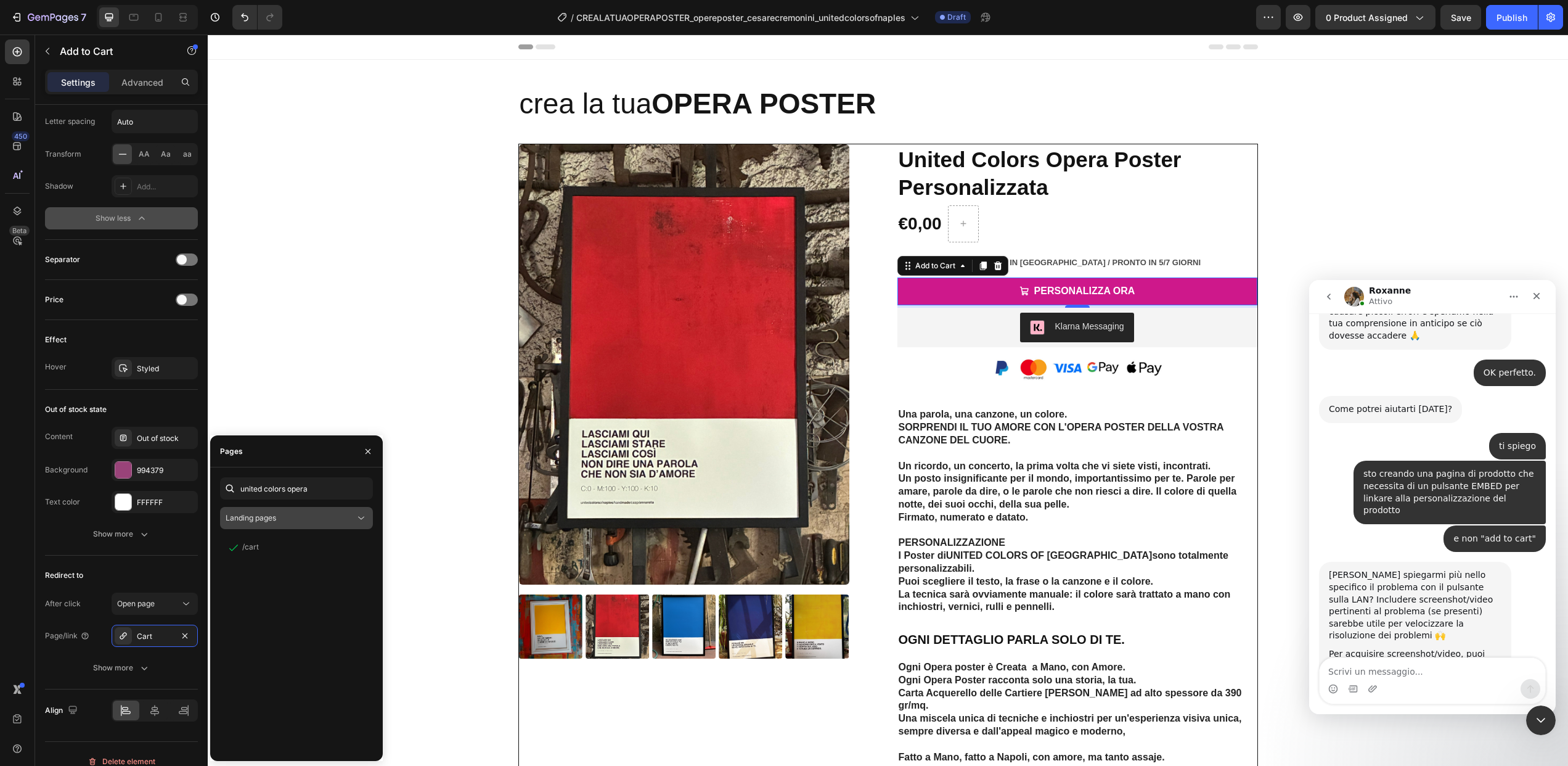
click at [271, 523] on div "Landing pages" at bounding box center [296, 518] width 142 height 13
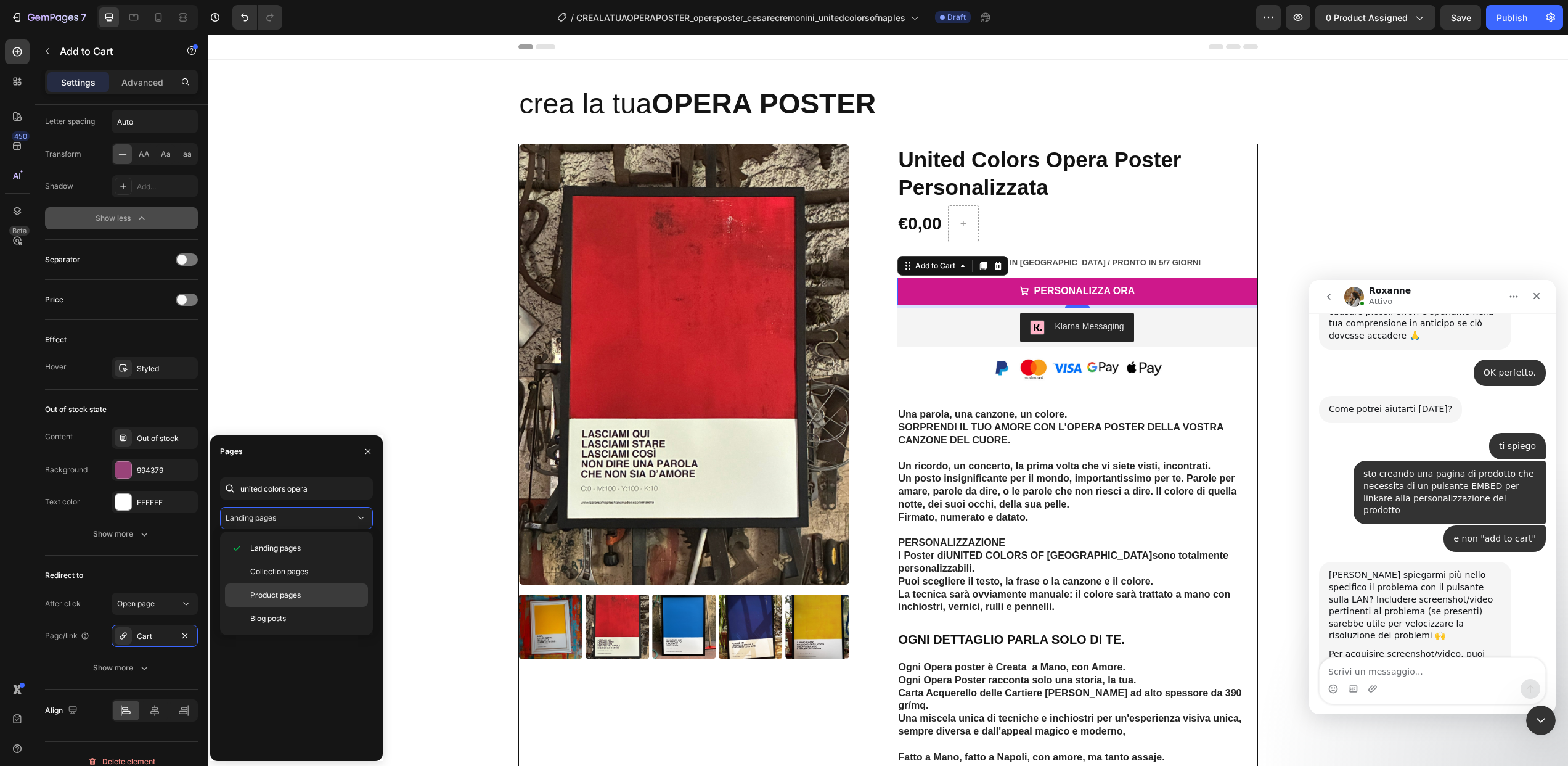
click at [268, 607] on div "Product pages" at bounding box center [296, 619] width 143 height 23
click at [312, 544] on div "United Colors Opera Poster Personalizzata" at bounding box center [301, 547] width 118 height 11
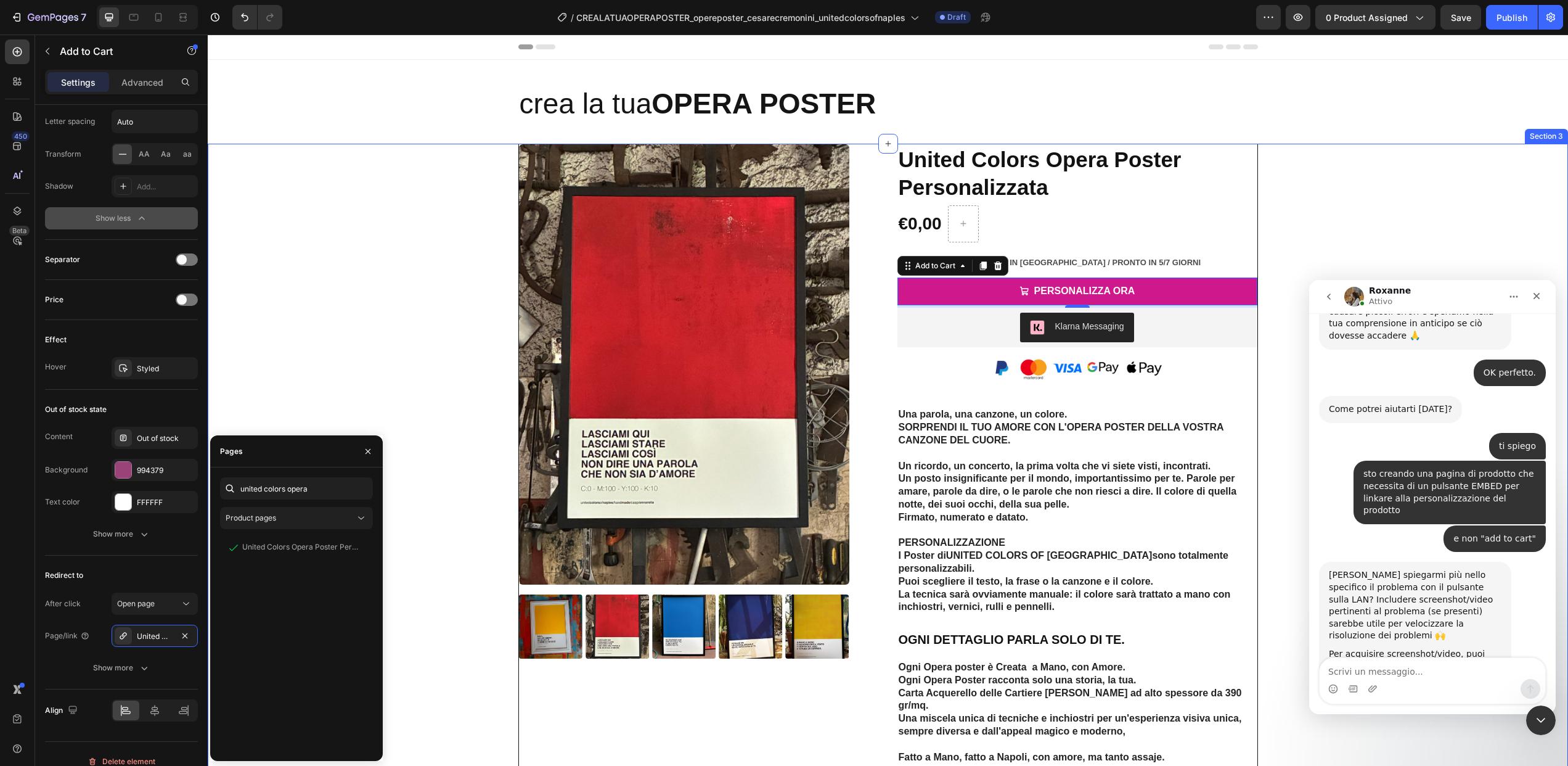
click at [463, 583] on div "Product Images Icon Icon Icon Icon Icon Icon List 2,500+ Verified Reviews! Text…" at bounding box center [888, 464] width 1342 height 643
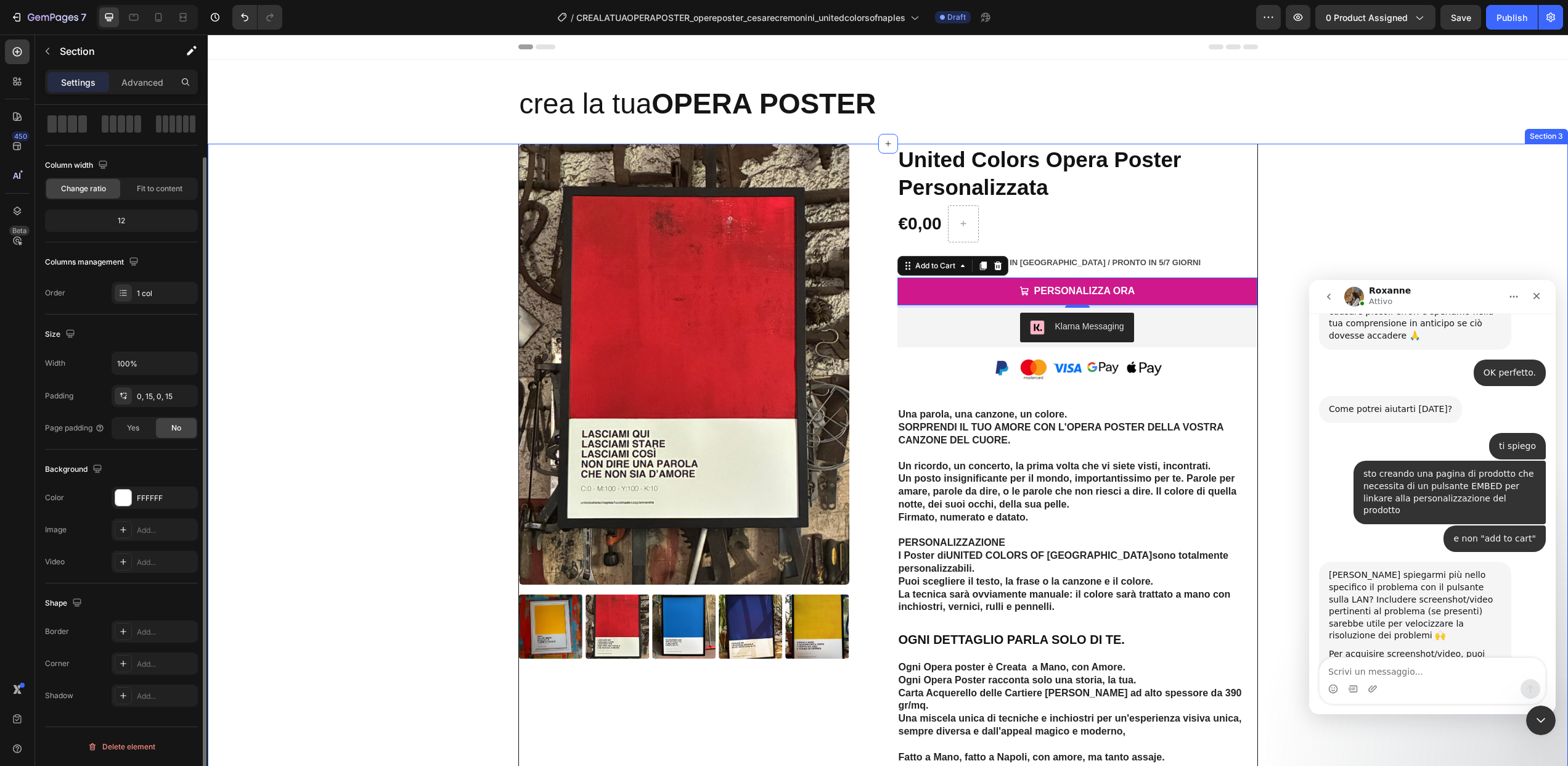
scroll to position [0, 0]
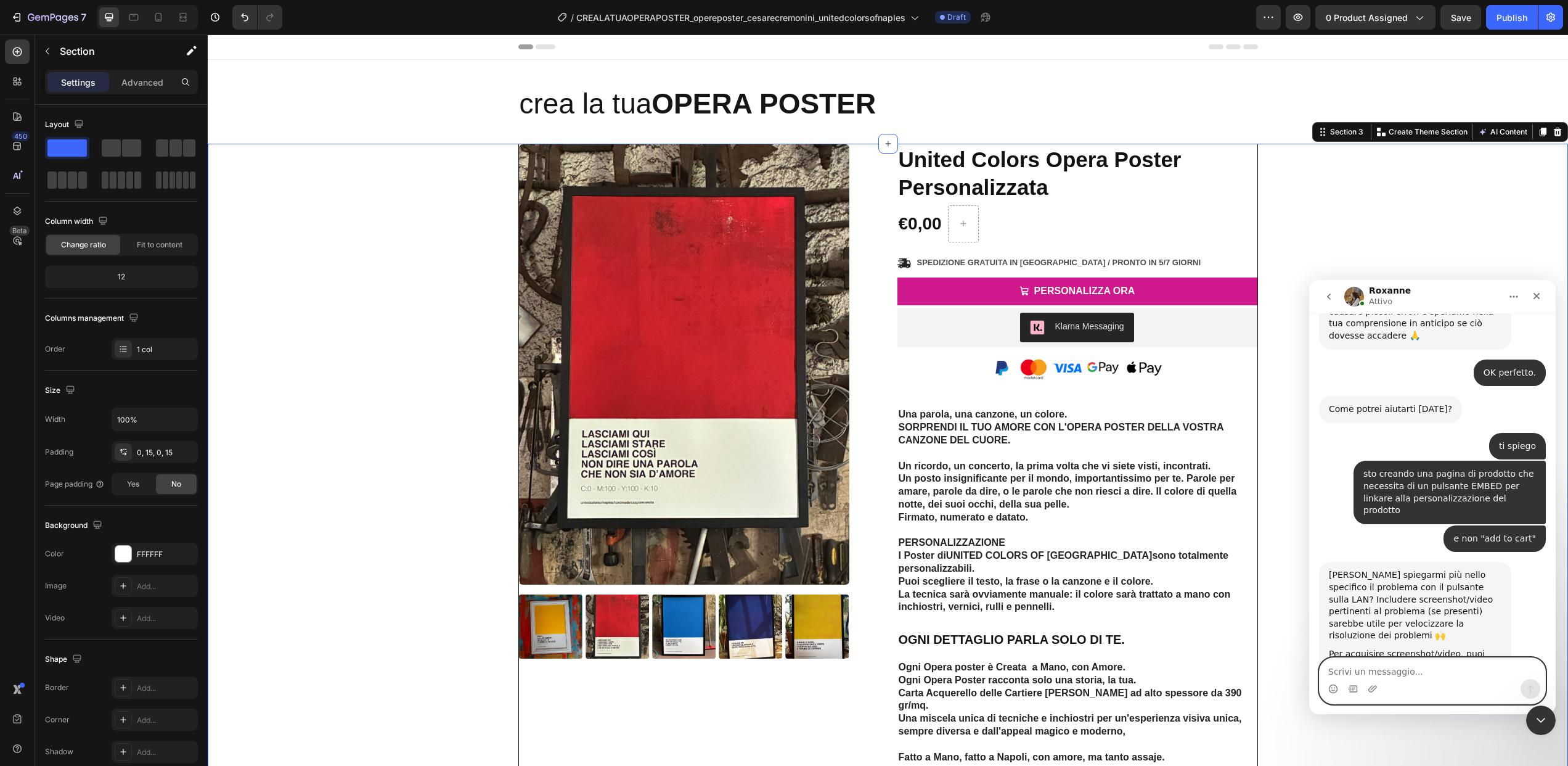
drag, startPoint x: 1339, startPoint y: 669, endPoint x: 1341, endPoint y: 661, distance: 8.2
click at [1339, 669] on textarea "Scrivi un messaggio..." at bounding box center [1433, 668] width 225 height 21
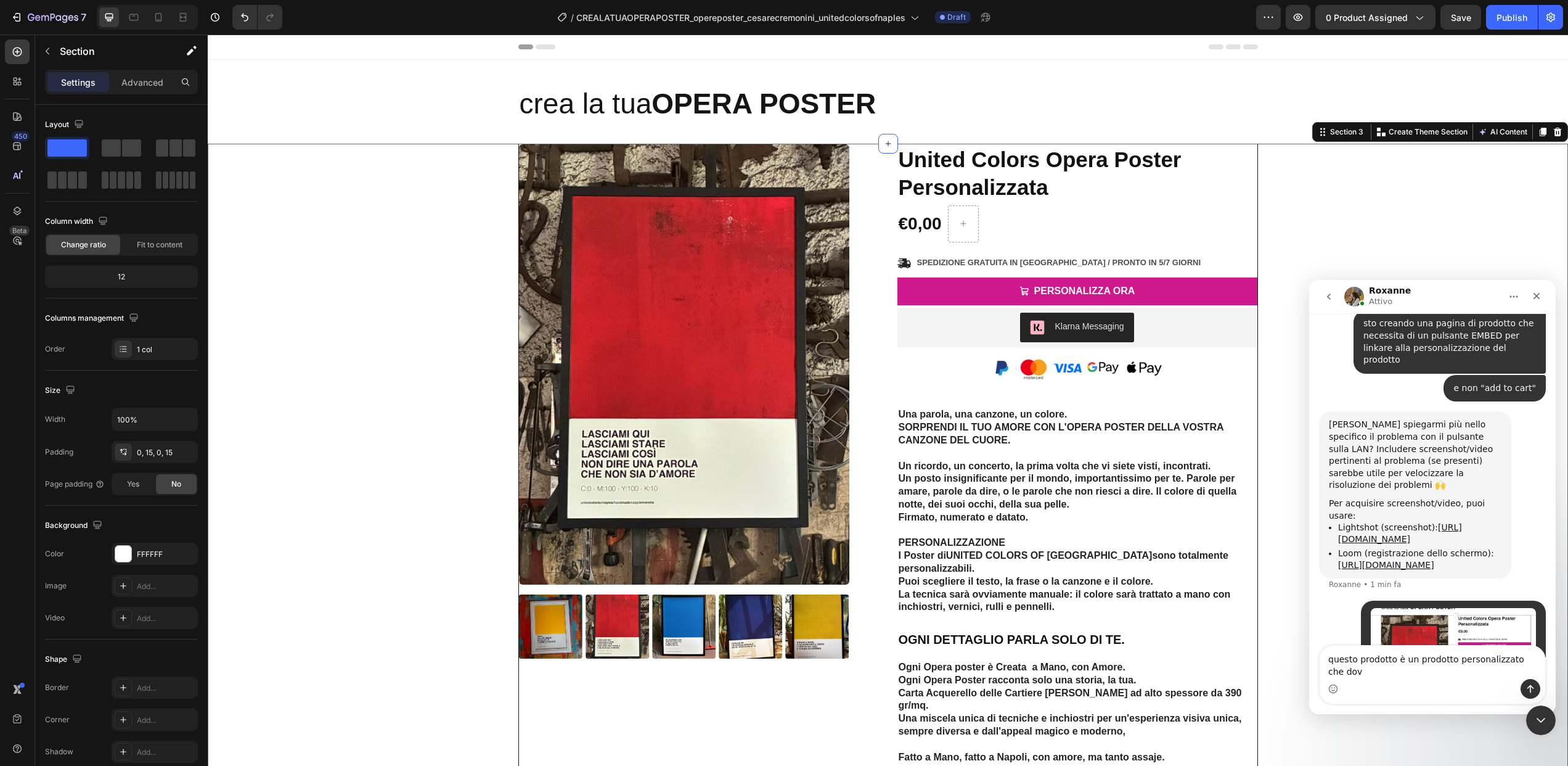
scroll to position [690, 0]
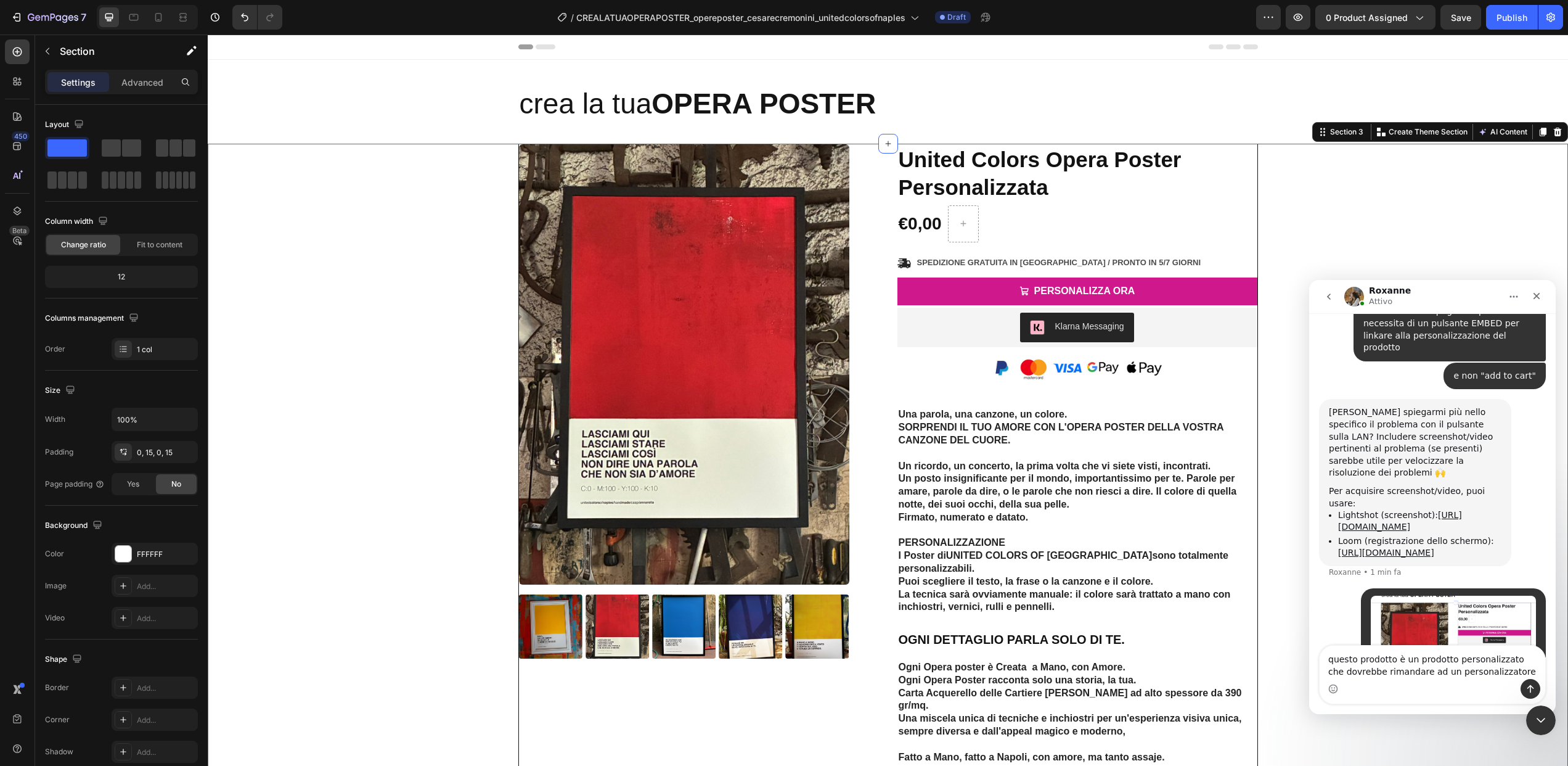
type textarea "questo prodotto è un prodotto personalizzato che dovrebbe rimandare ad un perso…"
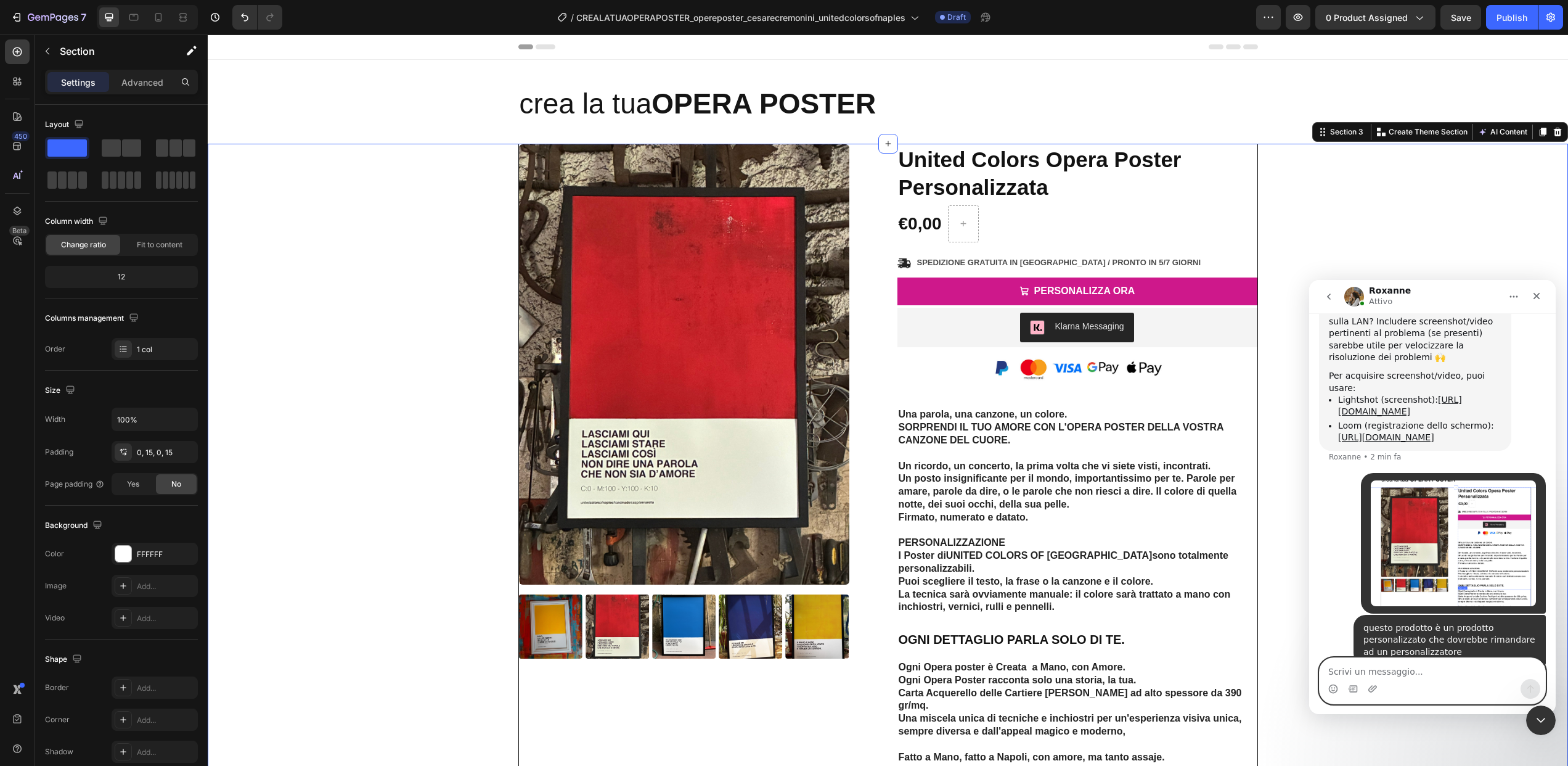
scroll to position [833, 0]
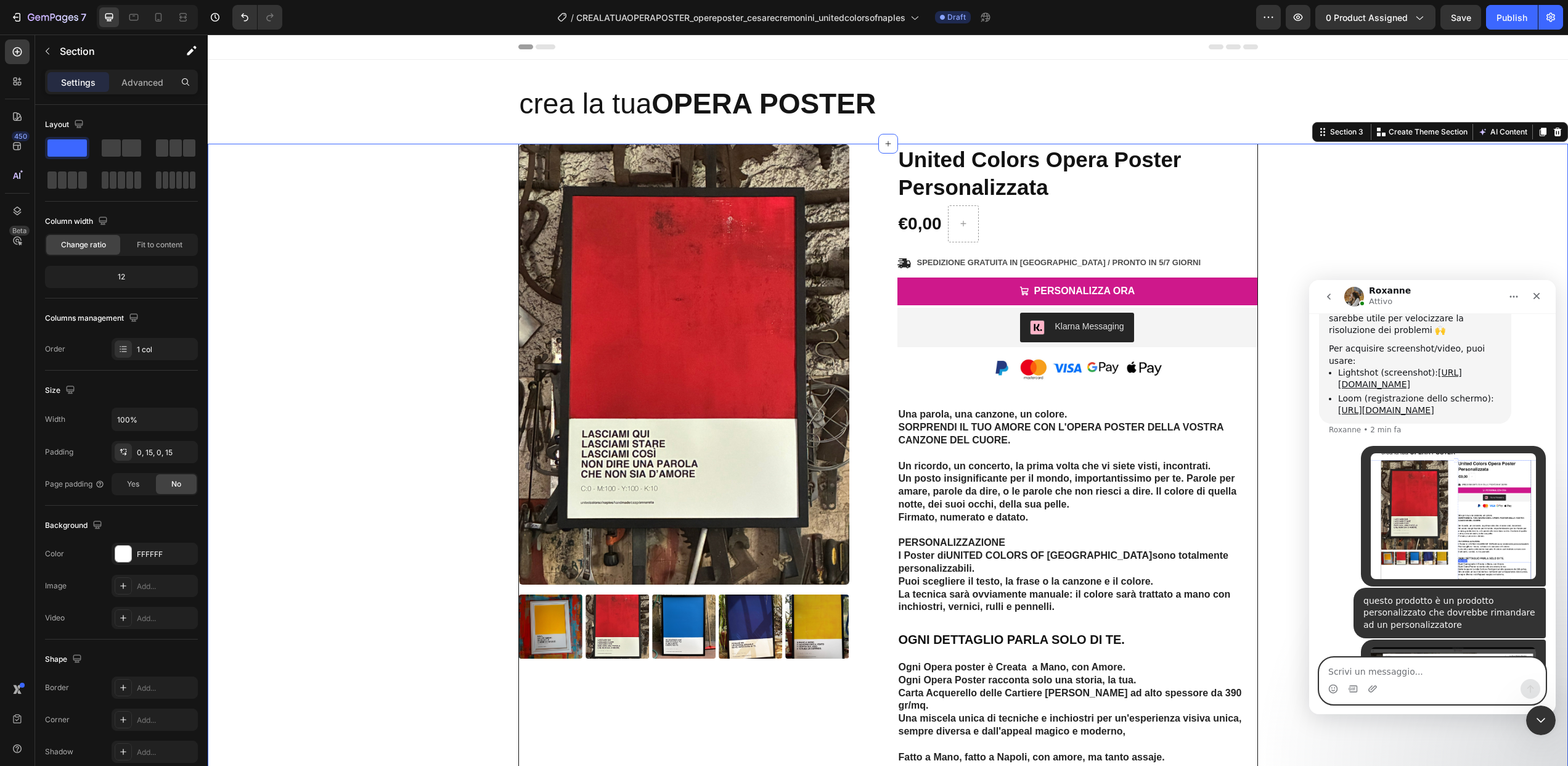
click at [1390, 677] on textarea "Scrivi un messaggio..." at bounding box center [1433, 668] width 225 height 21
type textarea "che è EMBED (un bottone integrato)"
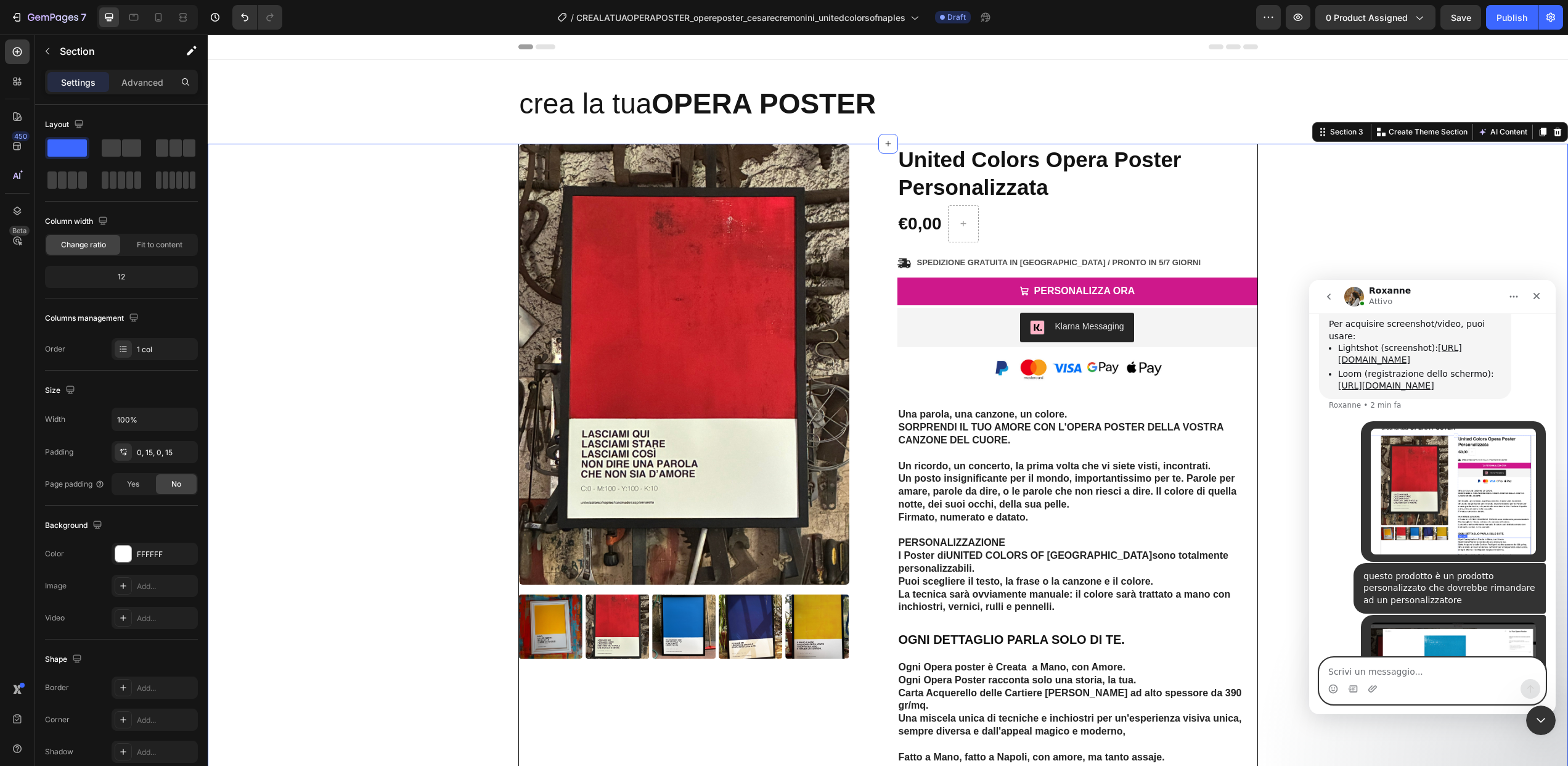
scroll to position [860, 0]
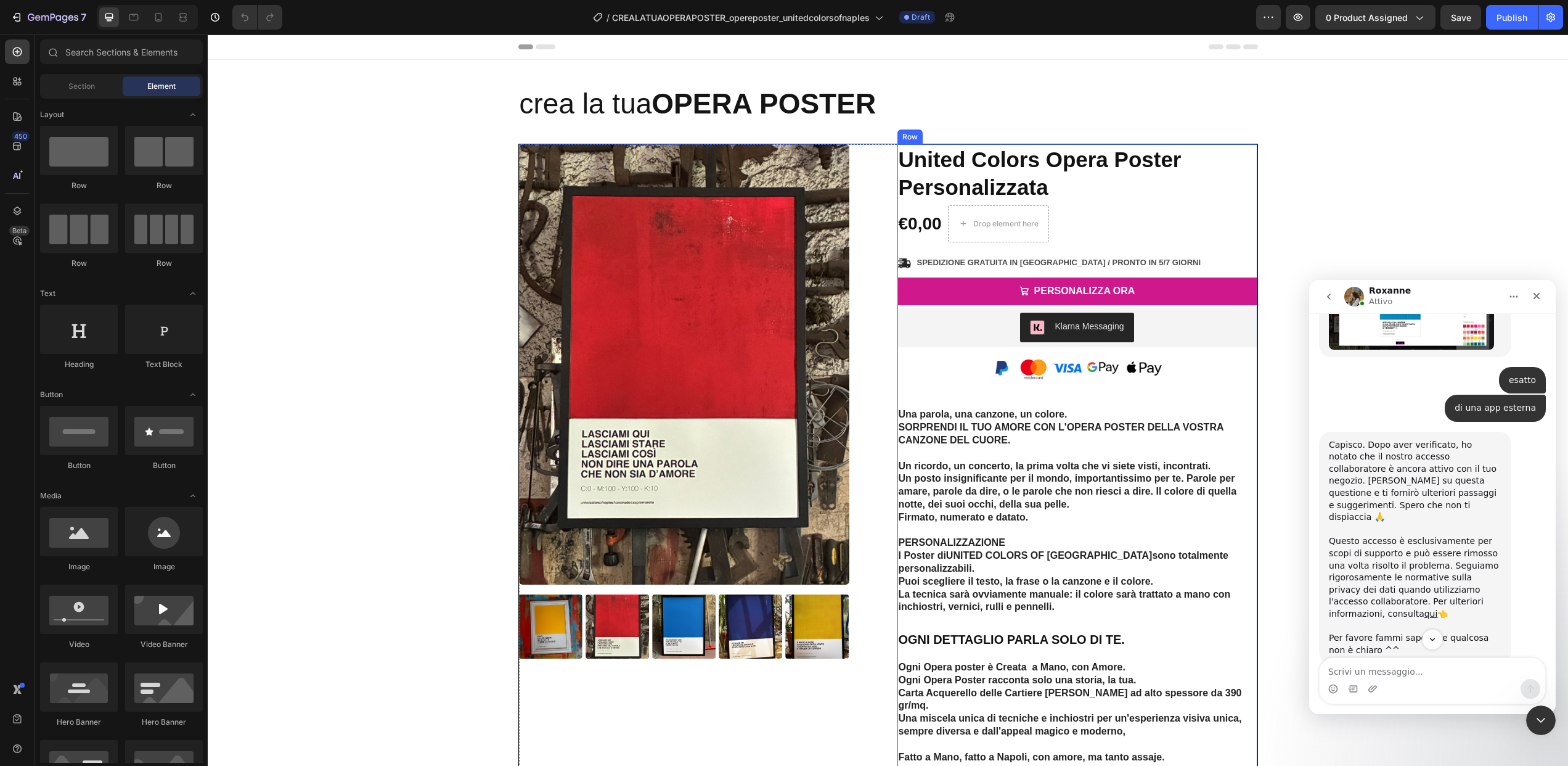
scroll to position [1480, 0]
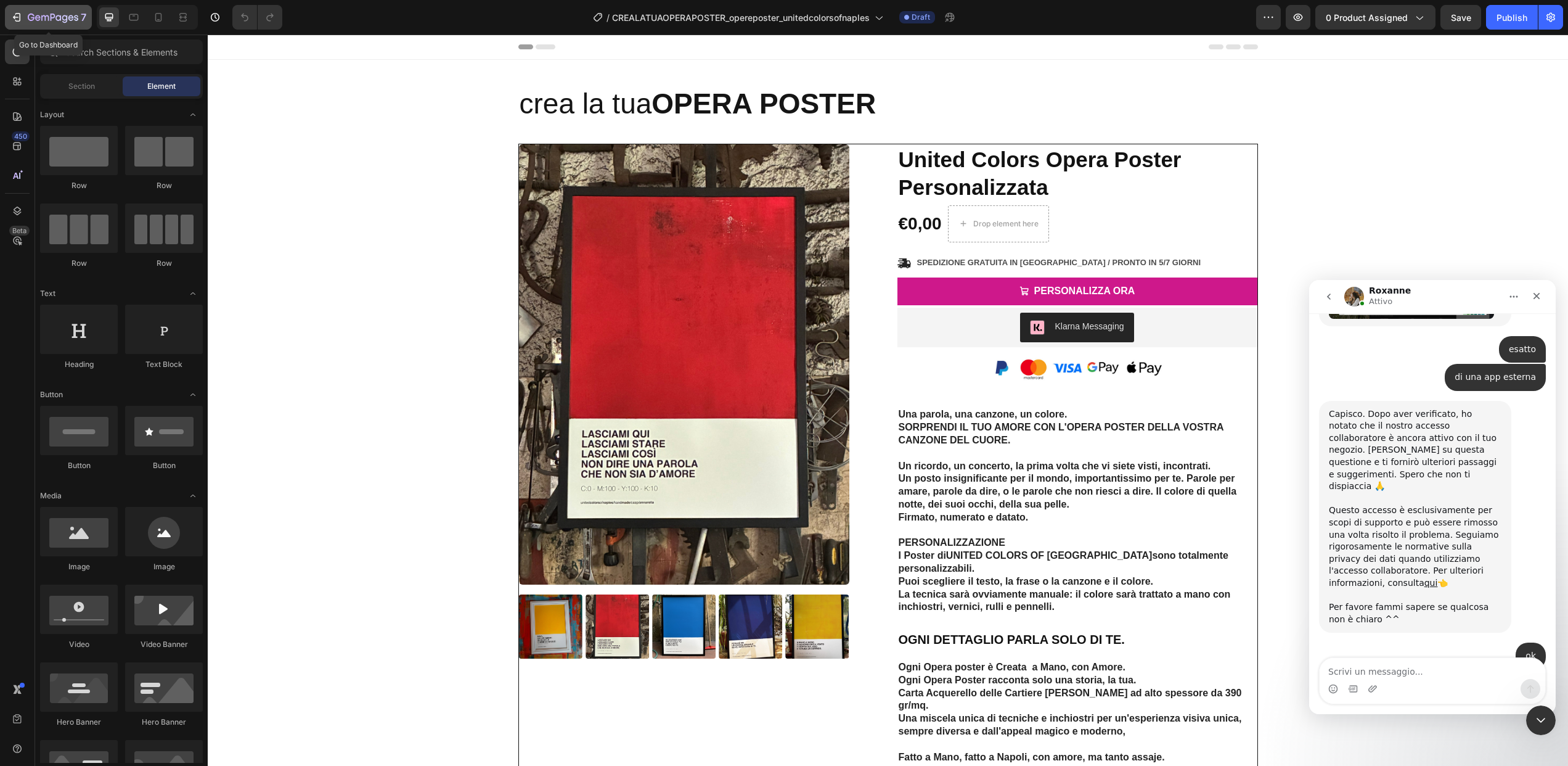
click at [20, 21] on icon "button" at bounding box center [16, 17] width 13 height 13
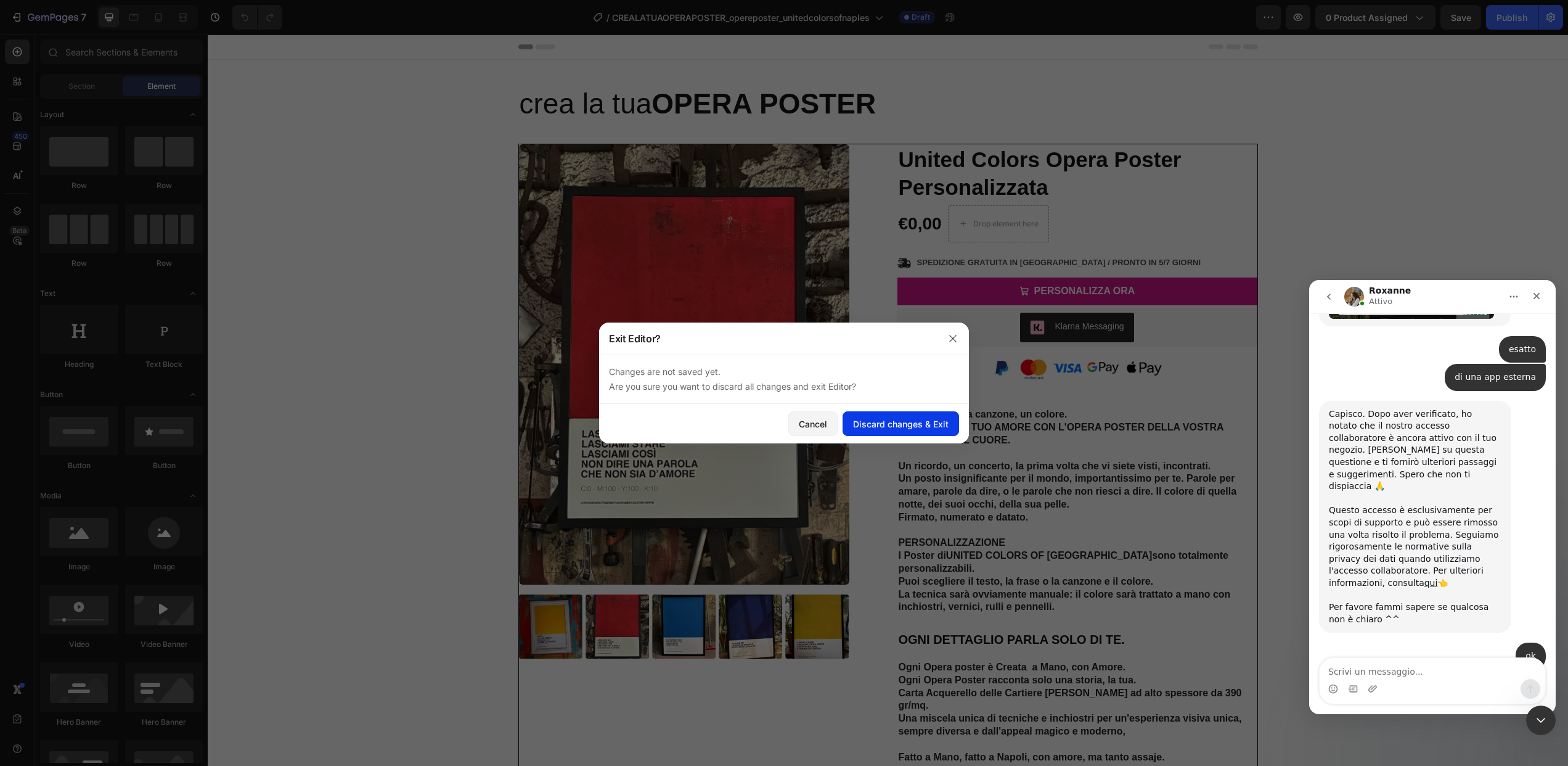
click at [928, 432] on button "Discard changes & Exit" at bounding box center [900, 423] width 117 height 24
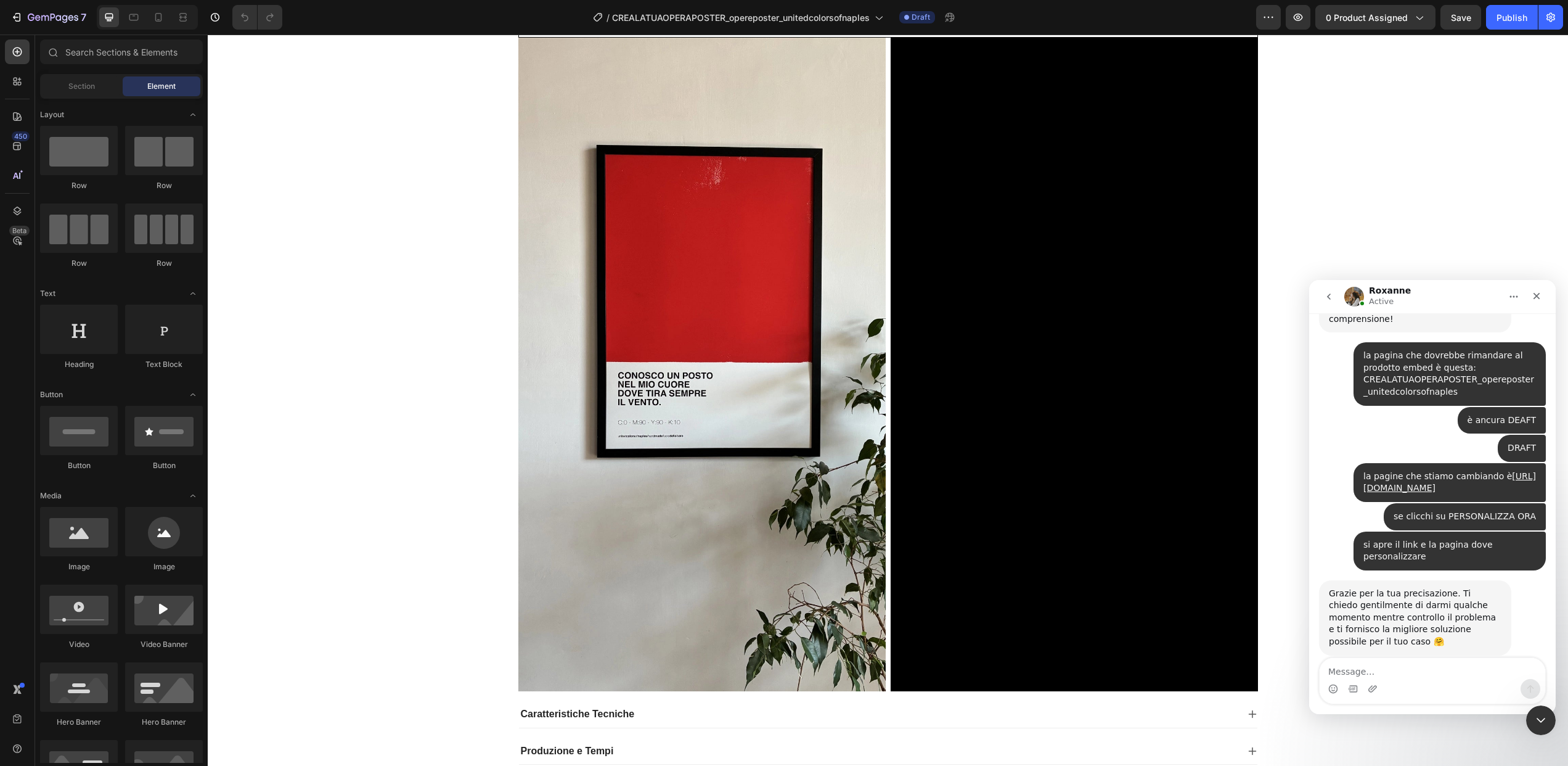
scroll to position [654, 0]
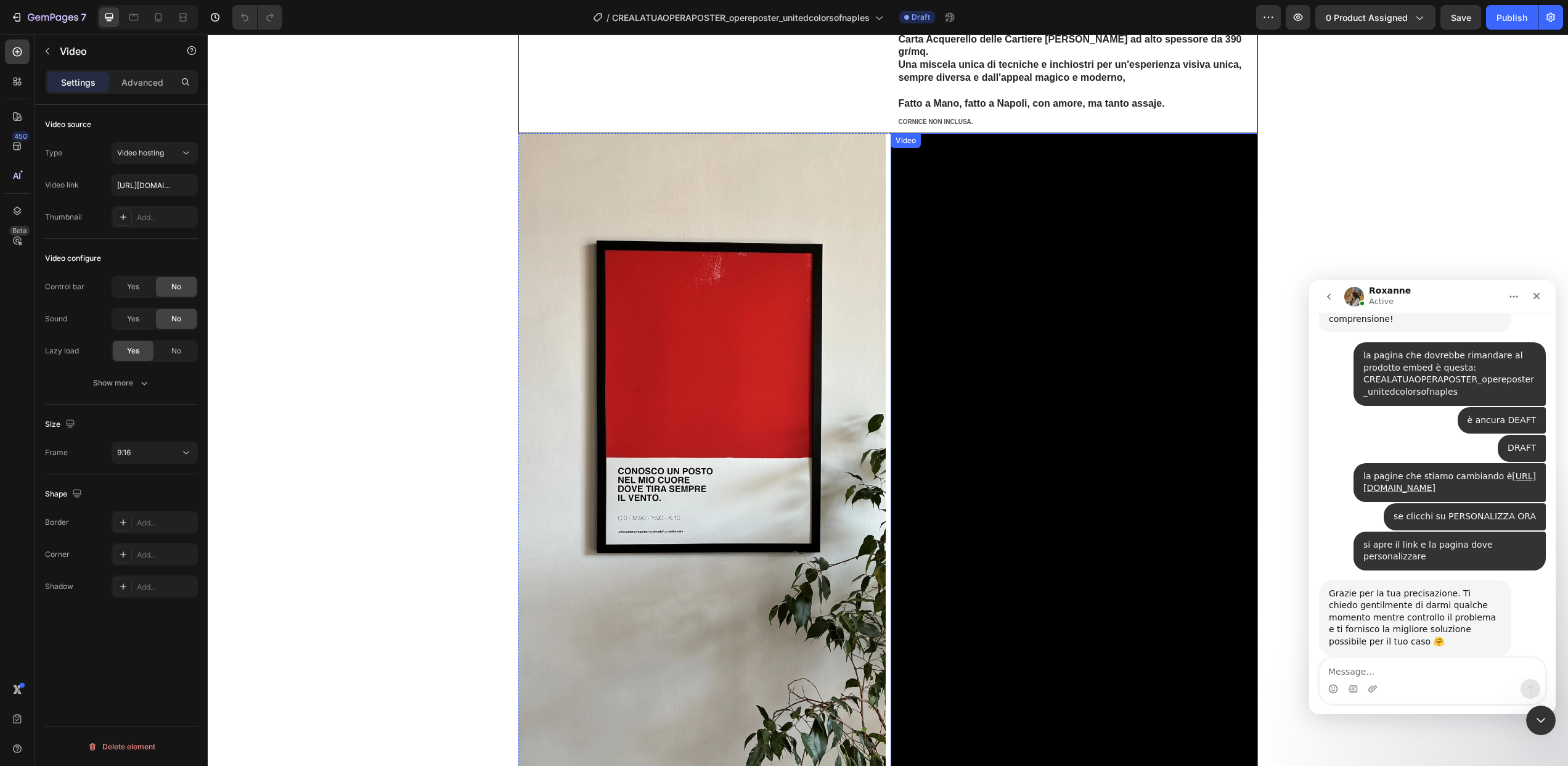
click at [1016, 466] on video at bounding box center [1074, 460] width 367 height 654
click at [1094, 324] on video at bounding box center [1074, 460] width 367 height 654
click at [133, 187] on input "https://cdn.shopify.com/videos/c/o/v/30f54b529ef0447198fc11a955bd758c.webm" at bounding box center [155, 185] width 86 height 22
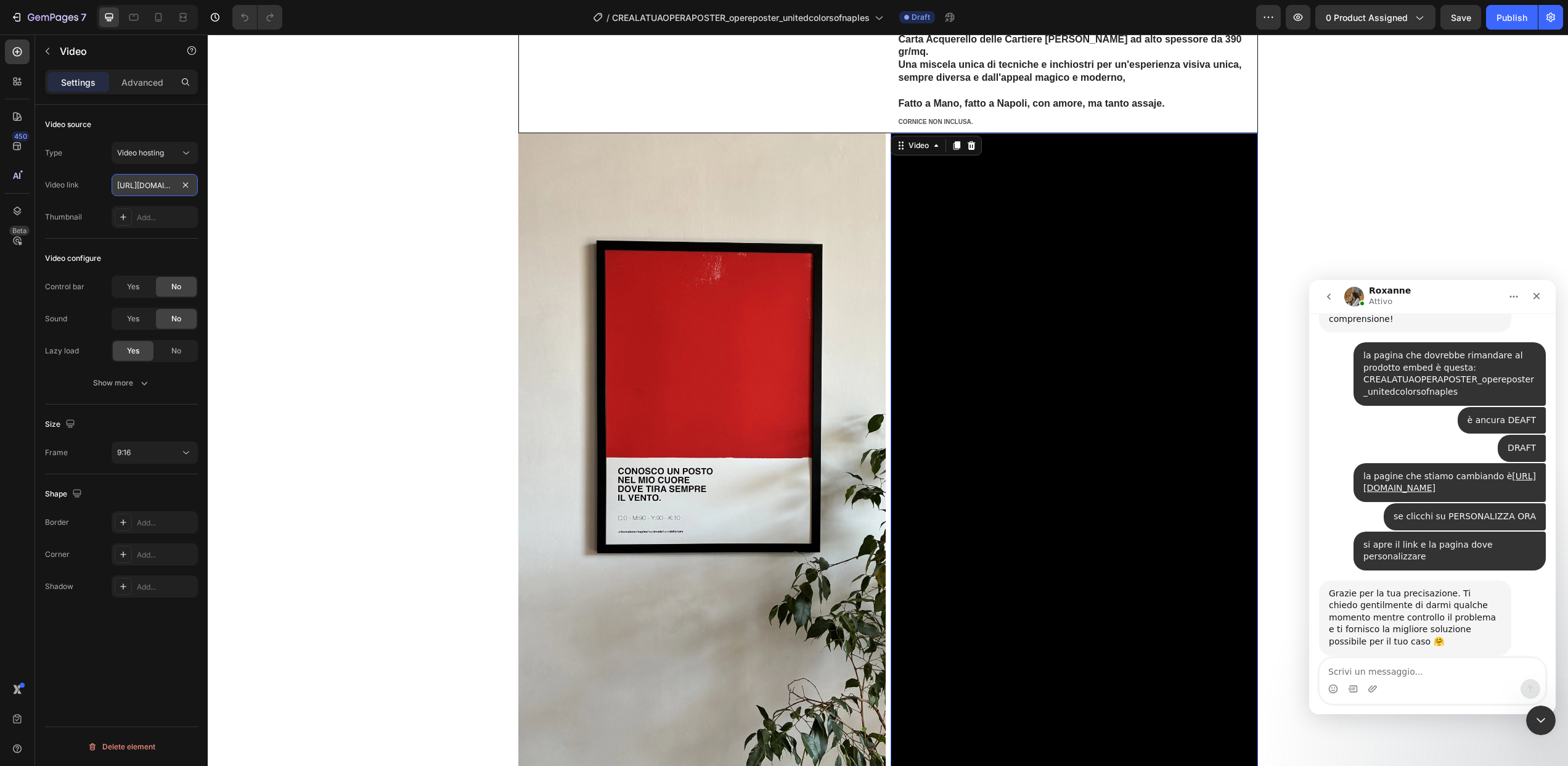
click at [133, 187] on input "https://cdn.shopify.com/videos/c/o/v/30f54b529ef0447198fc11a955bd758c.webm" at bounding box center [155, 185] width 86 height 22
paste input "ecb53238a66046d1b7ad4bf544690f59"
type input "https://cdn.shopify.com/videos/c/o/v/ecb53238a66046d1b7ad4bf544690f59.webm"
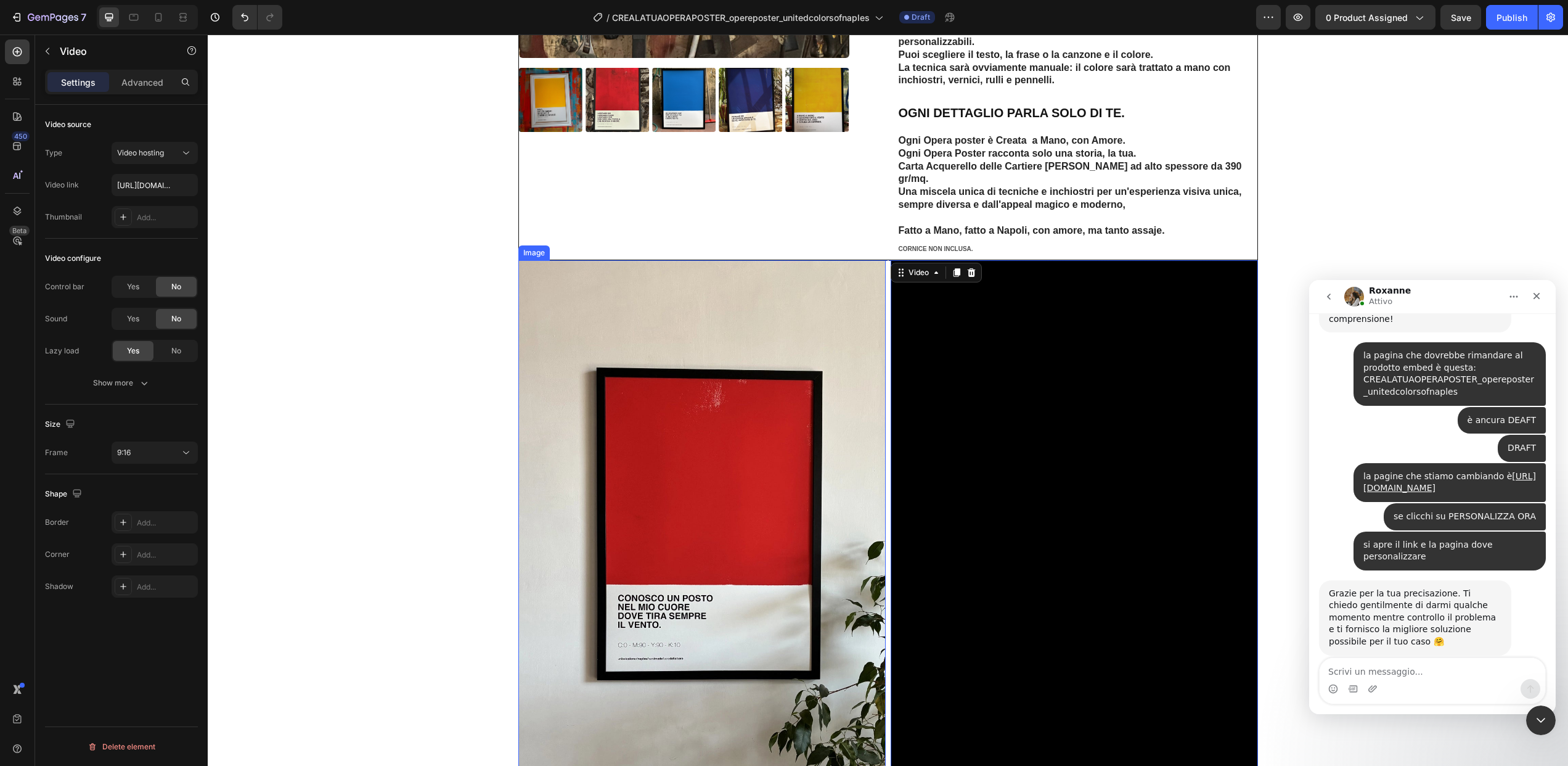
scroll to position [529, 0]
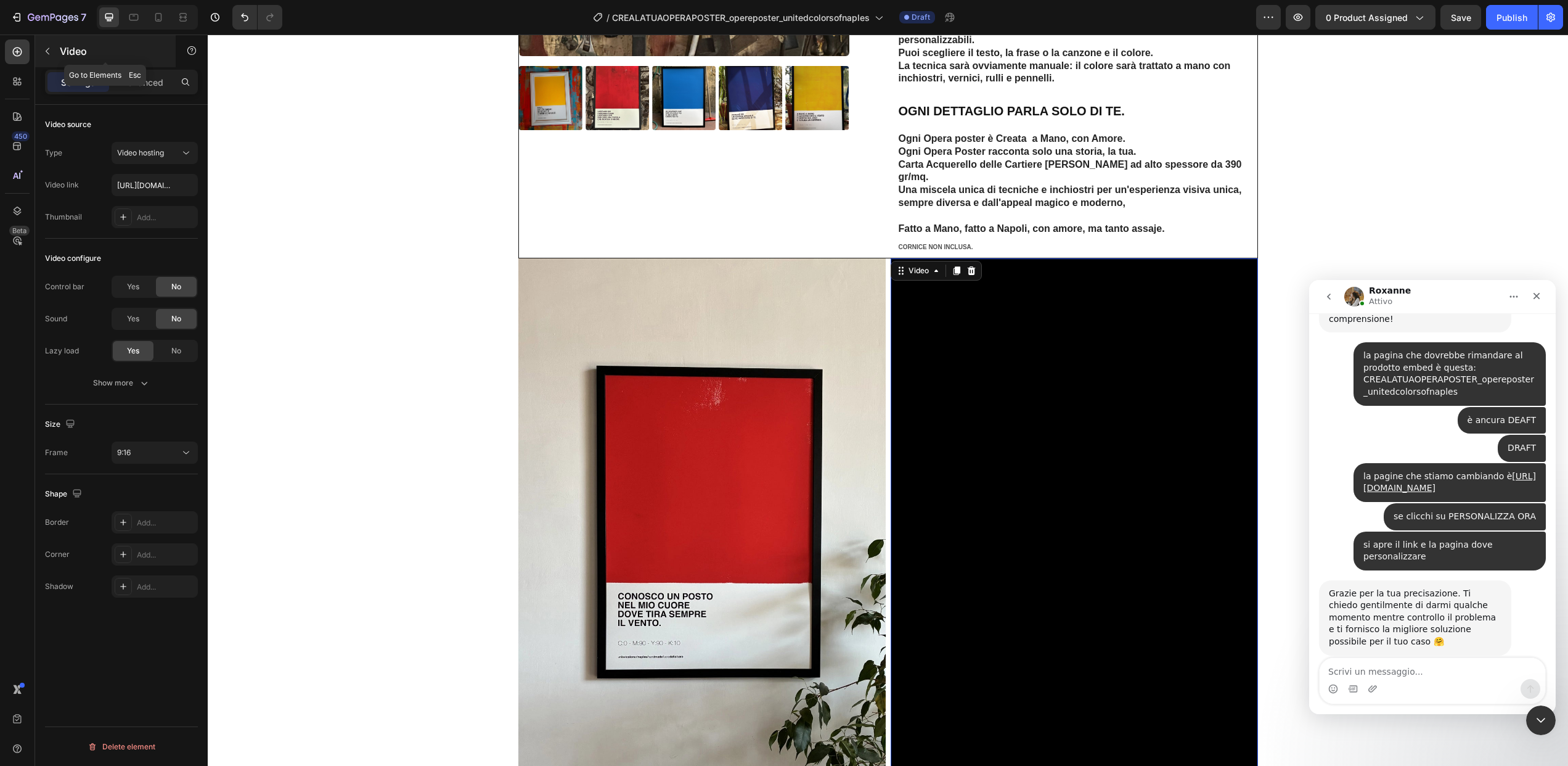
click at [52, 52] on button "button" at bounding box center [47, 51] width 20 height 20
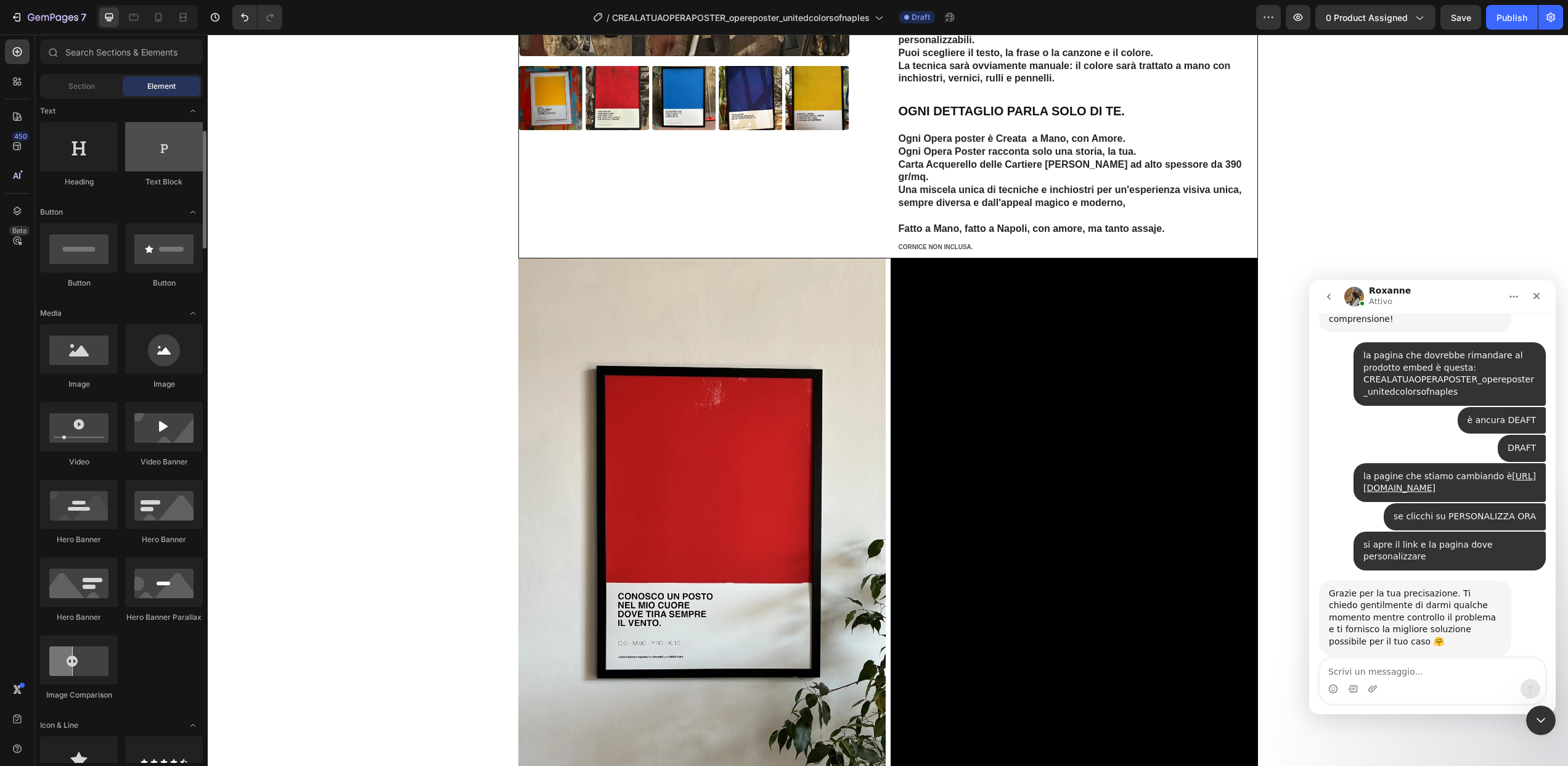
scroll to position [0, 0]
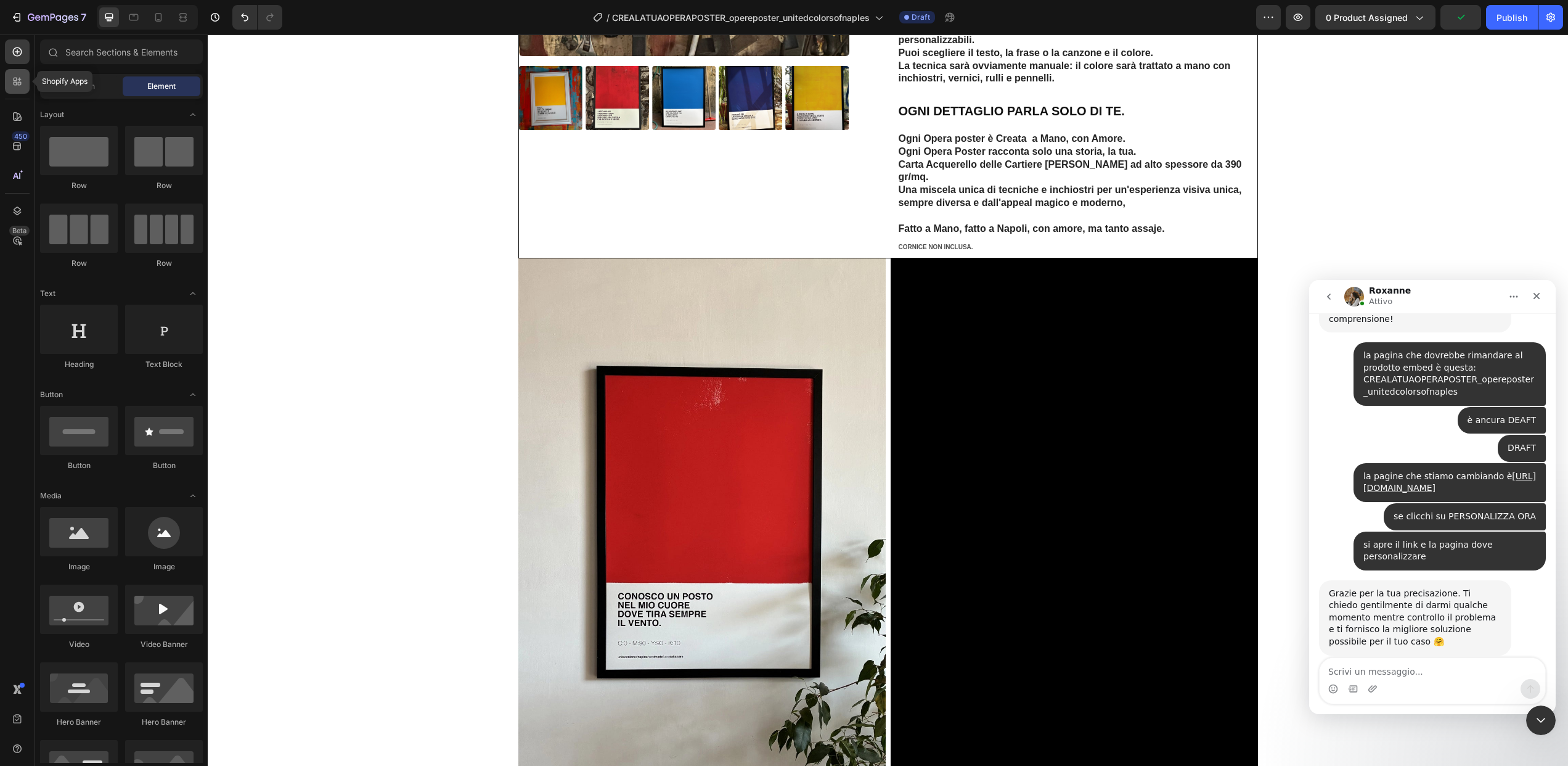
click at [24, 81] on div at bounding box center [16, 81] width 24 height 24
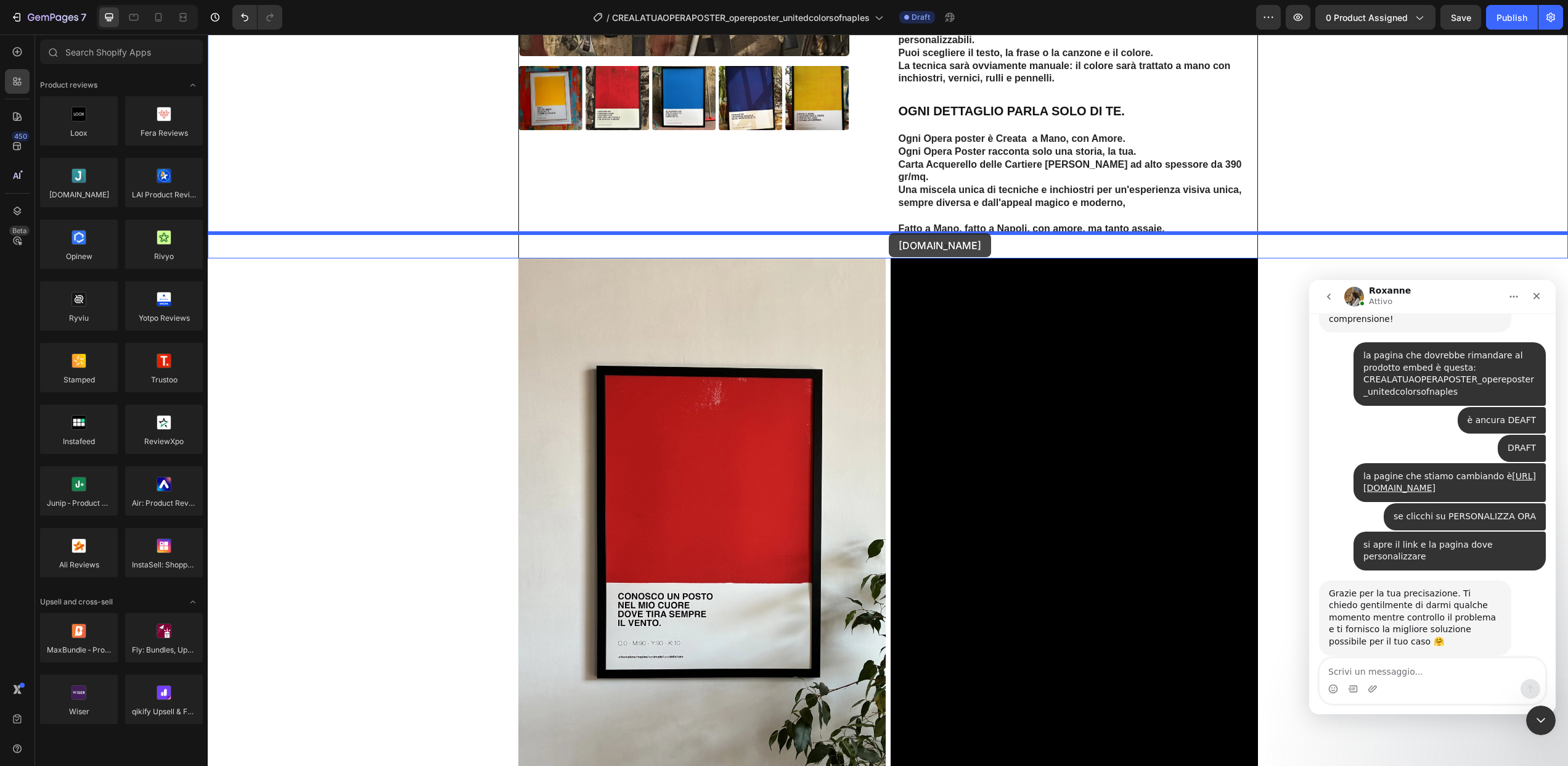
drag, startPoint x: 270, startPoint y: 224, endPoint x: 889, endPoint y: 233, distance: 619.1
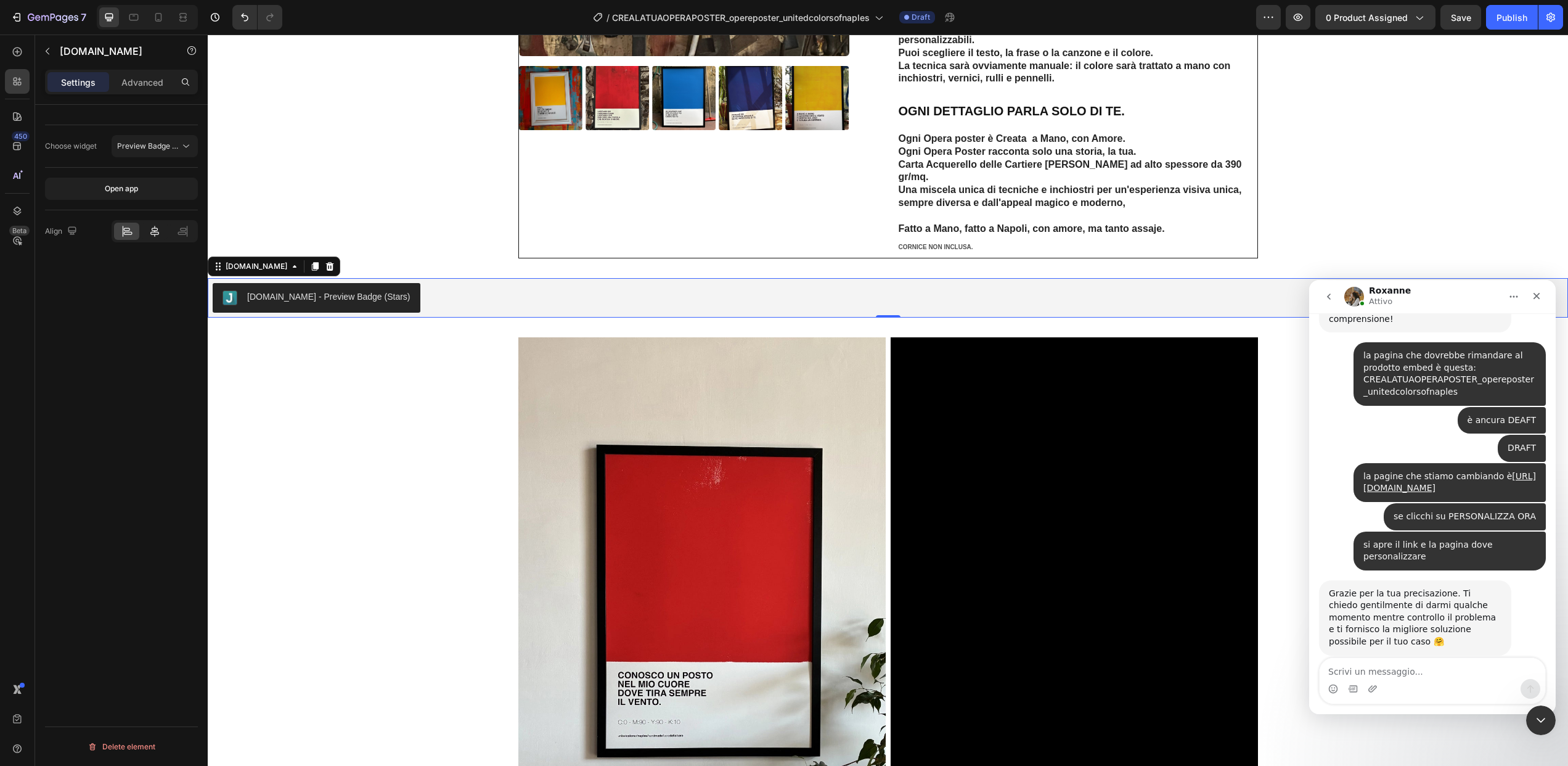
click at [152, 227] on icon at bounding box center [155, 231] width 13 height 13
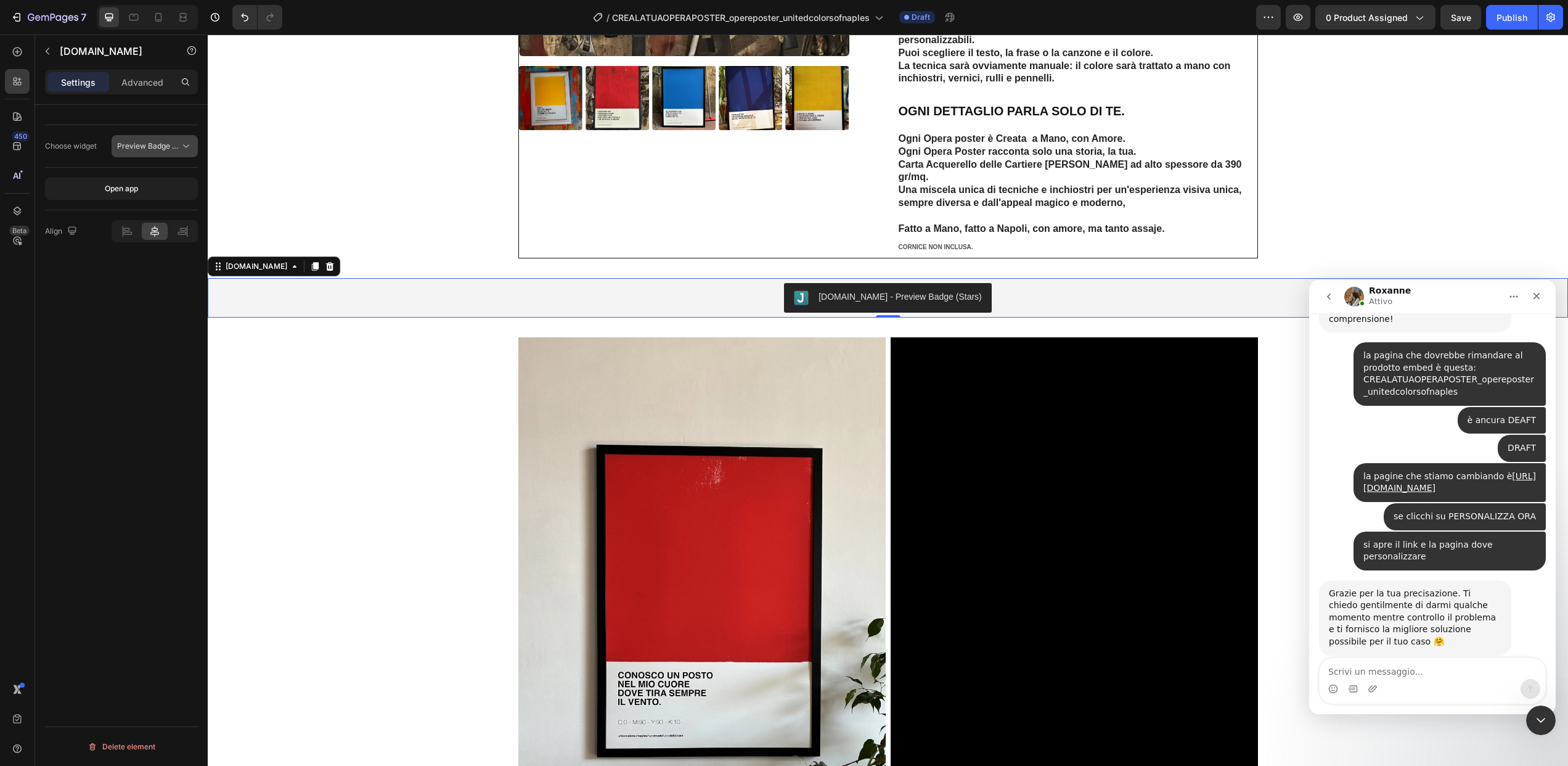
click at [162, 146] on span "Preview Badge (Stars)" at bounding box center [157, 146] width 78 height 9
click at [170, 221] on p "Reviews Carousel" at bounding box center [141, 223] width 81 height 11
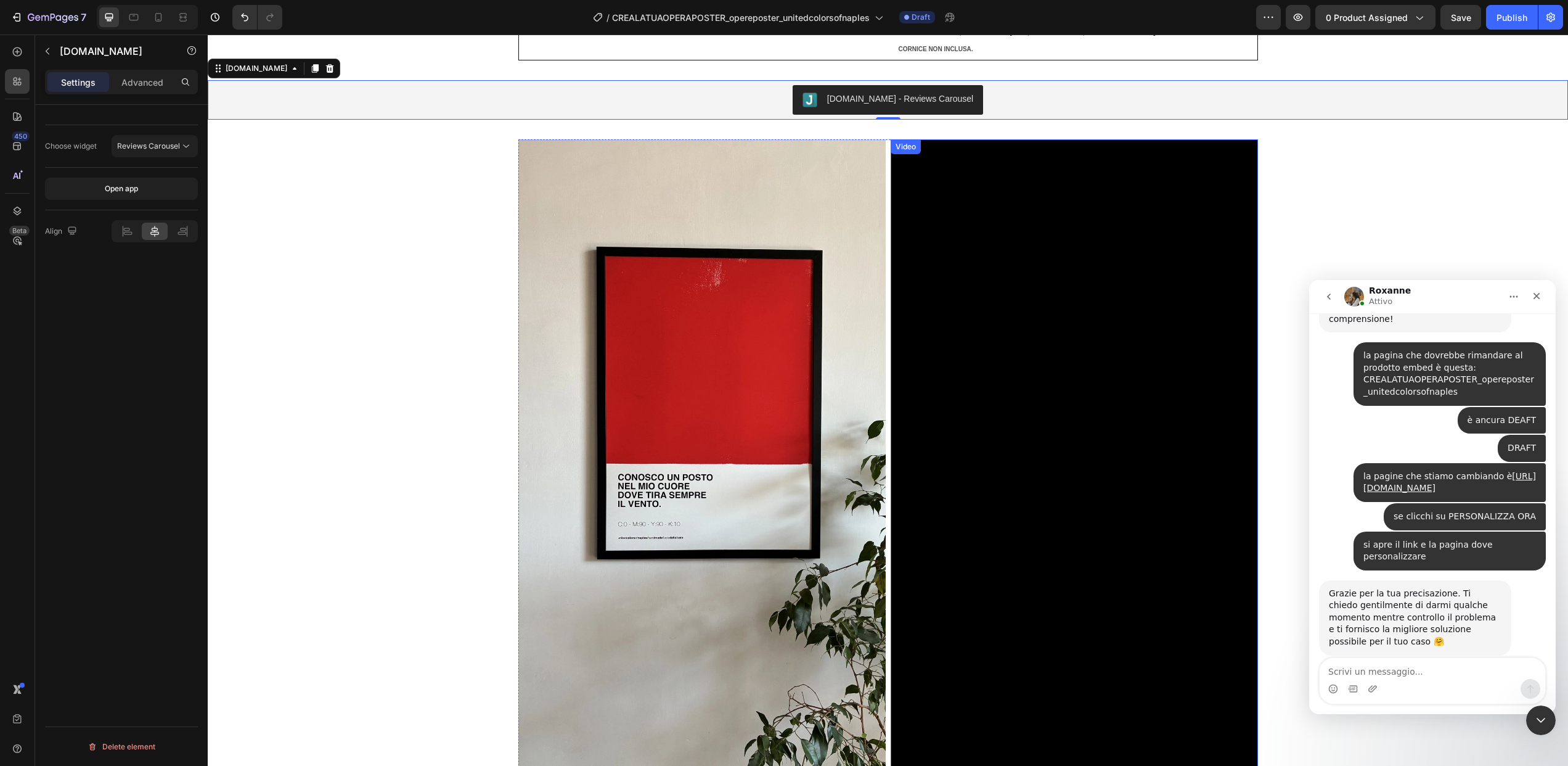
scroll to position [727, 0]
click at [1512, 296] on icon "Home" at bounding box center [1513, 296] width 10 height 10
click at [1538, 294] on icon "Chiudi" at bounding box center [1537, 296] width 7 height 7
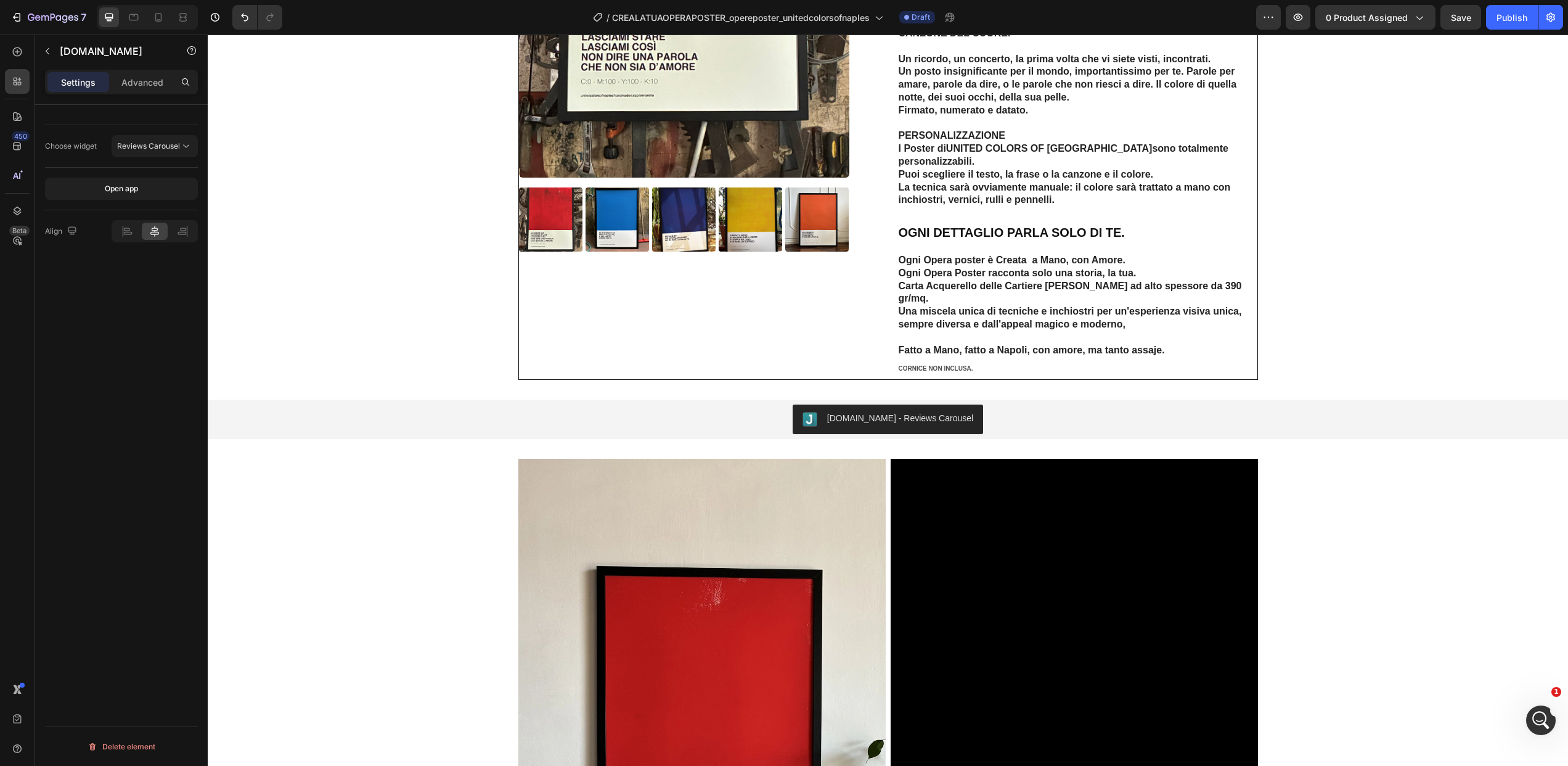
scroll to position [164, 0]
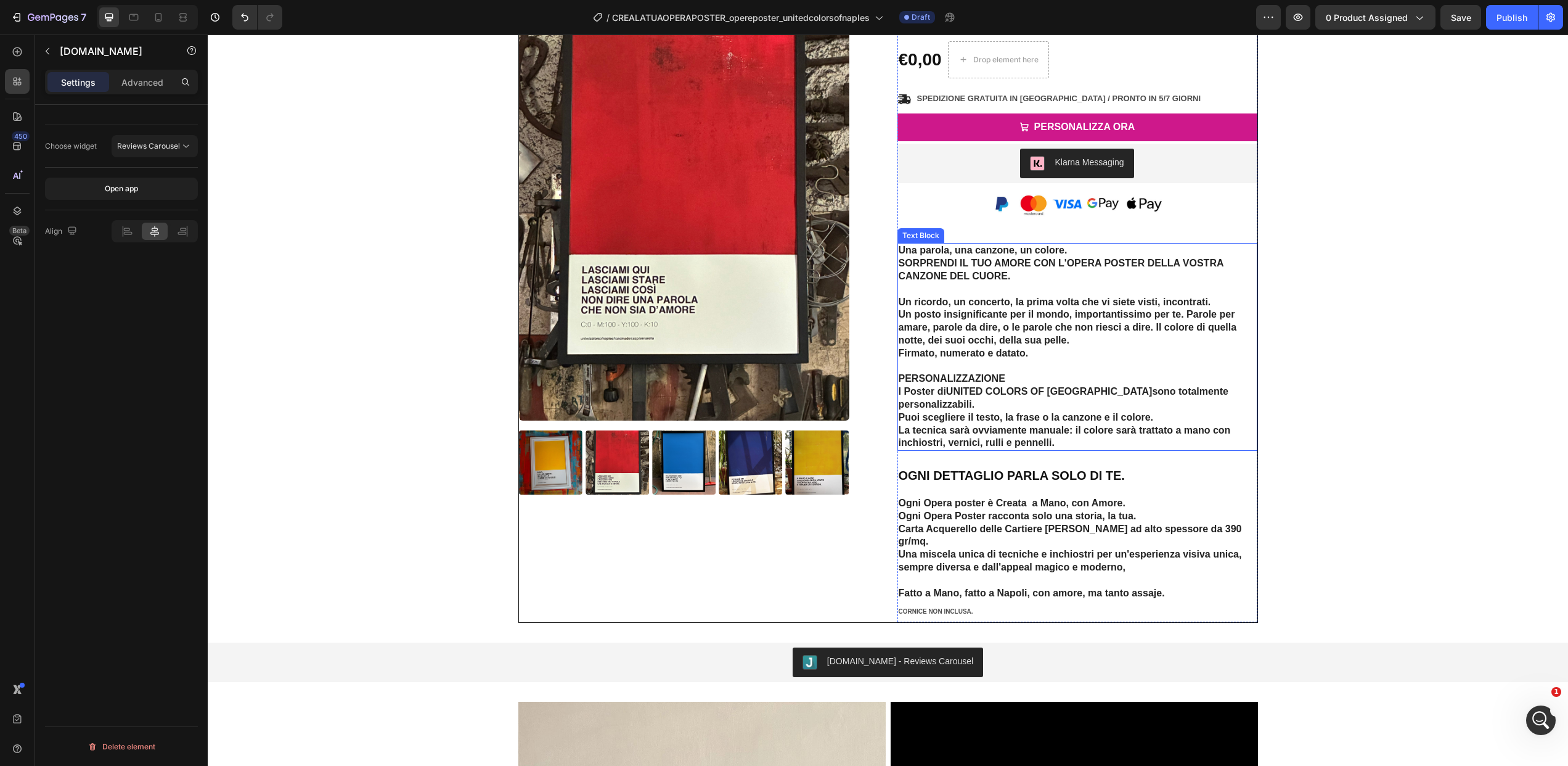
click at [984, 396] on strong "UNITED COLORS OF [GEOGRAPHIC_DATA]" at bounding box center [1050, 391] width 207 height 10
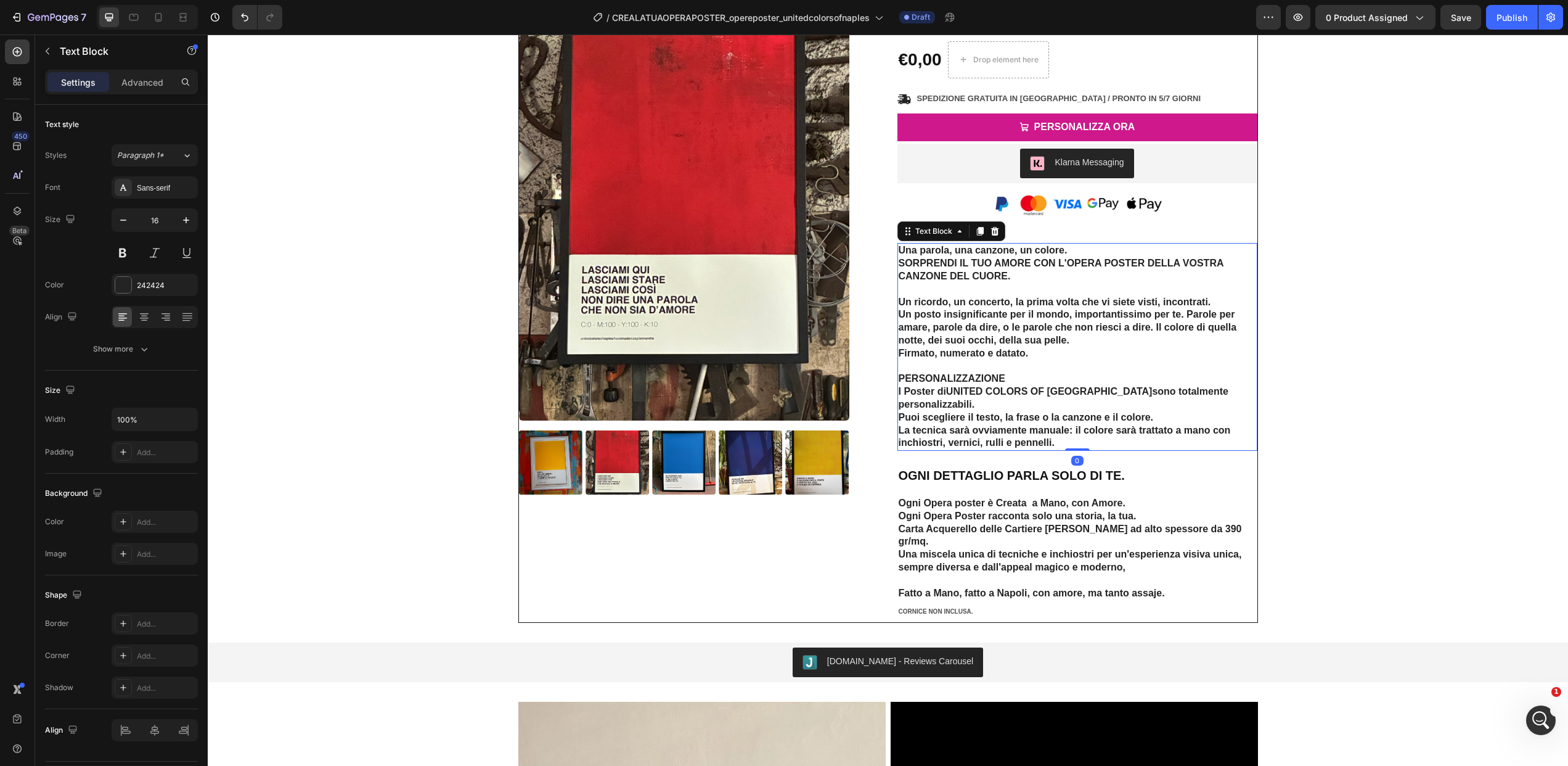
click at [1027, 345] on p "Un ricordo, un concerto, la prima volta che vi siete visti, incontrati. Un post…" at bounding box center [1077, 366] width 358 height 167
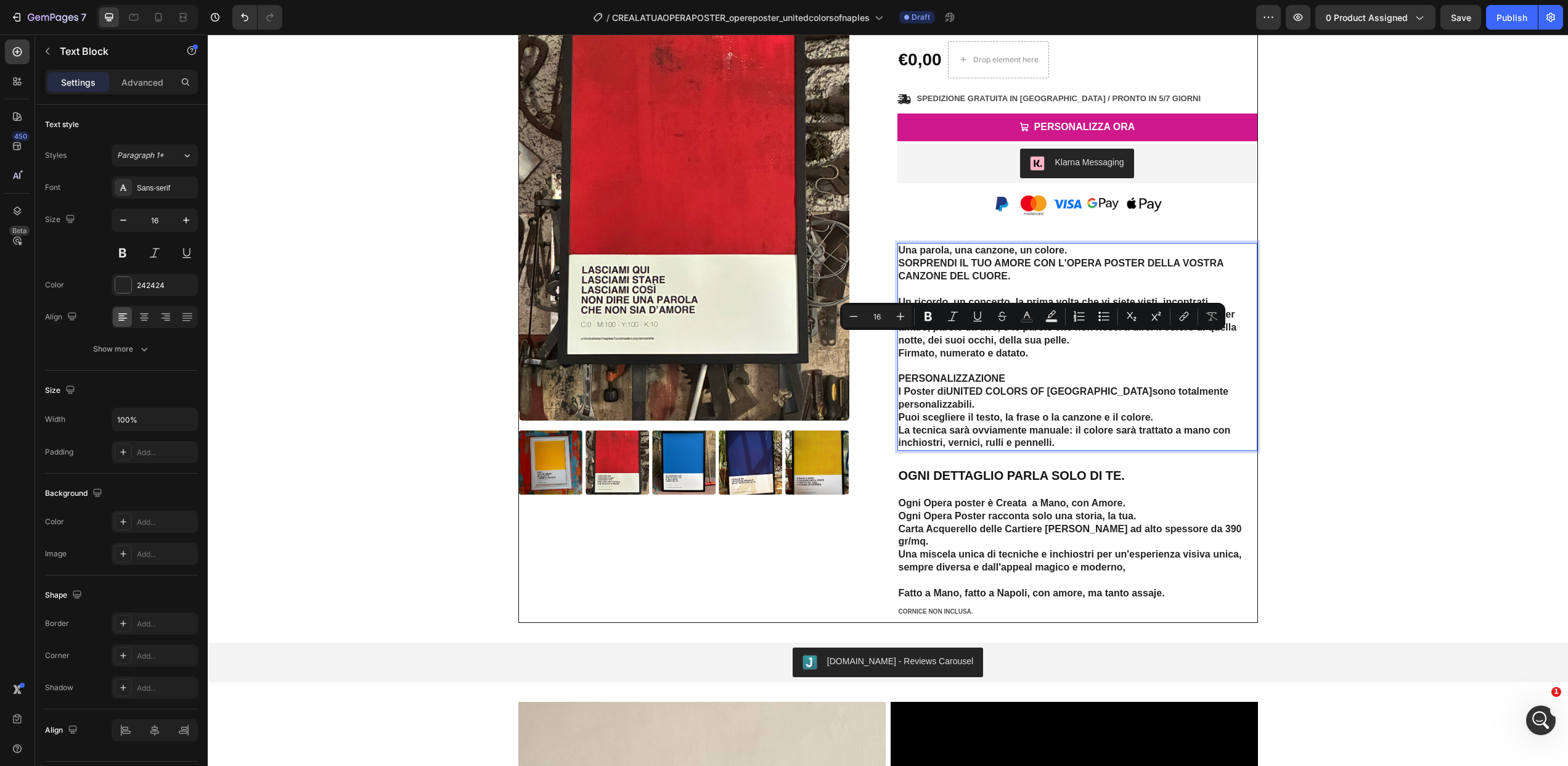
click at [1033, 356] on p "Un ricordo, un concerto, la prima volta che vi siete visti, incontrati. Un post…" at bounding box center [1077, 366] width 358 height 167
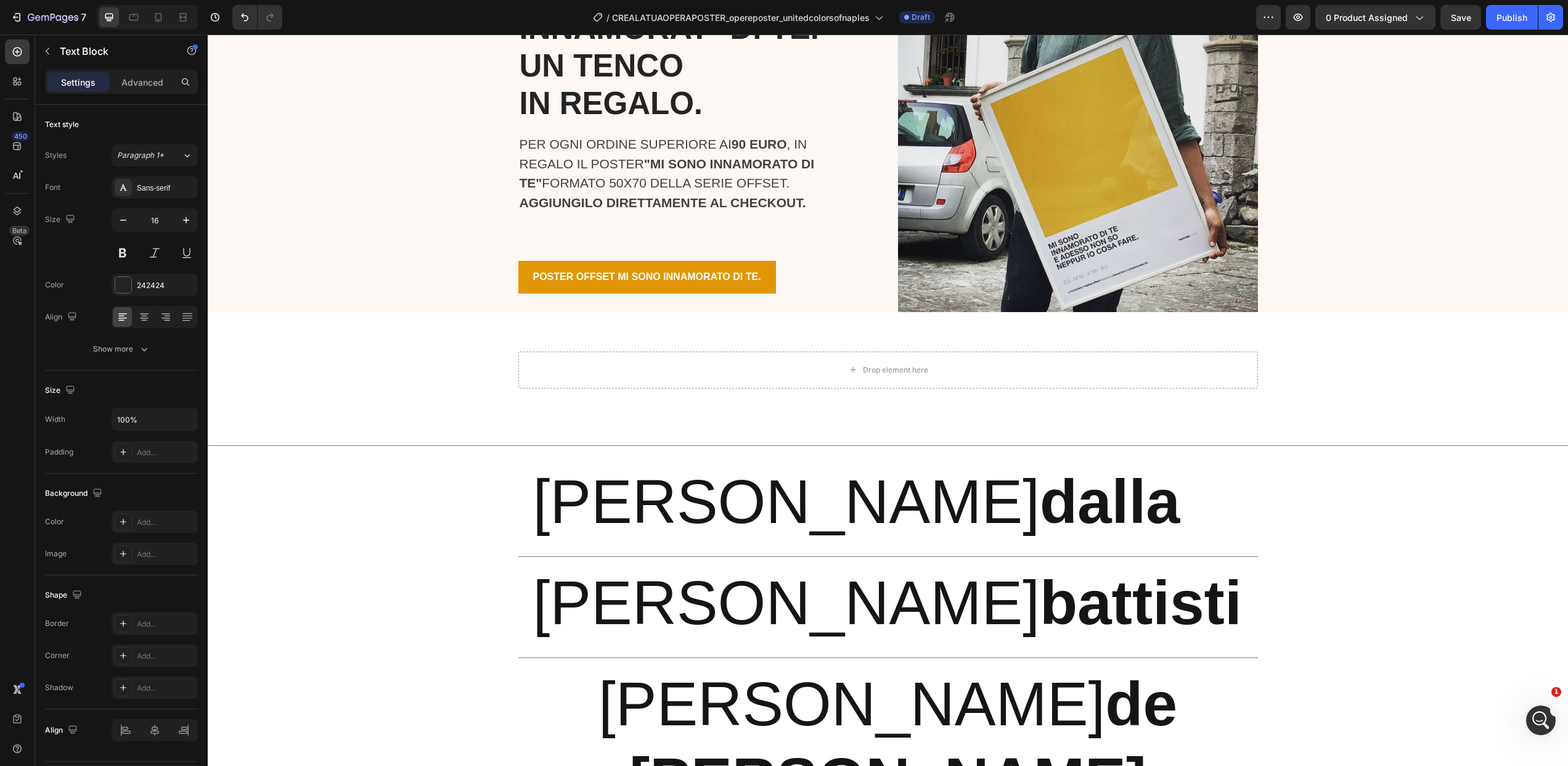
scroll to position [1632, 0]
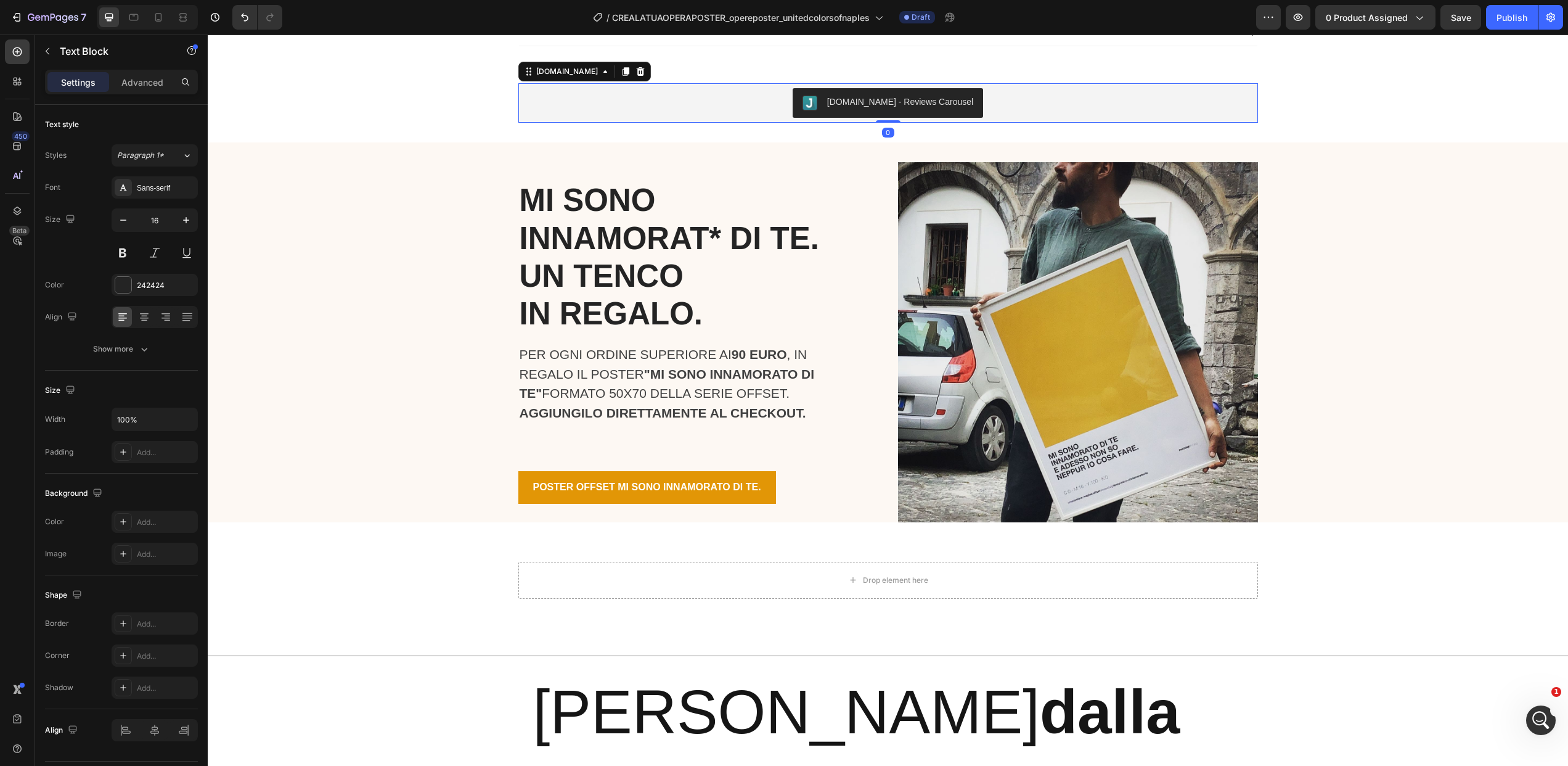
click at [750, 108] on div "[DOMAIN_NAME] - Reviews Carousel" at bounding box center [888, 103] width 730 height 30
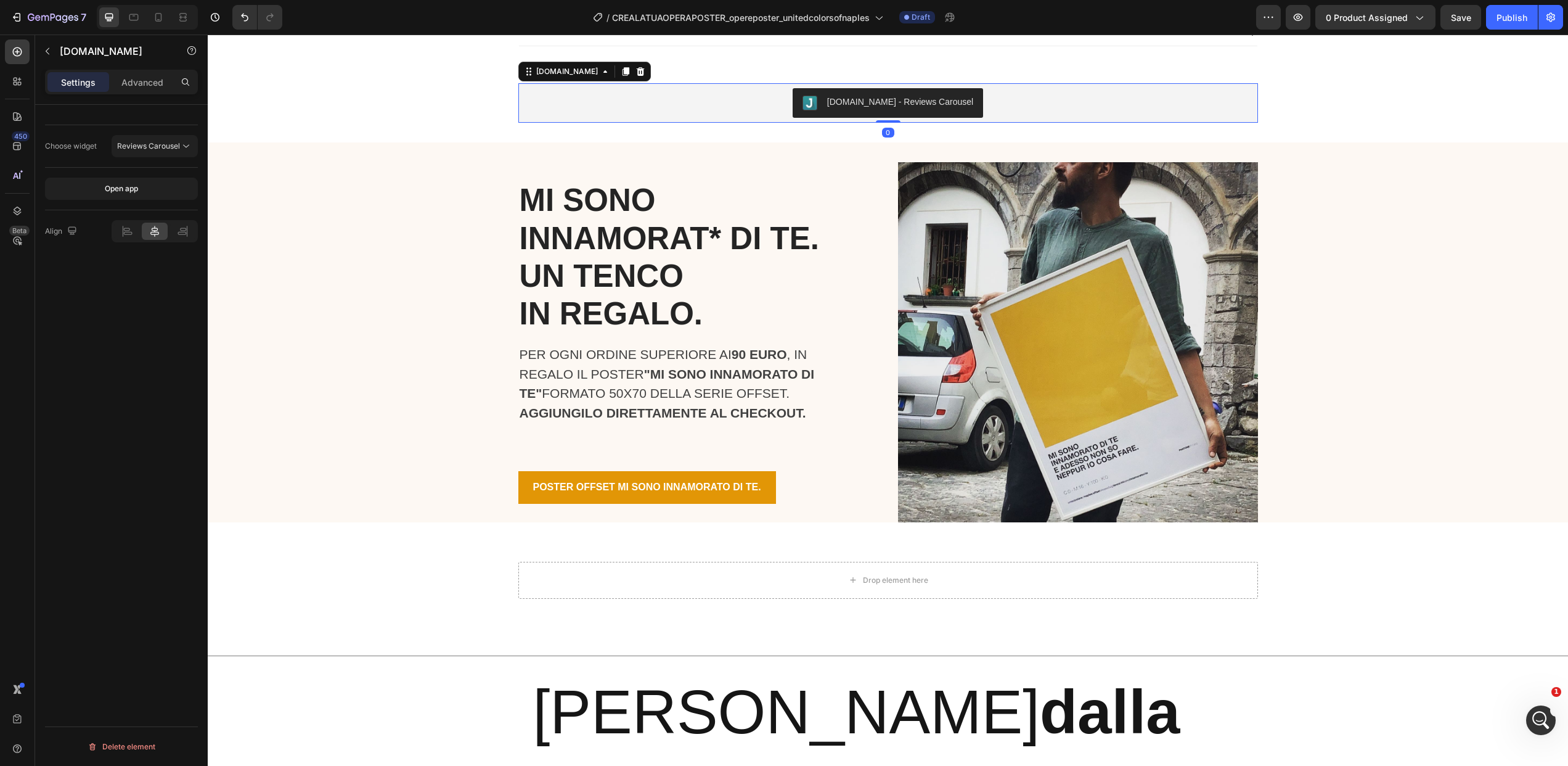
click at [633, 65] on div at bounding box center [640, 71] width 15 height 15
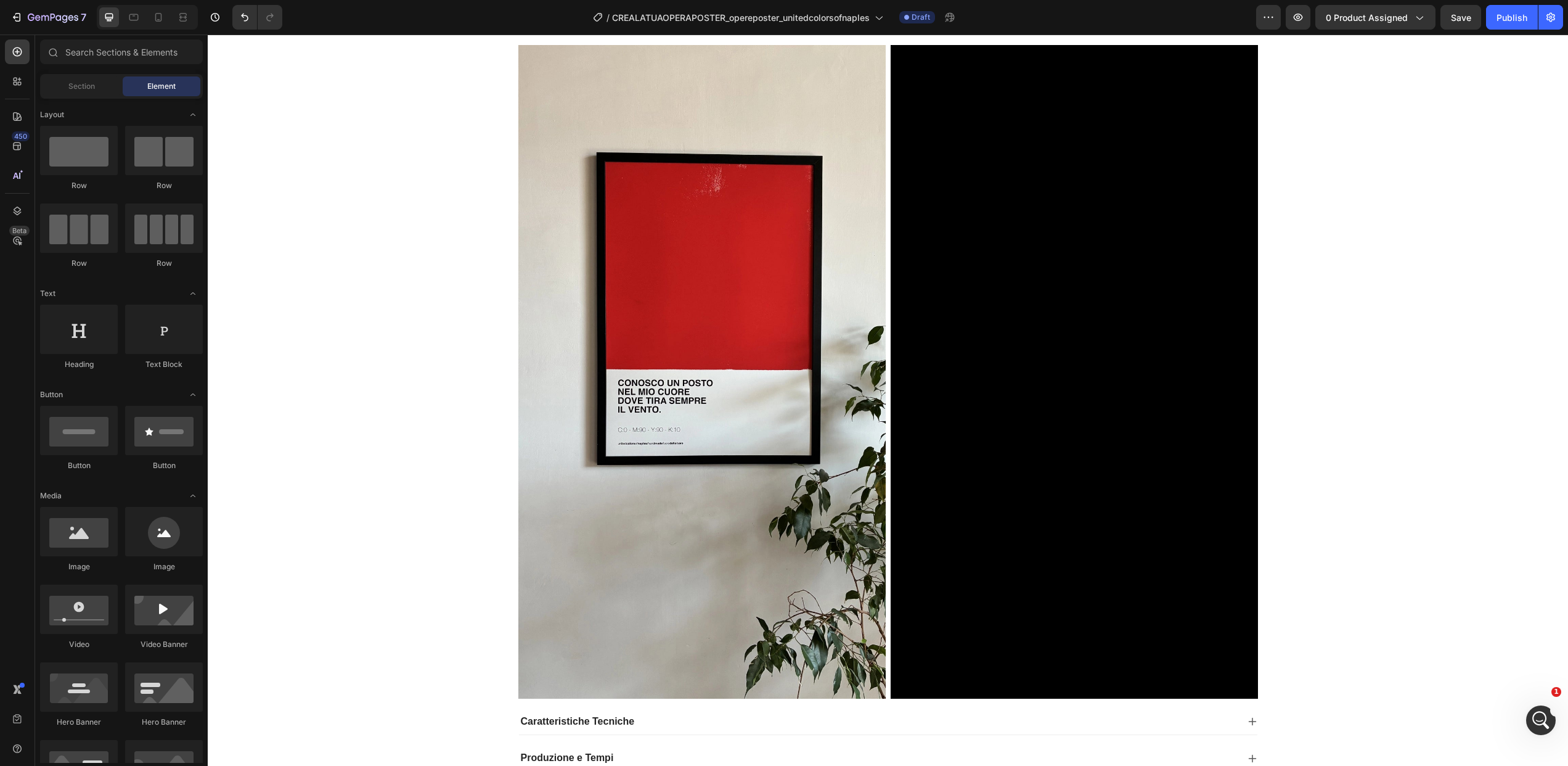
scroll to position [749, 0]
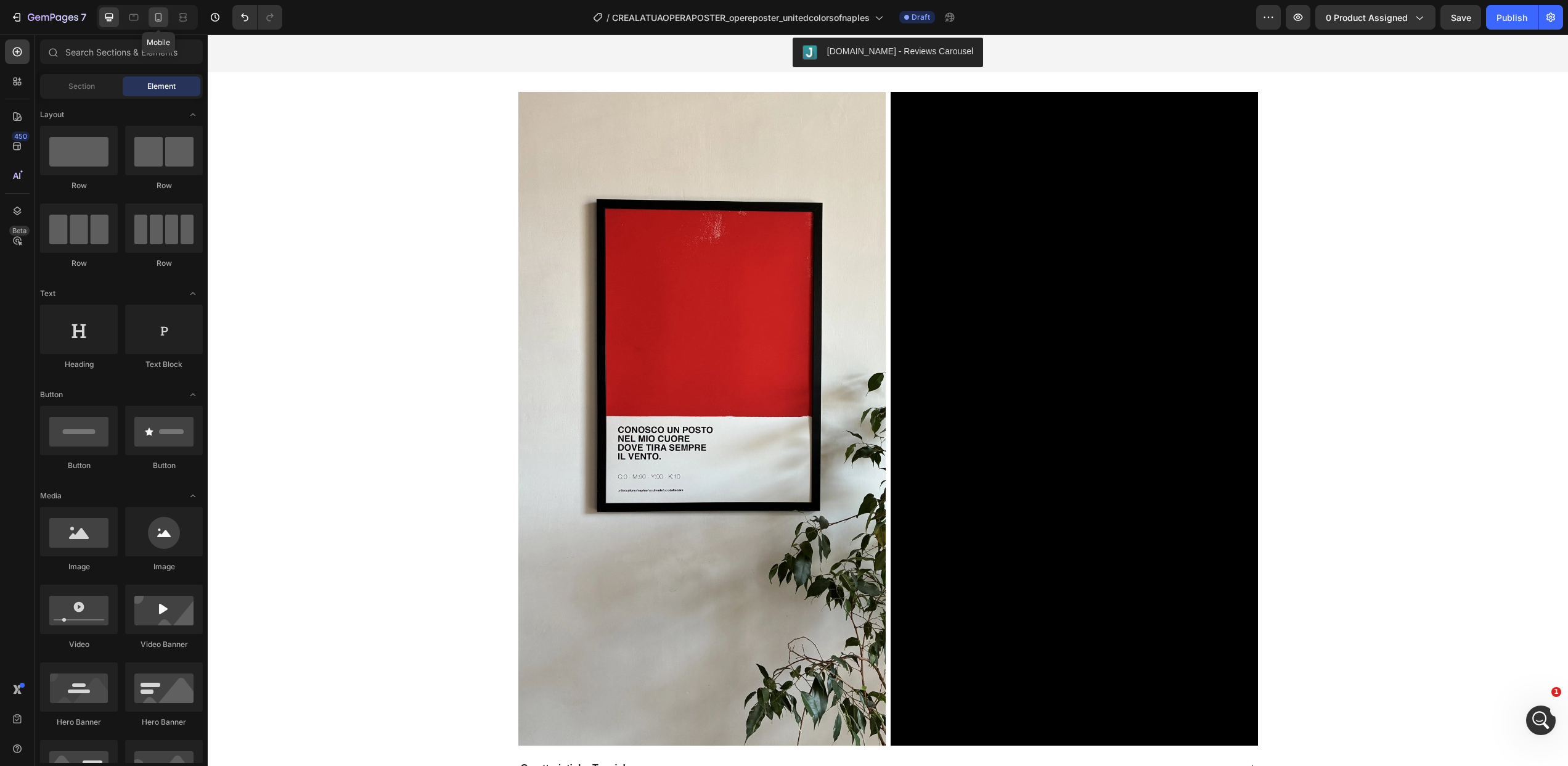
click at [164, 13] on icon at bounding box center [158, 17] width 13 height 13
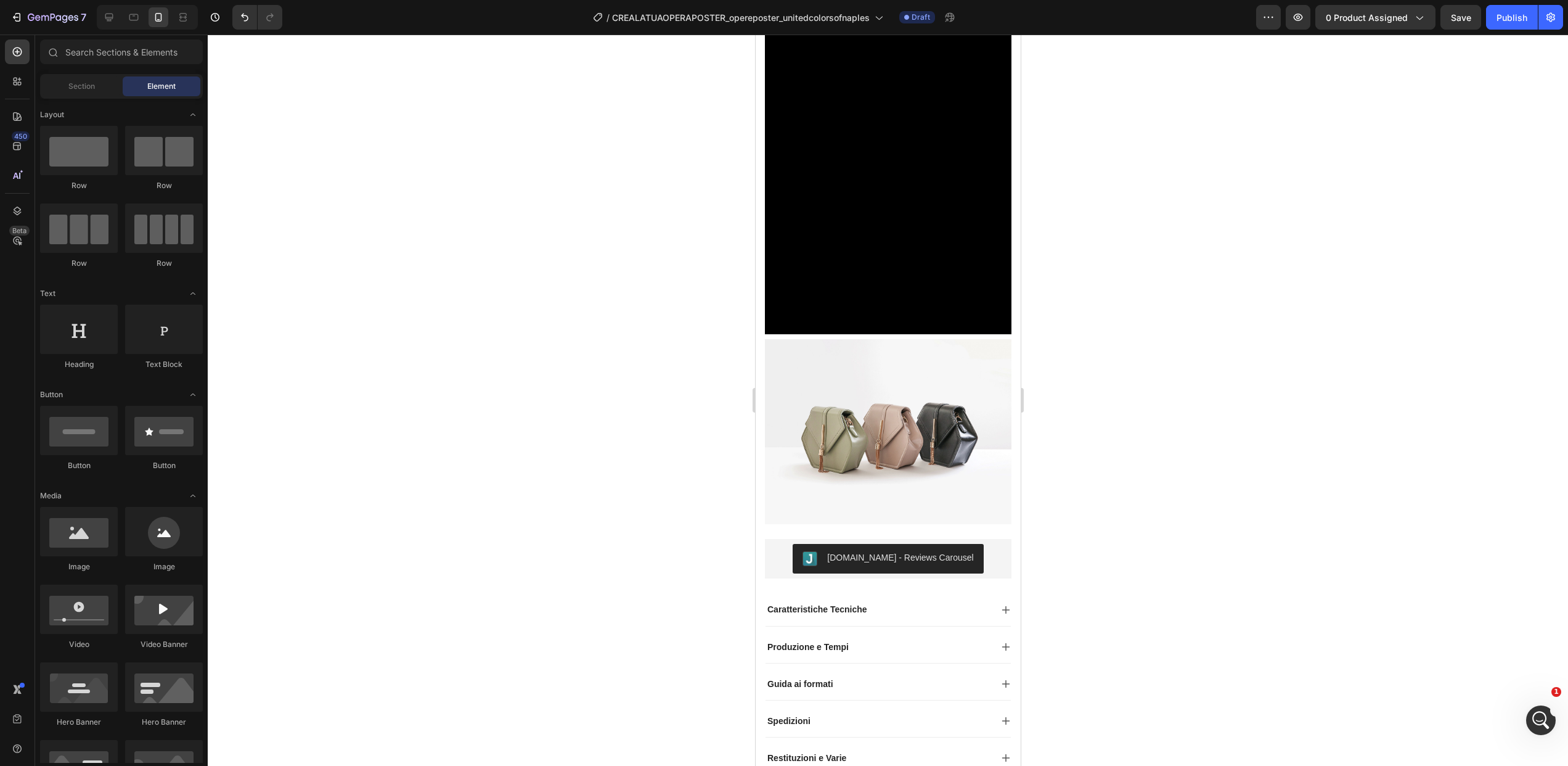
scroll to position [1244, 0]
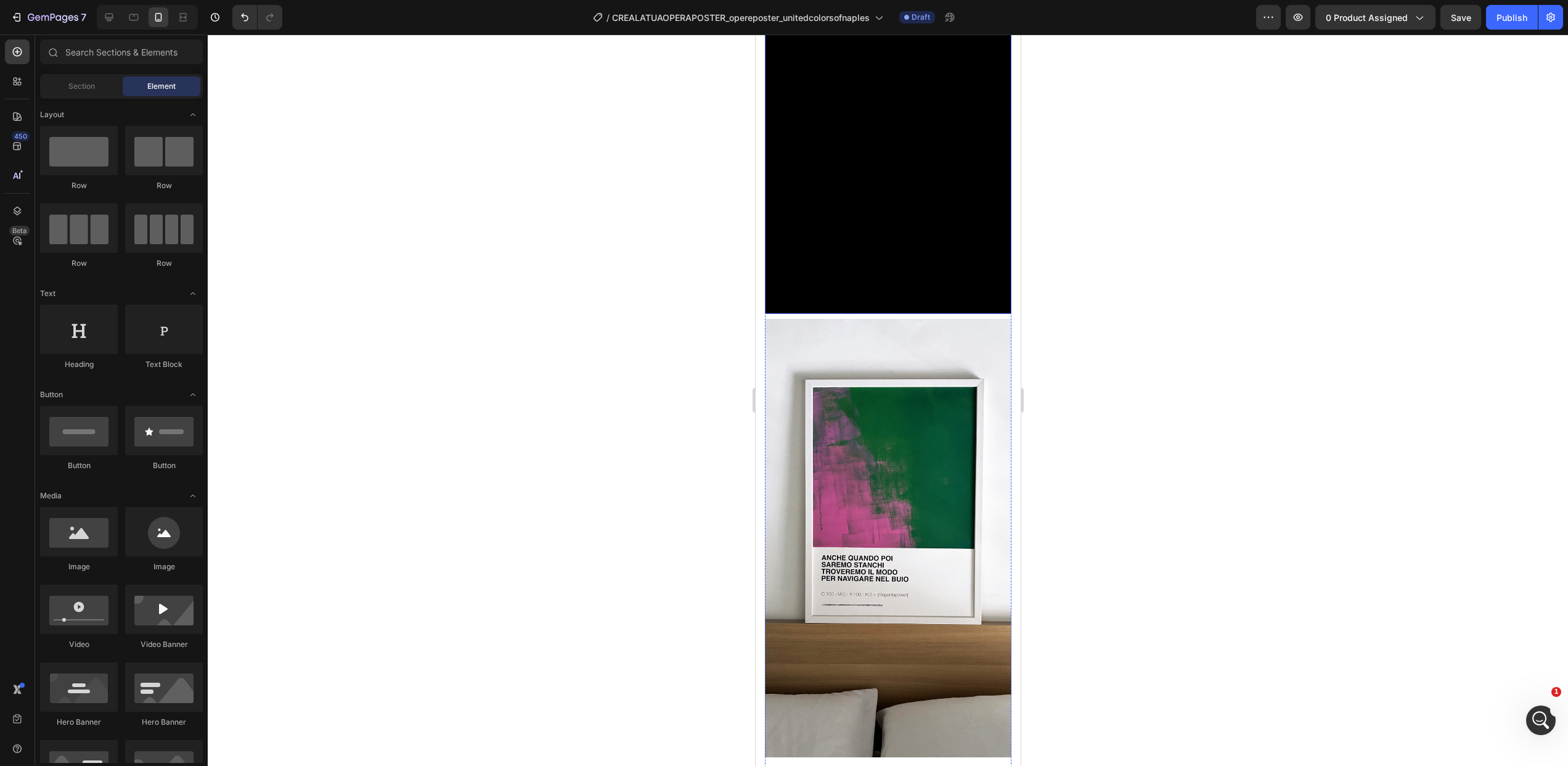
click at [876, 320] on img at bounding box center [887, 538] width 247 height 439
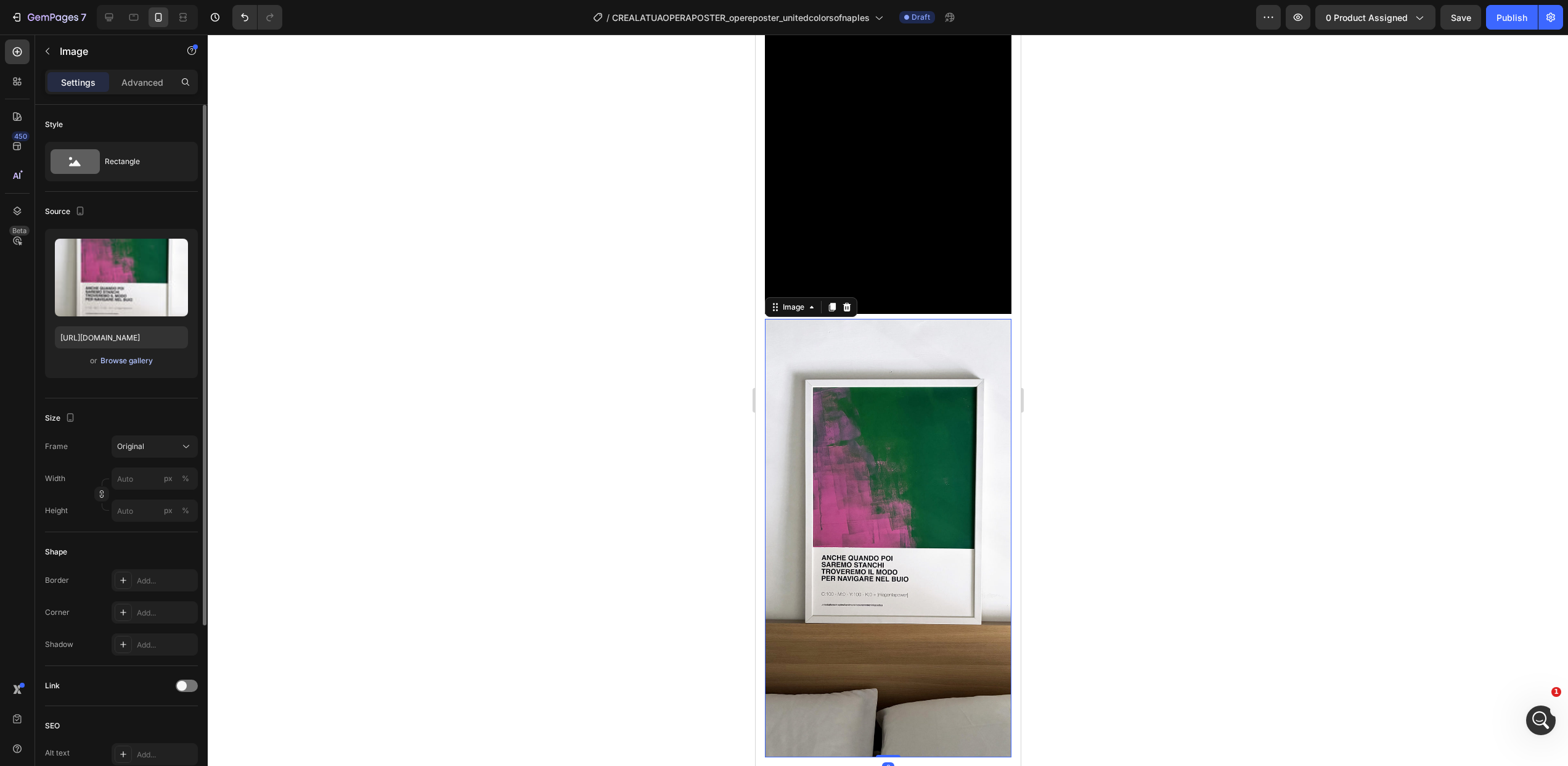
click at [138, 357] on div "Browse gallery" at bounding box center [126, 361] width 52 height 11
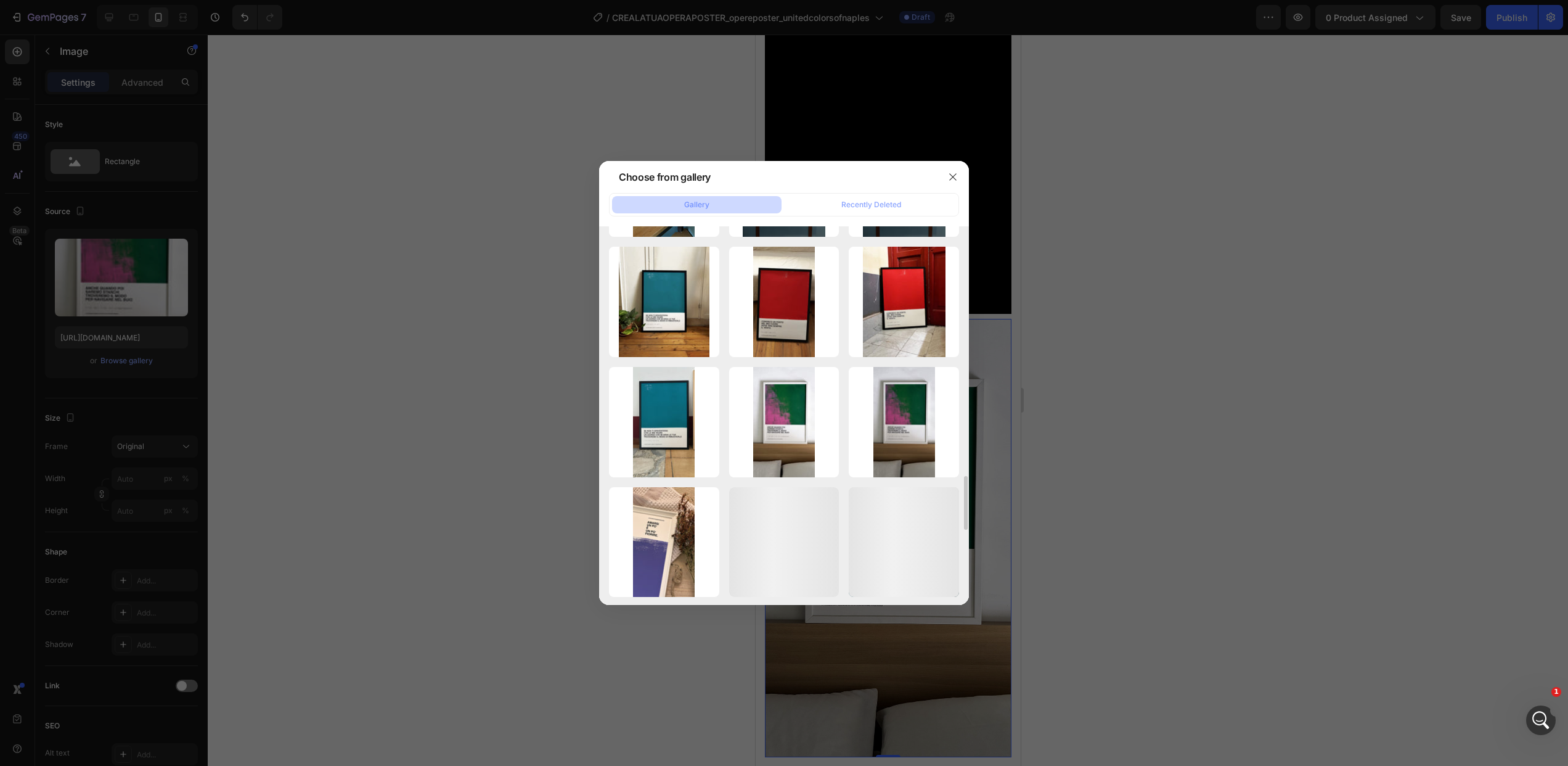
scroll to position [1680, 0]
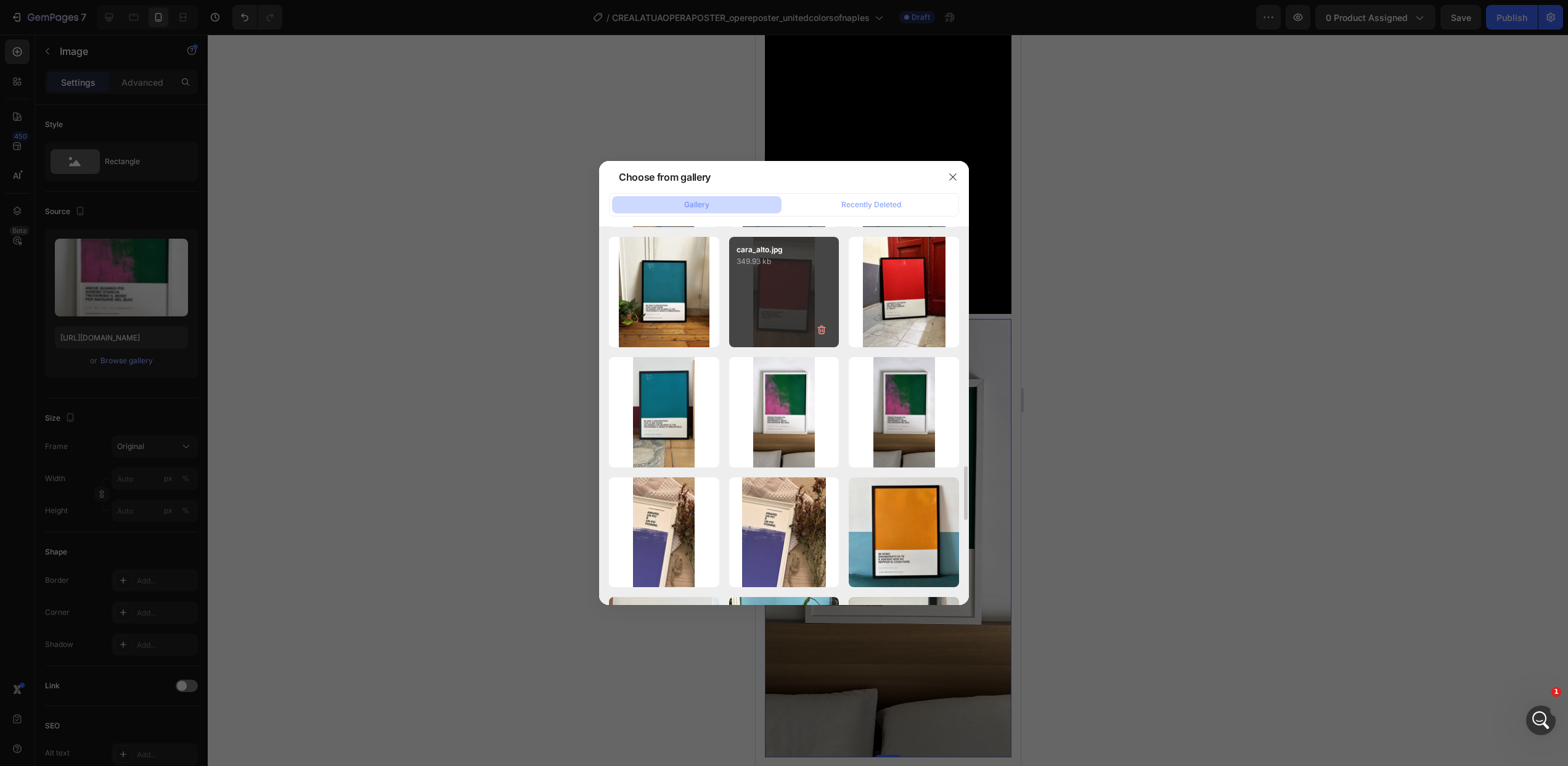
click at [810, 312] on div "cara_alto.jpg 349.93 kb" at bounding box center [784, 291] width 110 height 110
type input "https://cdn.shopify.com/s/files/1/0619/9771/1559/files/gempages_554237559480255…"
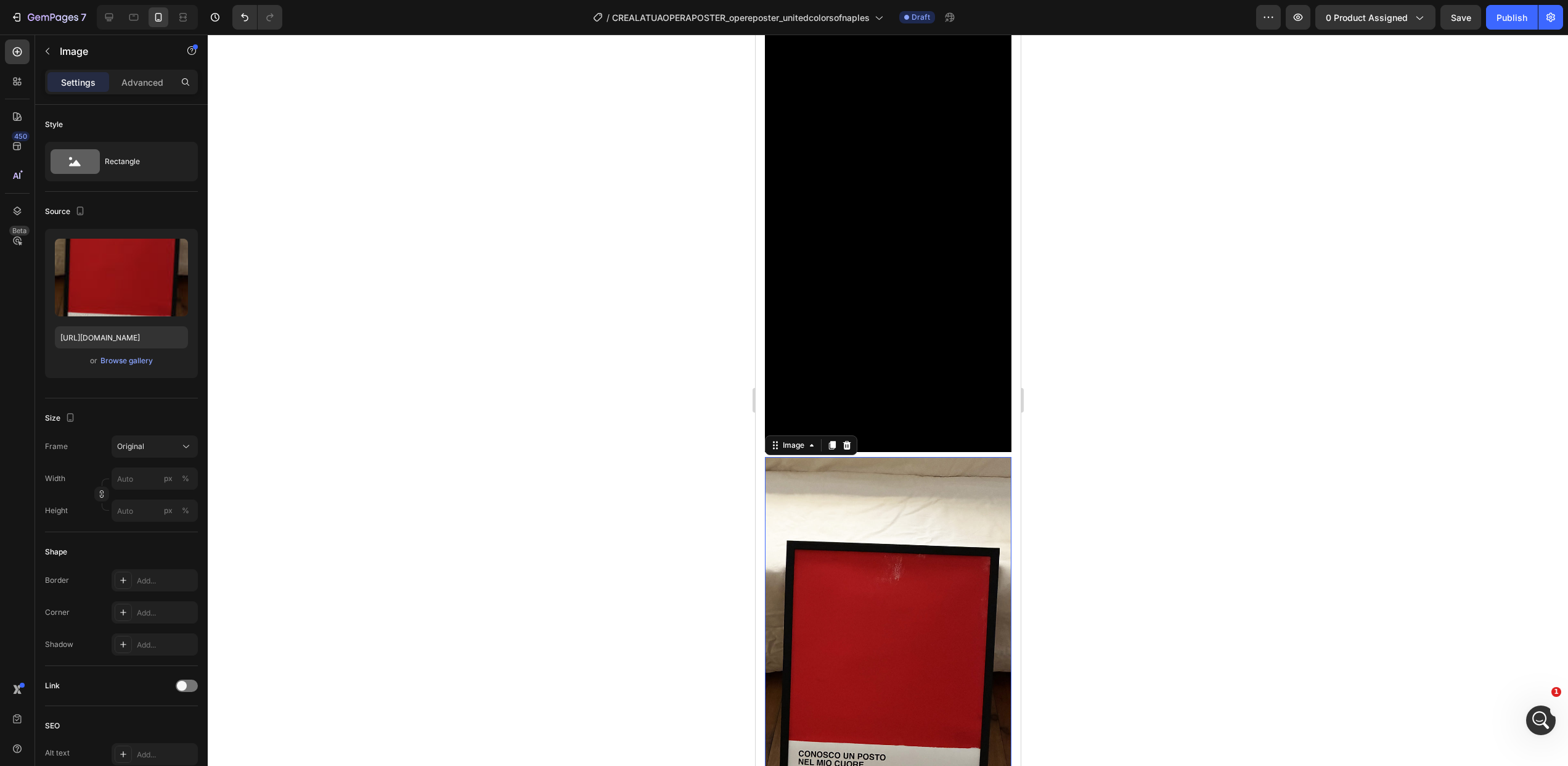
scroll to position [1065, 0]
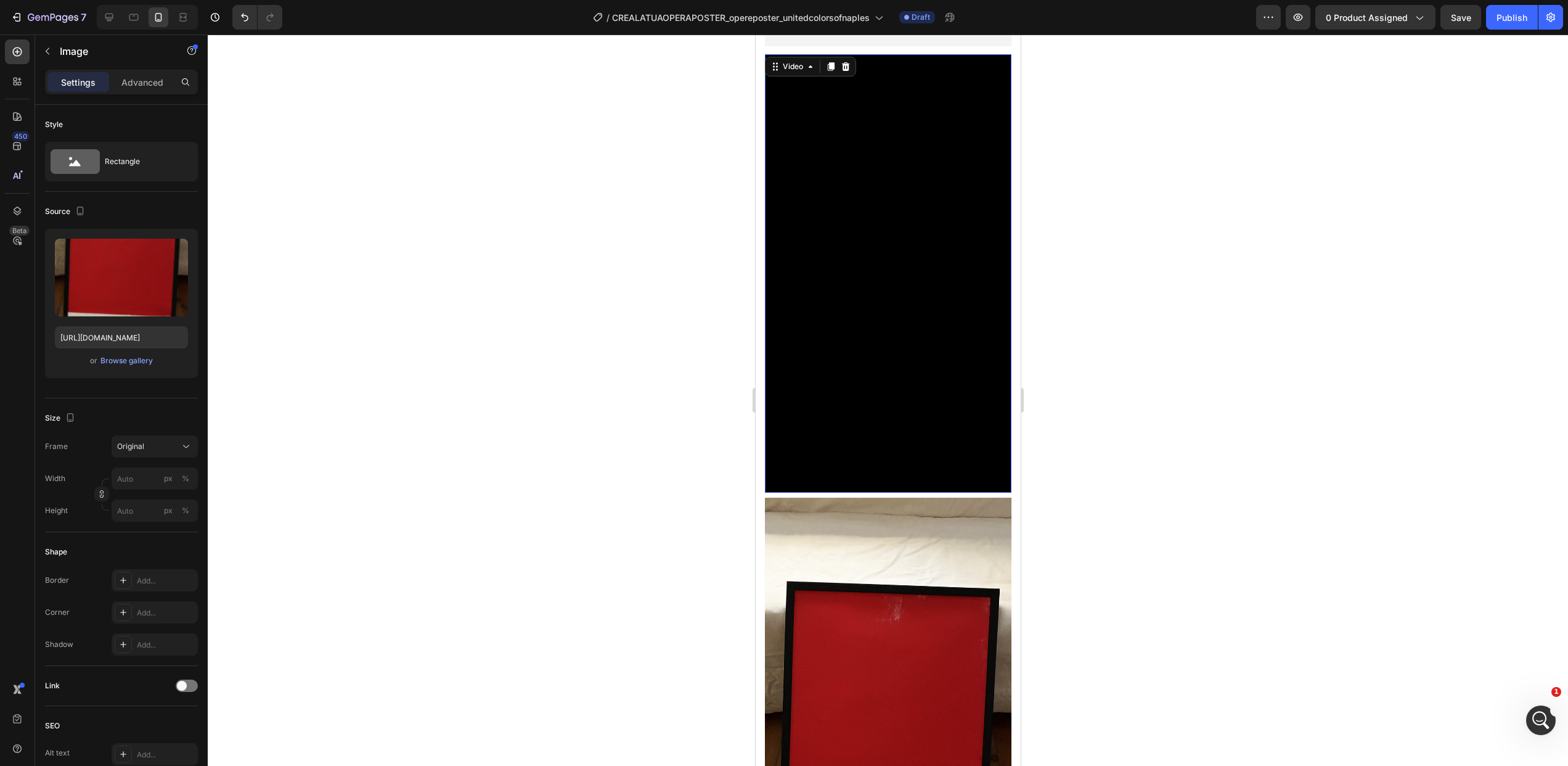
click at [877, 334] on video at bounding box center [887, 273] width 247 height 439
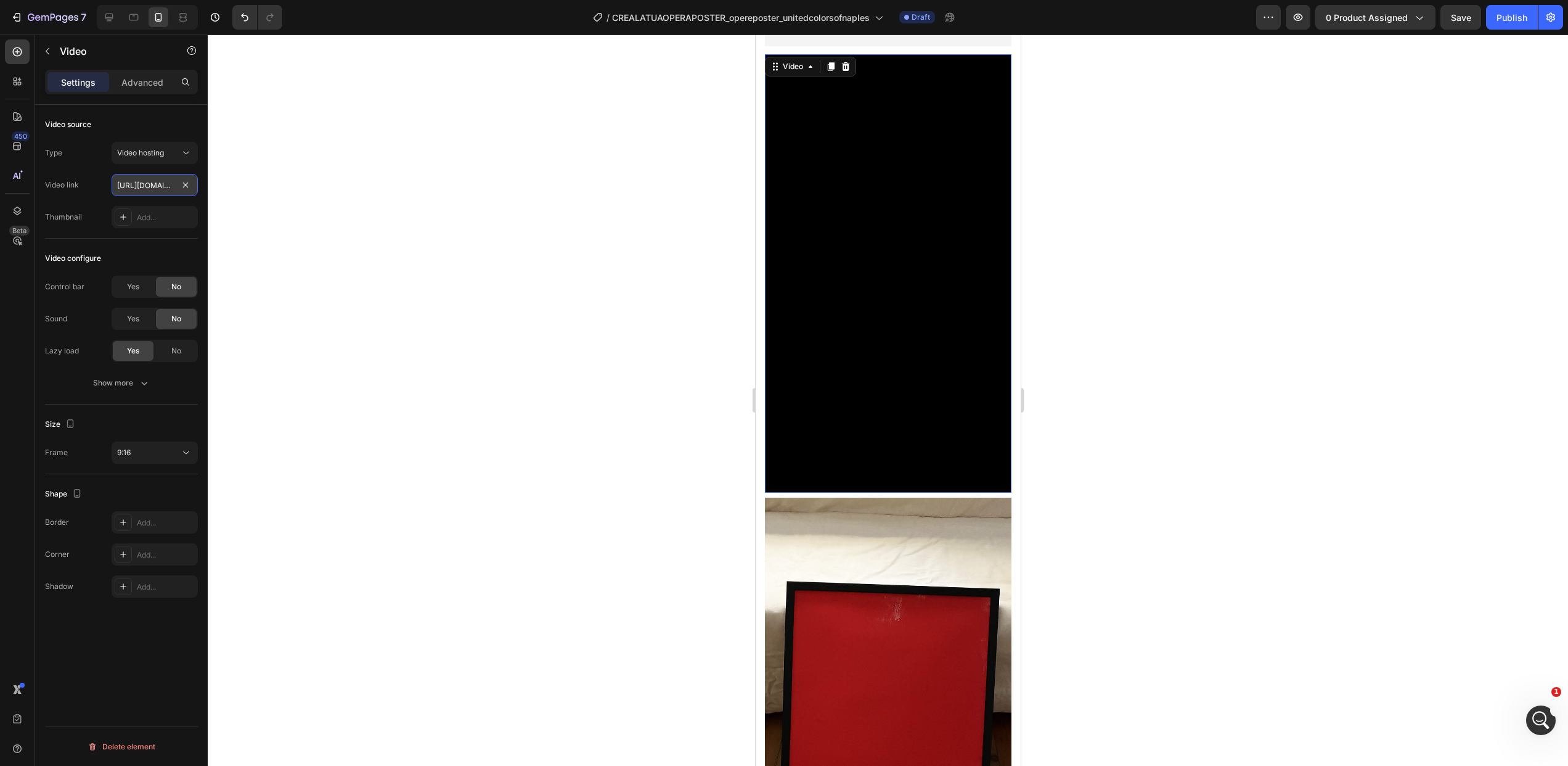
click at [157, 181] on input "https://cdn.shopify.com/videos/c/o/v/de6f85e214ea4defa3f98c17379c35ec.webm" at bounding box center [155, 185] width 86 height 22
paste input "ecb53238a66046d1b7ad4bf544690f59"
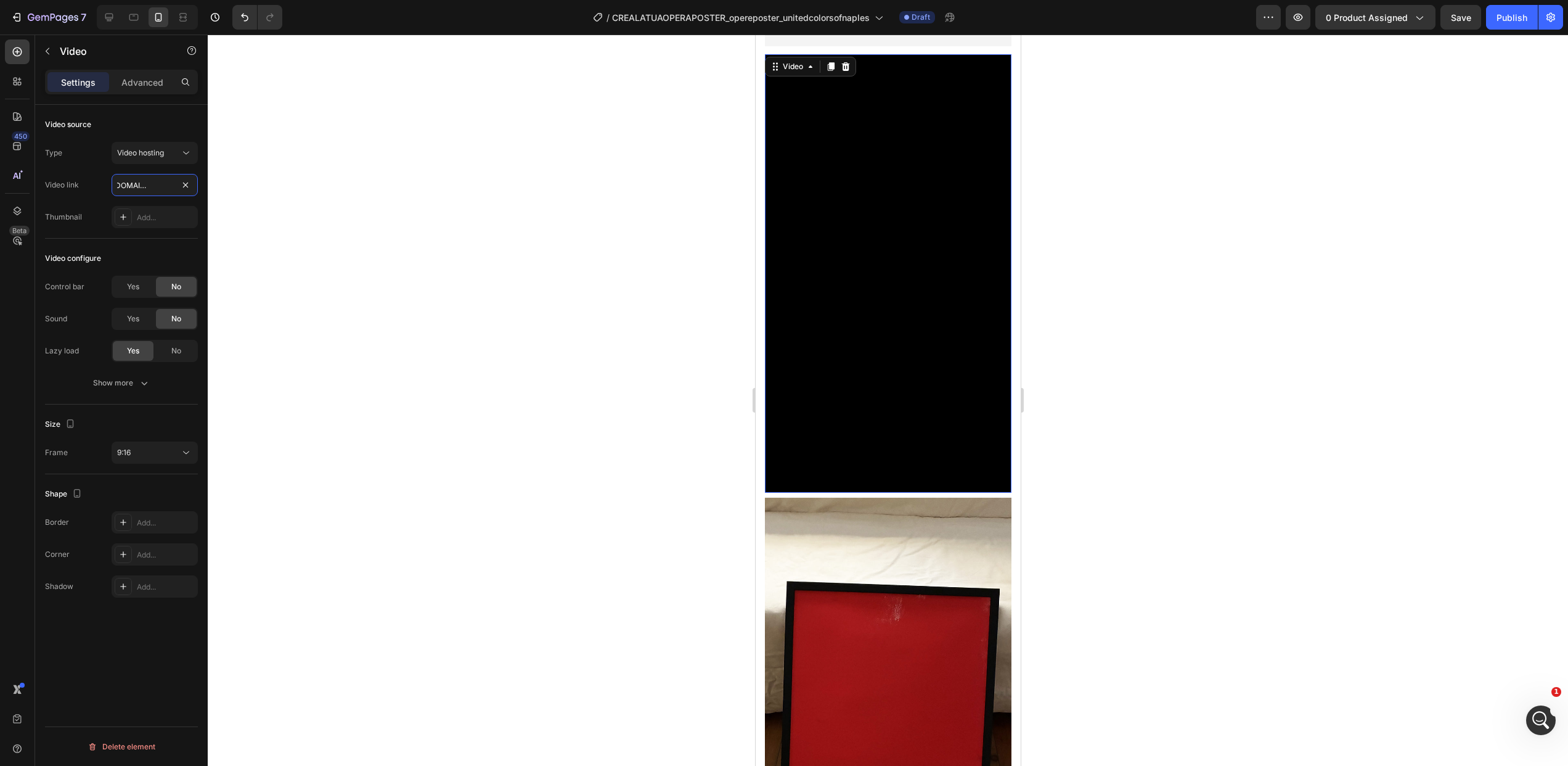
type input "https://cdn.shopify.com/videos/c/o/v/ecb53238a66046d1b7ad4bf544690f59.webm"
click at [346, 204] on div at bounding box center [888, 400] width 1361 height 732
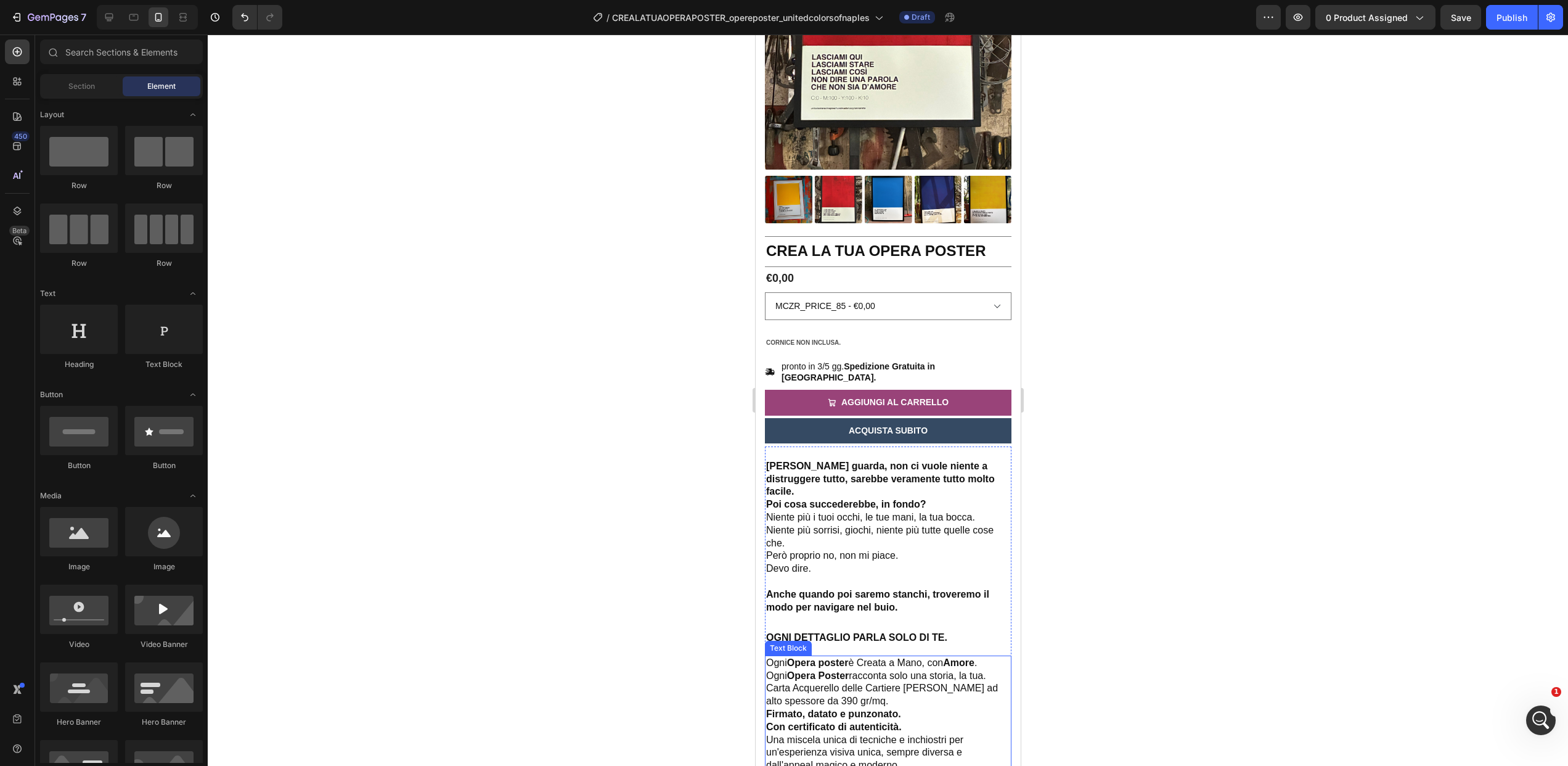
scroll to position [247, 0]
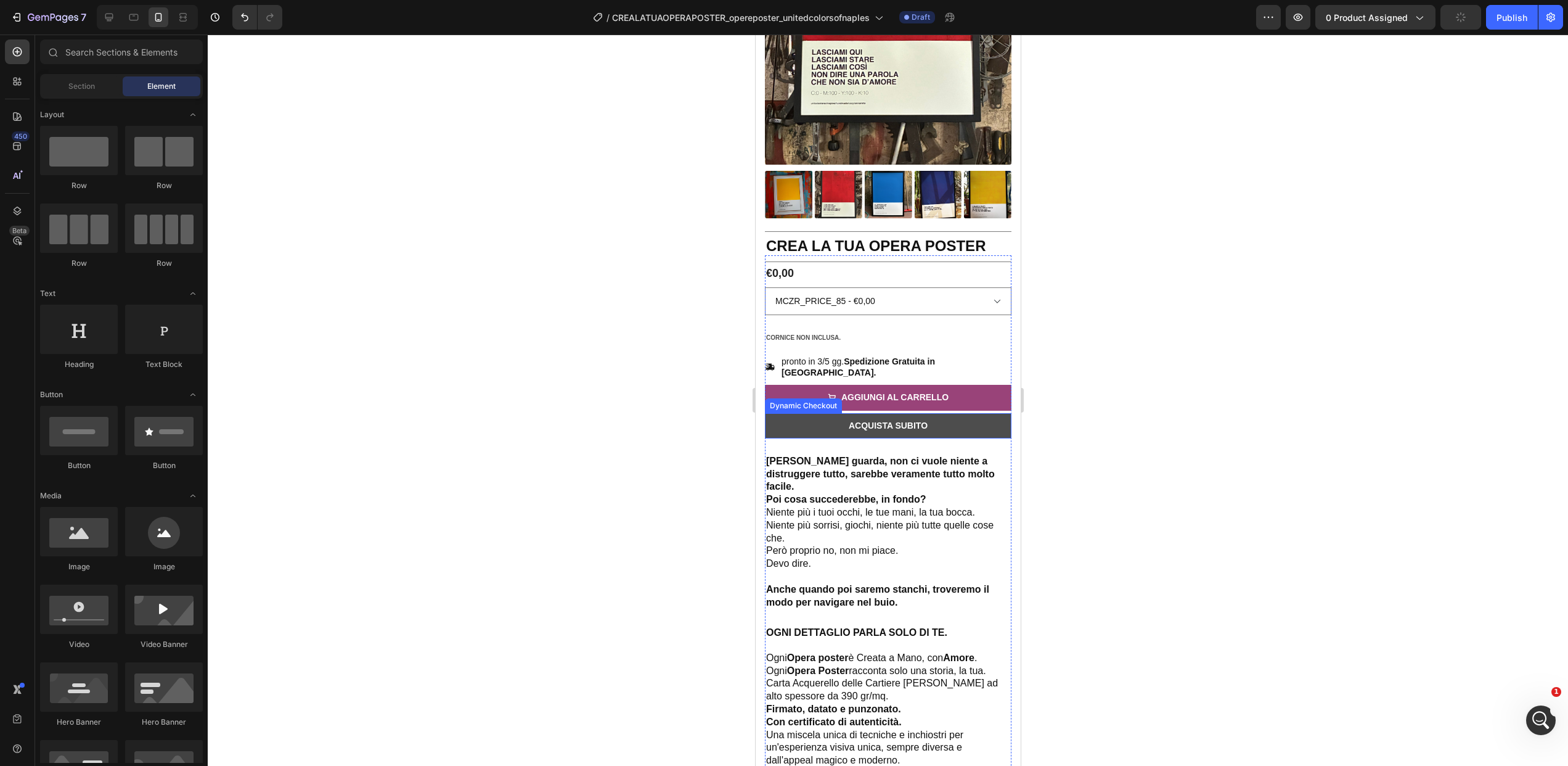
click at [971, 415] on button "ACQUISTA SUBITO" at bounding box center [887, 426] width 247 height 25
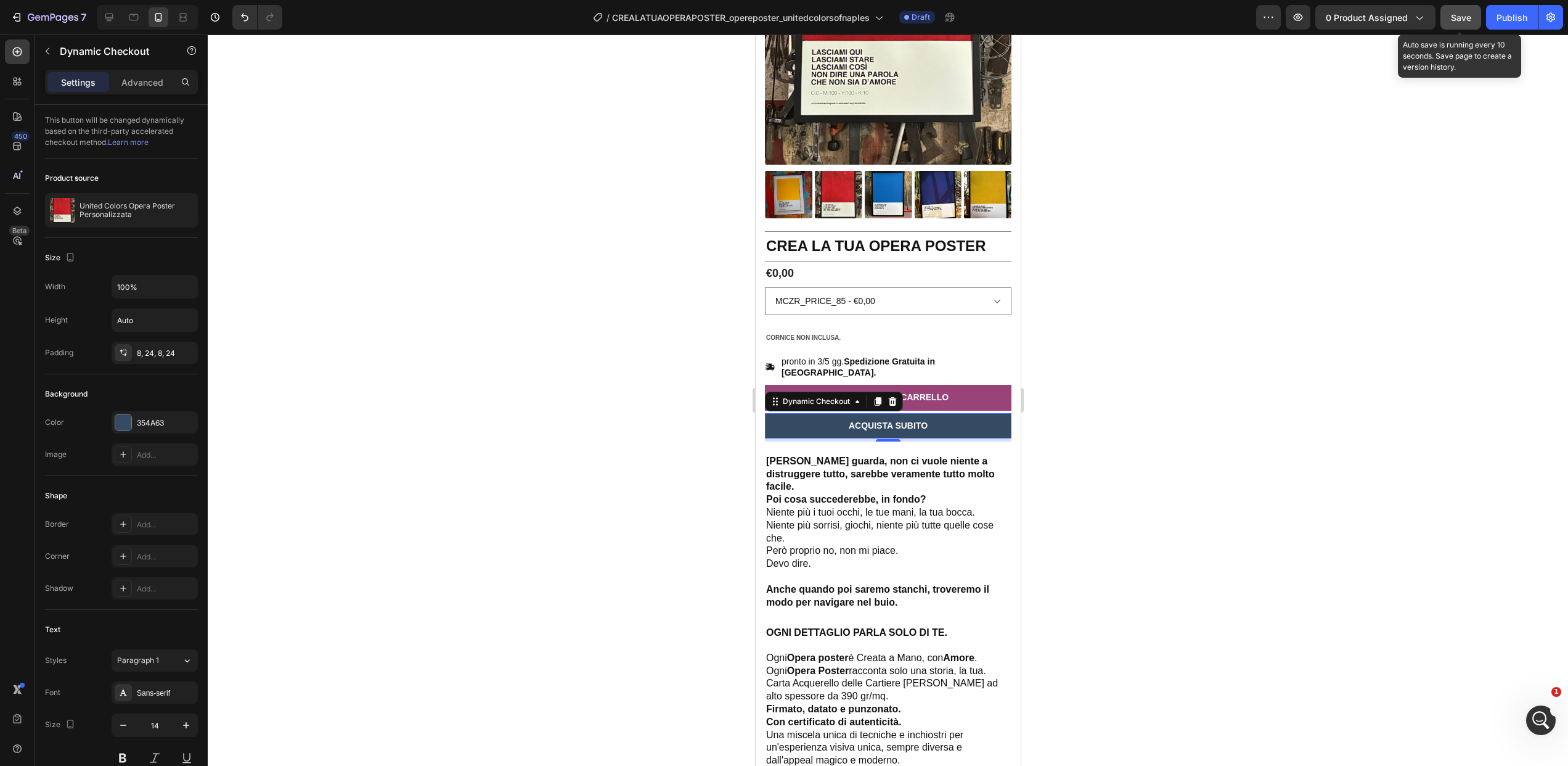
click at [1453, 13] on span "Save" at bounding box center [1461, 17] width 20 height 10
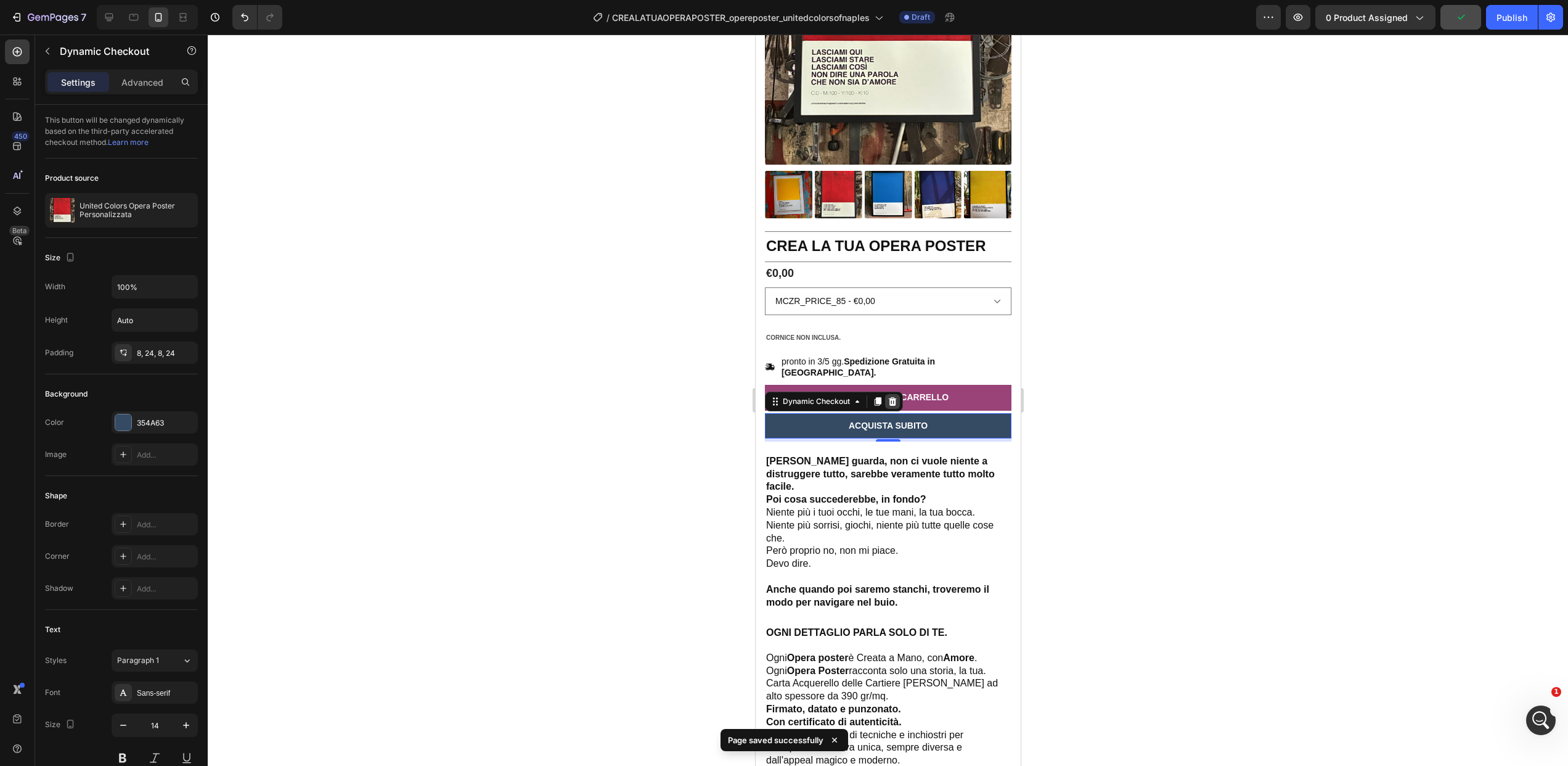
click at [891, 397] on icon at bounding box center [892, 401] width 8 height 9
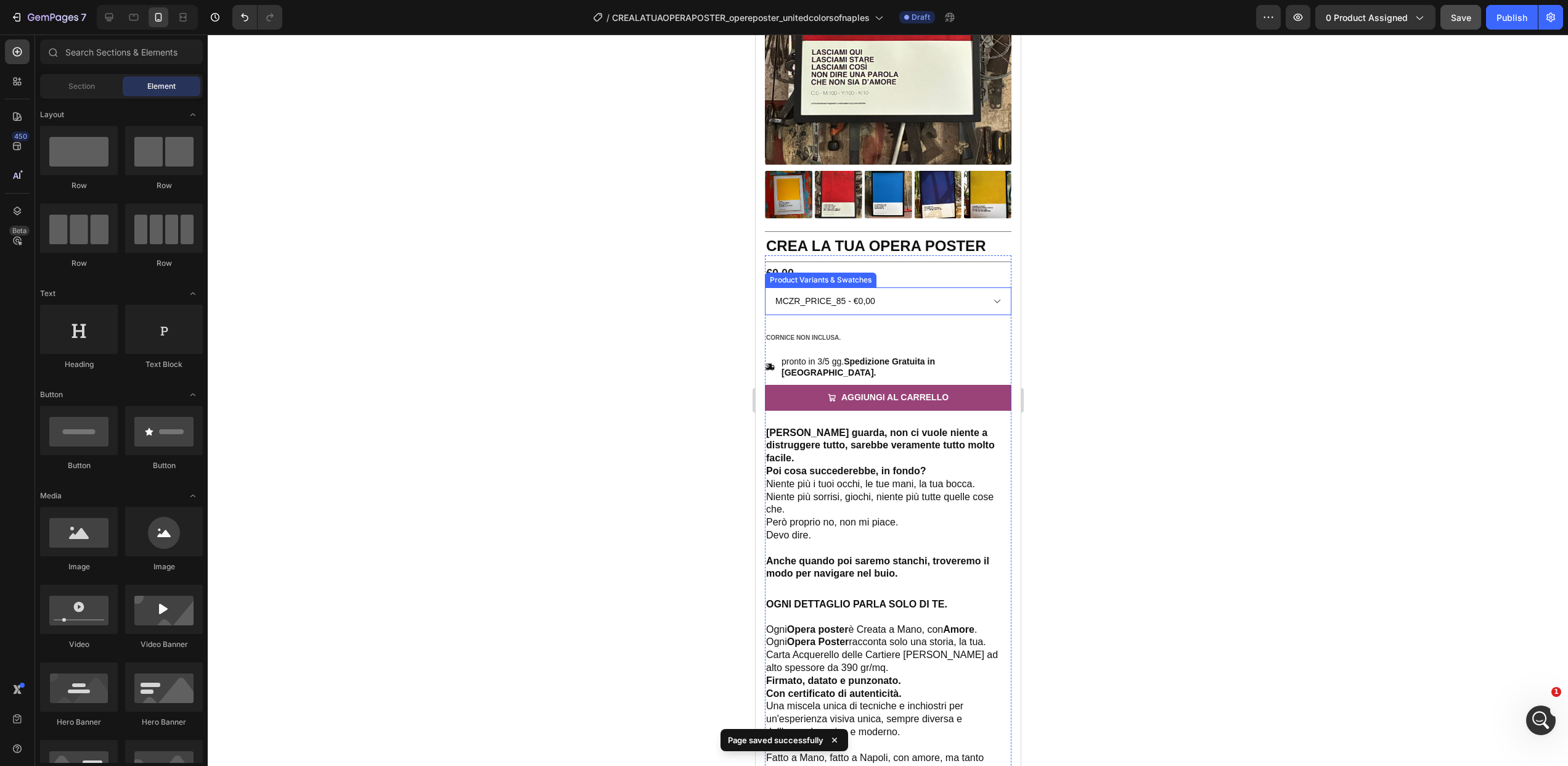
click at [841, 304] on select "mczr_price_85 - €0,00 mczr_price_109 - €109,00 mczr_price_75 - €75,00 mczr_pric…" at bounding box center [887, 301] width 247 height 27
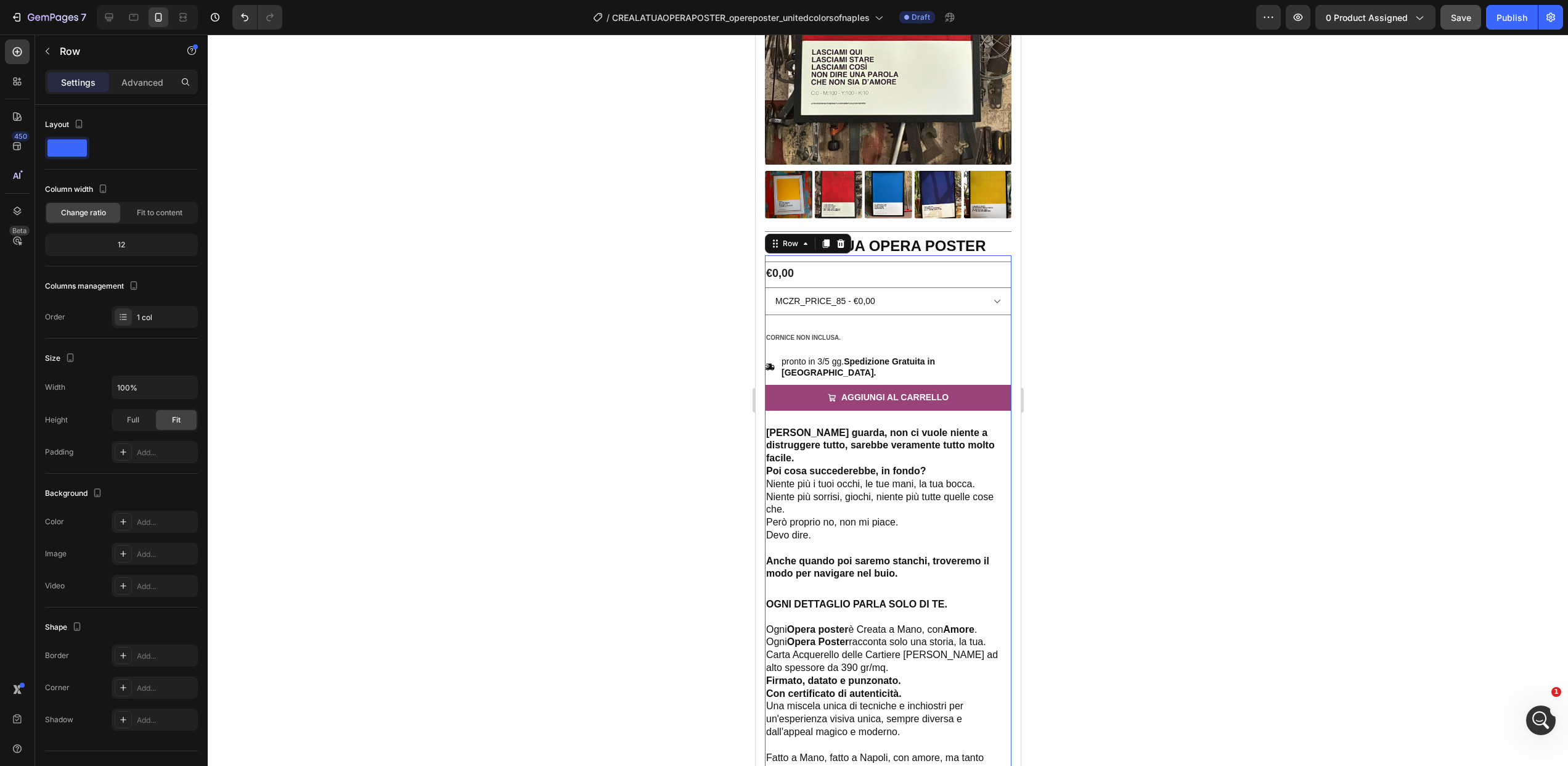
click at [997, 290] on select "mczr_price_85 - €0,00 mczr_price_109 - €109,00 mczr_price_75 - €75,00 mczr_pric…" at bounding box center [887, 301] width 247 height 27
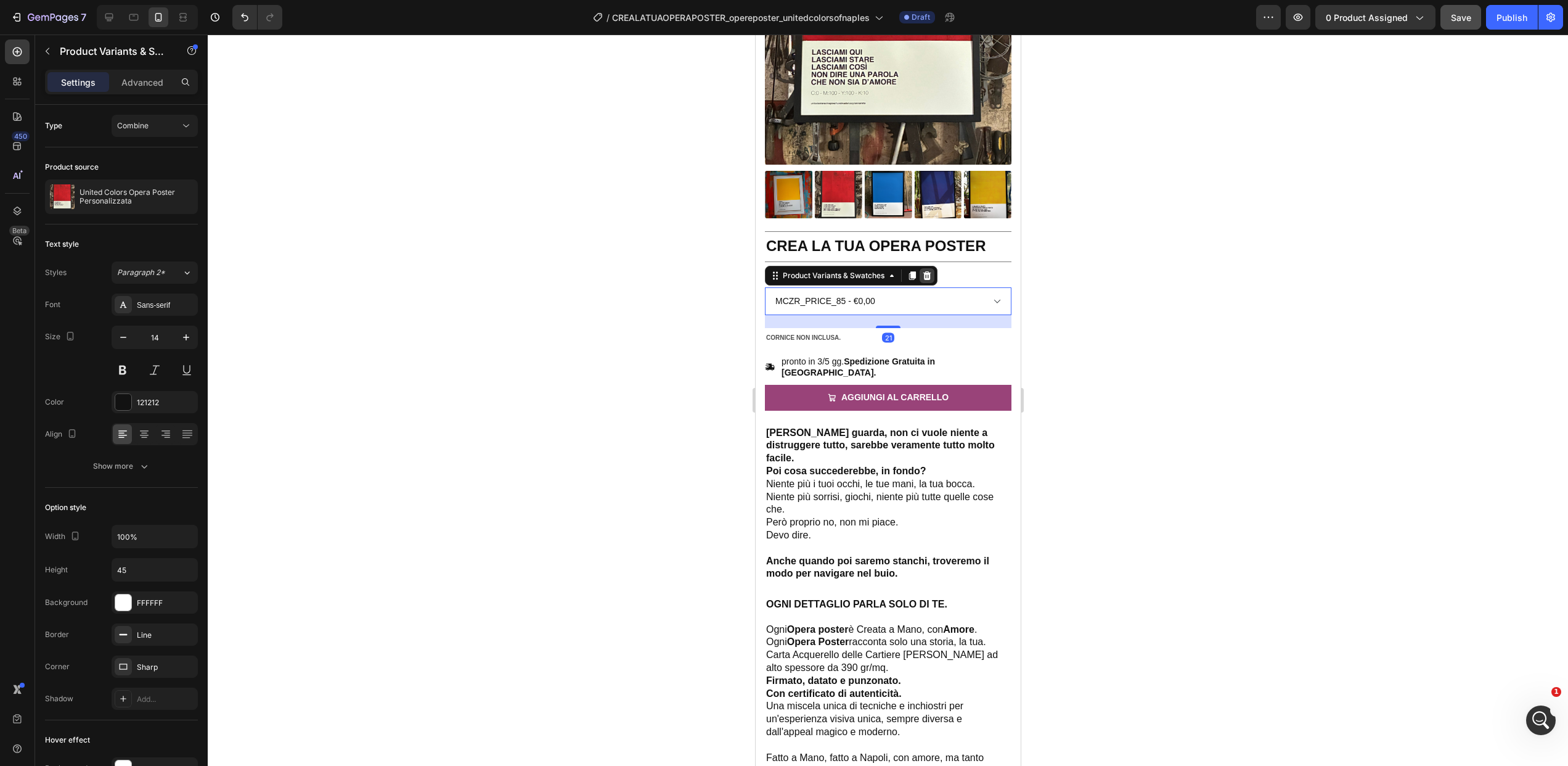
click at [928, 274] on icon at bounding box center [926, 276] width 10 height 10
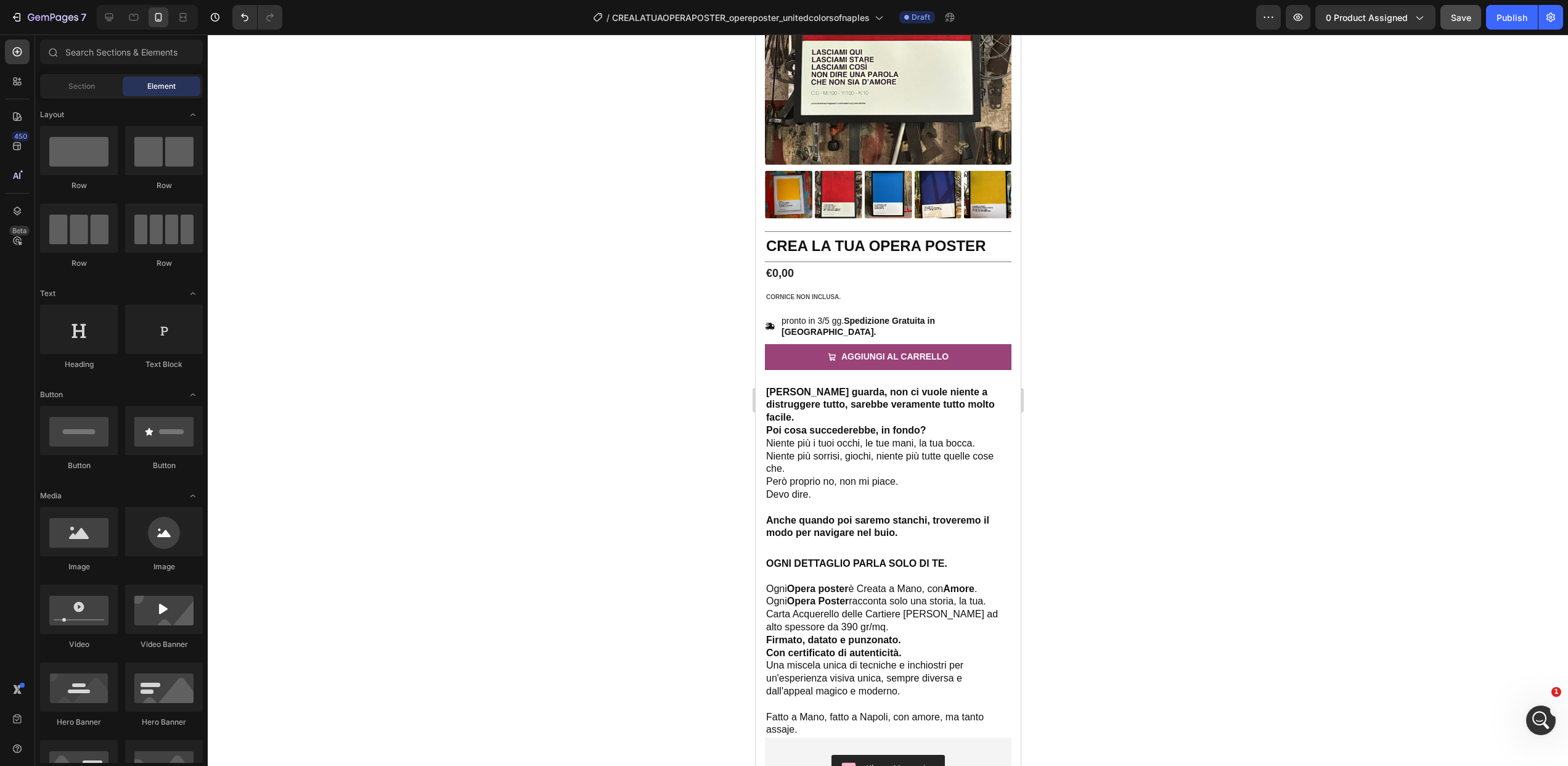
click at [1206, 349] on div at bounding box center [888, 400] width 1361 height 732
click at [844, 275] on div "€0,00" at bounding box center [887, 273] width 247 height 16
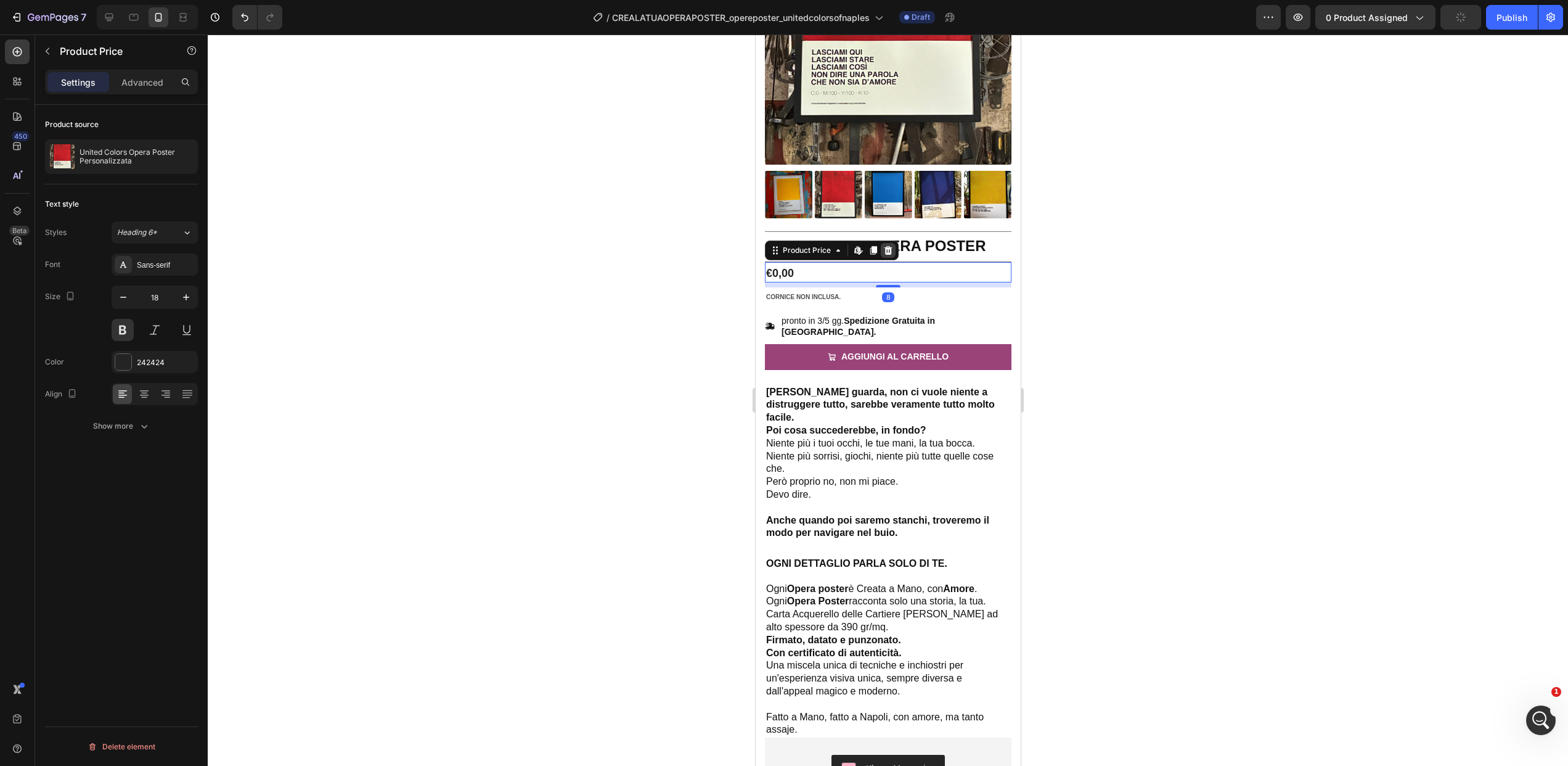
click at [891, 248] on icon at bounding box center [887, 250] width 10 height 10
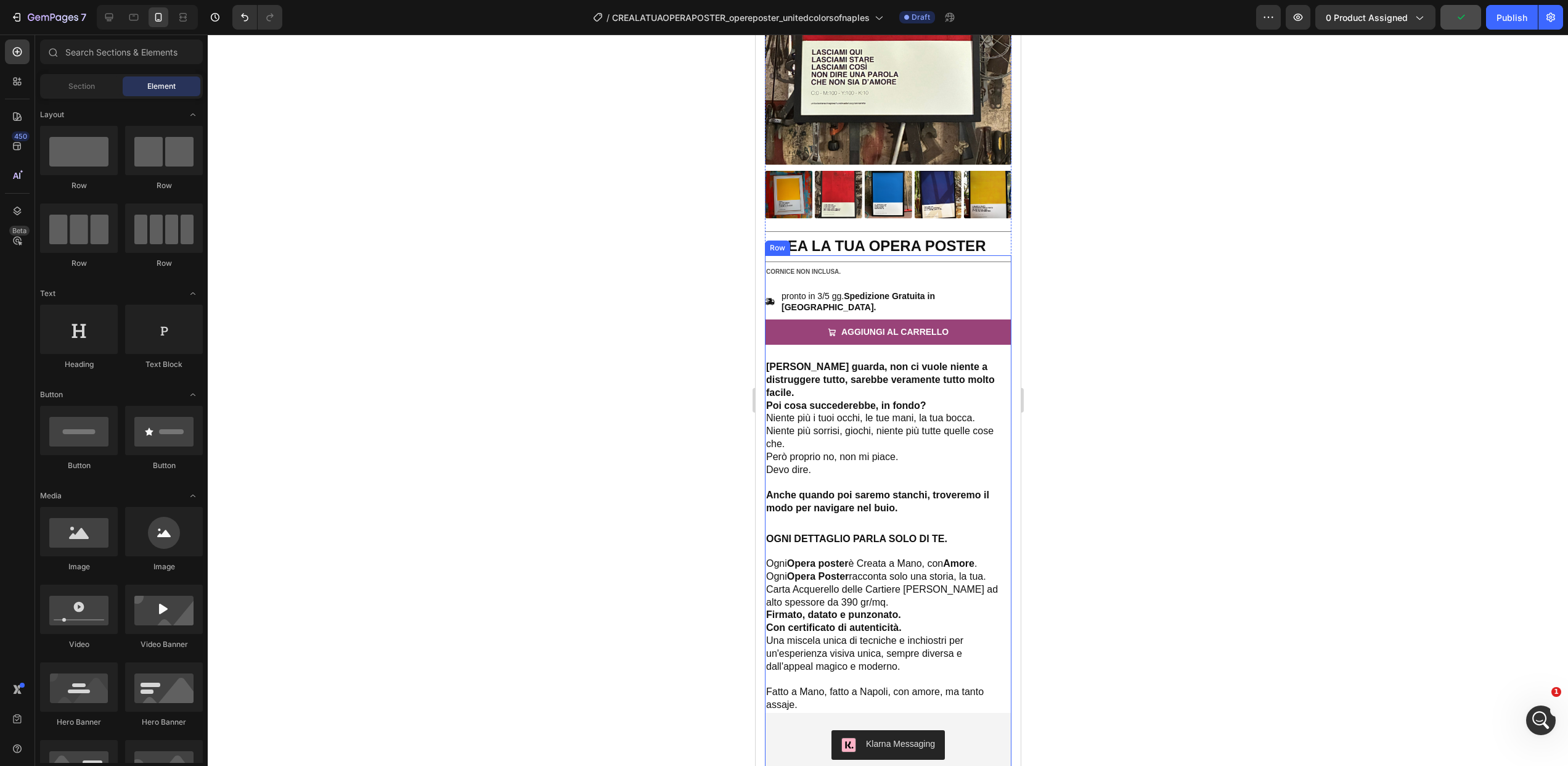
click at [1076, 296] on div at bounding box center [888, 400] width 1361 height 732
click at [859, 324] on div "AGGIUNGI AL CARRELLO" at bounding box center [894, 332] width 107 height 16
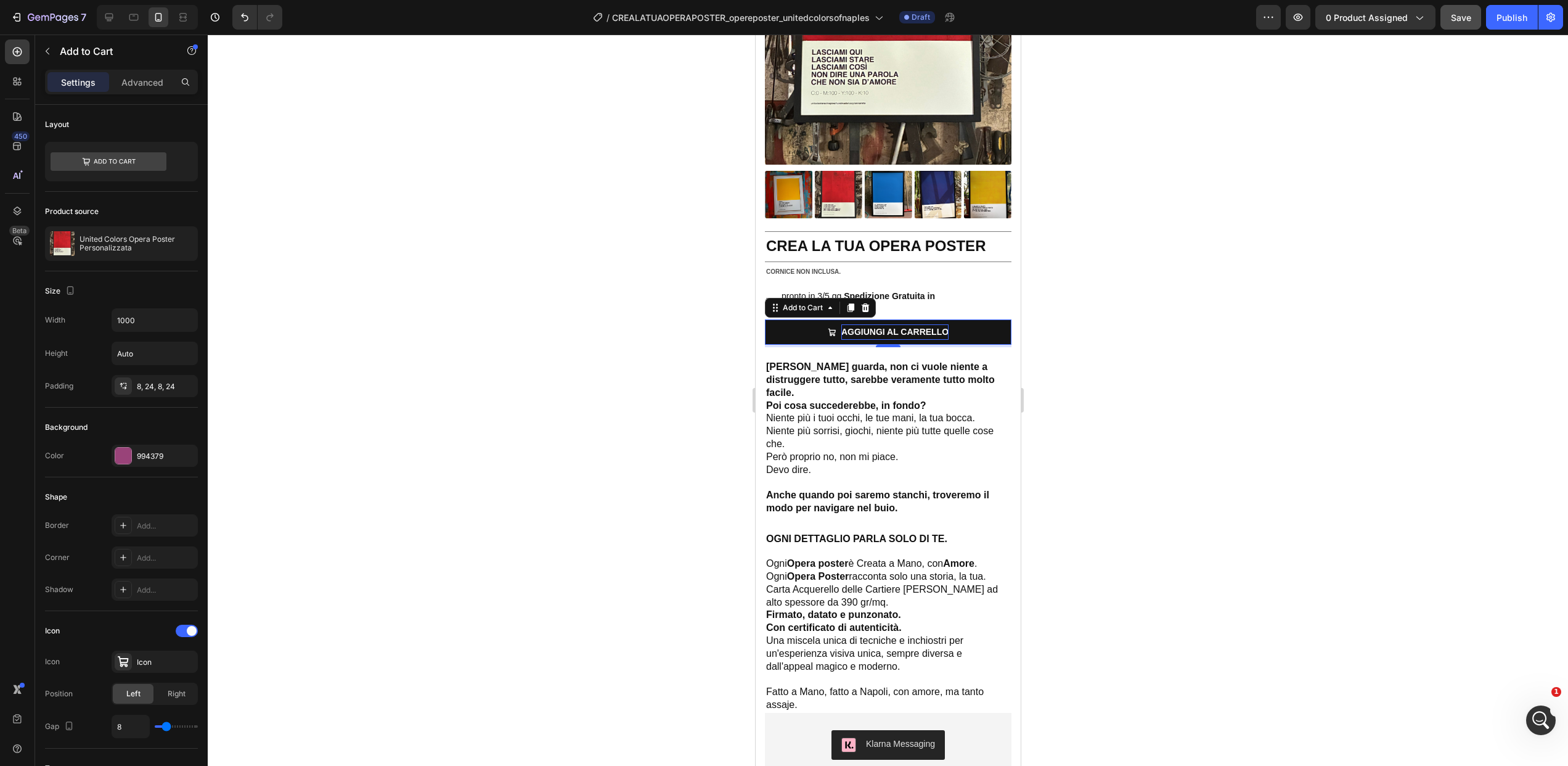
click at [859, 324] on div "AGGIUNGI AL CARRELLO" at bounding box center [894, 332] width 107 height 16
click at [859, 324] on p "AGGIUNGI AL CARRELLO" at bounding box center [894, 332] width 107 height 16
click at [764, 320] on button "PERSONALIZZA" at bounding box center [887, 332] width 247 height 25
click at [1120, 339] on div at bounding box center [888, 400] width 1361 height 732
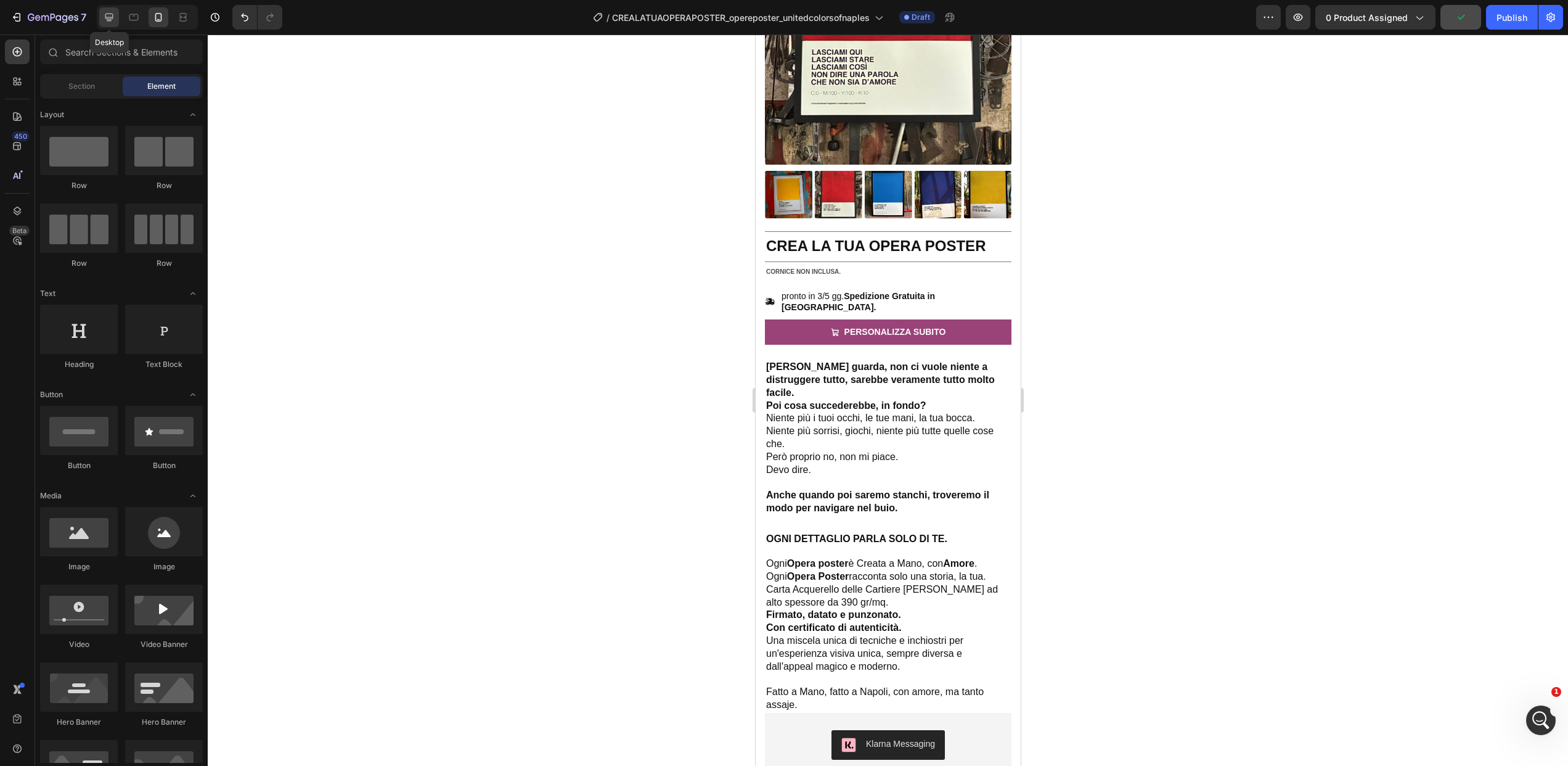
click at [112, 19] on icon at bounding box center [109, 17] width 13 height 13
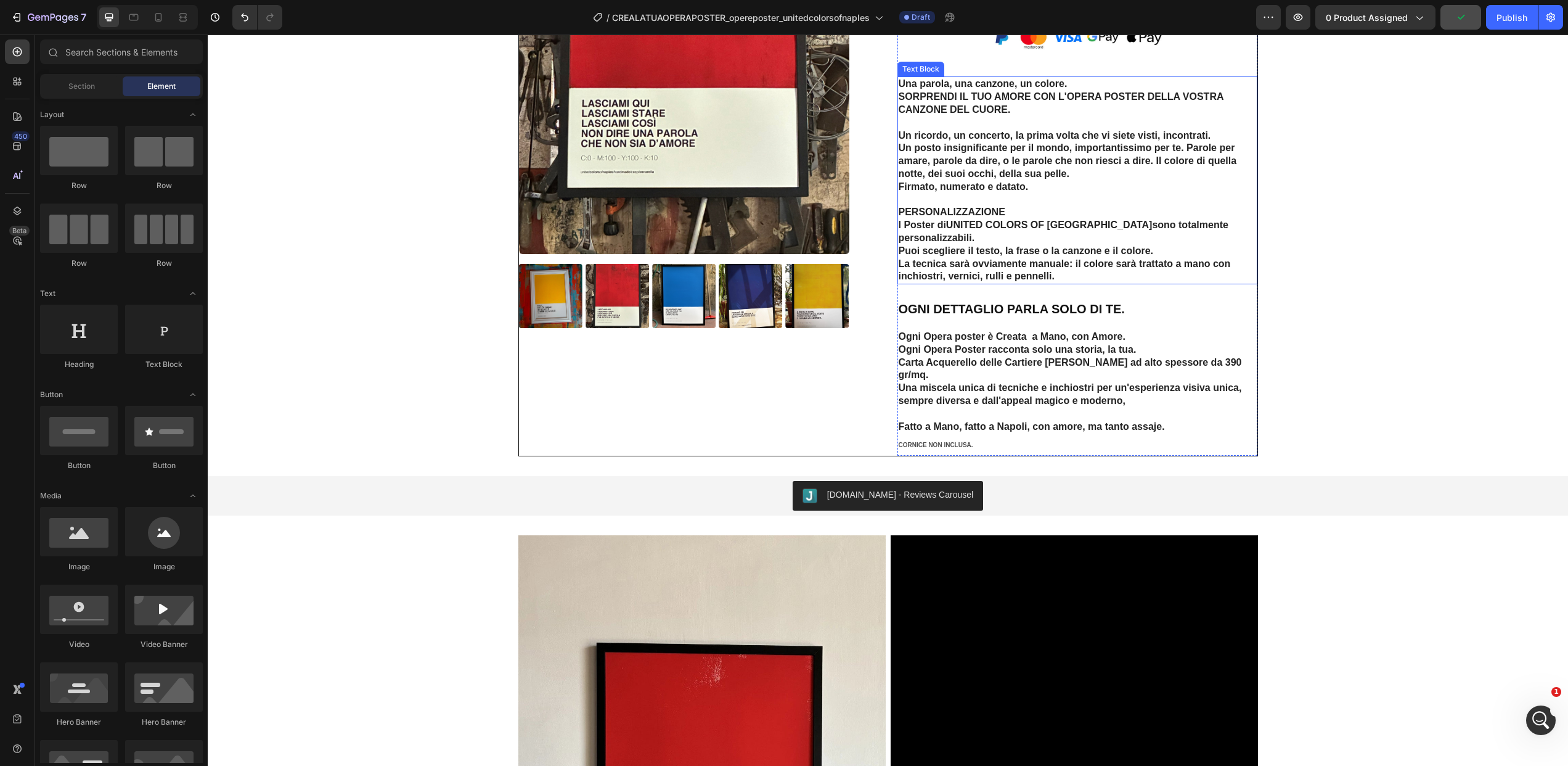
click at [1001, 233] on p "Un ricordo, un concerto, la prima volta che vi siete visti, incontrati. Un post…" at bounding box center [1077, 200] width 358 height 167
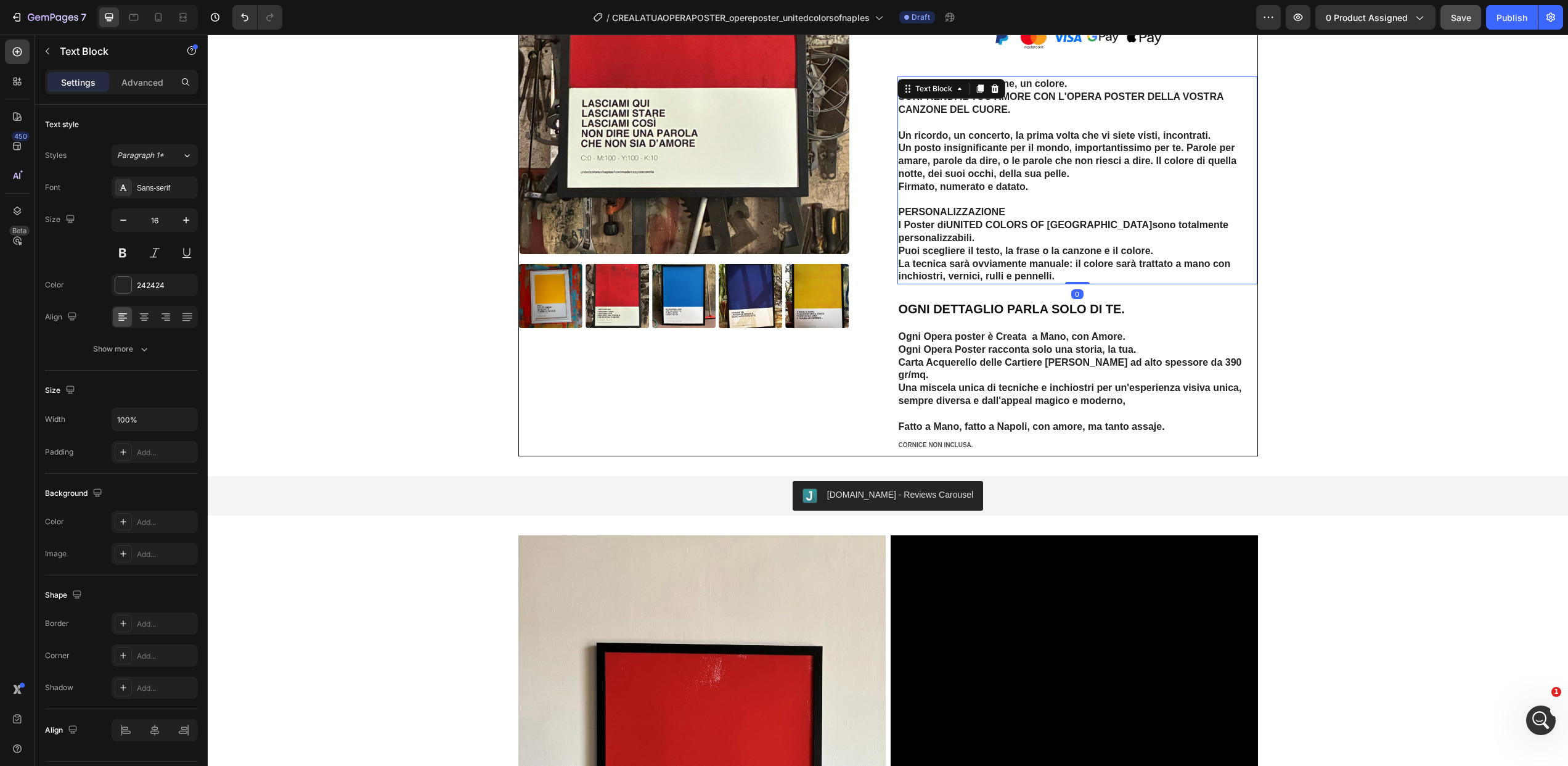
click at [921, 133] on p "Un ricordo, un concerto, la prima volta che vi siete visti, incontrati. Un post…" at bounding box center [1077, 200] width 358 height 167
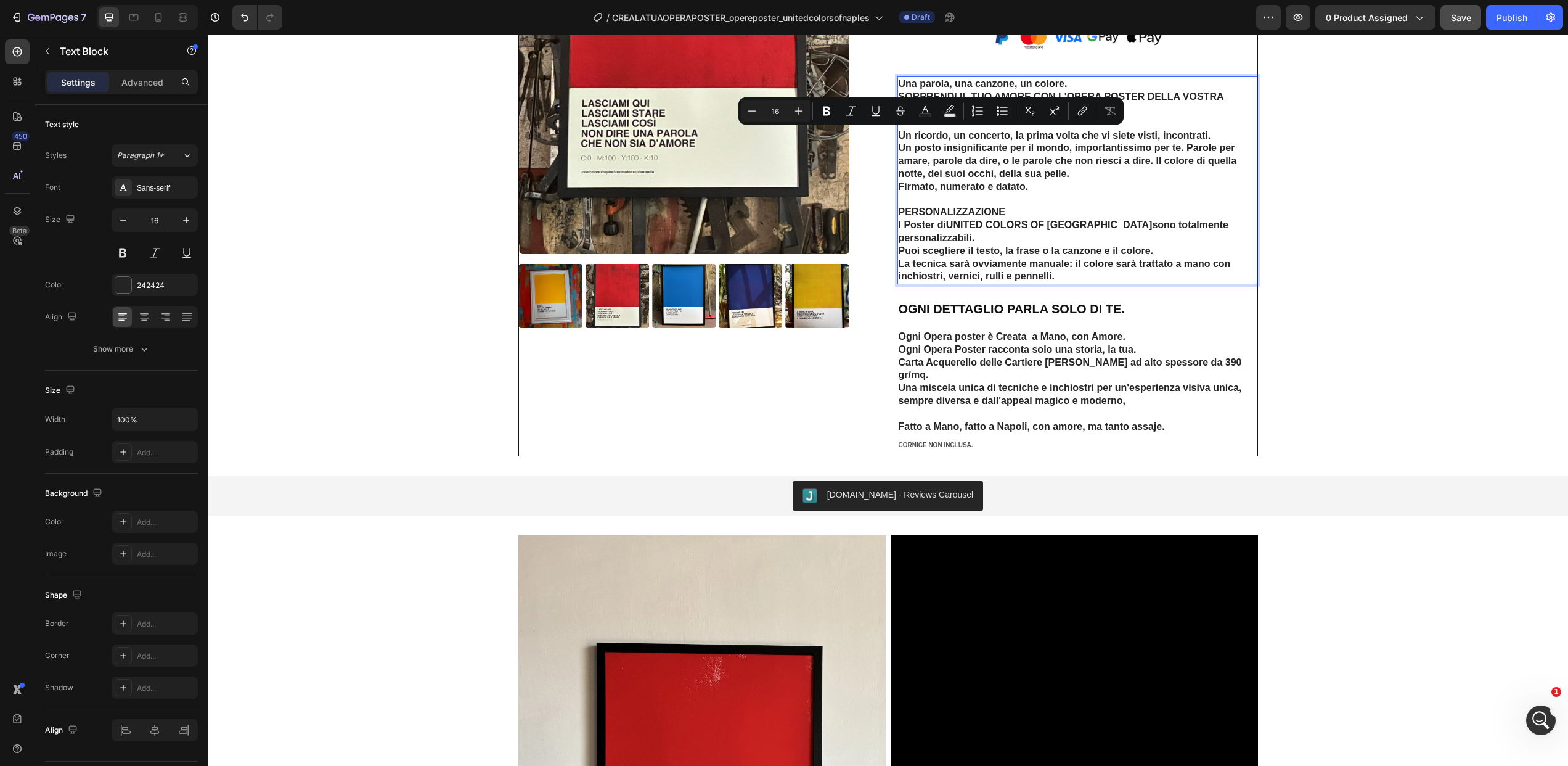
click at [946, 153] on p "Un ricordo, un concerto, la prima volta che vi siete visti, incontrati. Un post…" at bounding box center [1077, 200] width 358 height 167
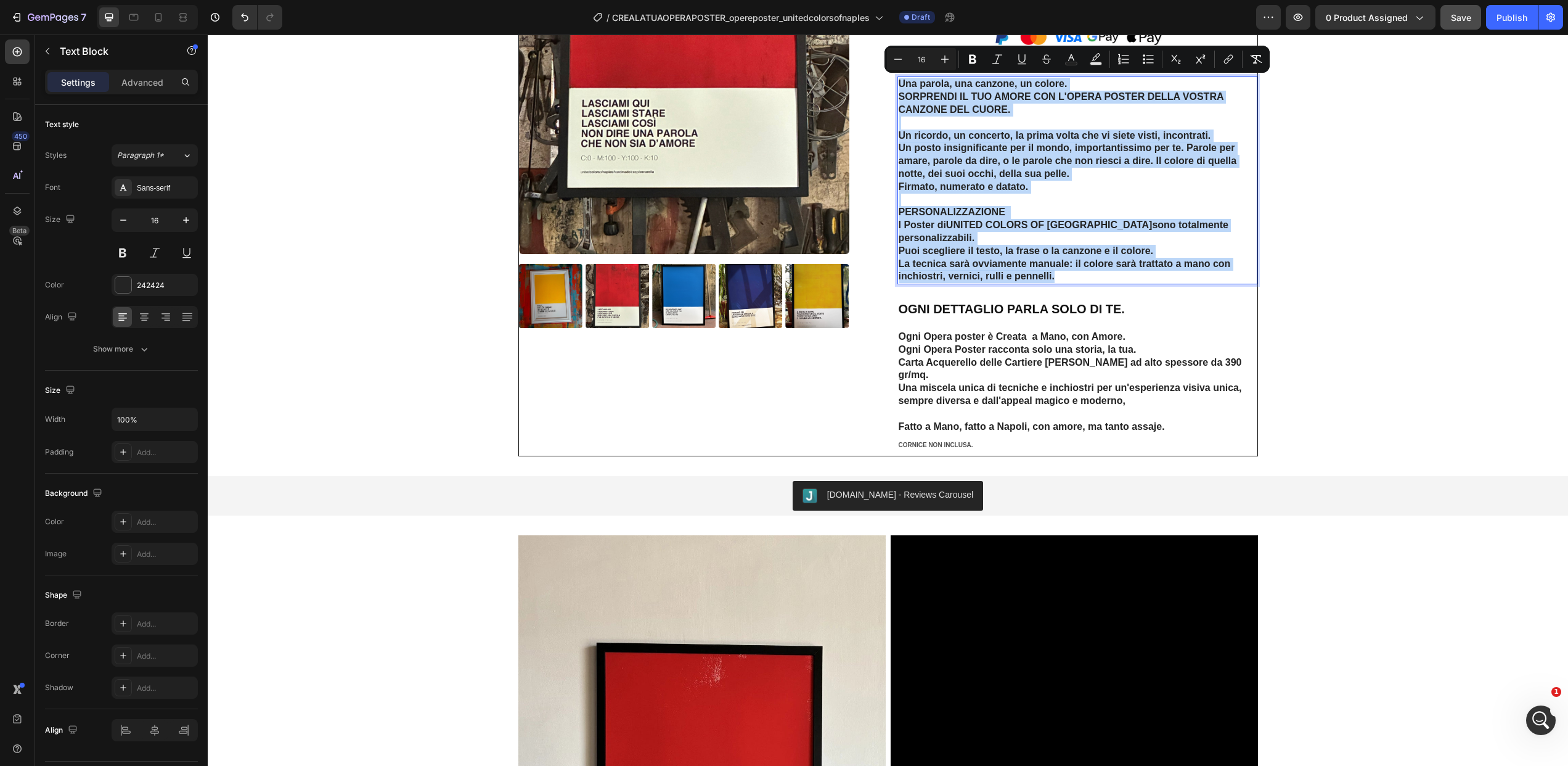
copy div "Una parola, una canzone, un colore. SORPRENDI IL TUO AMORE CON L'OPERA POSTER D…"
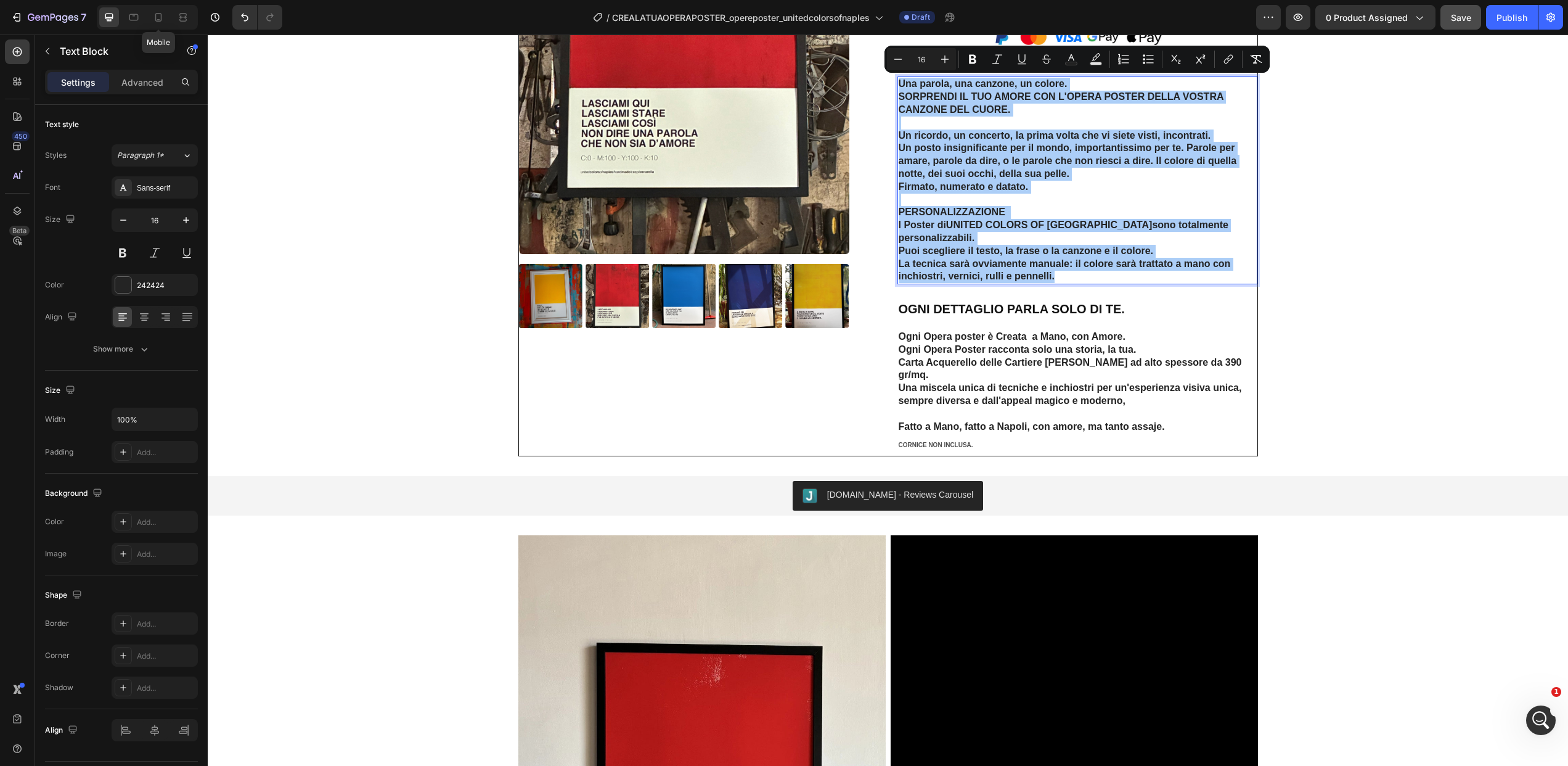
drag, startPoint x: 156, startPoint y: 13, endPoint x: 452, endPoint y: 119, distance: 314.4
click at [157, 13] on icon at bounding box center [158, 17] width 13 height 13
type input "14"
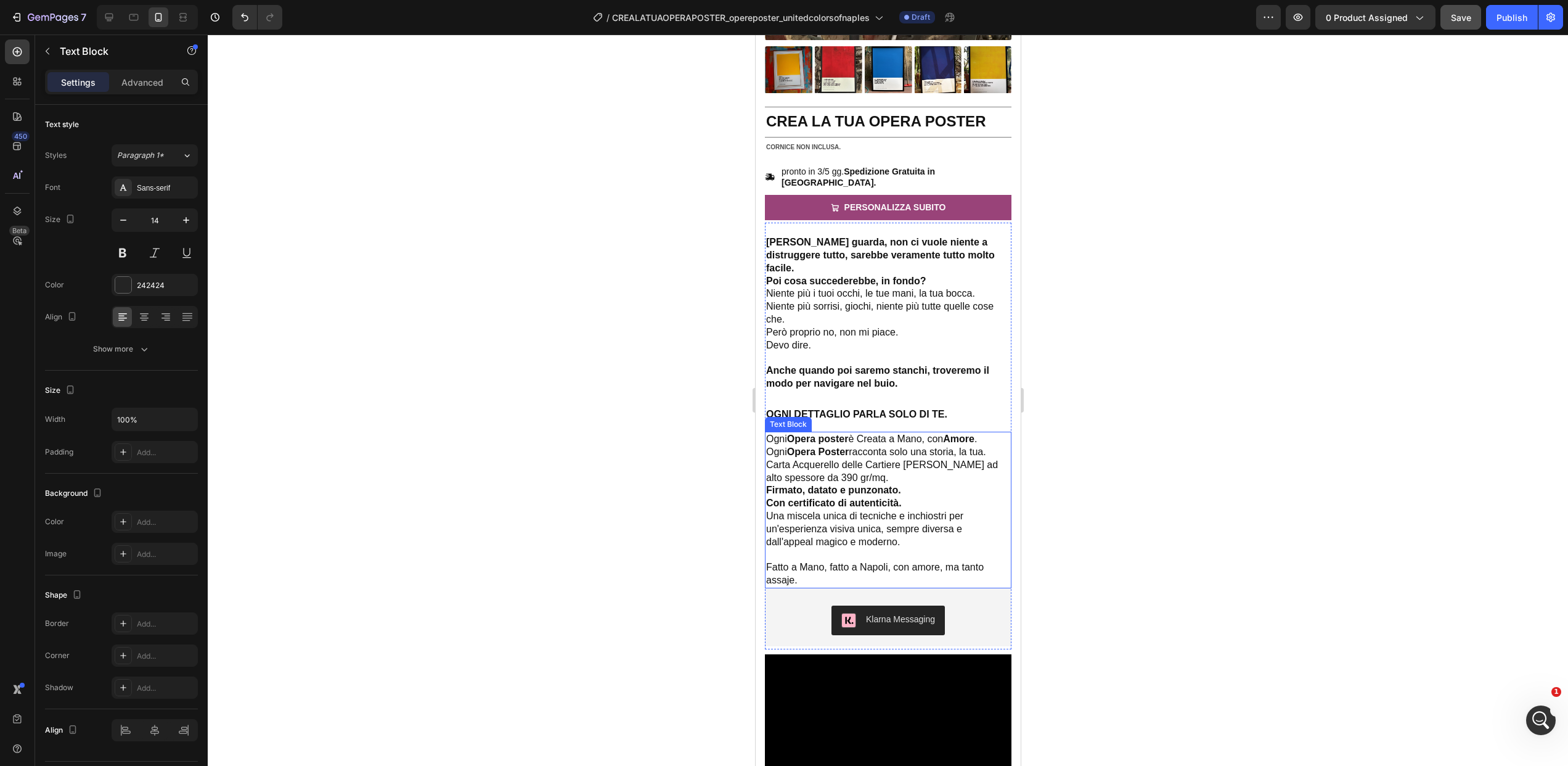
click at [842, 287] on p "Niente più i tuoi occhi, le tue mani, la tua bocca." at bounding box center [888, 294] width 244 height 13
click at [842, 287] on p "Niente più i tuoi occhi, le tue mani, la tua bocca." at bounding box center [888, 293] width 244 height 13
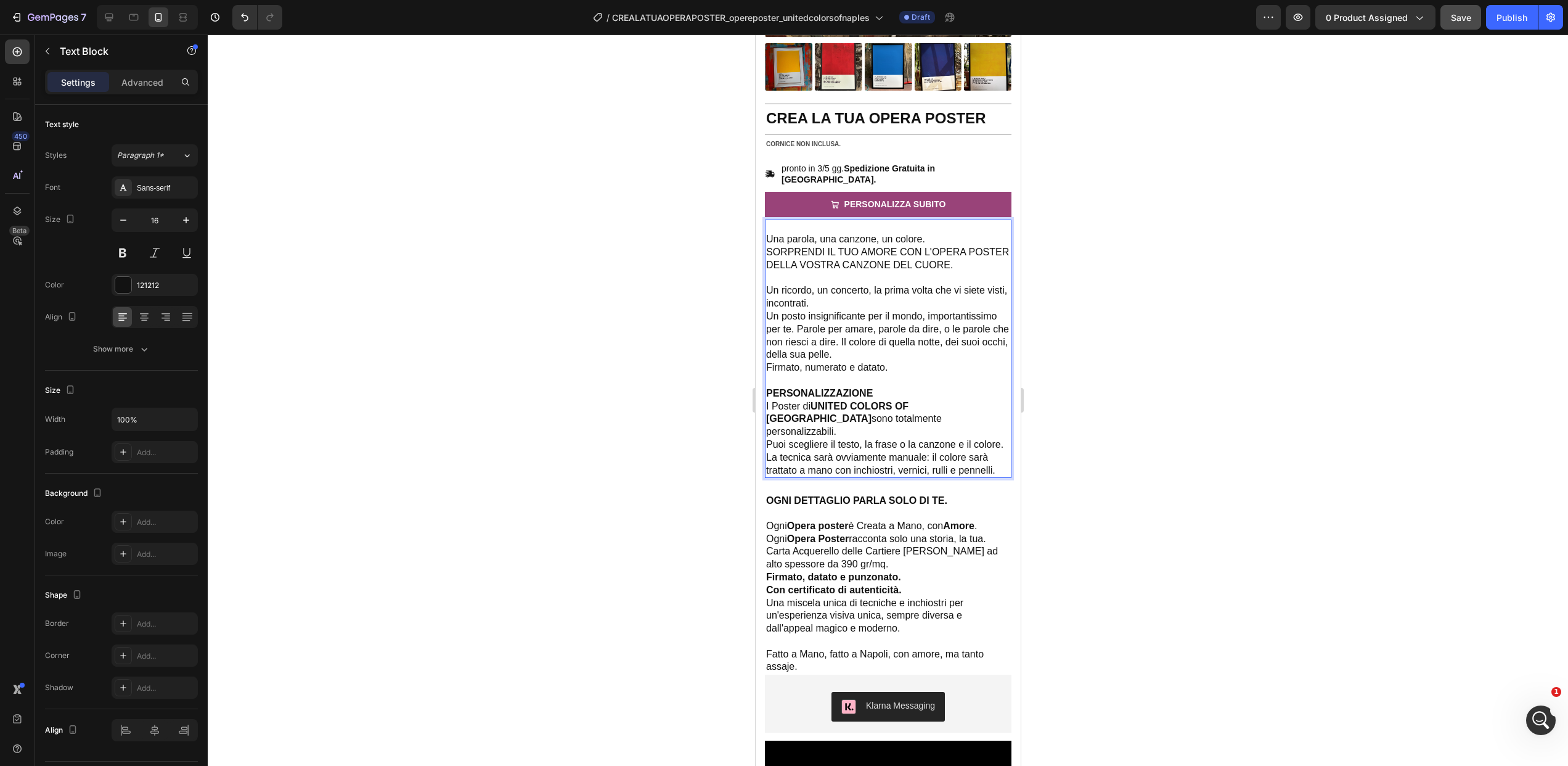
click at [1141, 425] on div at bounding box center [888, 400] width 1361 height 732
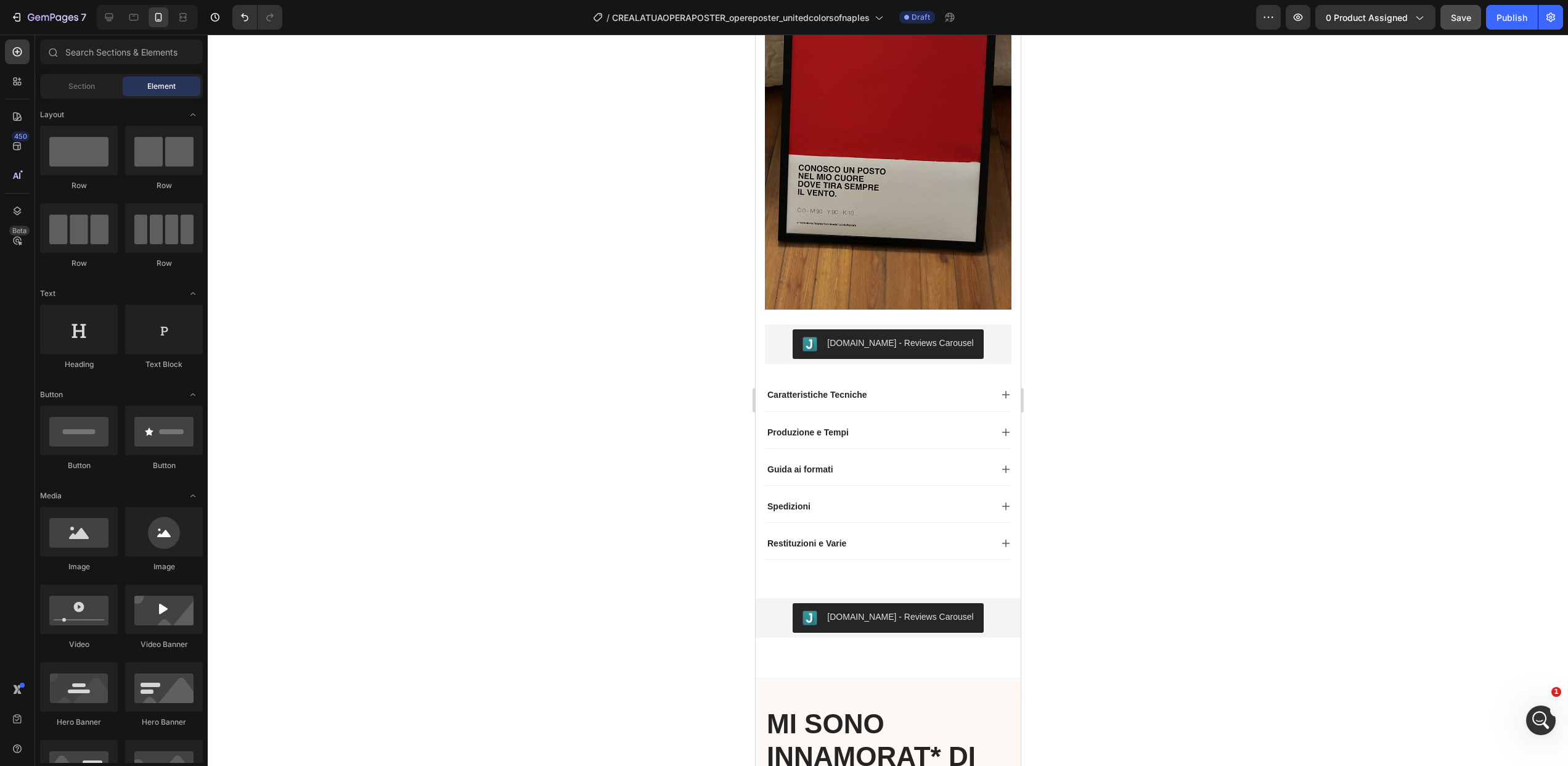
scroll to position [1555, 0]
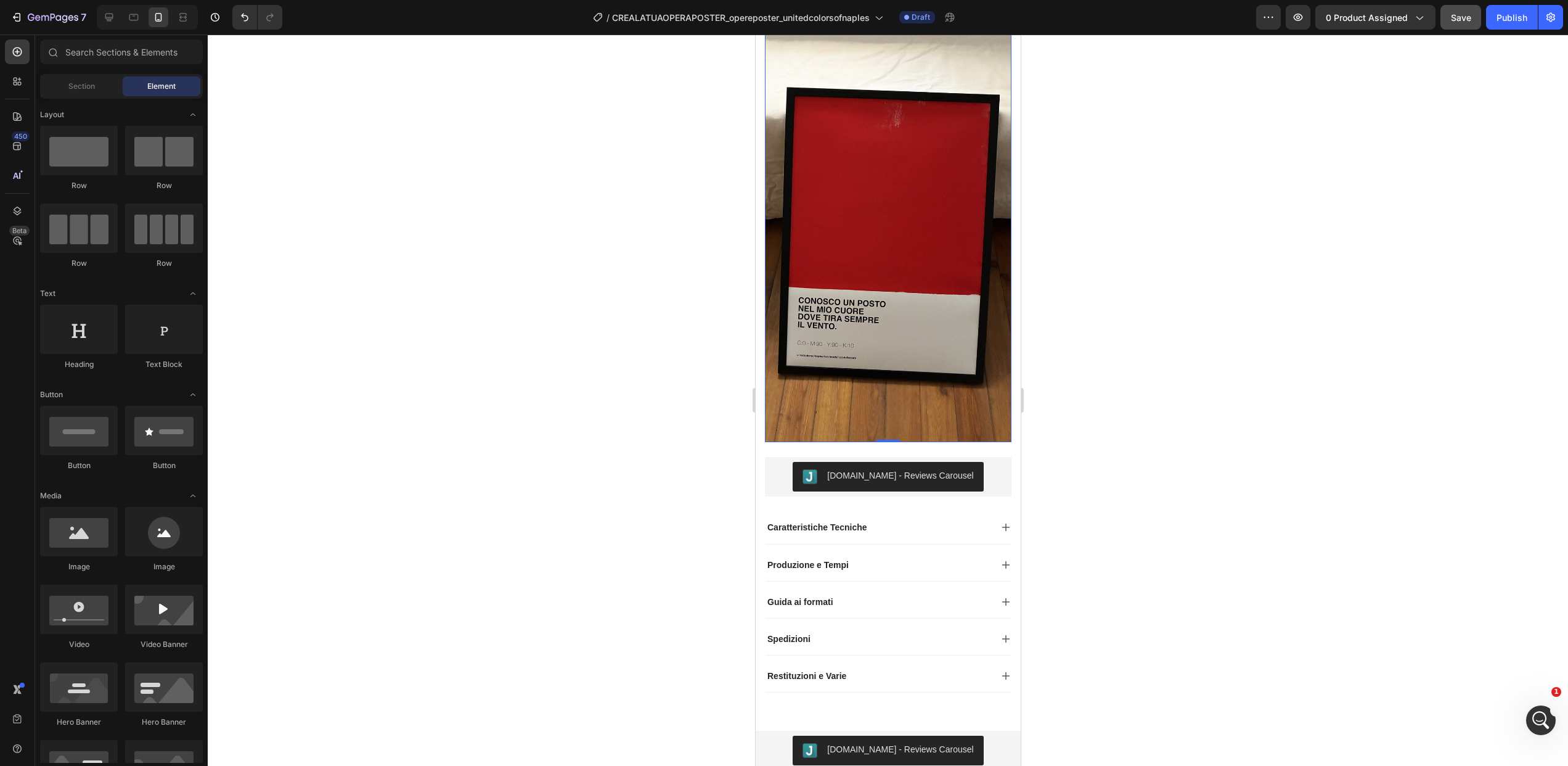
click at [944, 392] on img at bounding box center [887, 223] width 247 height 439
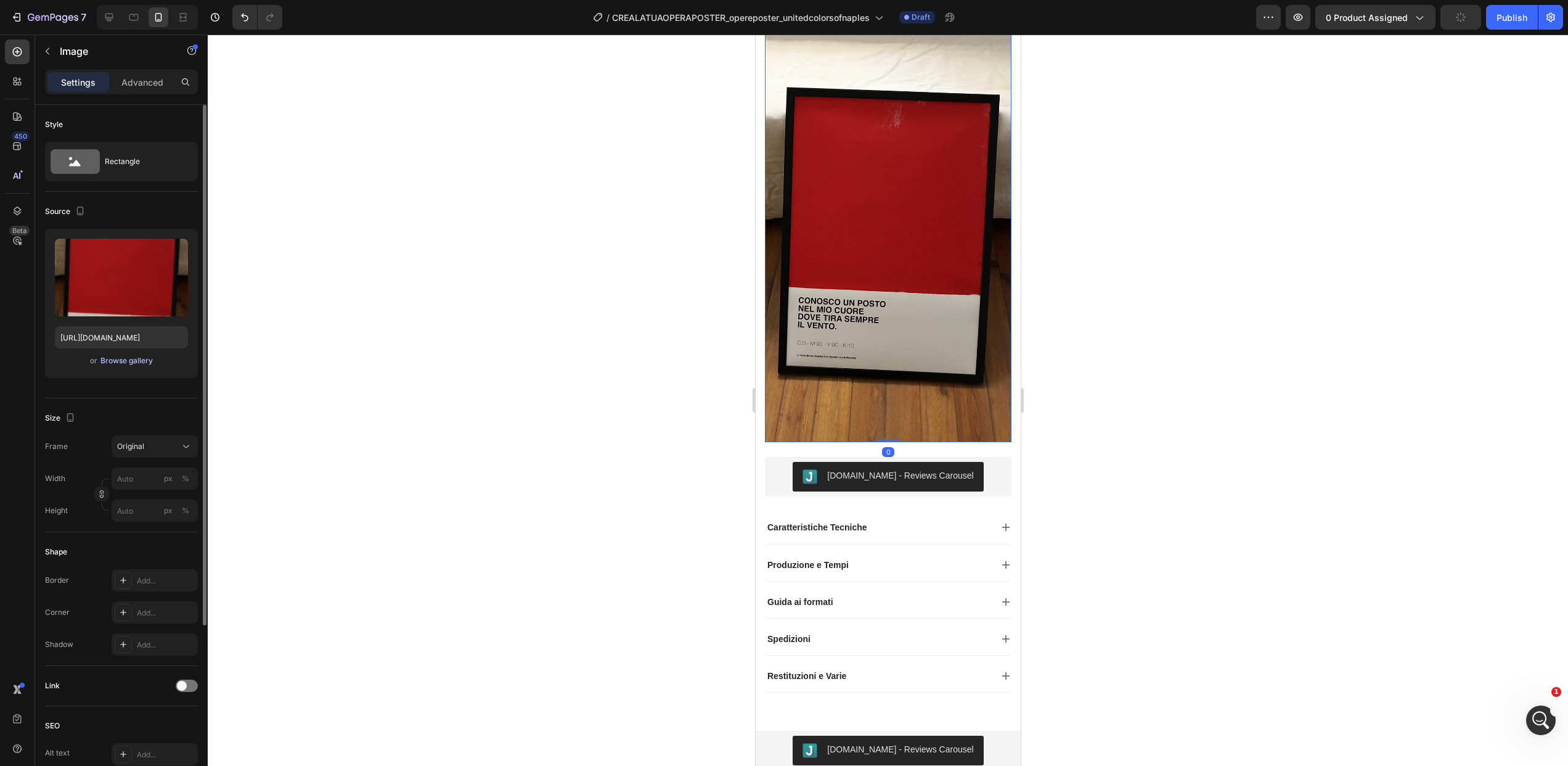
click at [127, 364] on div "Browse gallery" at bounding box center [126, 361] width 52 height 11
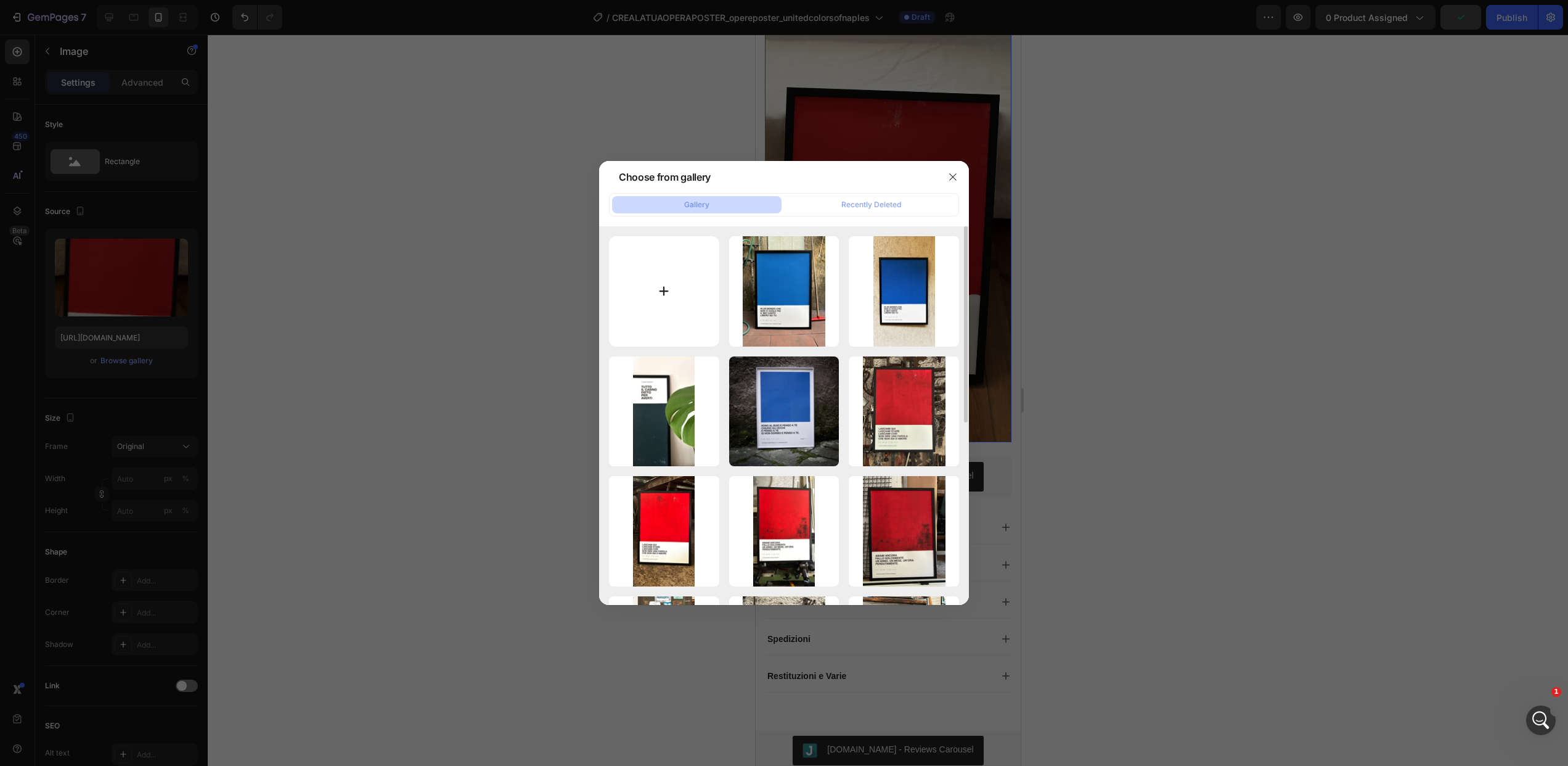
click at [661, 297] on input "file" at bounding box center [664, 291] width 110 height 110
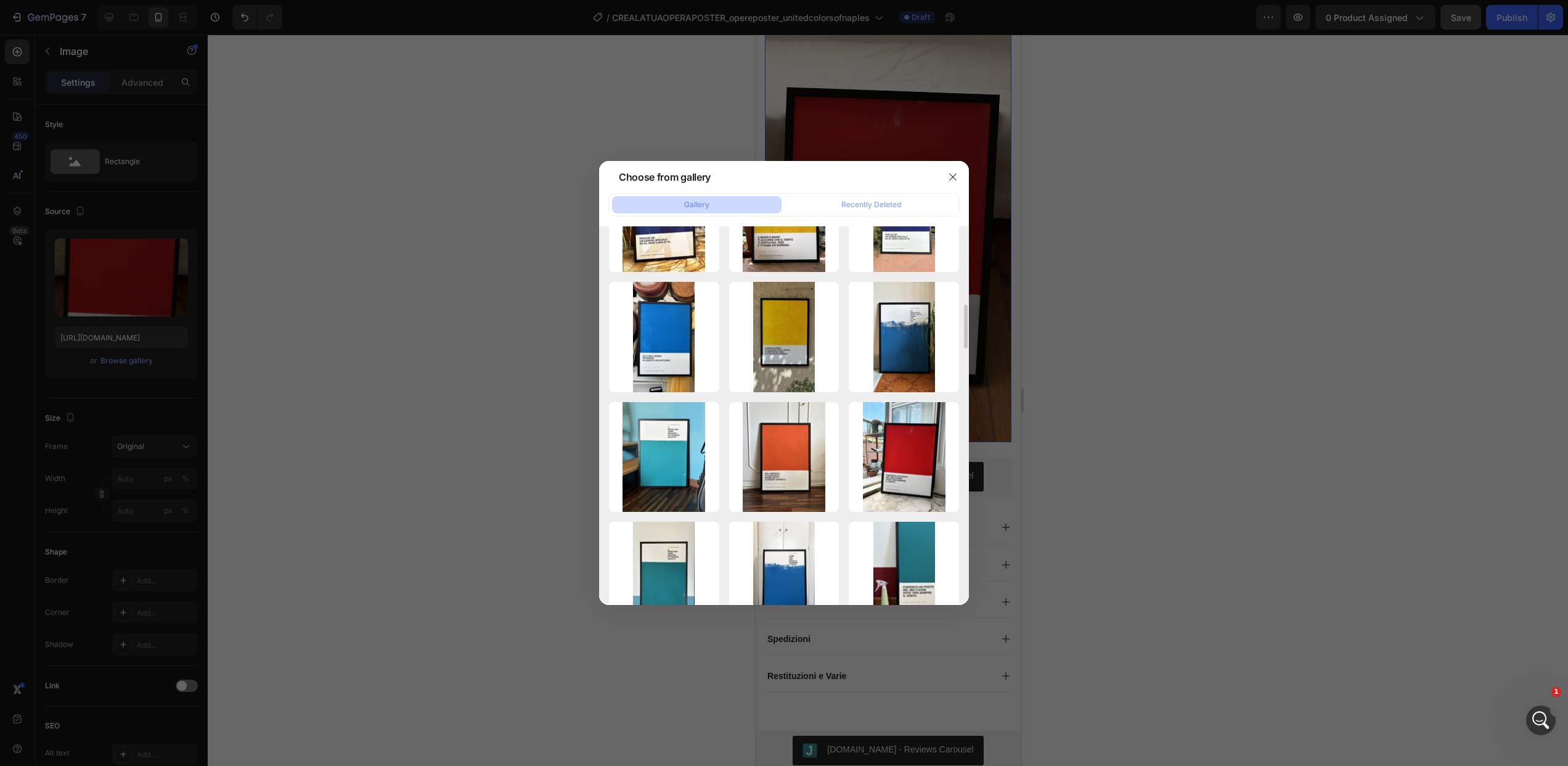
scroll to position [688, 0]
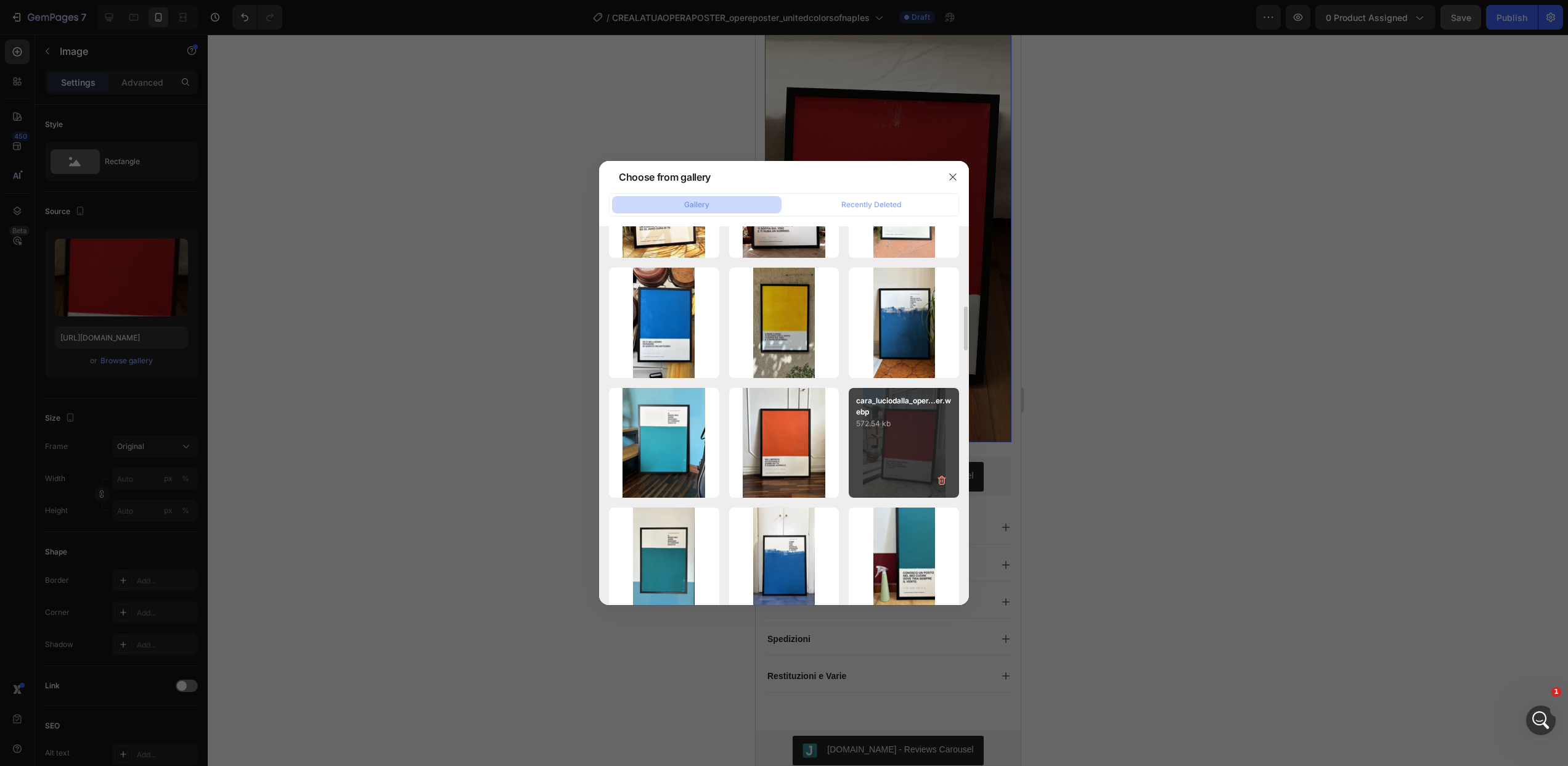
click at [911, 436] on div "cara_luciodalla_oper...er.webp 572.54 kb" at bounding box center [903, 443] width 110 height 110
type input "https://cdn.shopify.com/s/files/1/0619/9771/1559/files/gempages_554237559480255…"
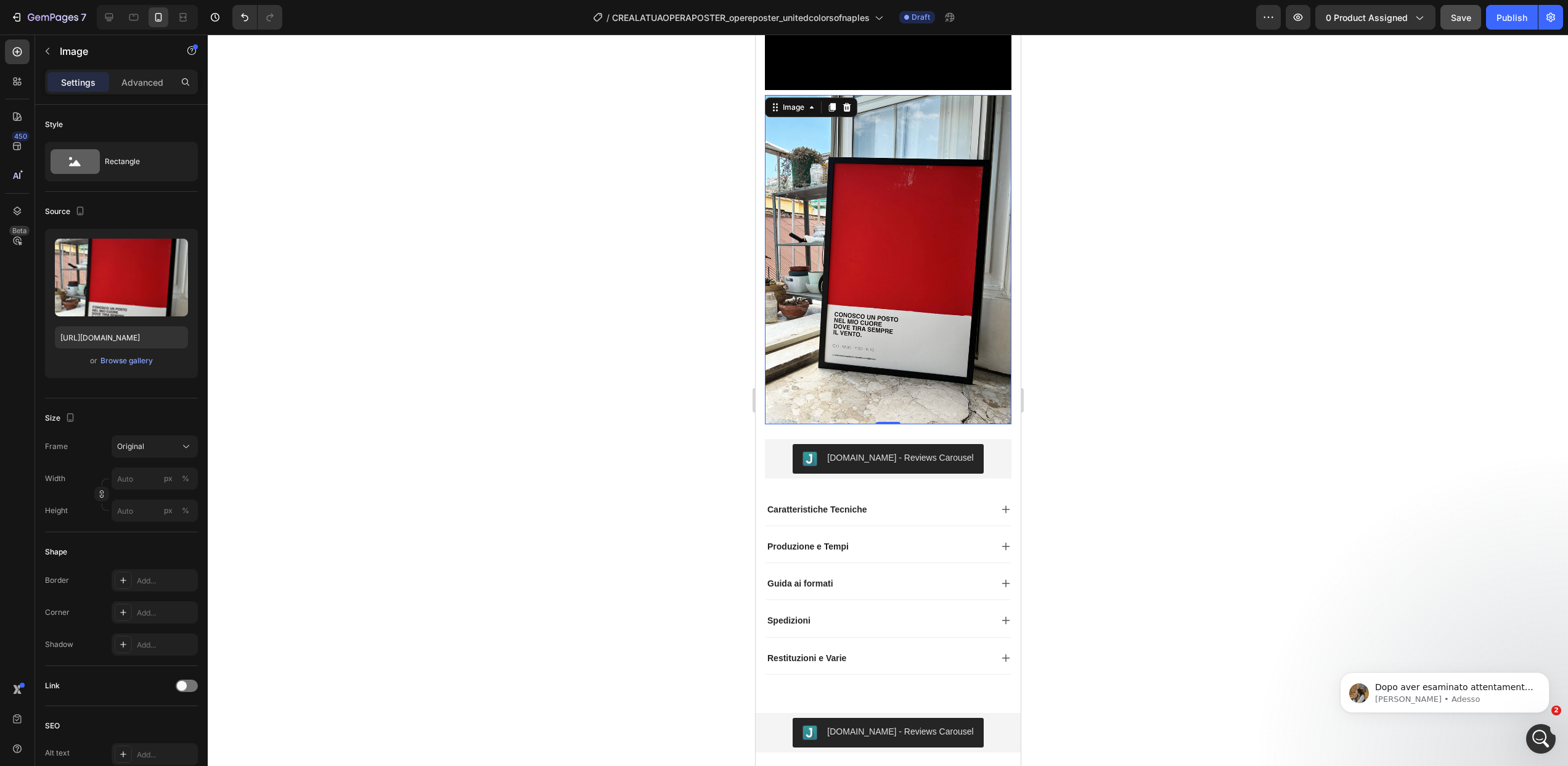
scroll to position [2066, 0]
click at [1442, 703] on p "Roxanne • Adesso" at bounding box center [1454, 699] width 159 height 11
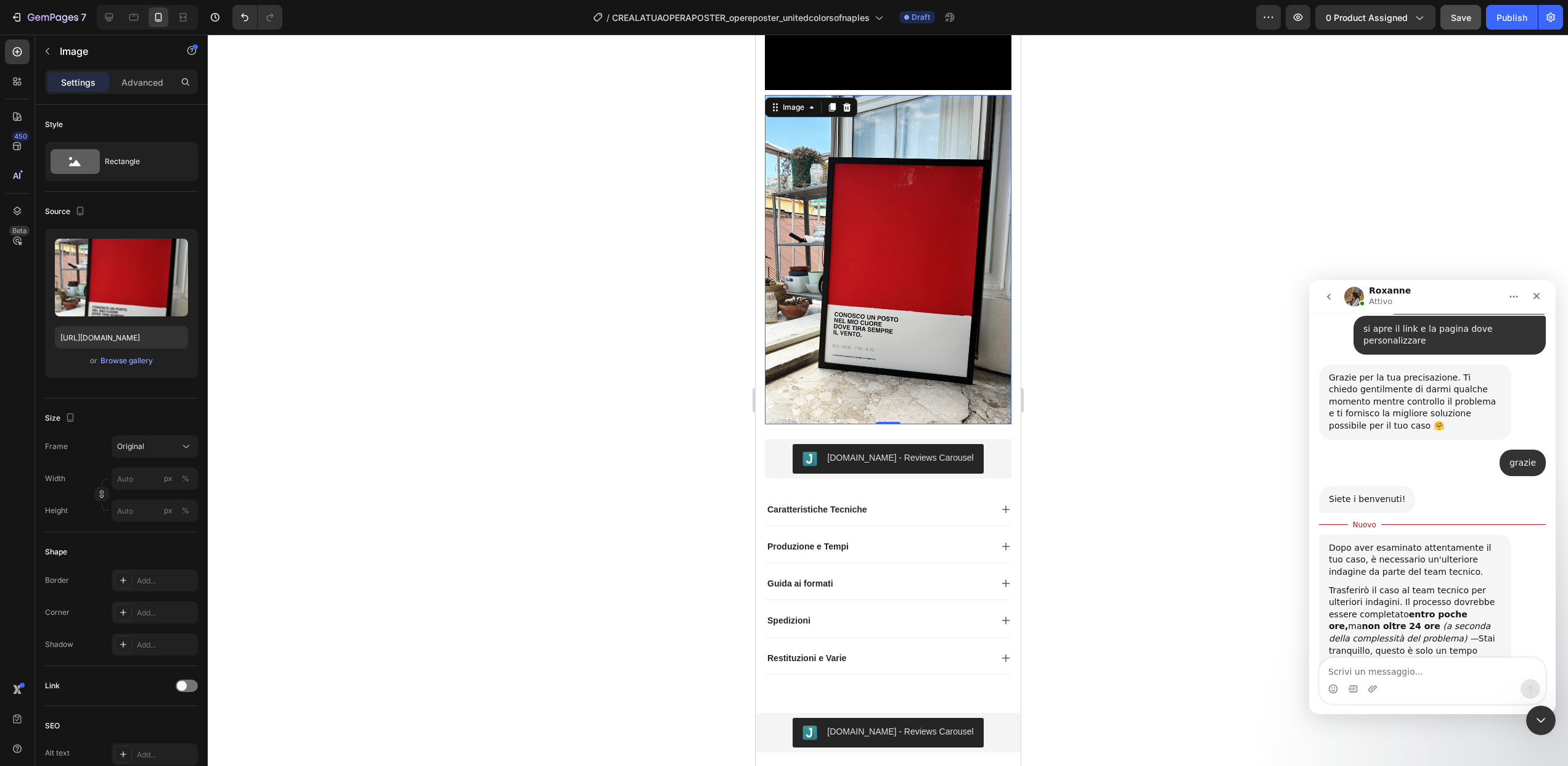
scroll to position [2087, 0]
click at [1404, 677] on textarea "Scrivi un messaggio..." at bounding box center [1433, 668] width 225 height 21
type textarea "ok..."
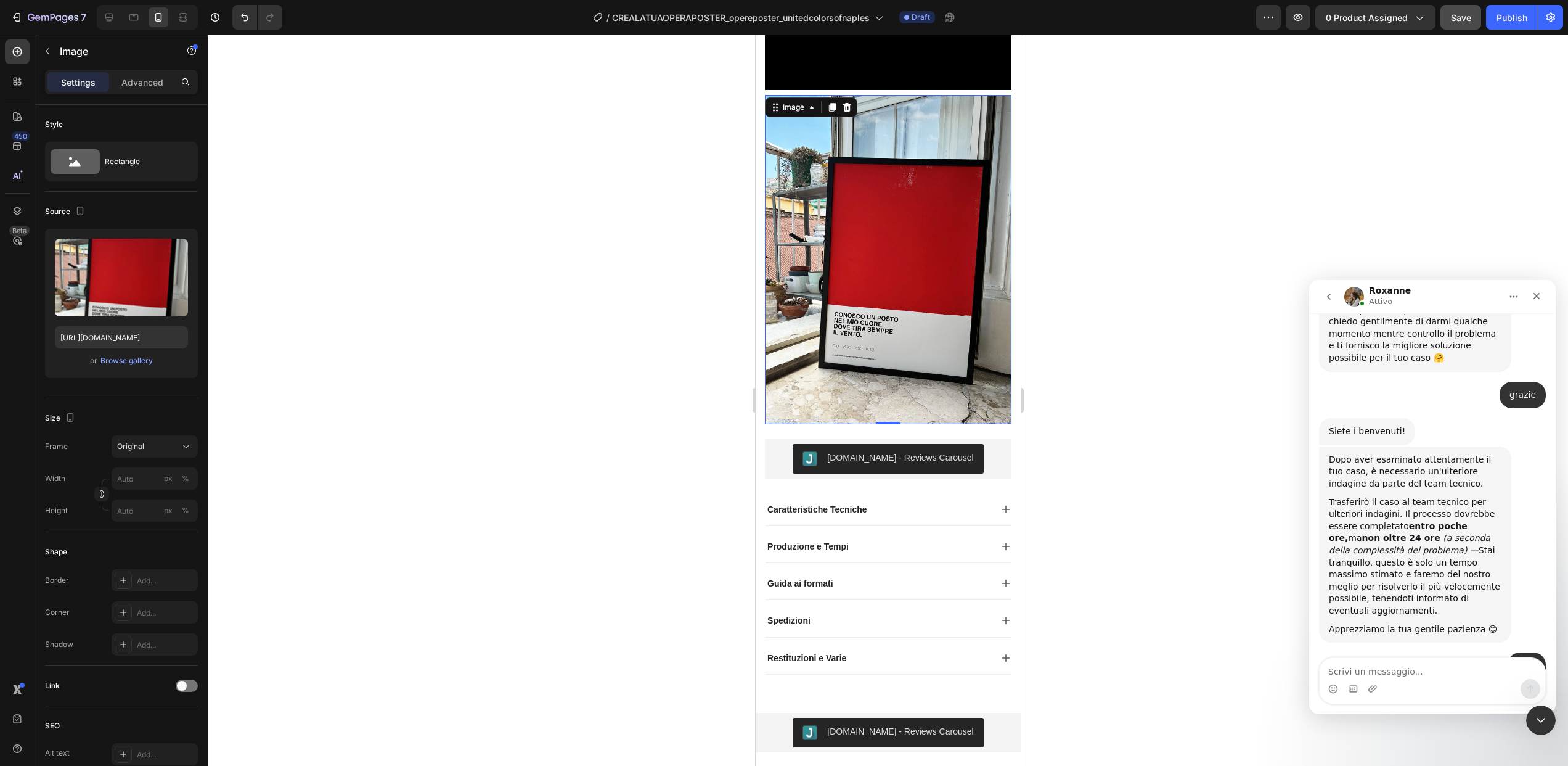
scroll to position [2188, 0]
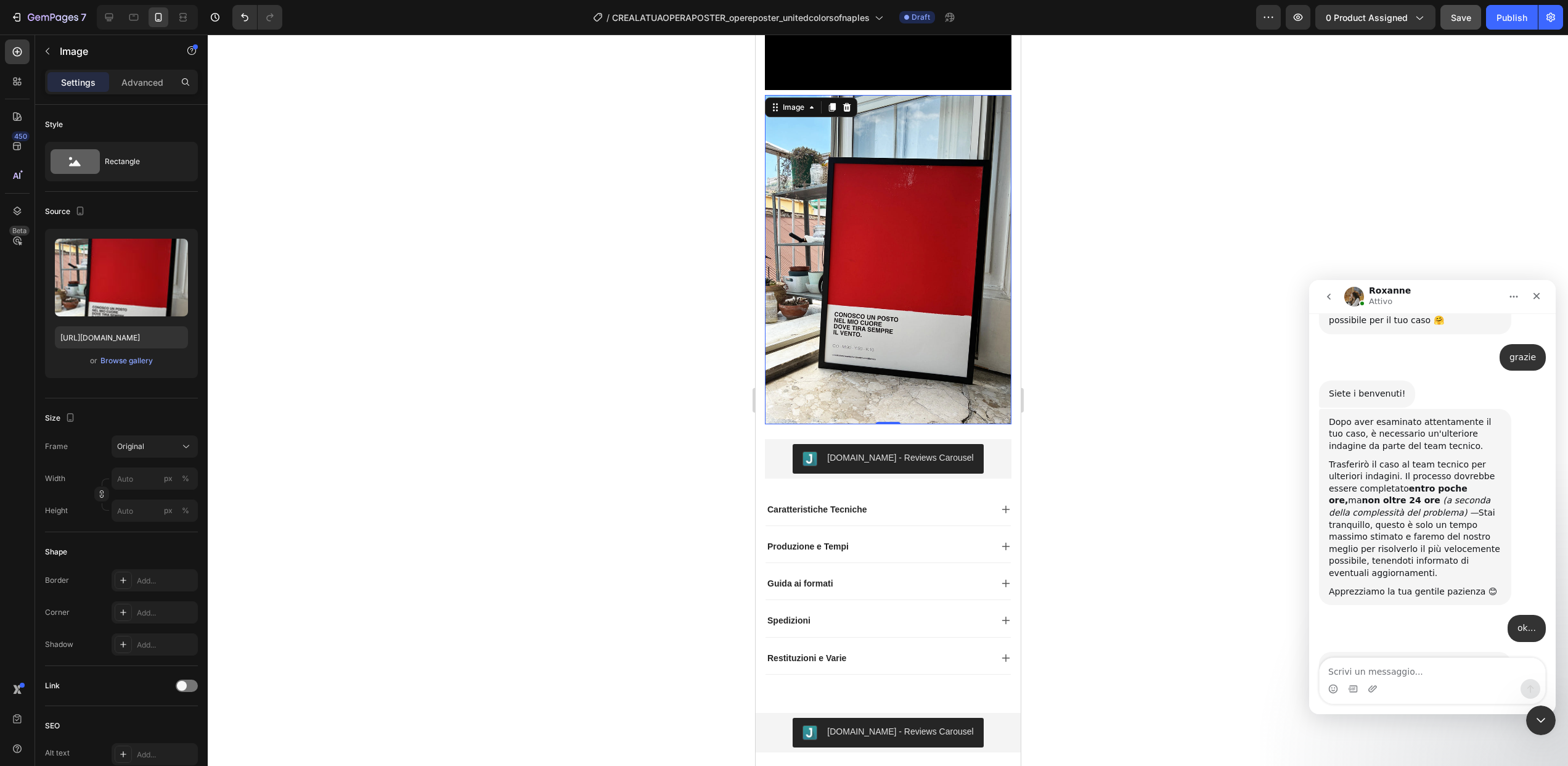
click at [1382, 671] on textarea "Scrivi un messaggio..." at bounding box center [1433, 668] width 225 height 21
type textarea "perfetto"
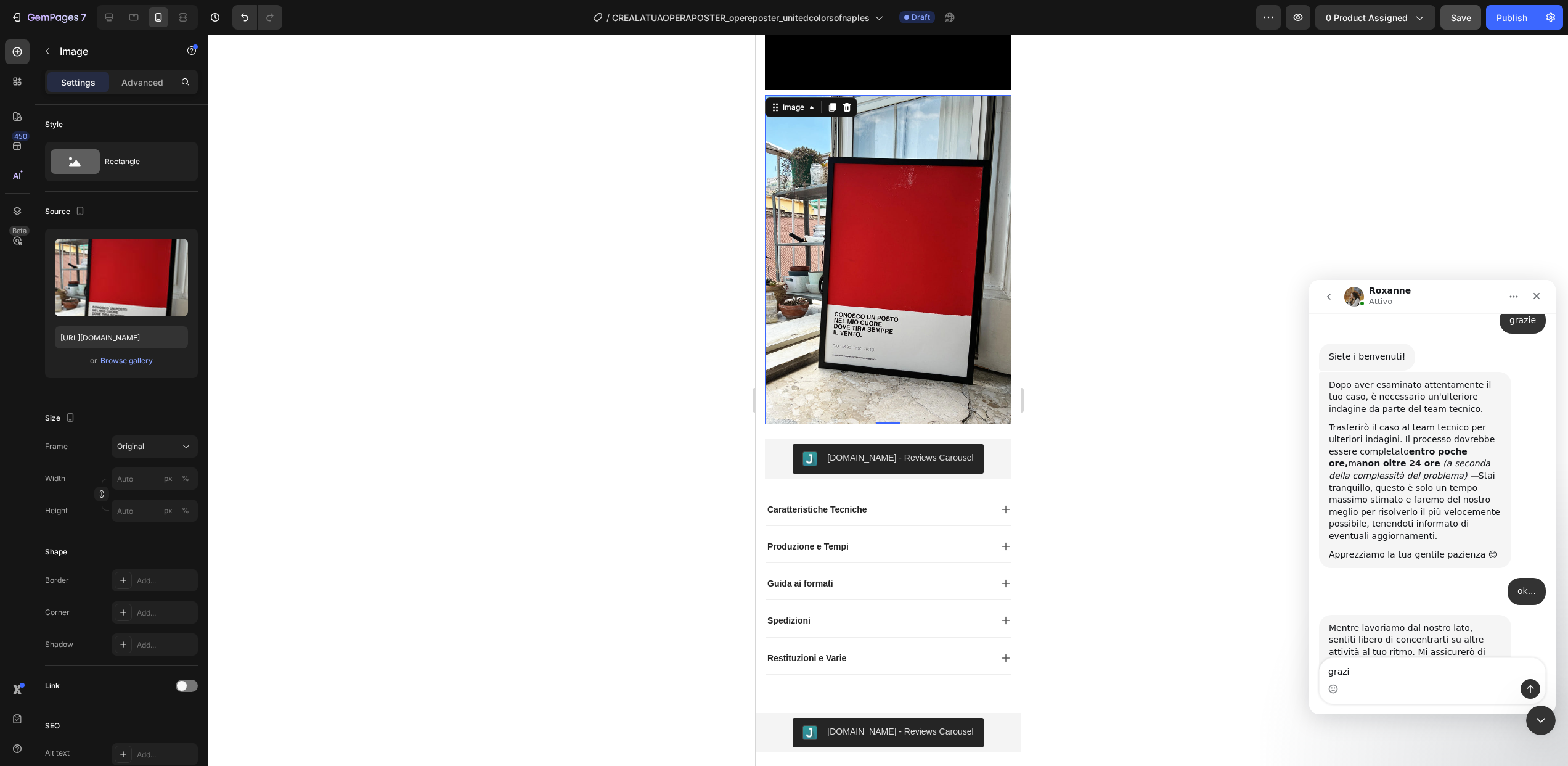
type textarea "grazie"
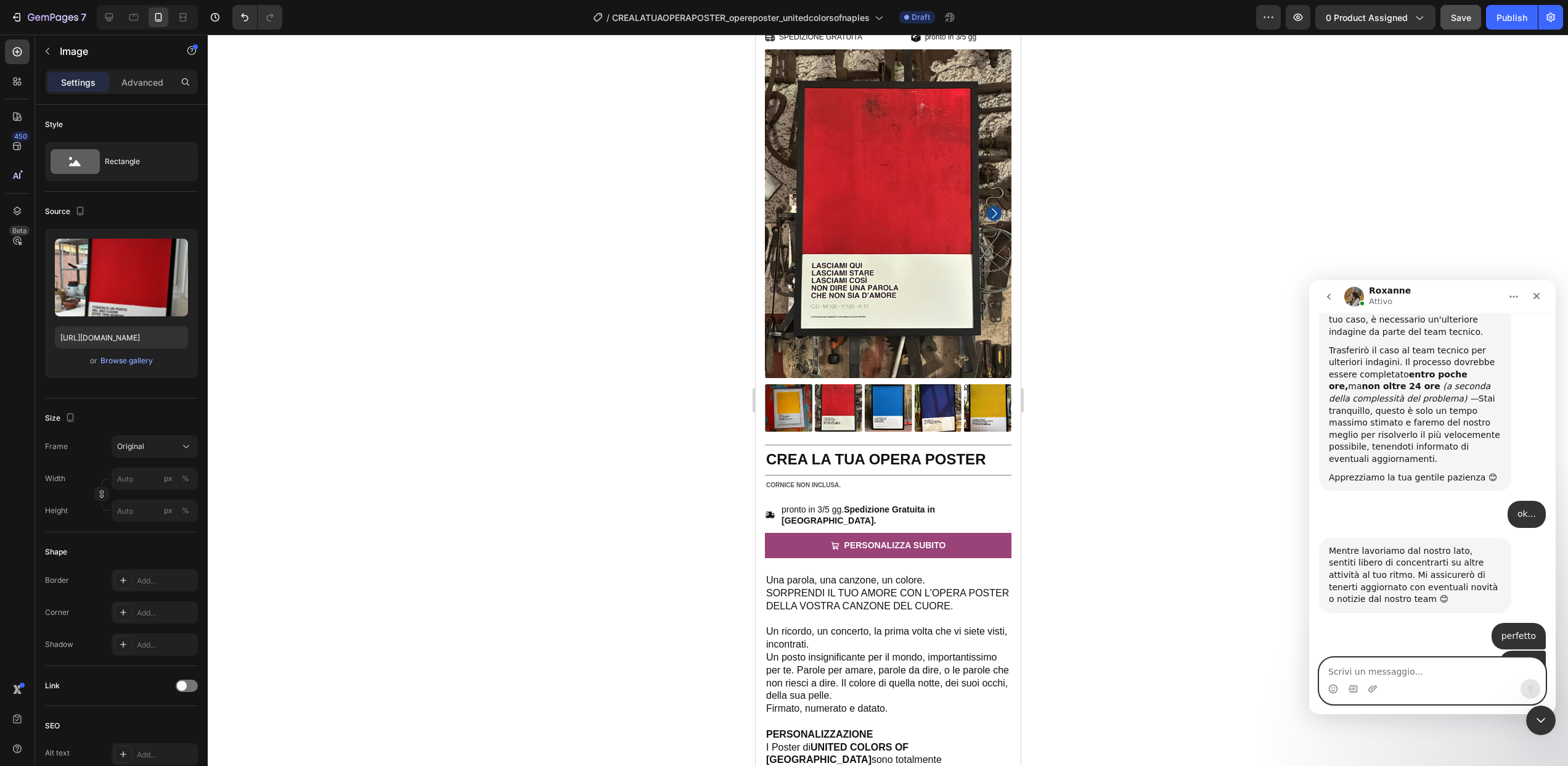
scroll to position [0, 0]
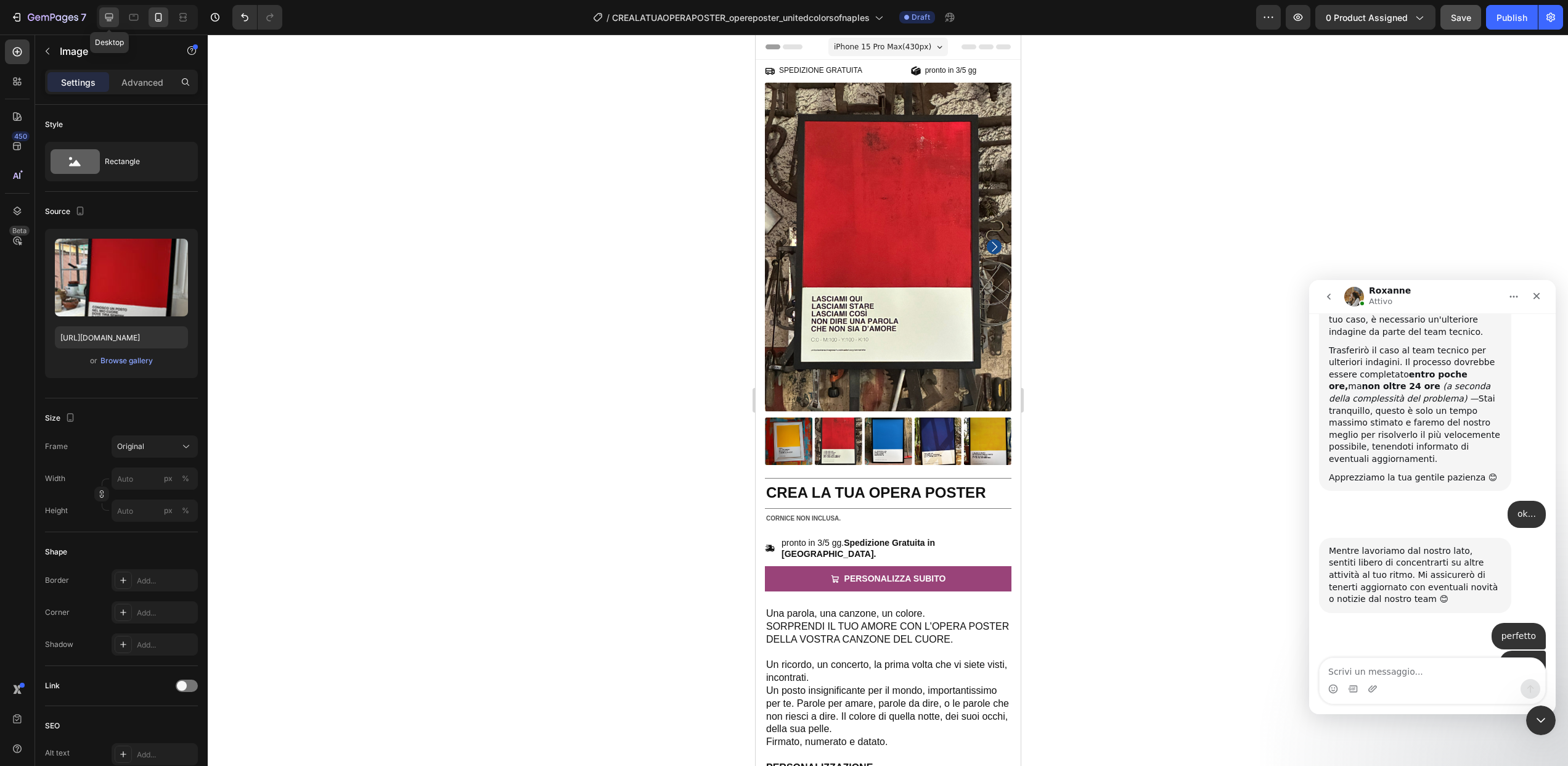
click at [116, 20] on div at bounding box center [109, 16] width 20 height 20
type input "https://ucarecdn.com/ee6d5074-1640-4cc7-8933-47c8589c3dee/-/format/auto/"
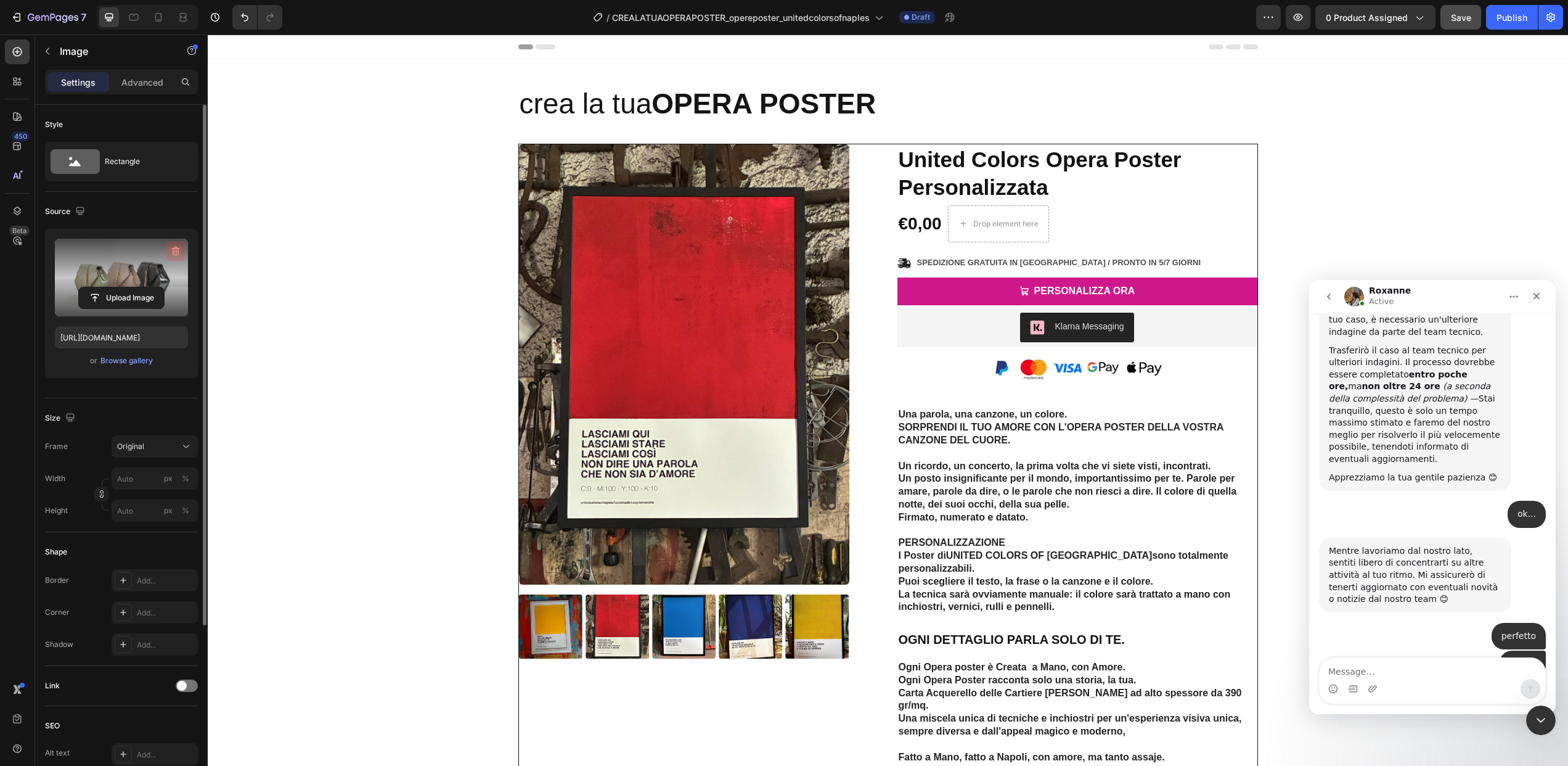
click at [170, 251] on icon "button" at bounding box center [176, 251] width 13 height 13
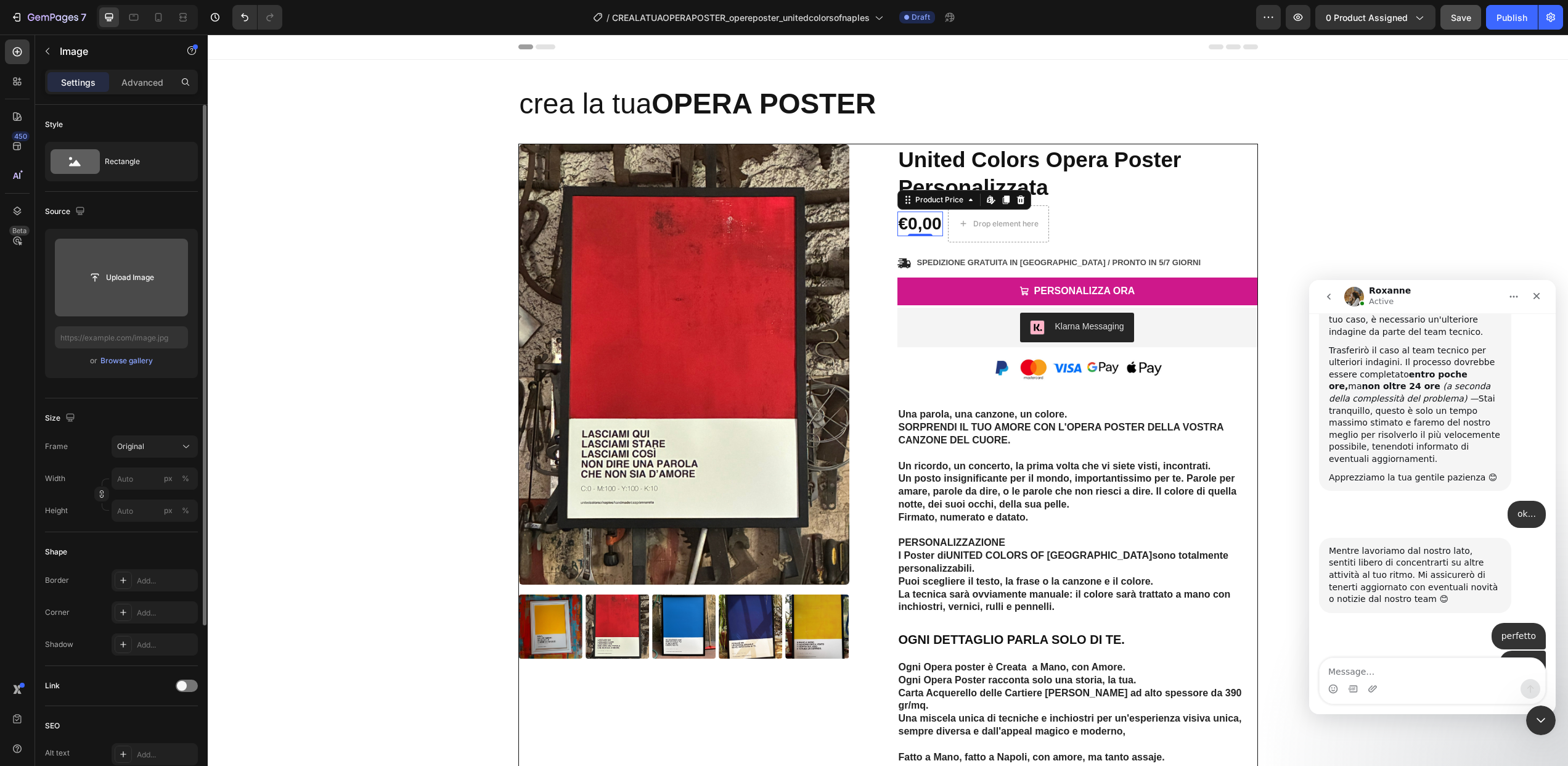
click at [929, 218] on div "€0,00" at bounding box center [920, 223] width 45 height 24
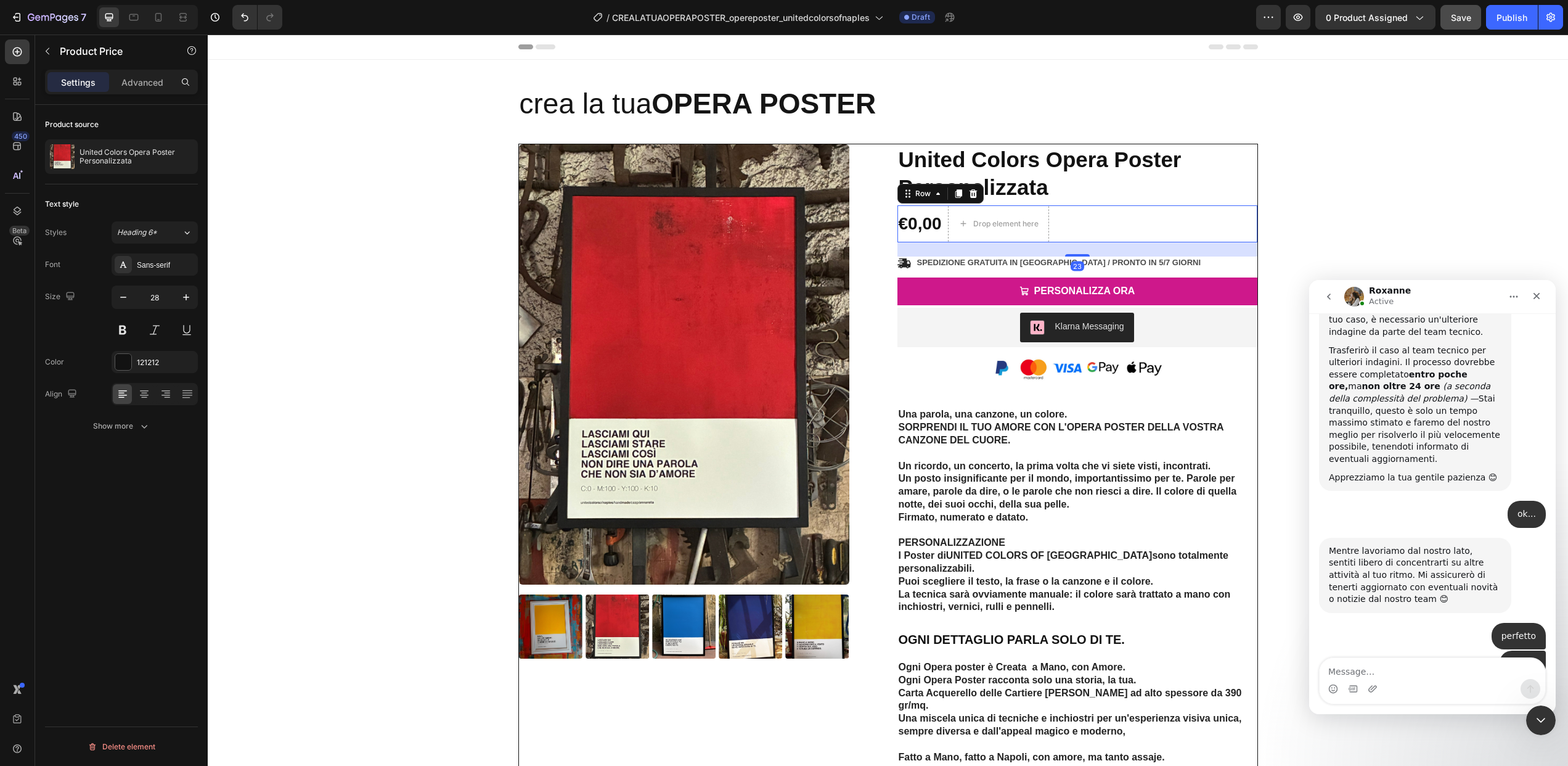
click at [1080, 228] on div "€0,00 Product Price Product Price Drop element here No discount Not be displaye…" at bounding box center [1077, 223] width 360 height 37
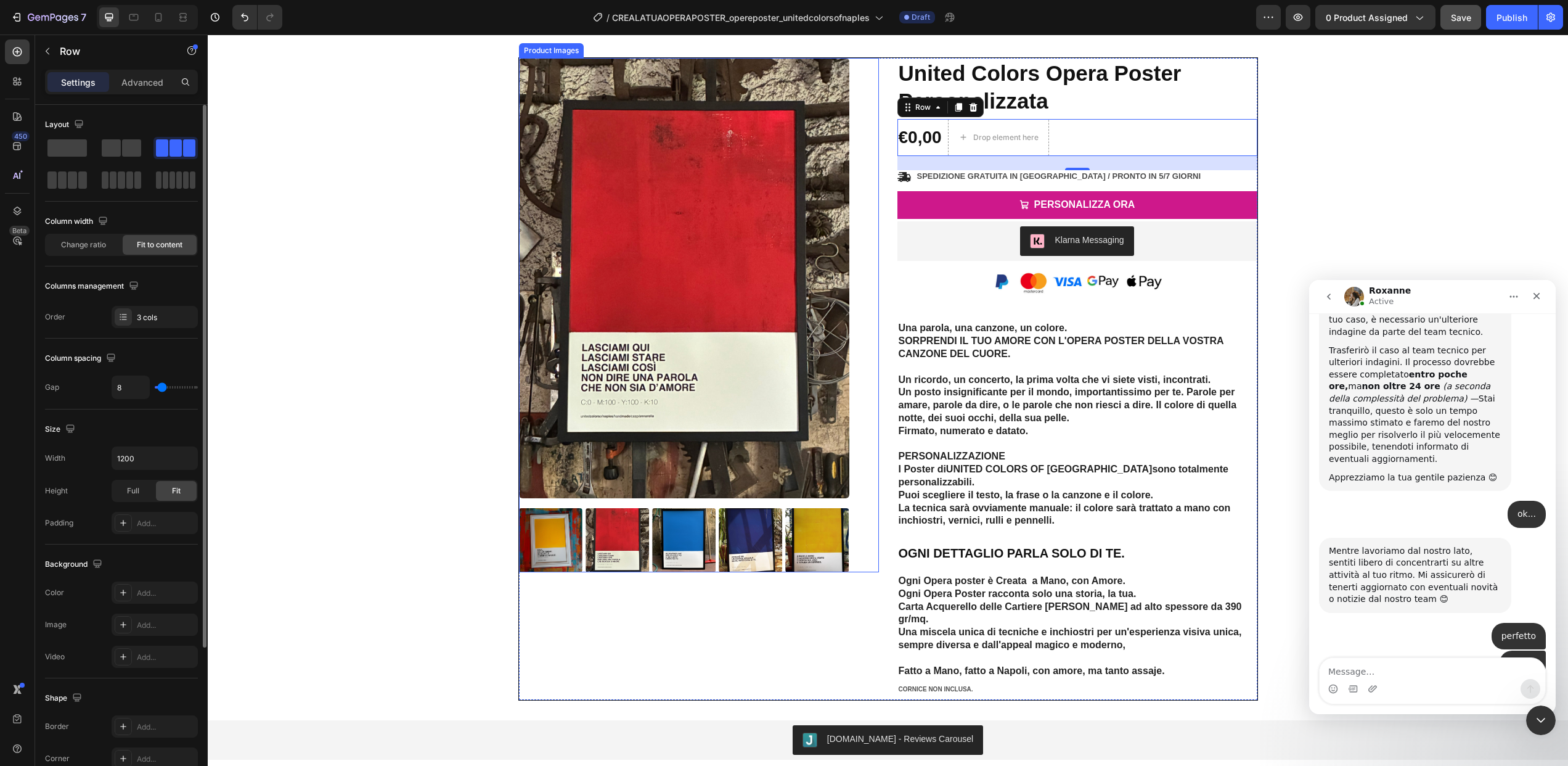
scroll to position [75, 0]
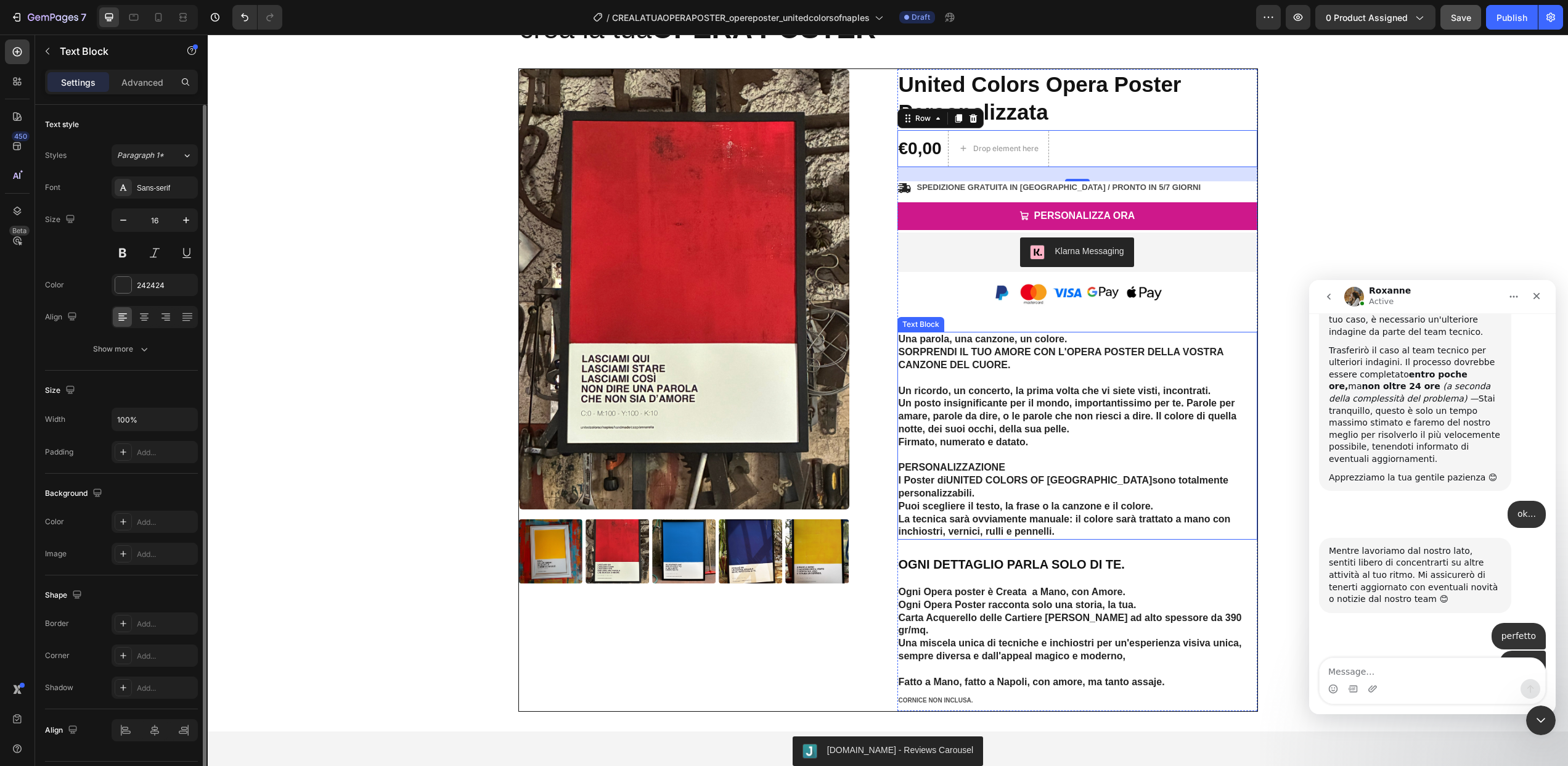
click at [1057, 349] on p "SORPRENDI IL TUO AMORE CON L'OPERA POSTER DELLA VOSTRA CANZONE DEL CUORE." at bounding box center [1077, 359] width 358 height 26
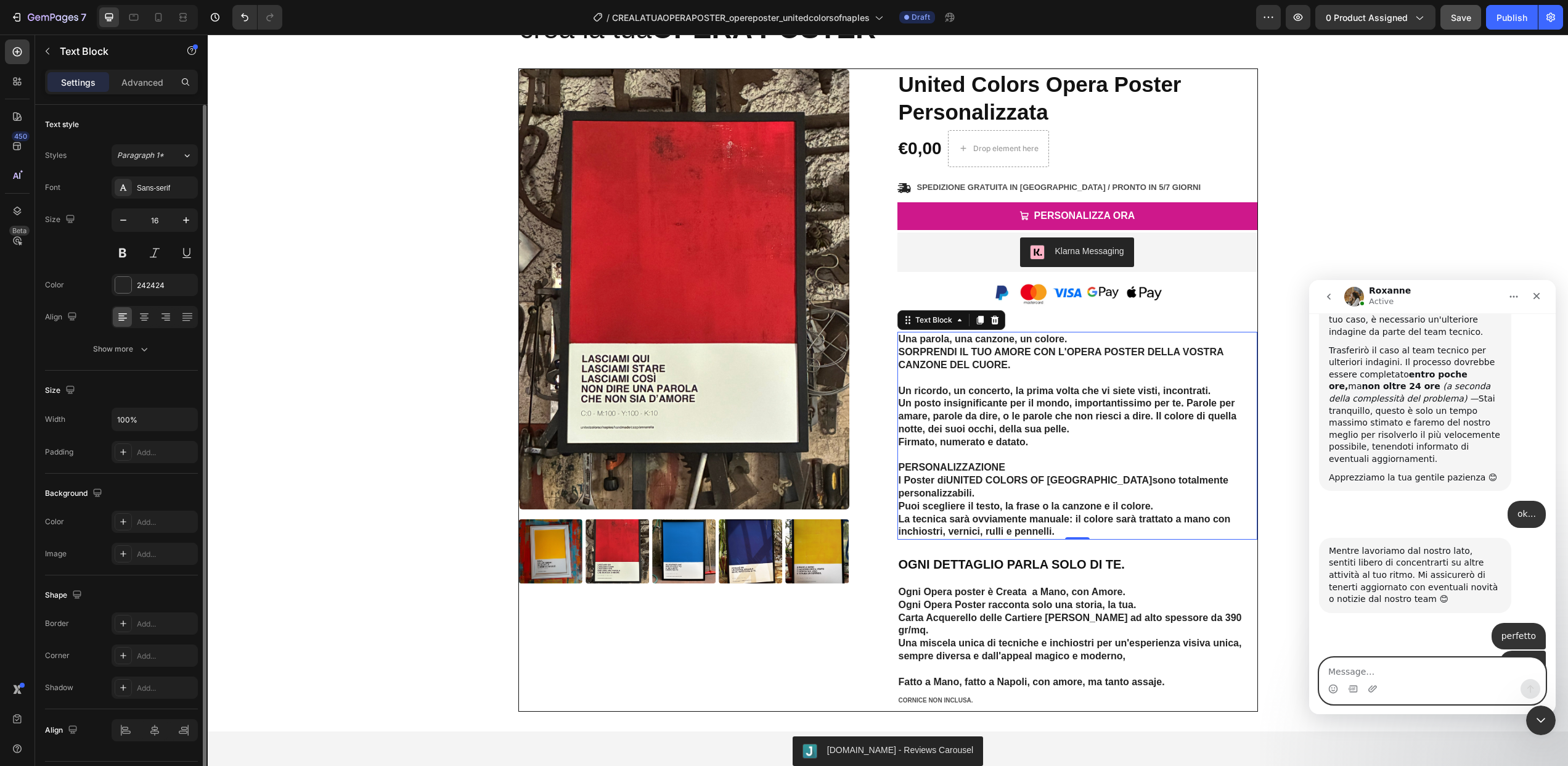
click at [1398, 662] on textarea "Message…" at bounding box center [1433, 668] width 225 height 21
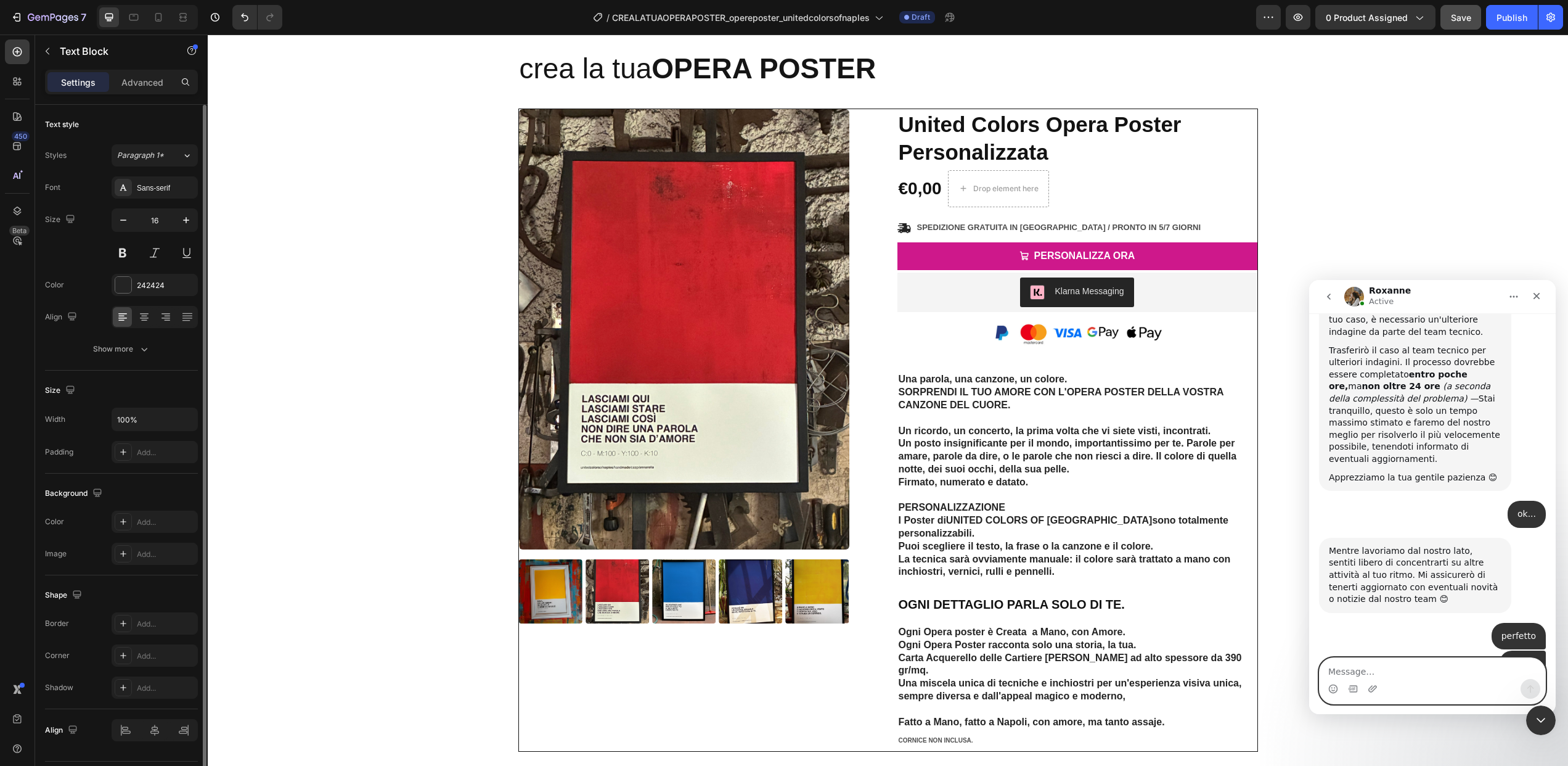
scroll to position [0, 0]
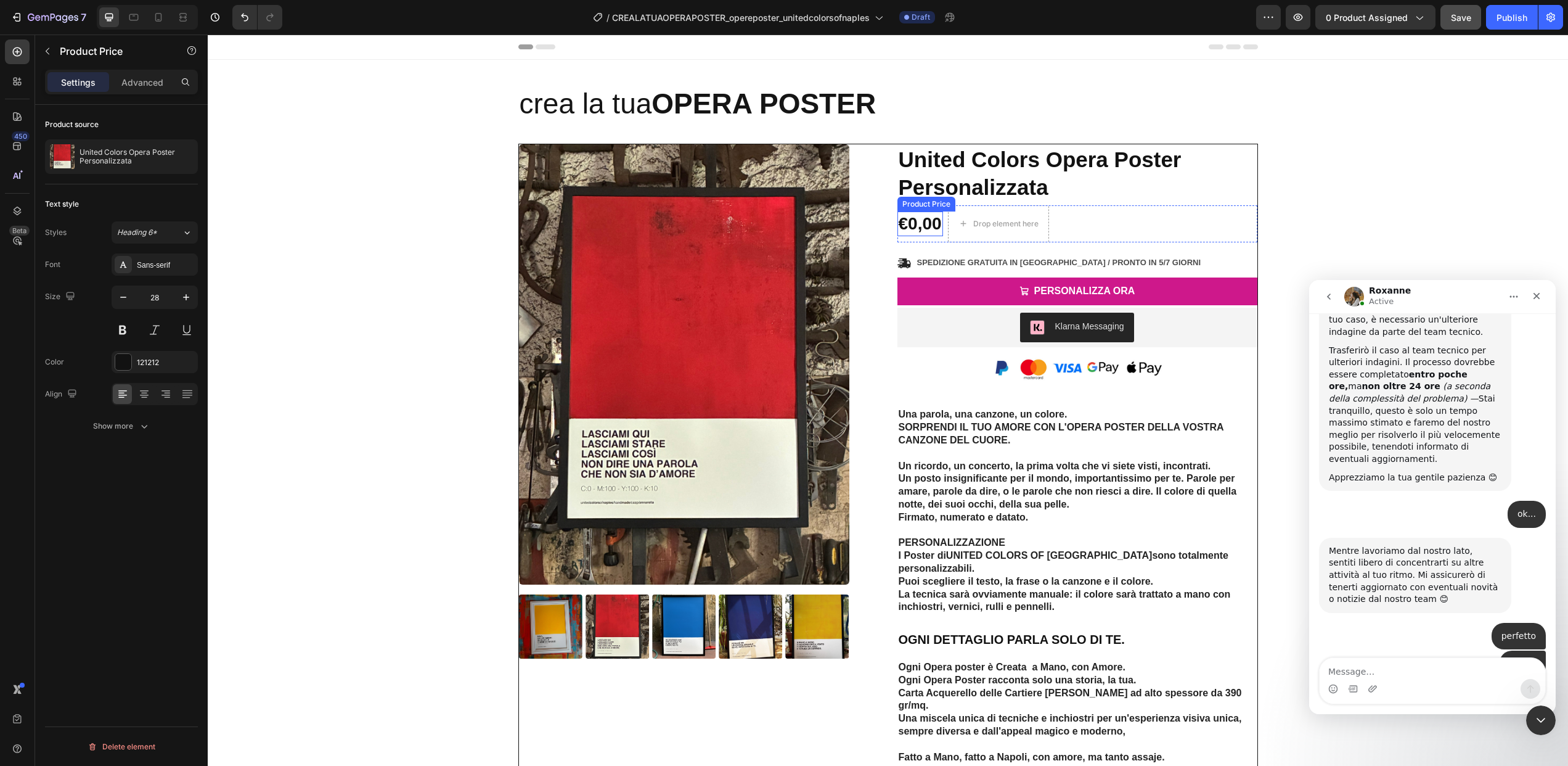
click at [925, 234] on div "€0,00 Product Price Product Price" at bounding box center [920, 223] width 45 height 24
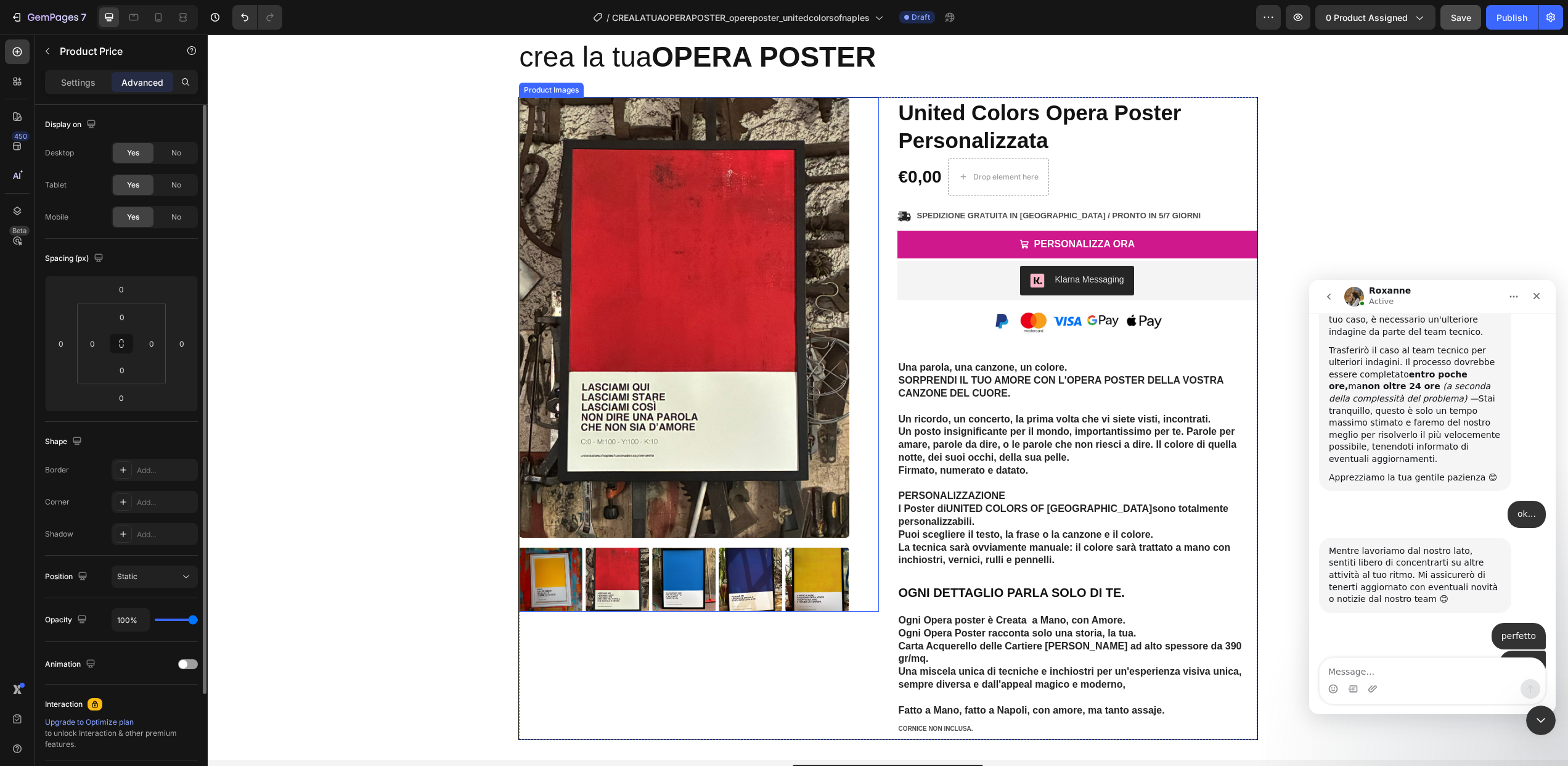
scroll to position [53, 0]
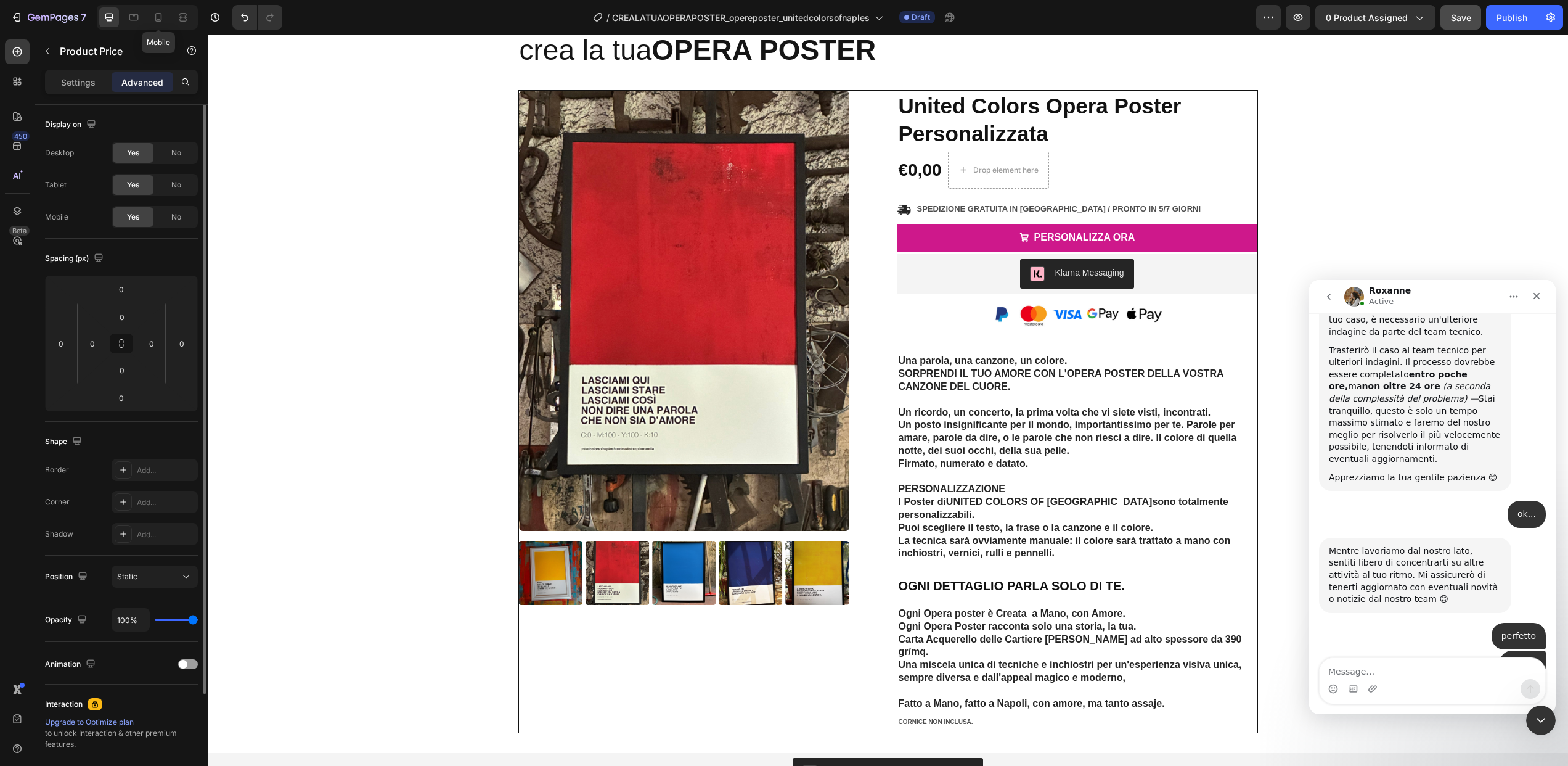
drag, startPoint x: 157, startPoint y: 21, endPoint x: 103, endPoint y: 0, distance: 57.9
click at [157, 21] on icon at bounding box center [158, 17] width 7 height 9
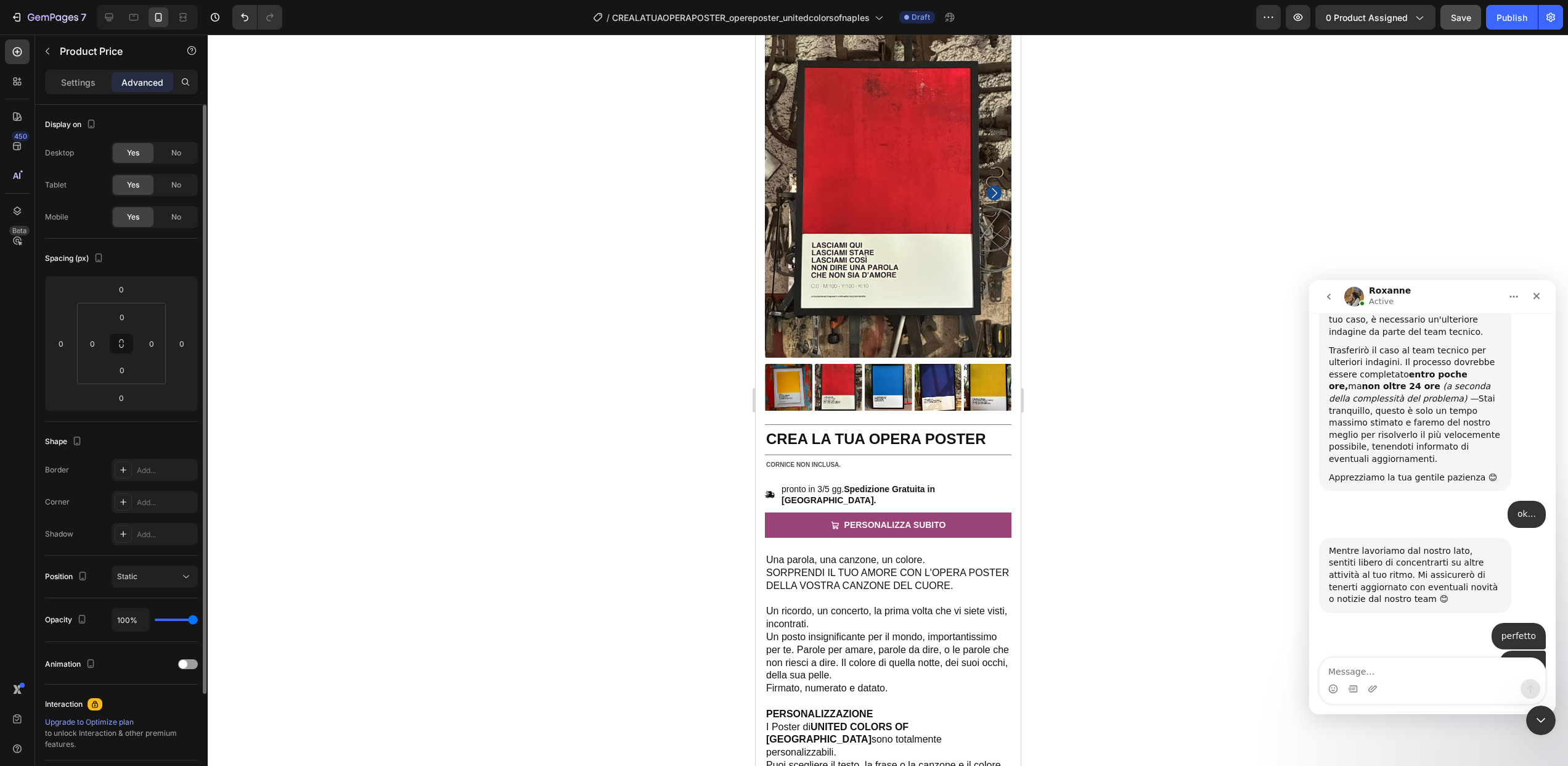
scroll to position [10, 0]
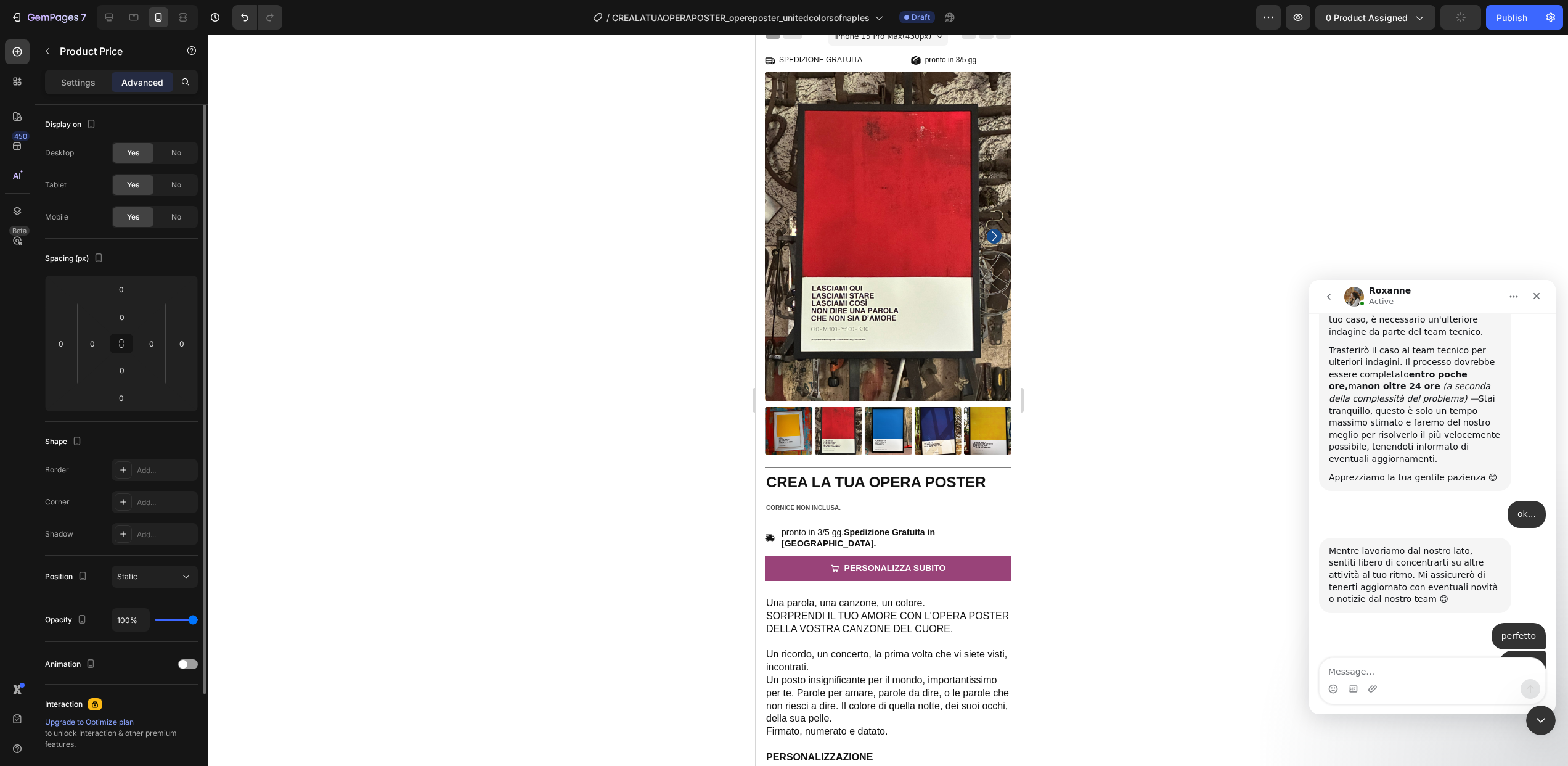
click at [1458, 21] on icon "button" at bounding box center [1461, 17] width 13 height 13
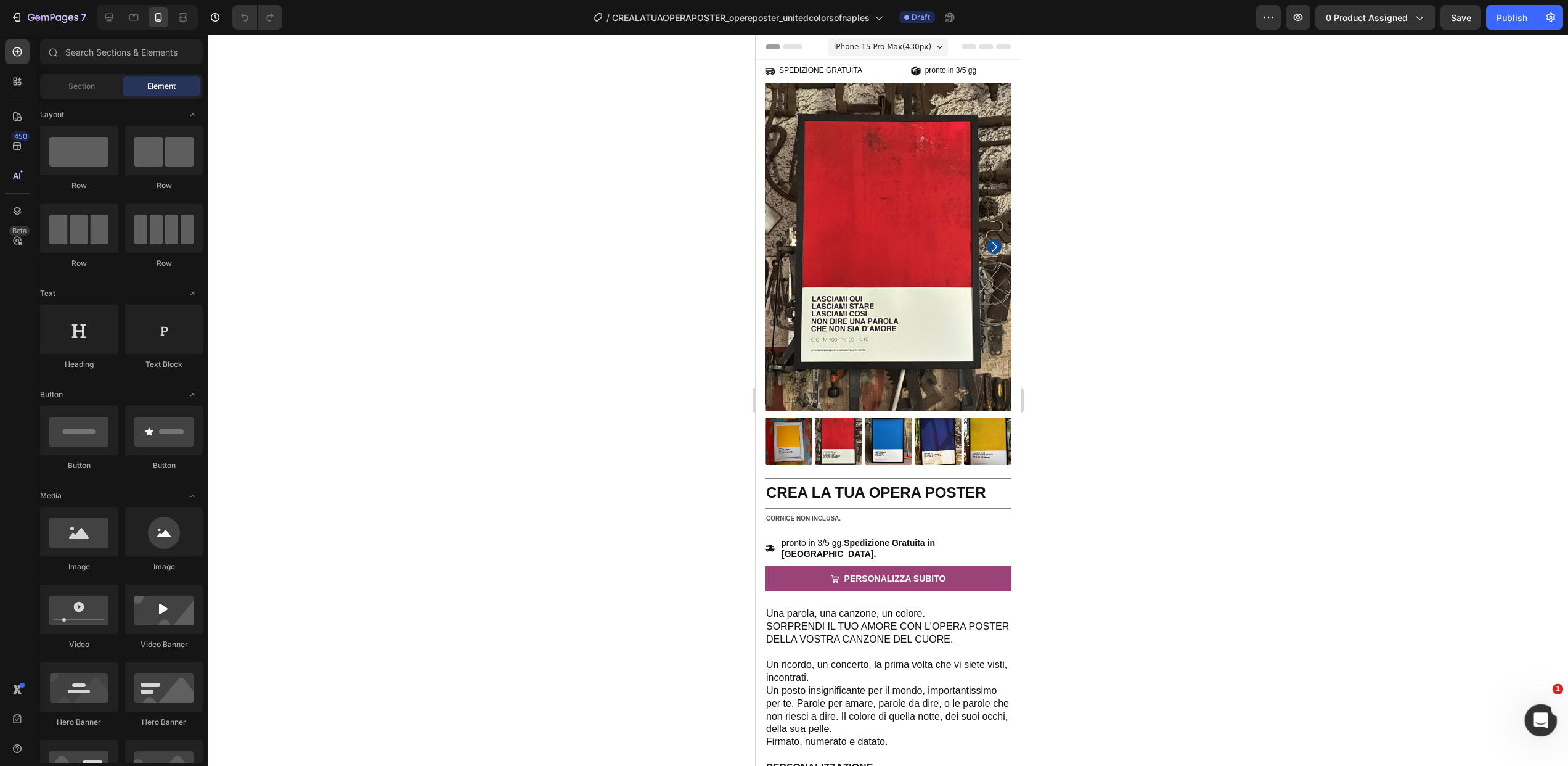
click at [1540, 717] on icon "Apri il messenger Intercom" at bounding box center [1538, 718] width 9 height 10
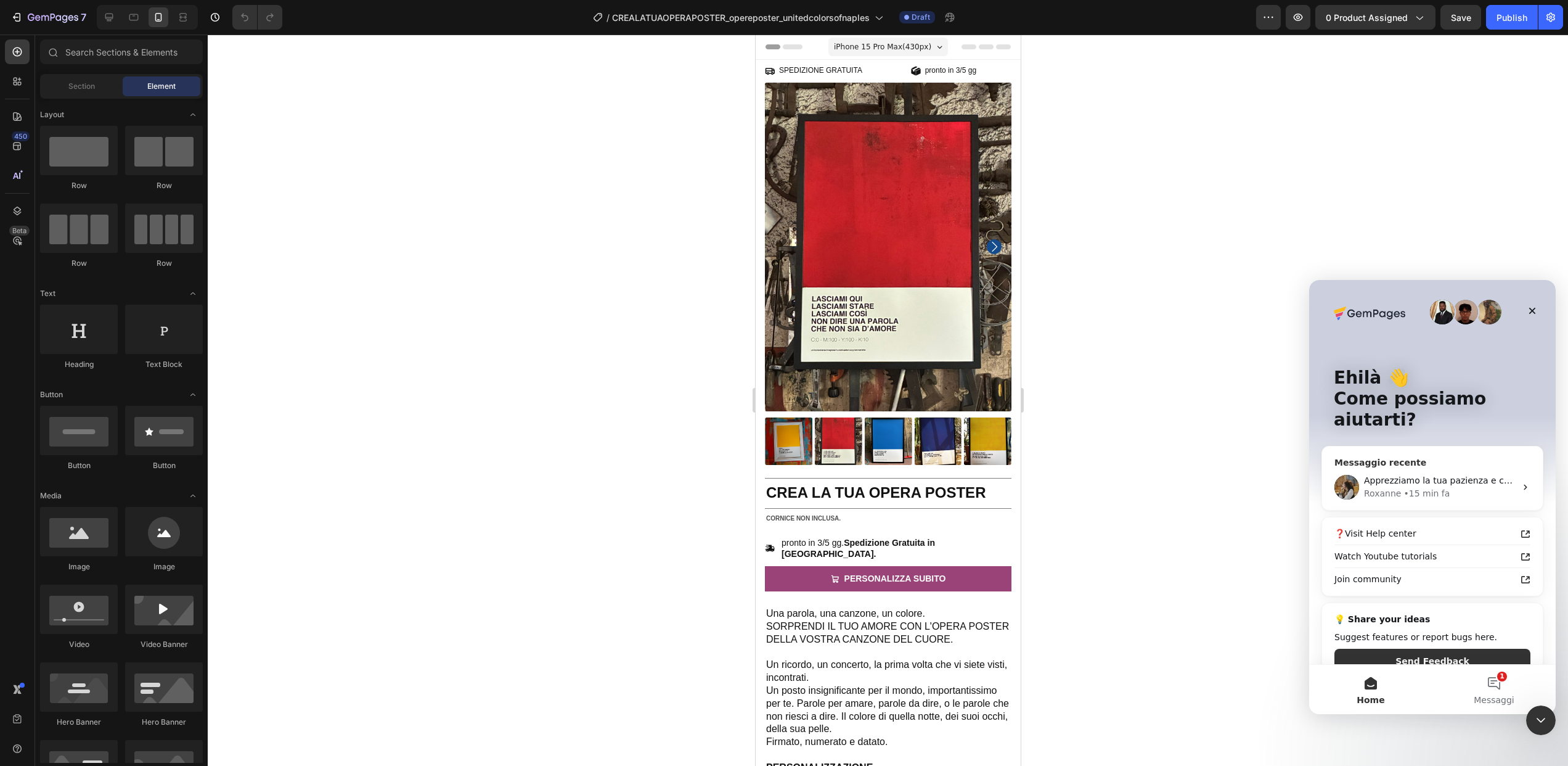
click at [1399, 487] on div "Roxanne • 15 min fa" at bounding box center [1440, 493] width 152 height 13
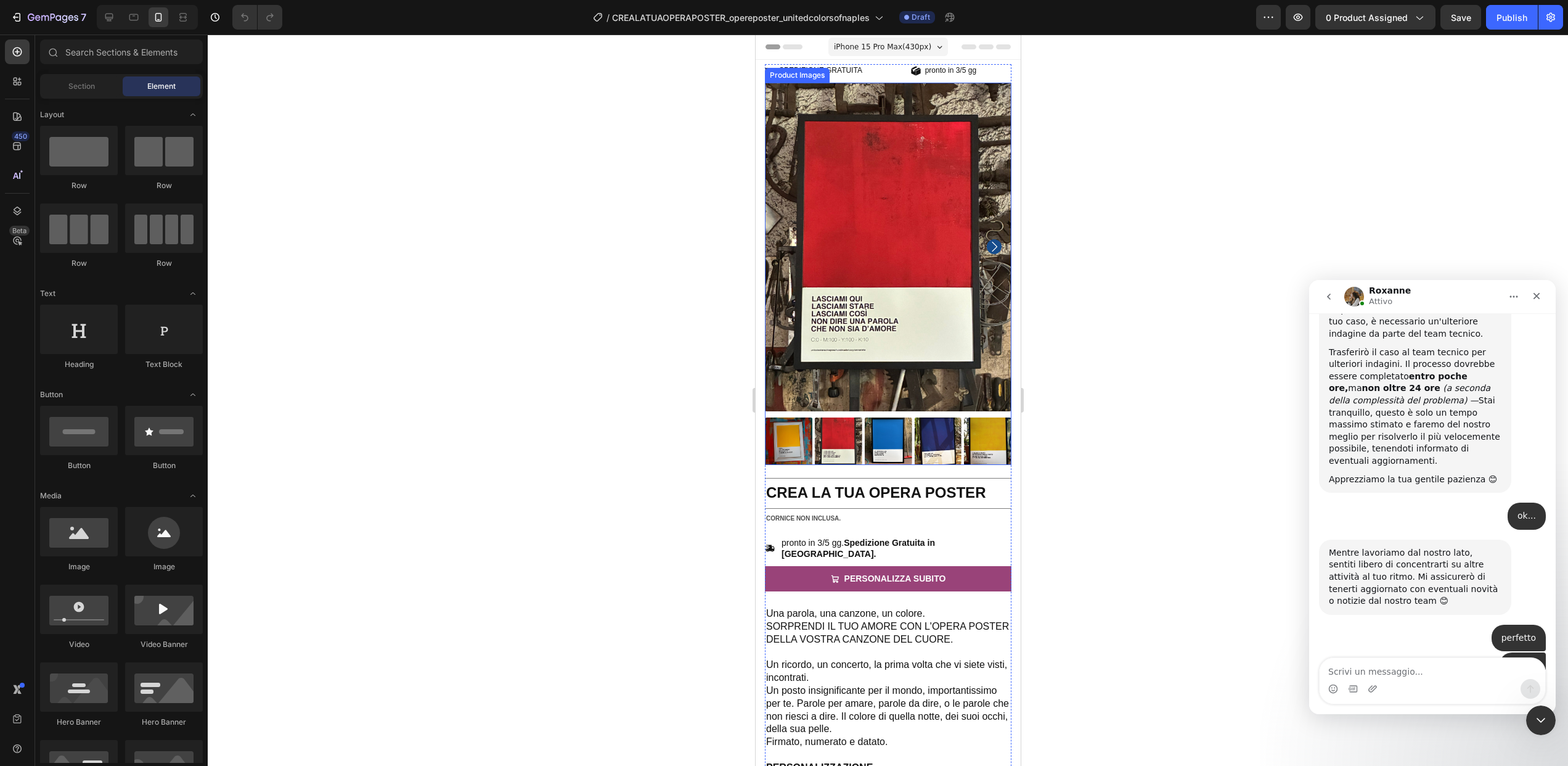
click at [1299, 421] on div at bounding box center [888, 400] width 1361 height 732
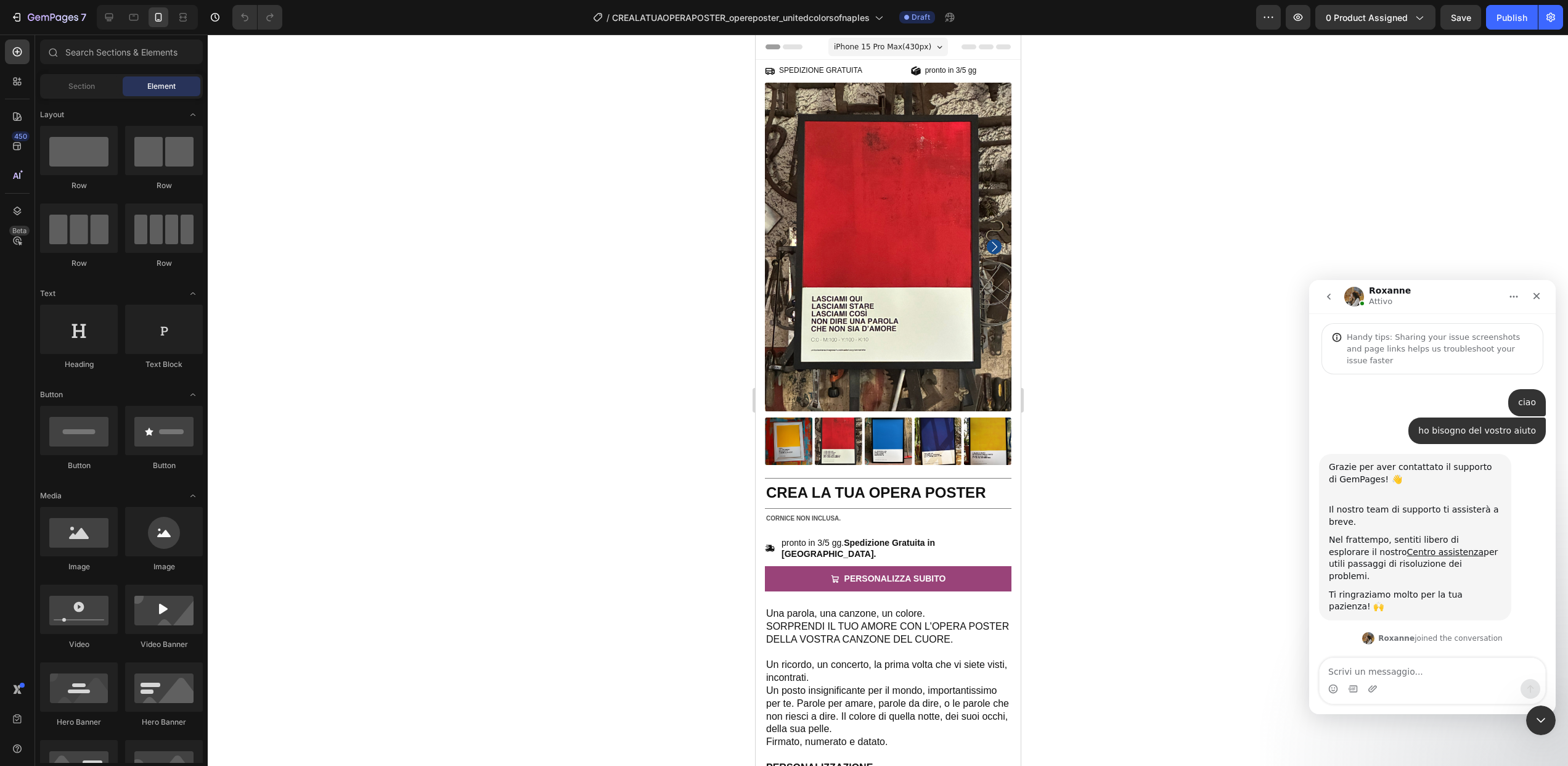
scroll to position [2302, 0]
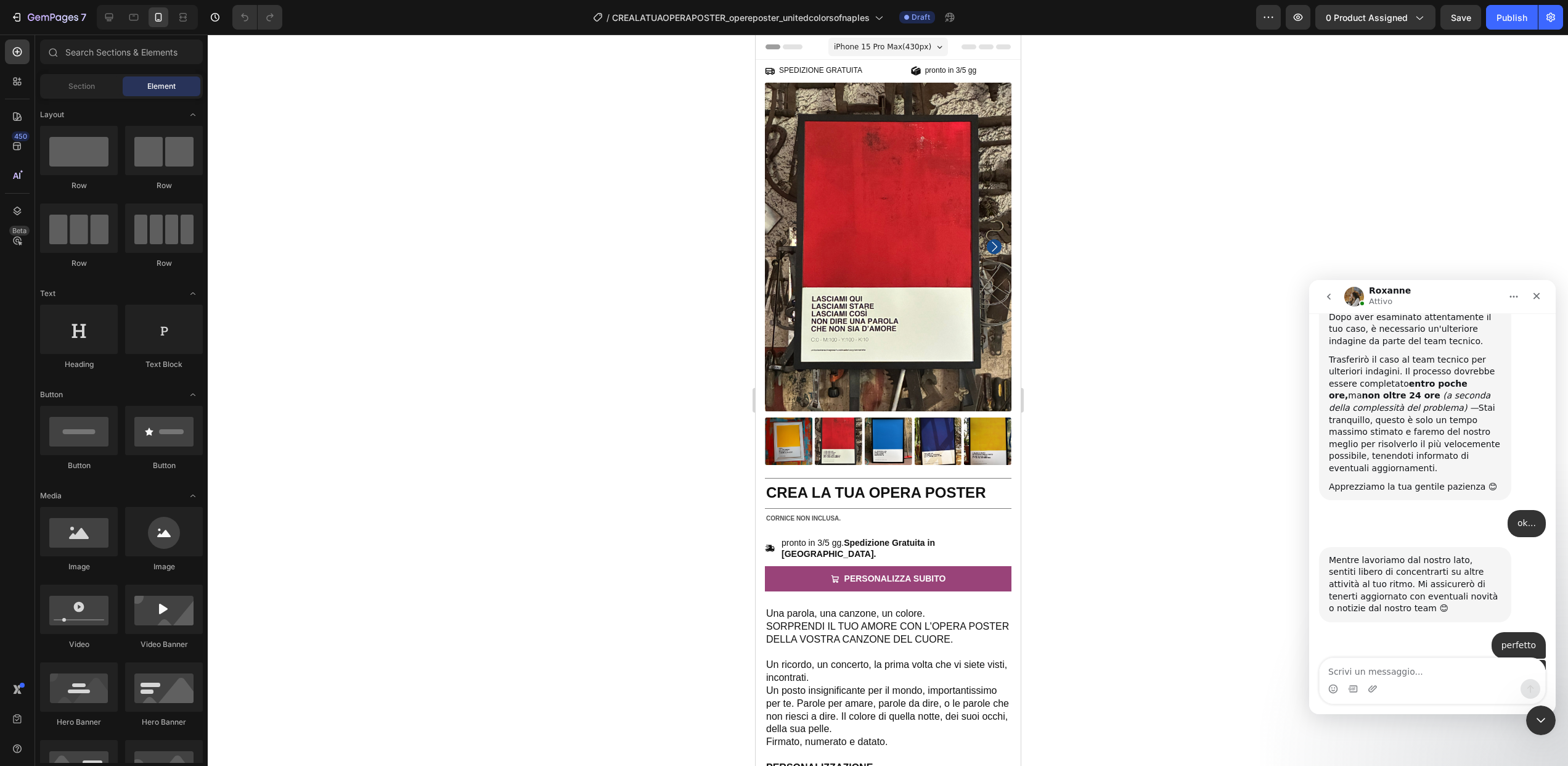
scroll to position [2302, 0]
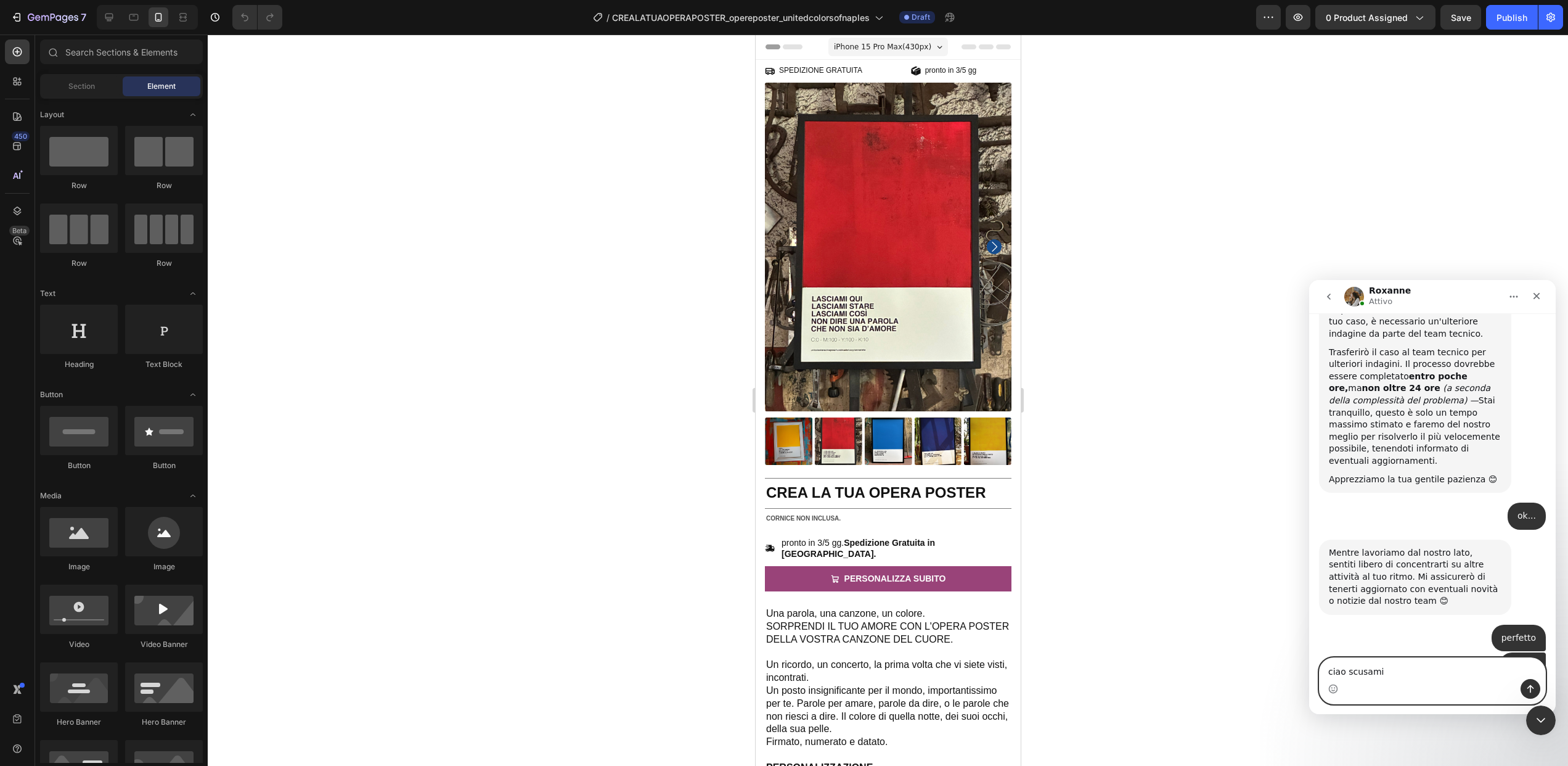
type textarea "ciao scusami"
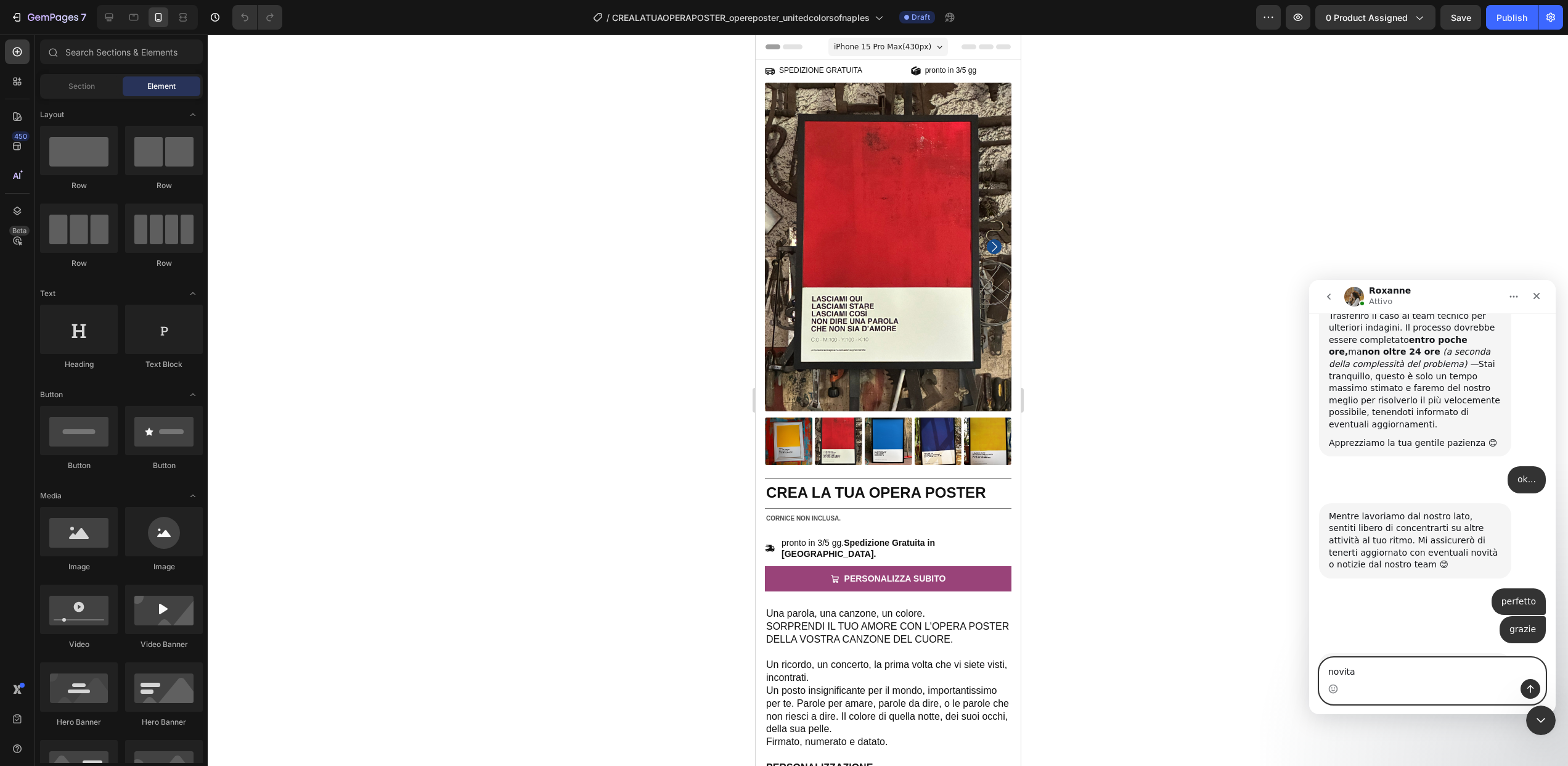
type textarea "novita?"
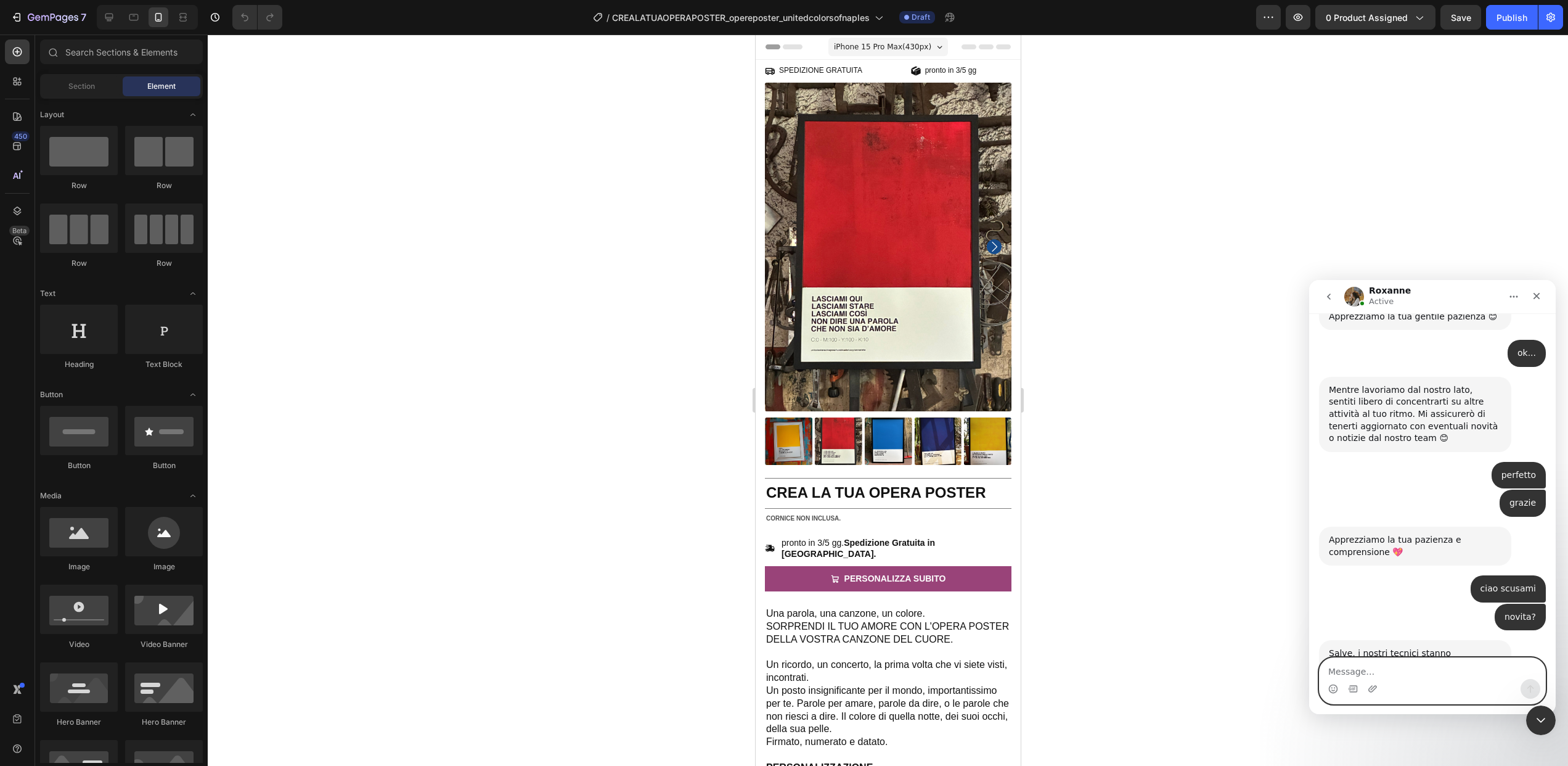
scroll to position [2524, 0]
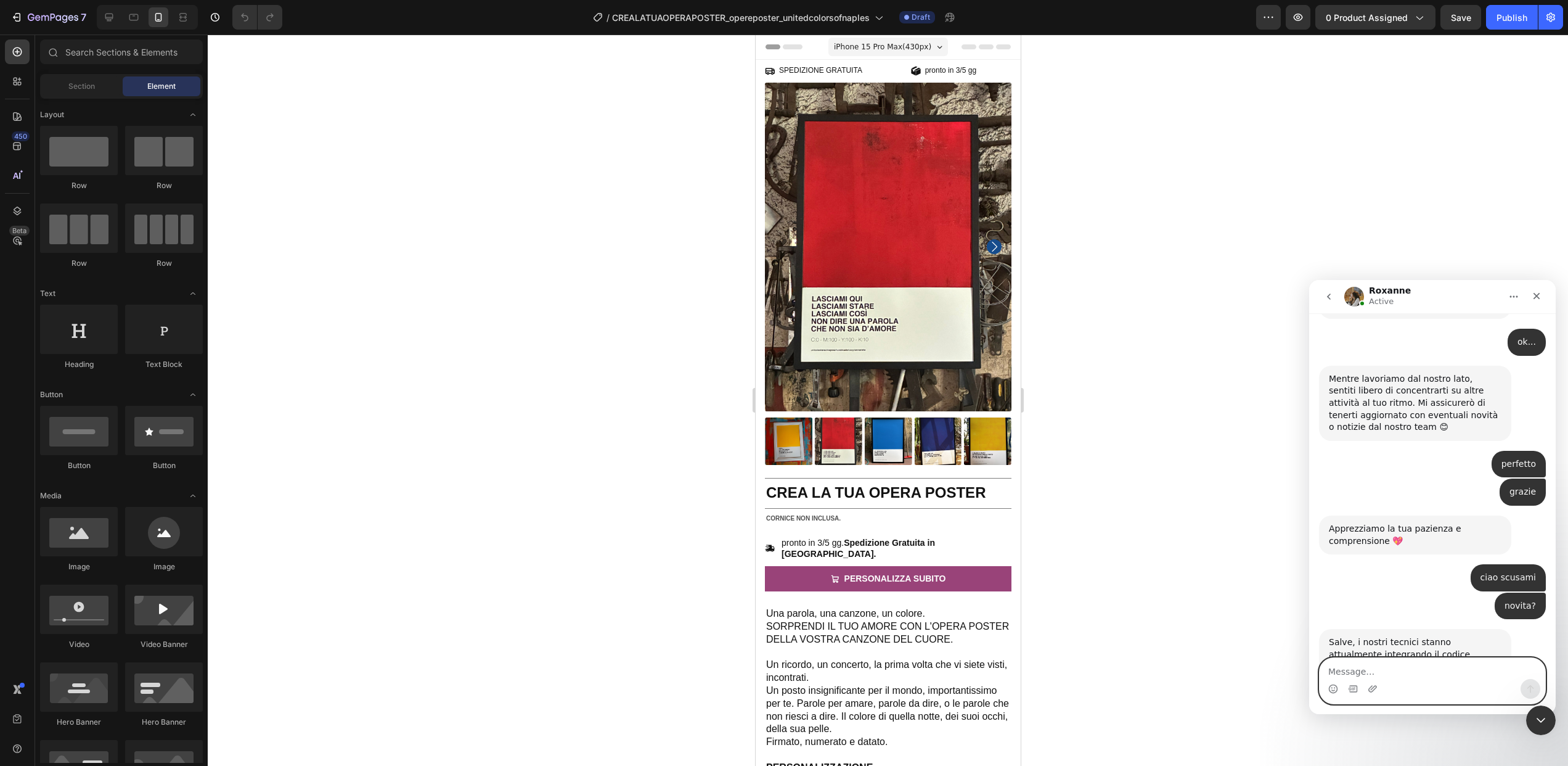
click at [1385, 666] on textarea "Message…" at bounding box center [1433, 668] width 225 height 21
type textarea "grazie"
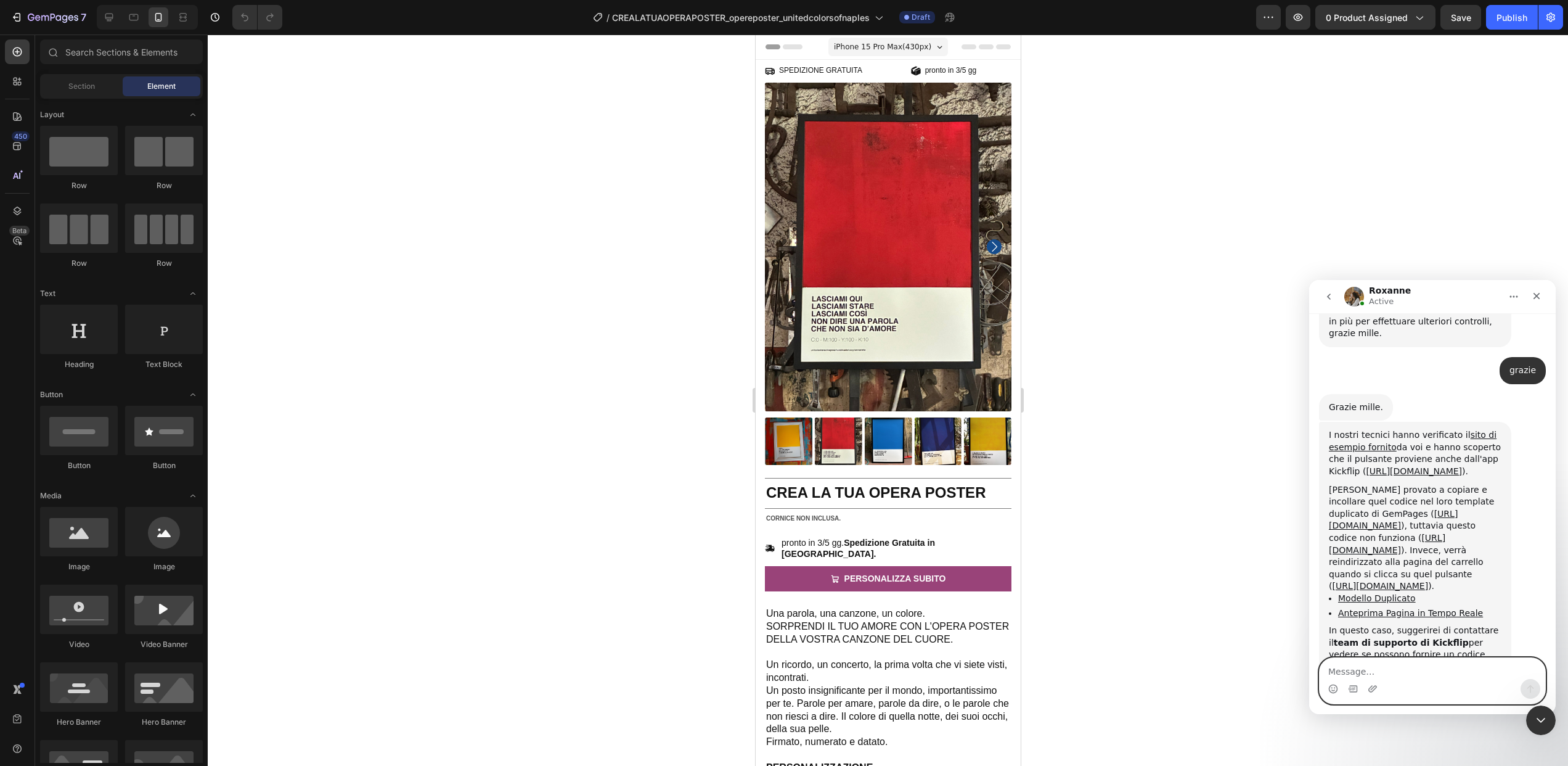
scroll to position [2925, 0]
drag, startPoint x: 1369, startPoint y: 581, endPoint x: 1318, endPoint y: 320, distance: 265.9
click at [1319, 415] on div "I nostri tecnici hanno verificato il sito di esempio fornito da voi e hanno sco…" at bounding box center [1415, 590] width 193 height 349
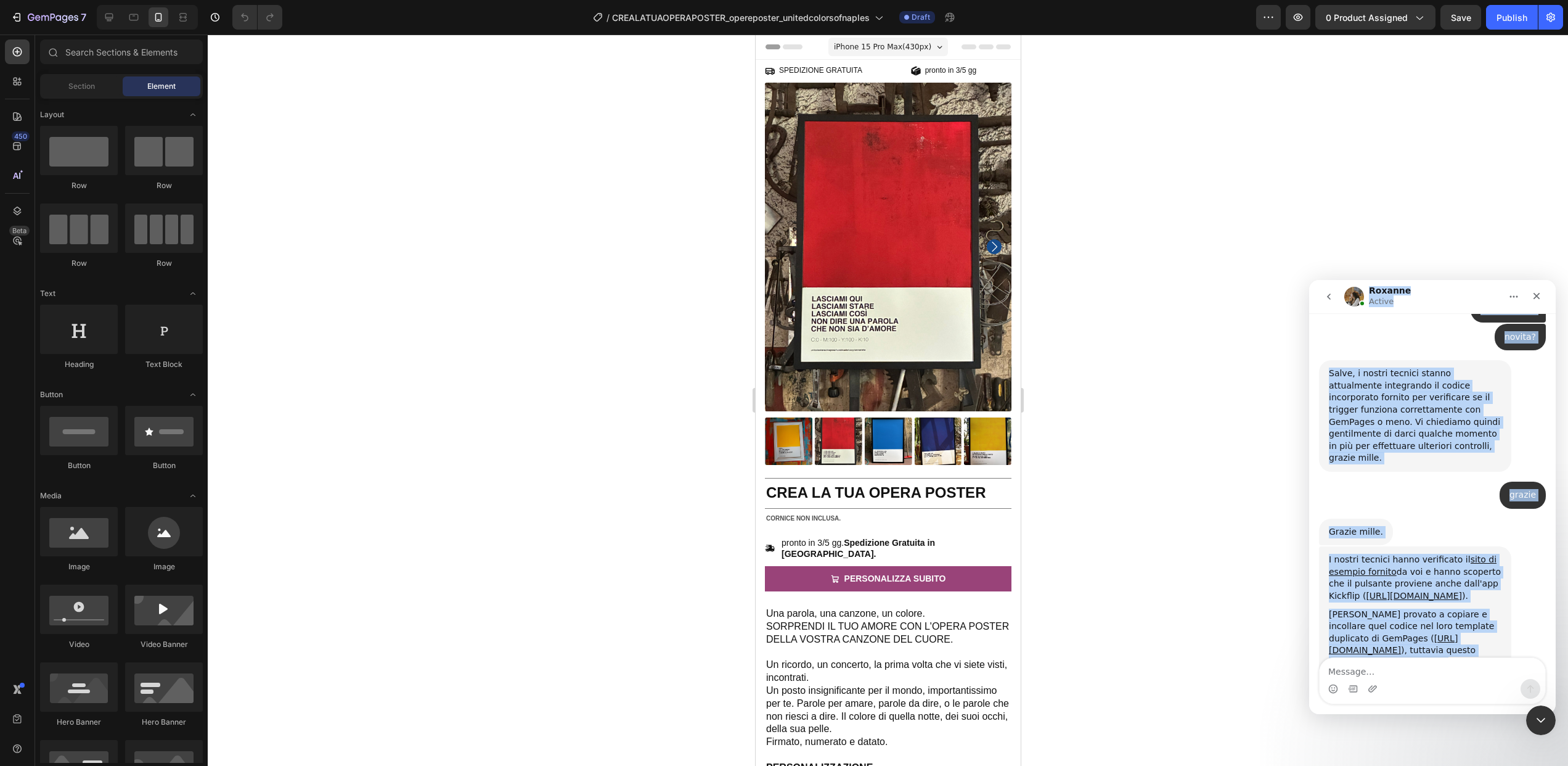
scroll to position [2779, 0]
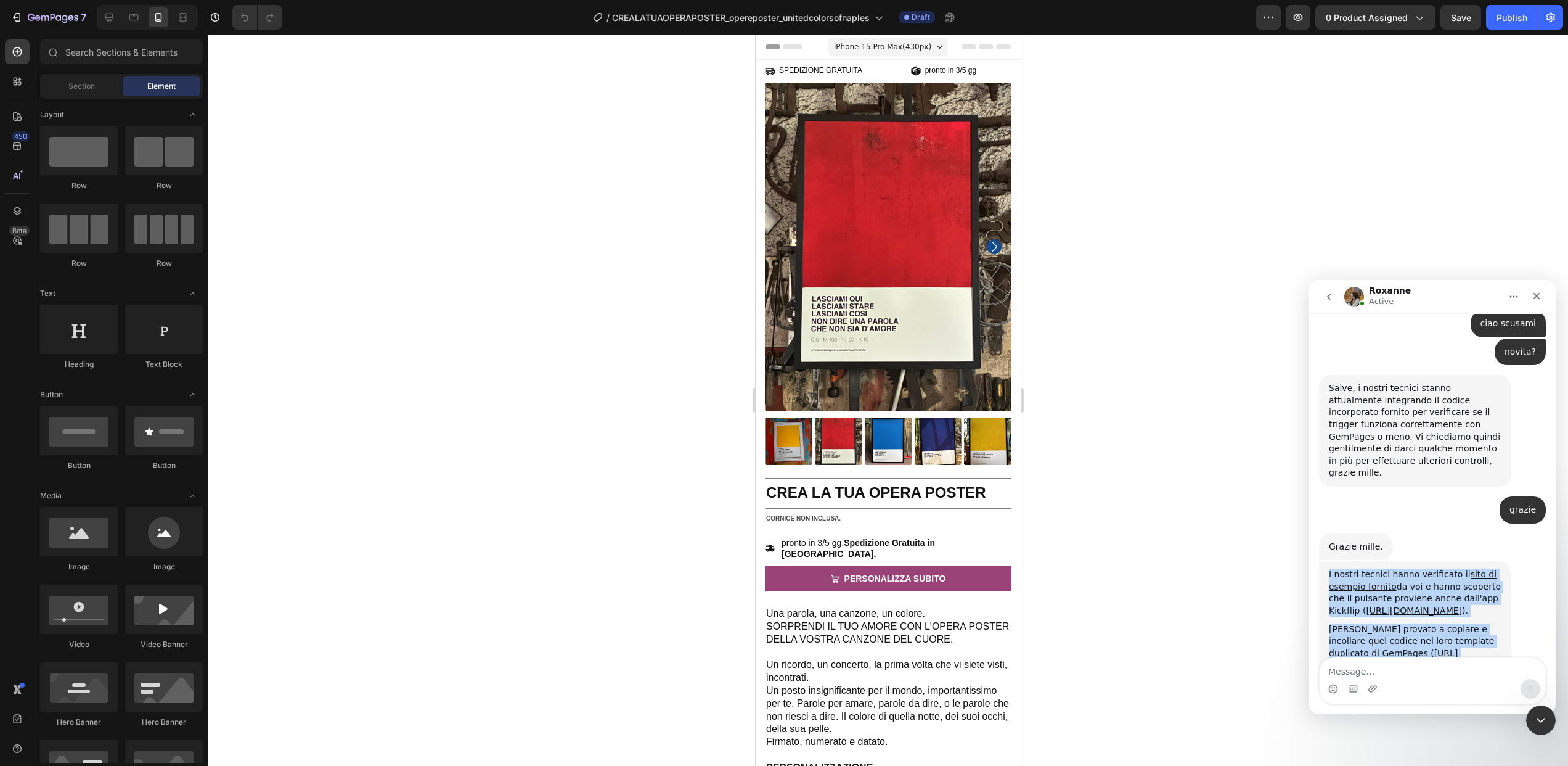
drag, startPoint x: 1498, startPoint y: 619, endPoint x: 1329, endPoint y: 465, distance: 228.6
click at [1329, 561] on div "I nostri tecnici hanno verificato il sito di esempio fornito da voi e hanno sco…" at bounding box center [1415, 735] width 193 height 349
copy div "I nostri tecnici hanno verificato il sito di esempio fornito da voi e hanno sco…"
